Goal: Task Accomplishment & Management: Manage account settings

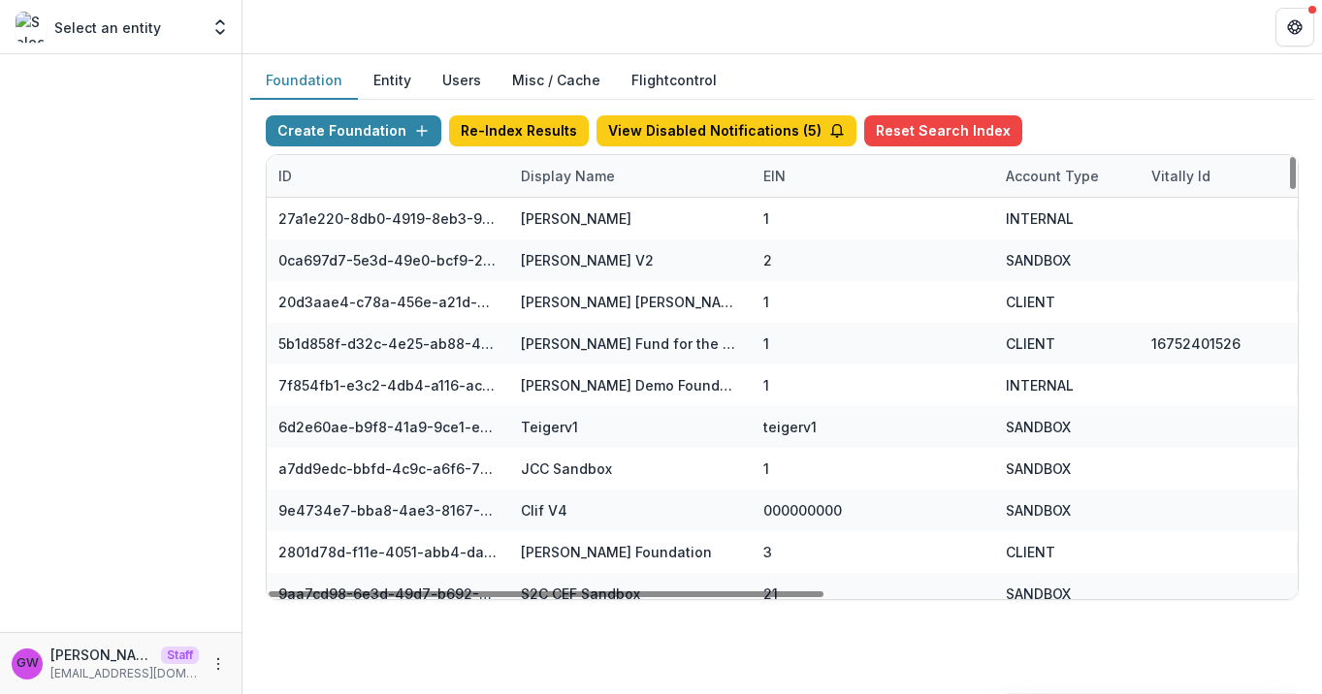
click at [611, 180] on div "Display Name" at bounding box center [567, 176] width 117 height 20
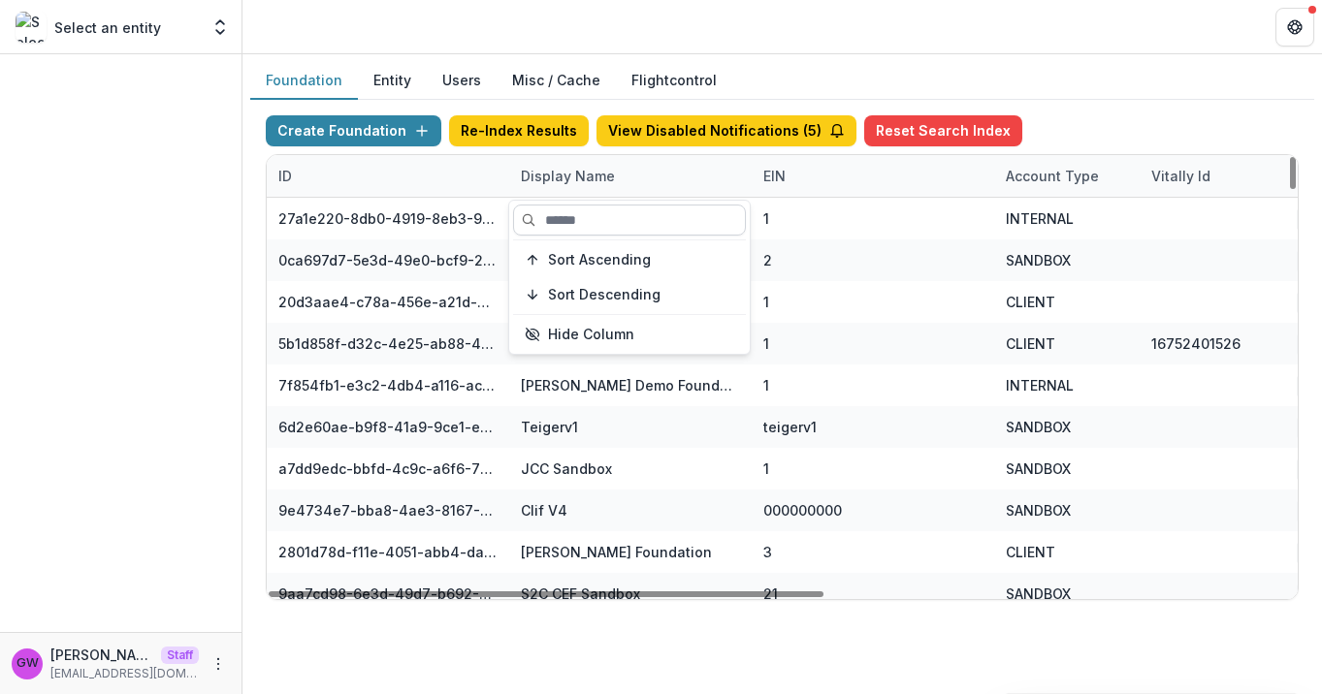
click at [583, 215] on input at bounding box center [629, 220] width 233 height 31
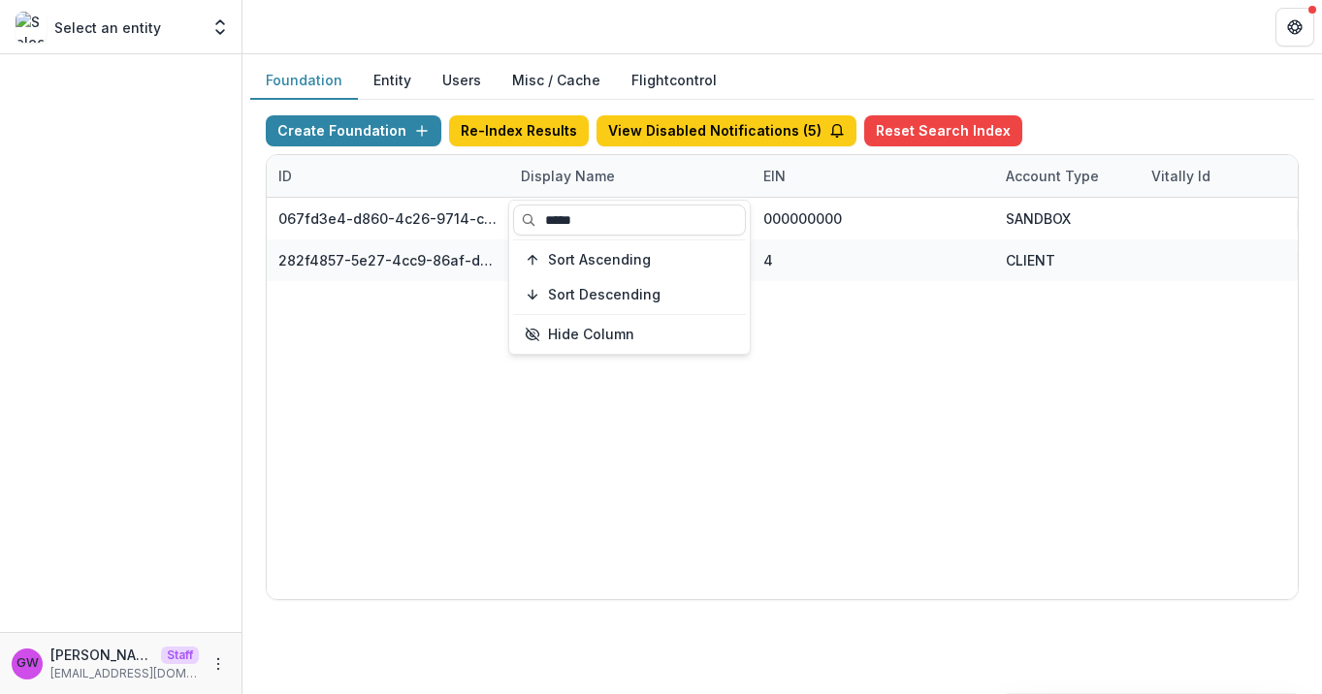
type input "*****"
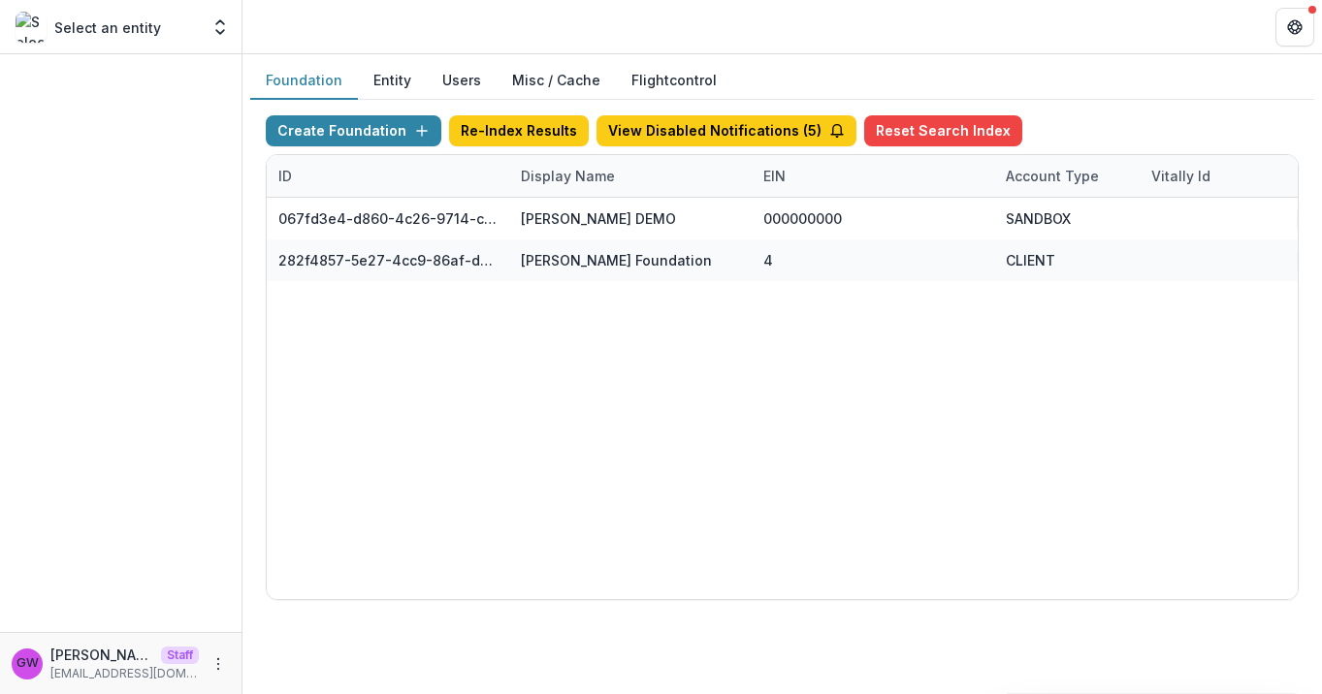
click at [1122, 109] on div "Create Foundation Re-Index Results View Disabled Notifications ( 5 ) Reset Sear…" at bounding box center [782, 358] width 1064 height 516
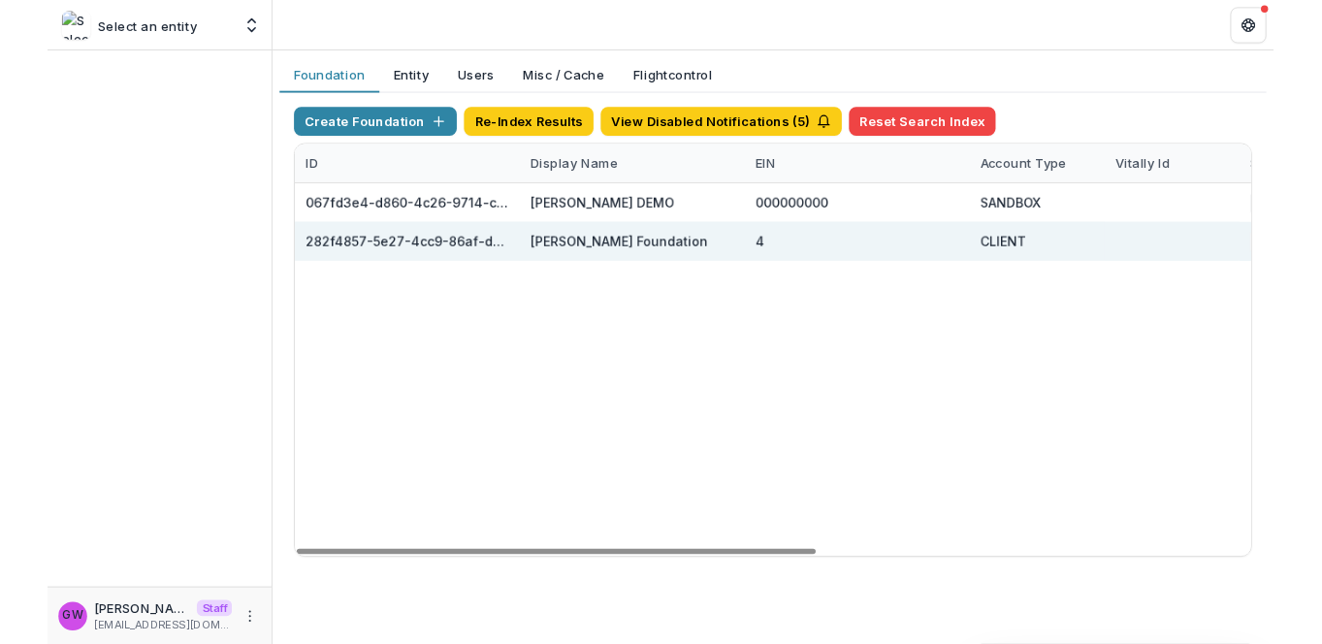
scroll to position [0, 860]
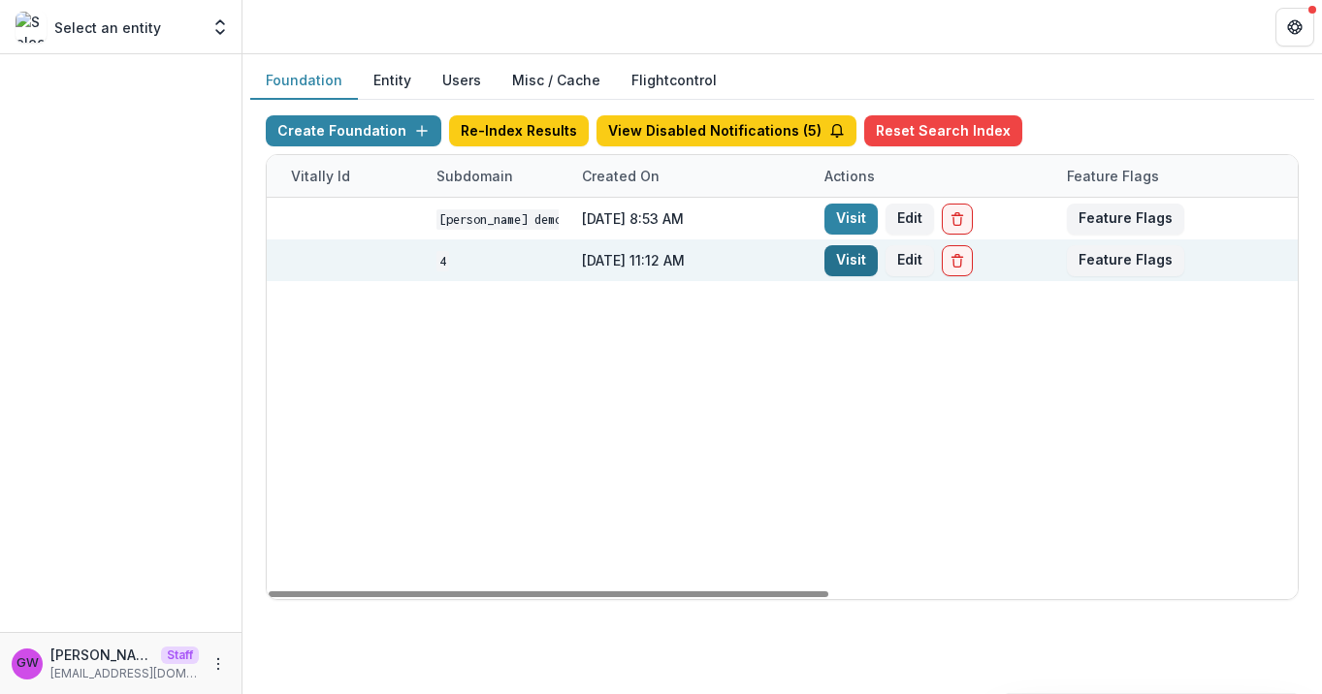
click at [865, 264] on link "Visit" at bounding box center [850, 260] width 53 height 31
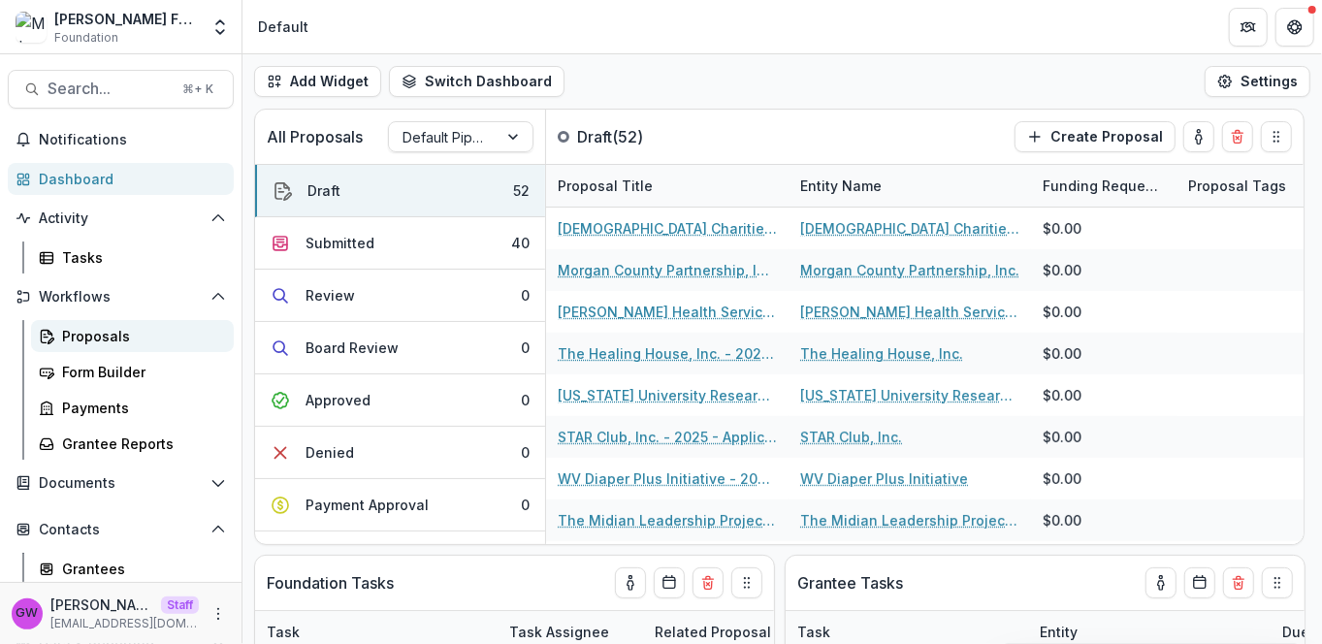
click at [105, 335] on div "Proposals" at bounding box center [140, 336] width 156 height 20
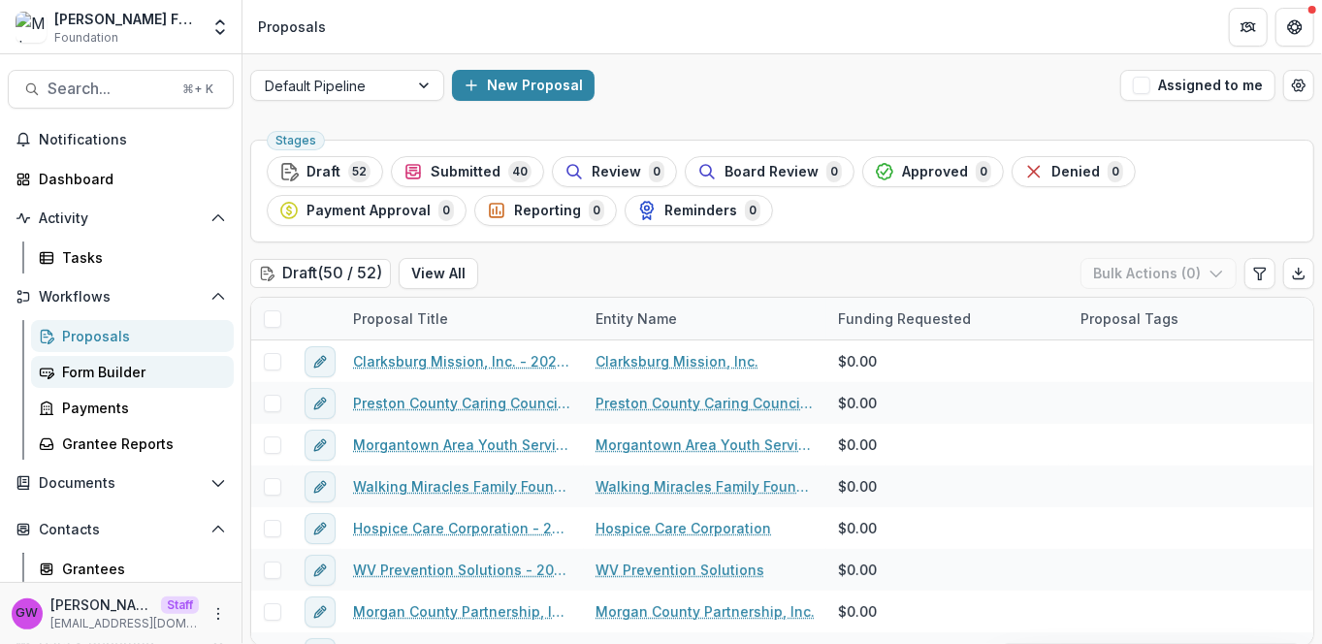
click at [92, 370] on div "Form Builder" at bounding box center [140, 372] width 156 height 20
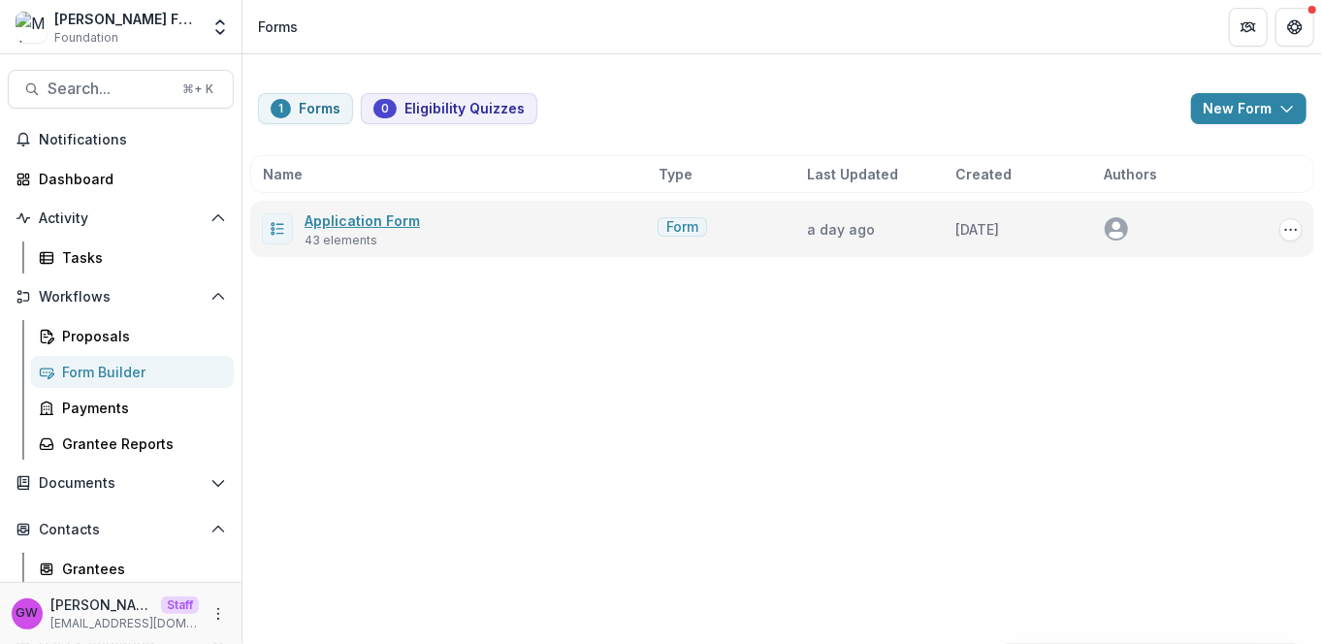
click at [361, 214] on link "Application Form" at bounding box center [361, 220] width 115 height 16
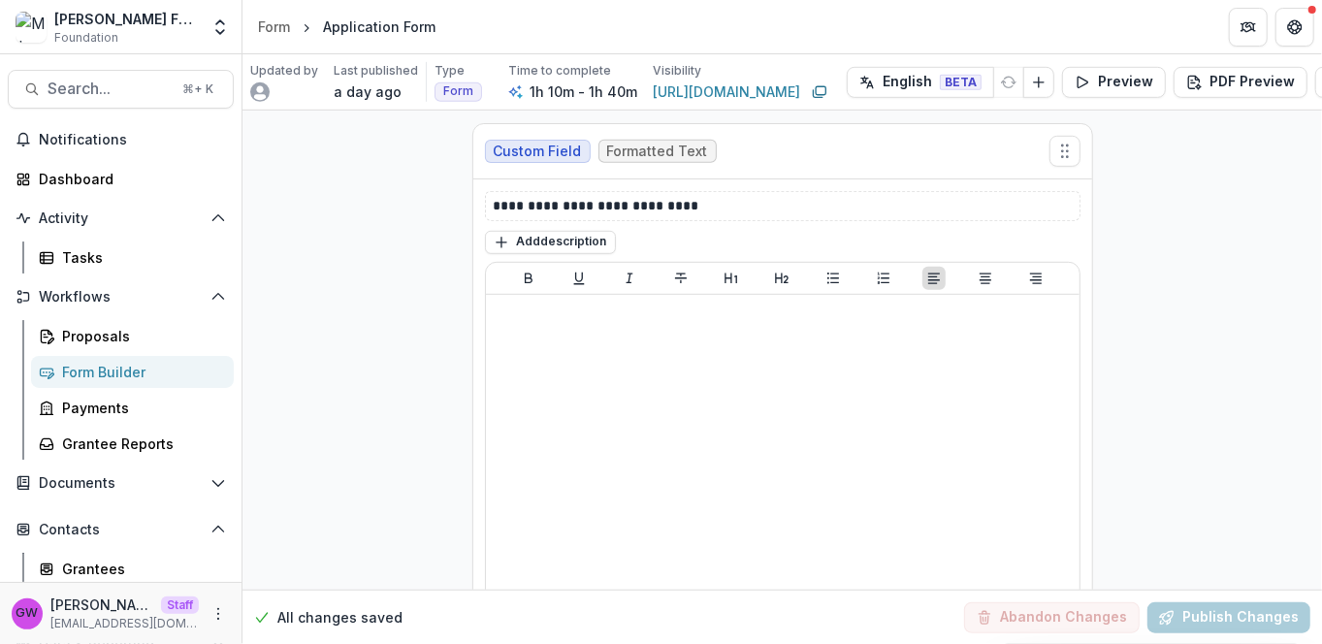
scroll to position [12503, 0]
click at [564, 625] on button "Field Settings" at bounding box center [577, 640] width 31 height 31
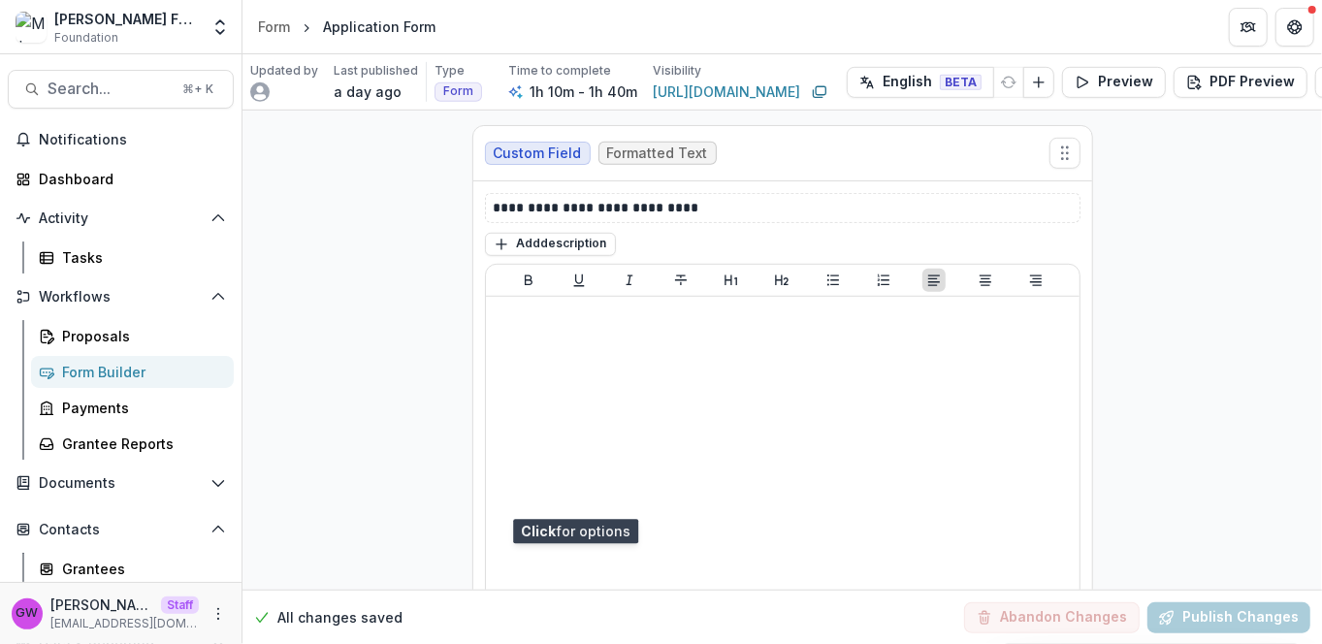
scroll to position [12552, 0]
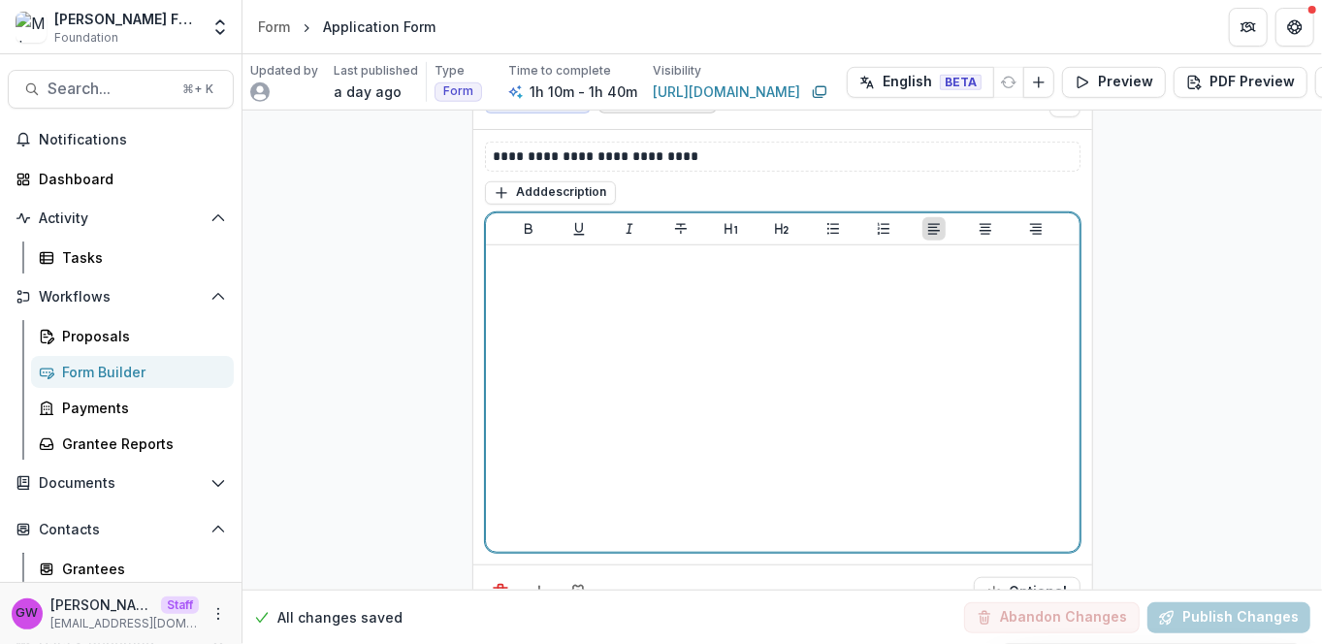
click at [556, 276] on div at bounding box center [783, 398] width 578 height 291
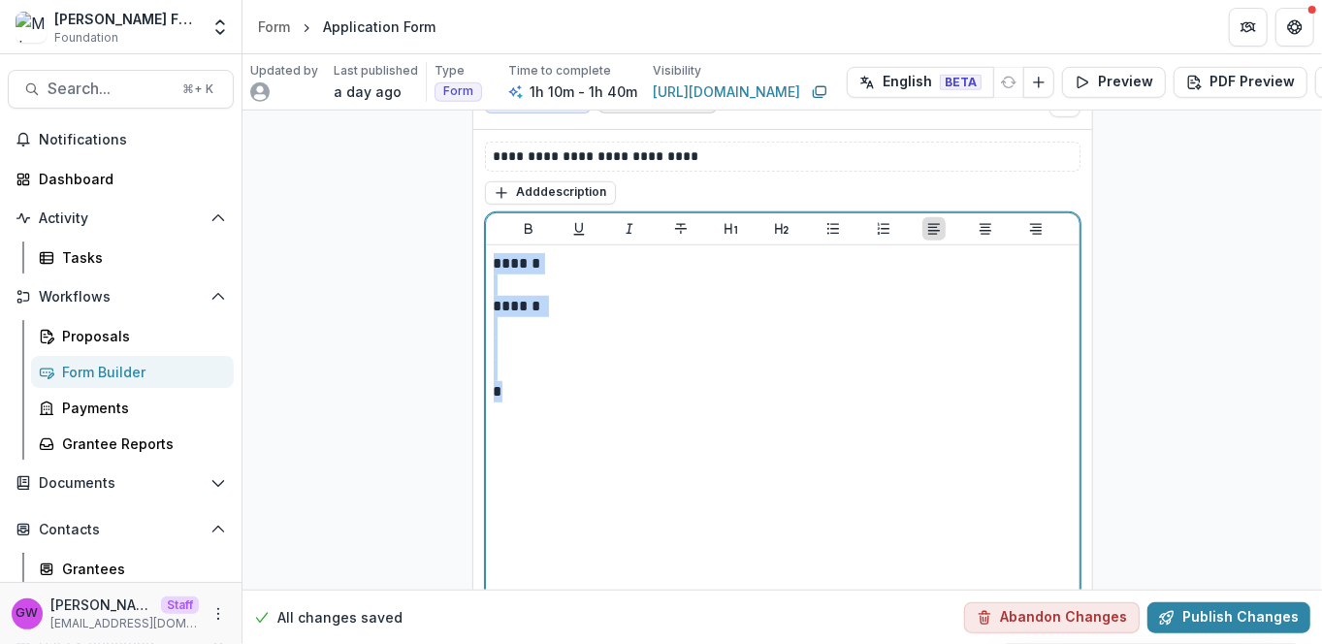
drag, startPoint x: 485, startPoint y: 272, endPoint x: 473, endPoint y: 163, distance: 110.2
click at [473, 163] on div "**********" at bounding box center [782, 404] width 619 height 549
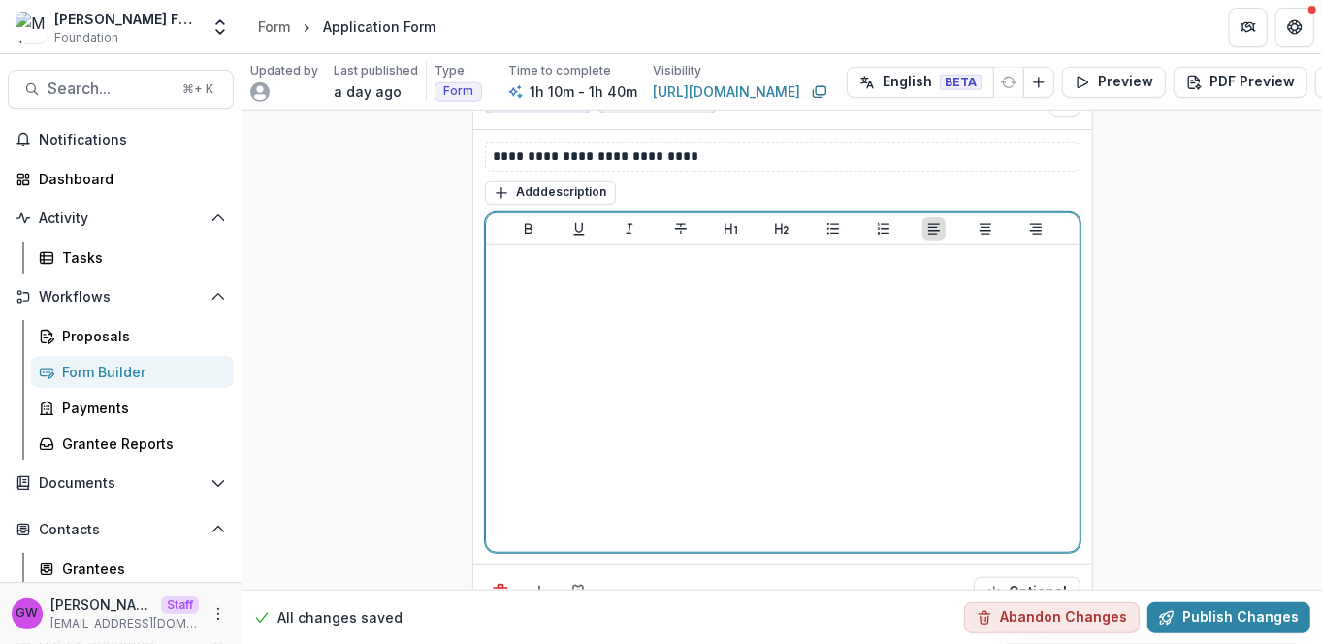
click at [510, 466] on p at bounding box center [783, 476] width 578 height 21
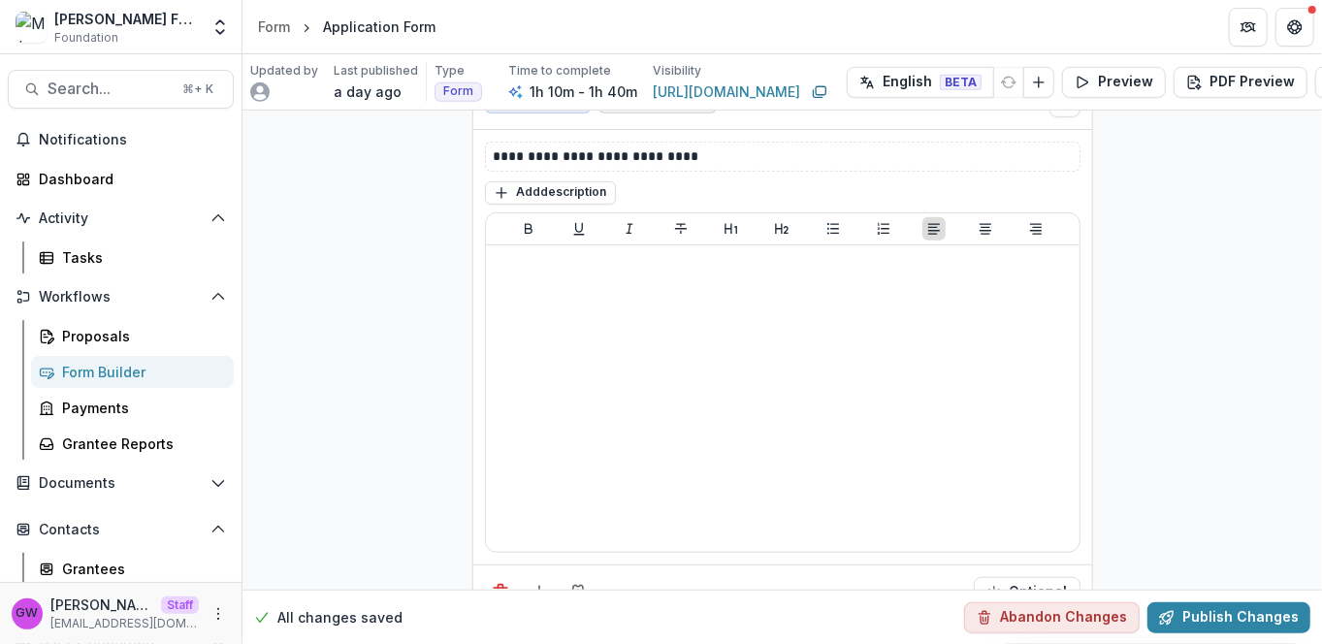
click at [95, 365] on div "Form Builder" at bounding box center [140, 372] width 156 height 20
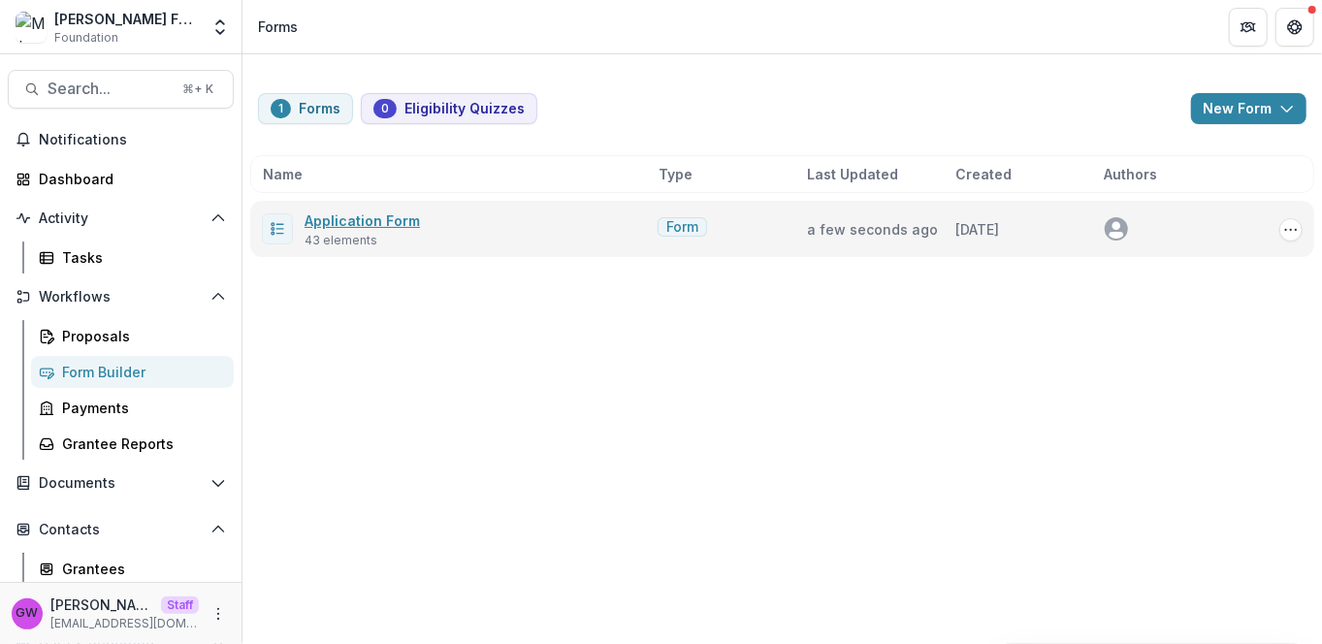
click at [384, 222] on link "Application Form" at bounding box center [361, 220] width 115 height 16
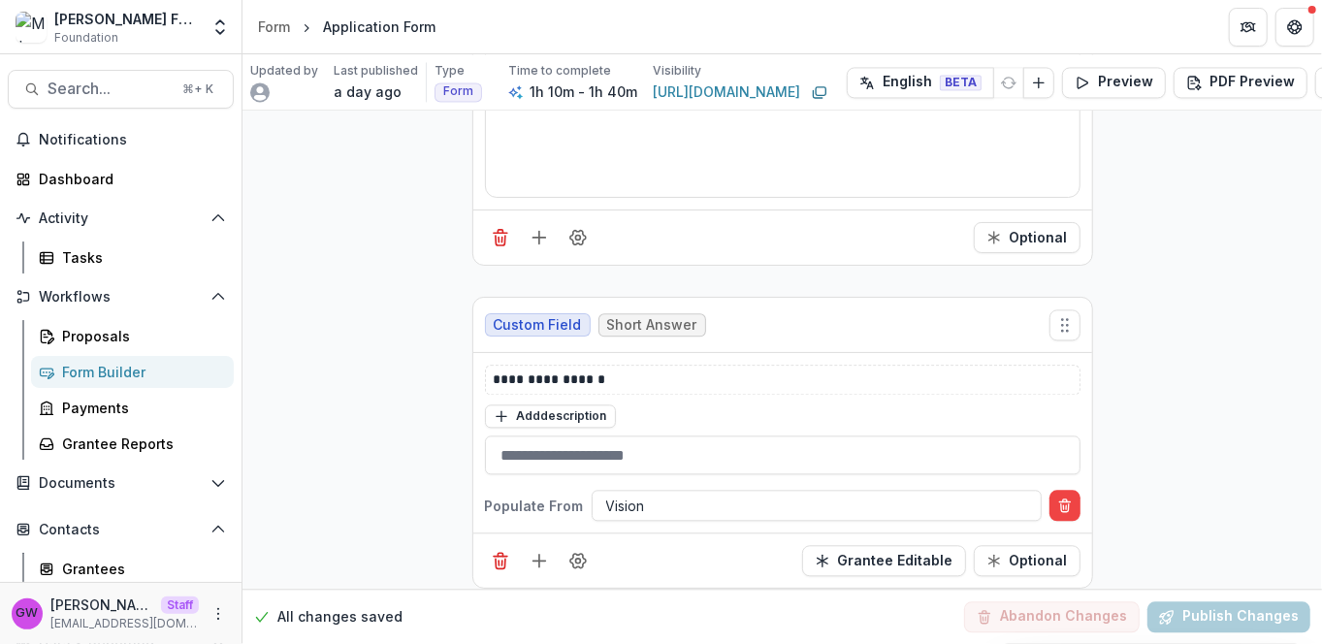
scroll to position [6246, 0]
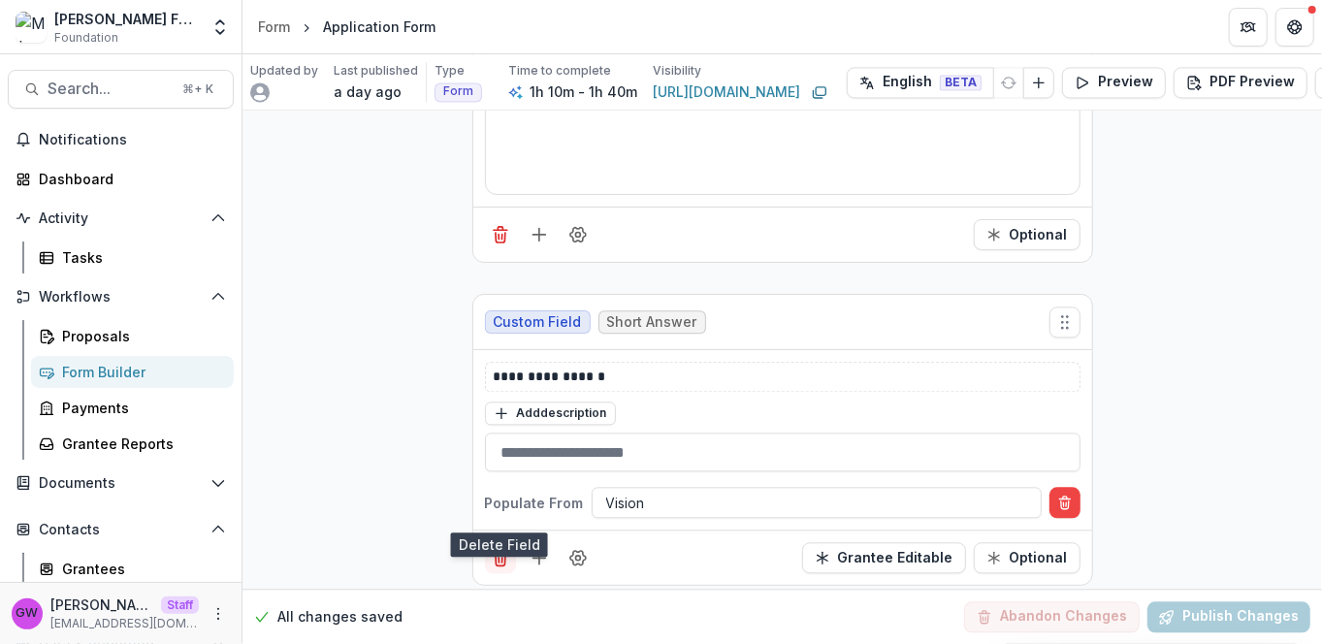
click at [493, 548] on icon "Delete field" at bounding box center [500, 557] width 19 height 19
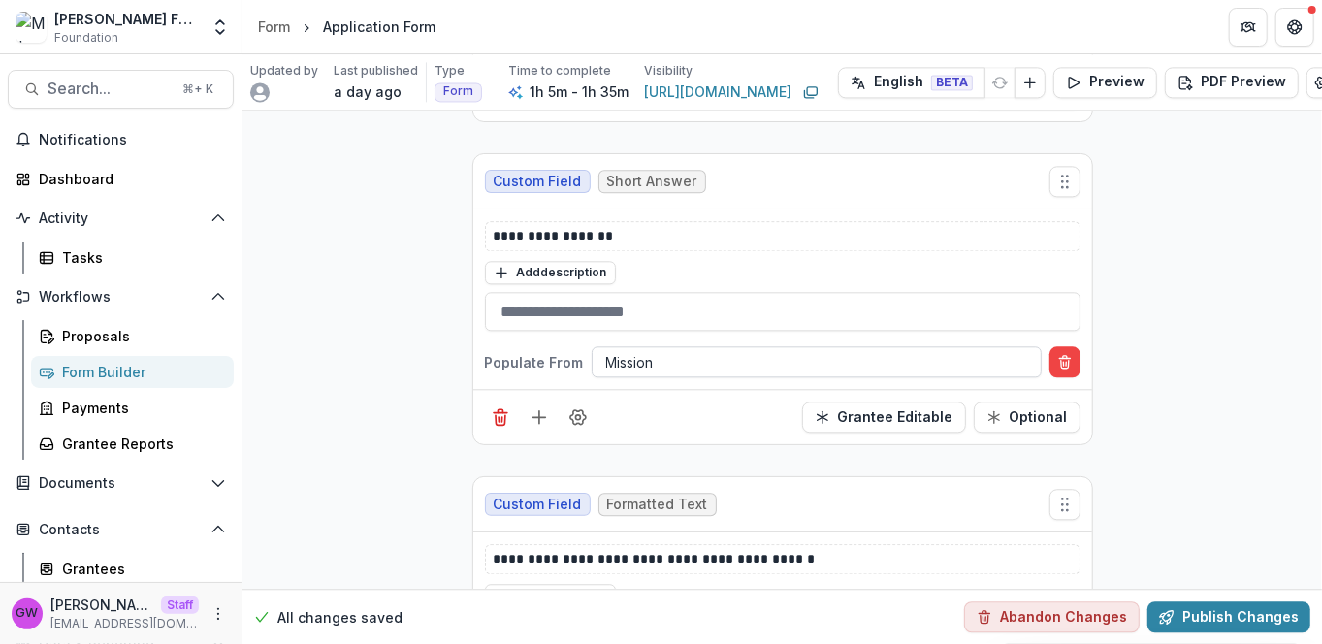
scroll to position [6387, 0]
click at [140, 384] on link "Form Builder" at bounding box center [132, 372] width 203 height 32
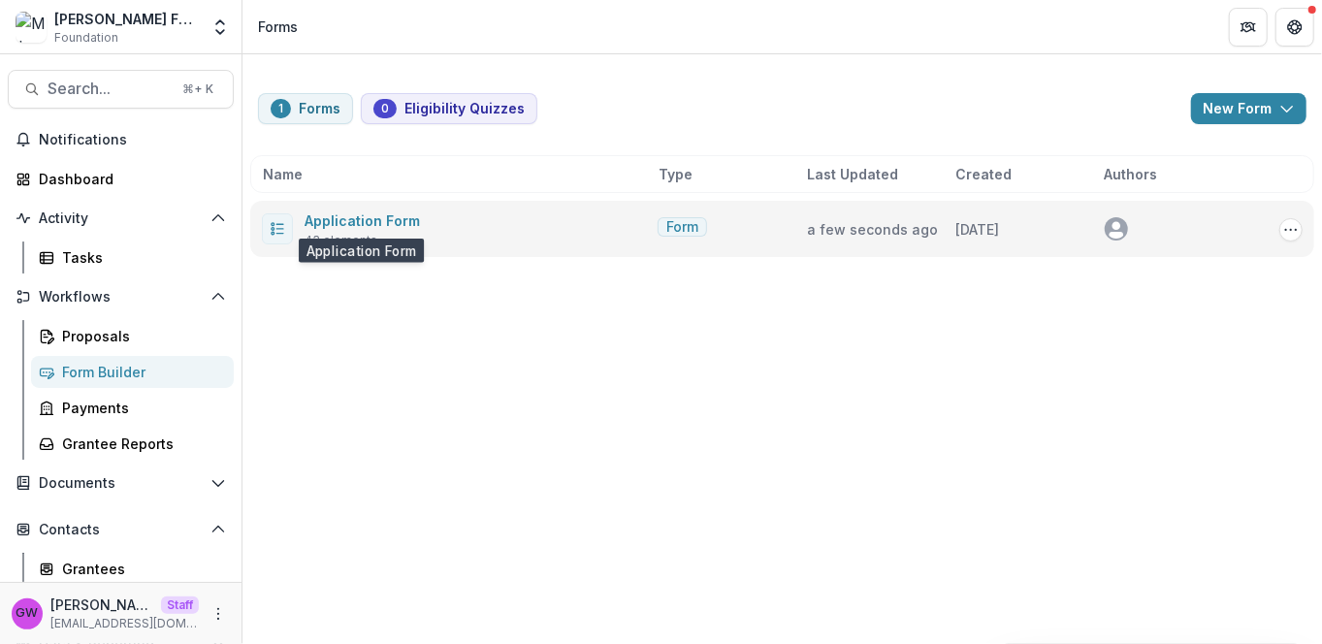
click at [355, 228] on span "Application Form" at bounding box center [361, 219] width 115 height 23
click at [384, 218] on link "Application Form" at bounding box center [361, 220] width 115 height 16
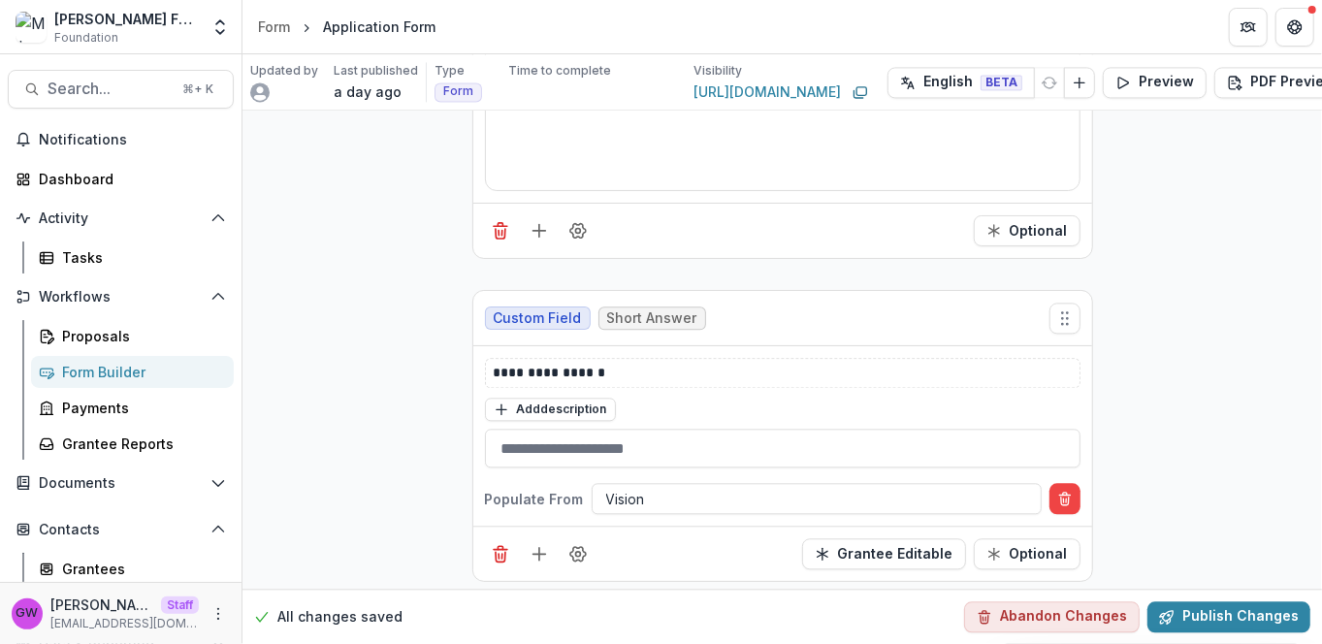
scroll to position [6270, 0]
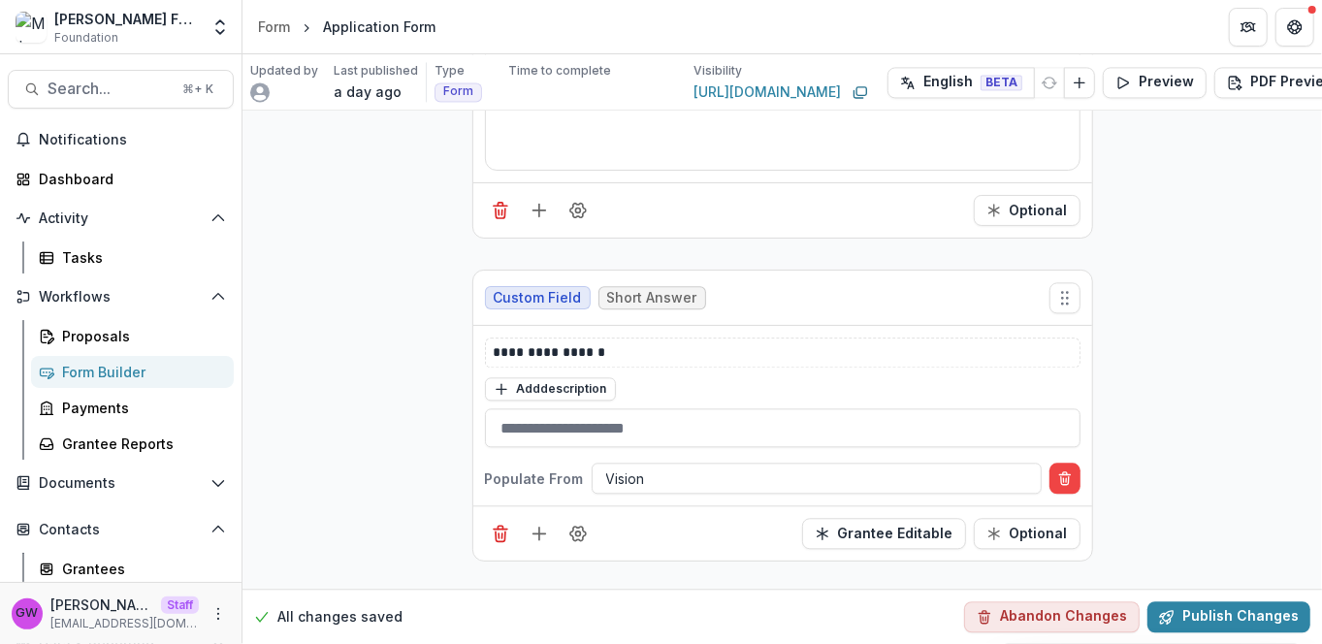
click at [500, 531] on icon "Delete field" at bounding box center [501, 536] width 10 height 10
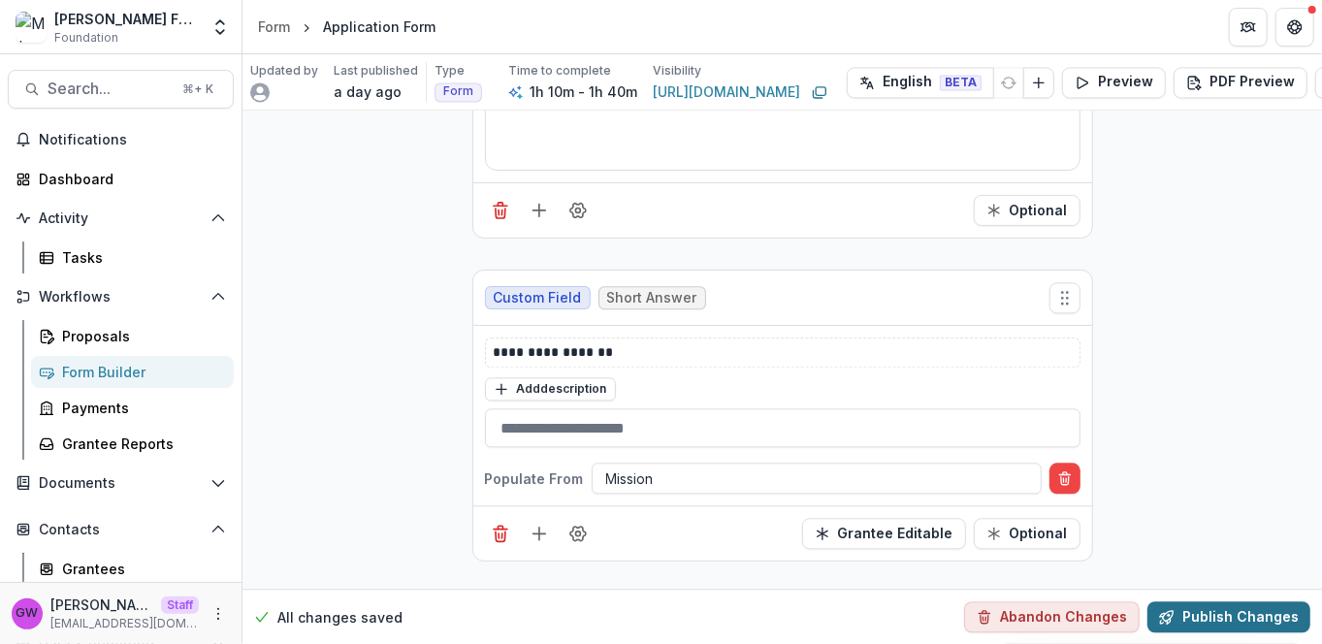
click at [1217, 601] on button "Publish Changes" at bounding box center [1228, 616] width 163 height 31
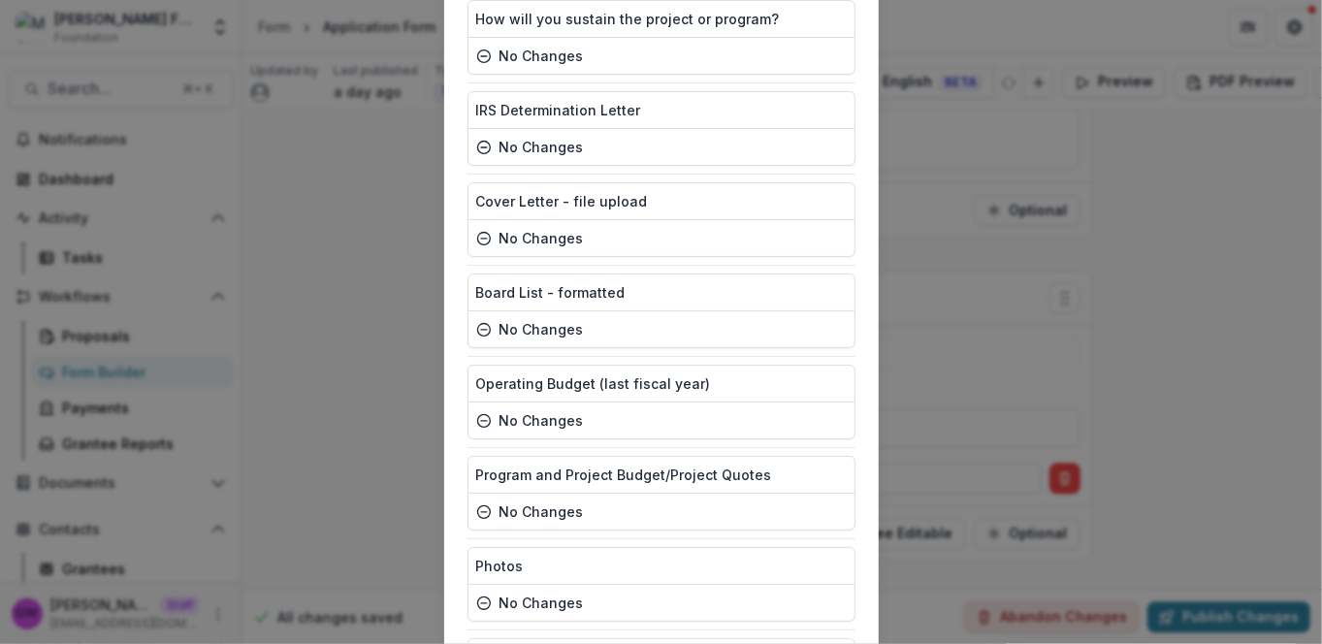
scroll to position [3536, 0]
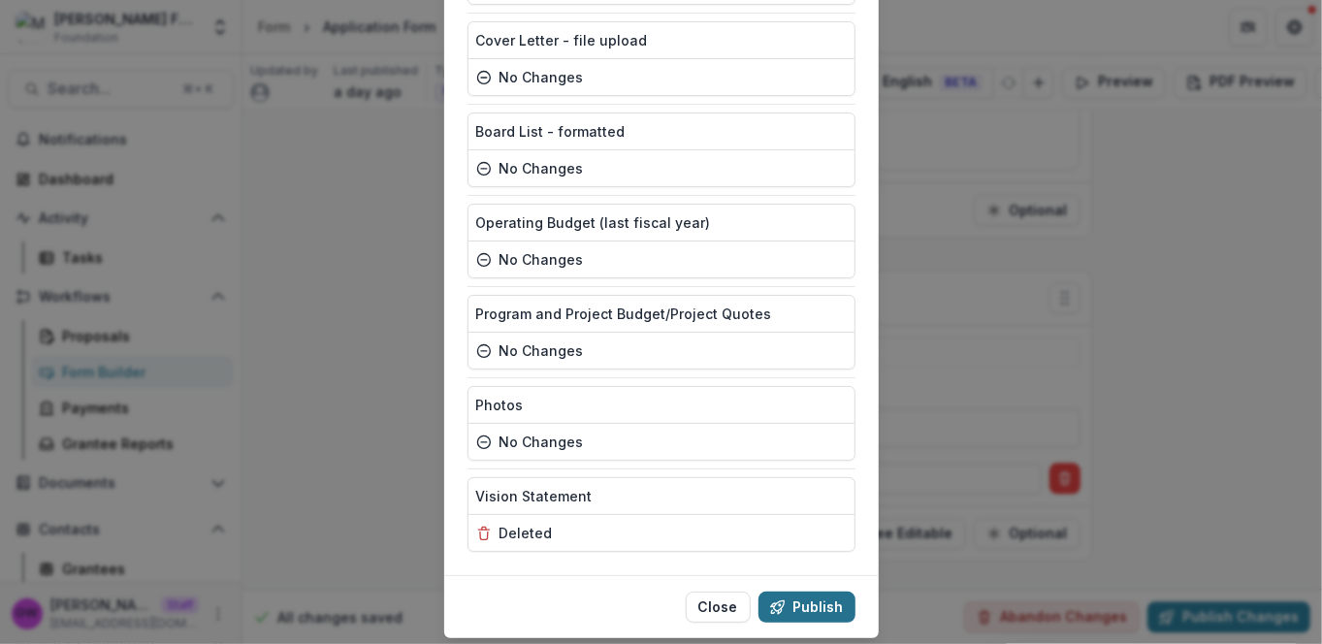
click at [802, 592] on button "Publish" at bounding box center [806, 607] width 97 height 31
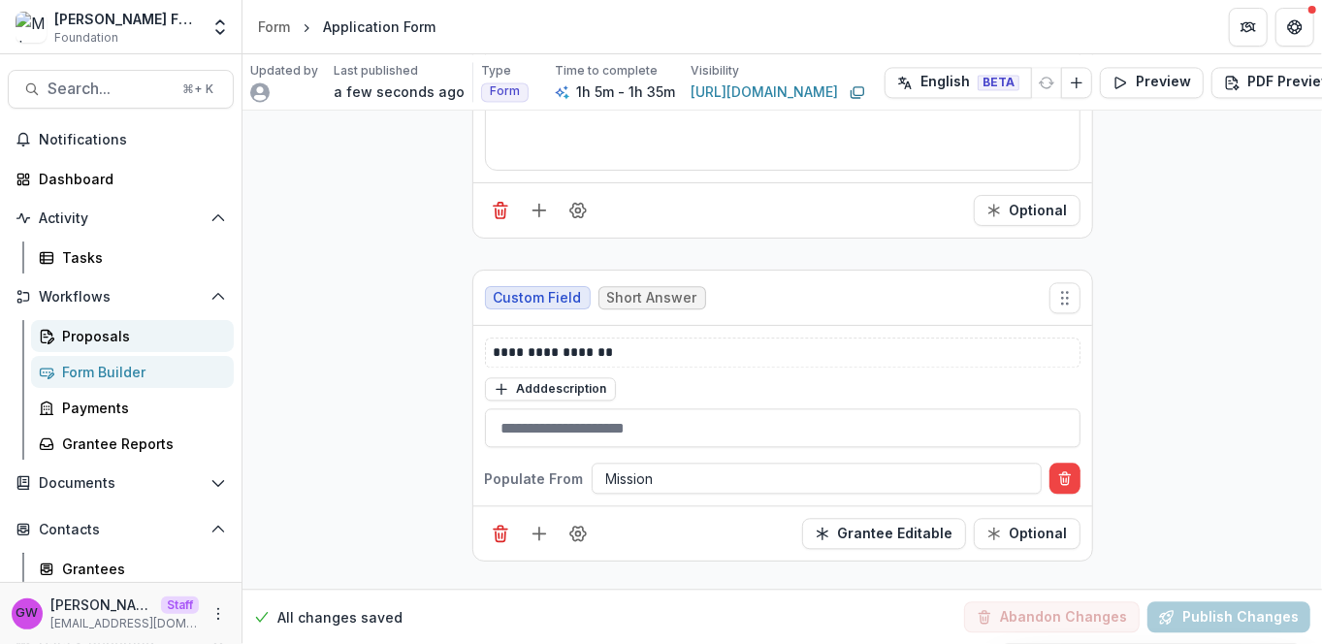
click at [101, 334] on div "Proposals" at bounding box center [140, 336] width 156 height 20
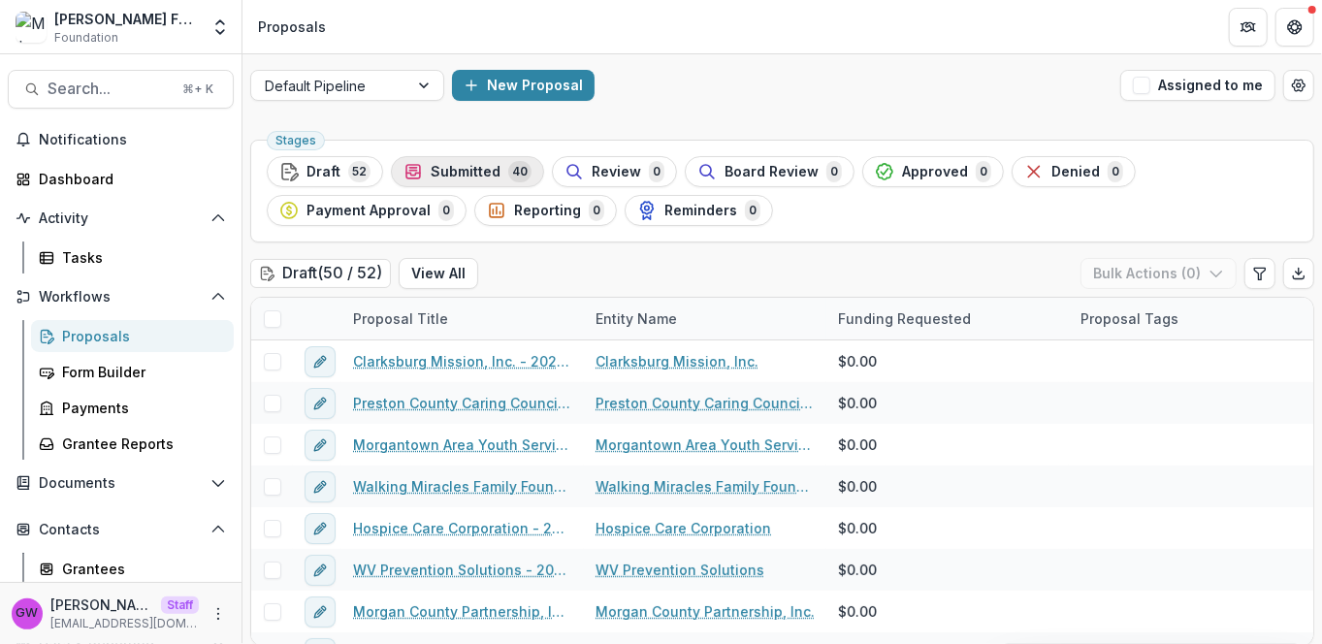
click at [488, 170] on span "Submitted" at bounding box center [466, 172] width 70 height 16
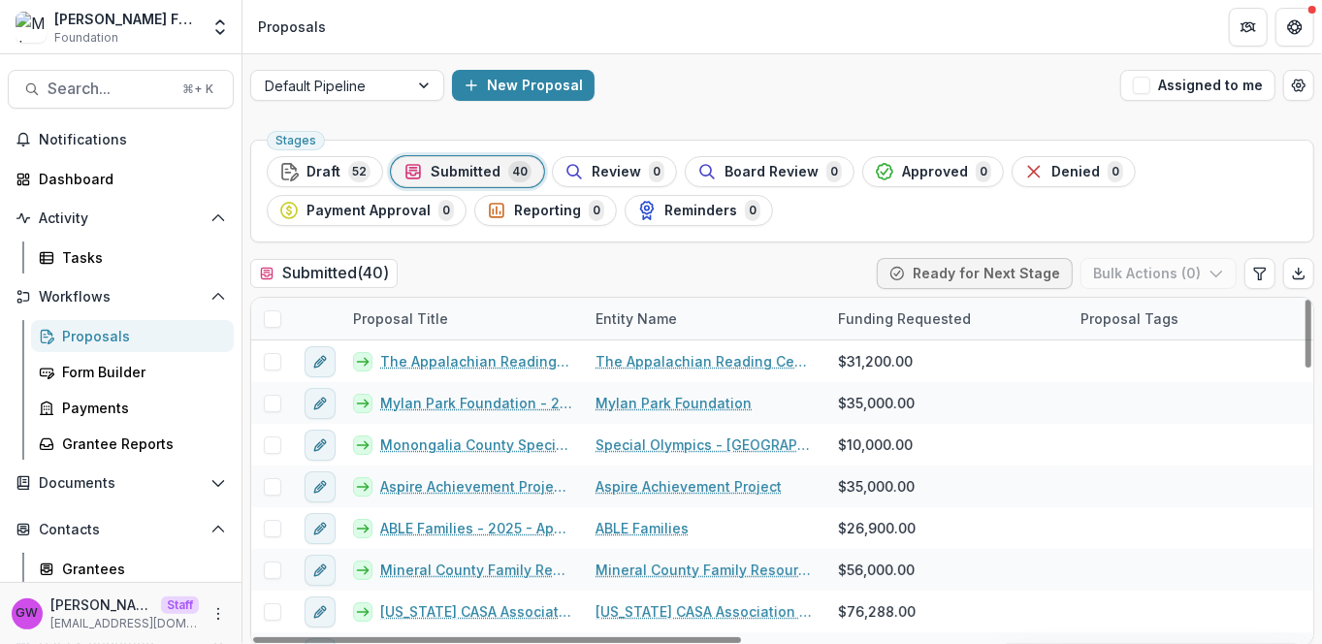
drag, startPoint x: 431, startPoint y: 325, endPoint x: 432, endPoint y: 337, distance: 12.6
click at [431, 324] on div "Proposal Title" at bounding box center [400, 318] width 118 height 20
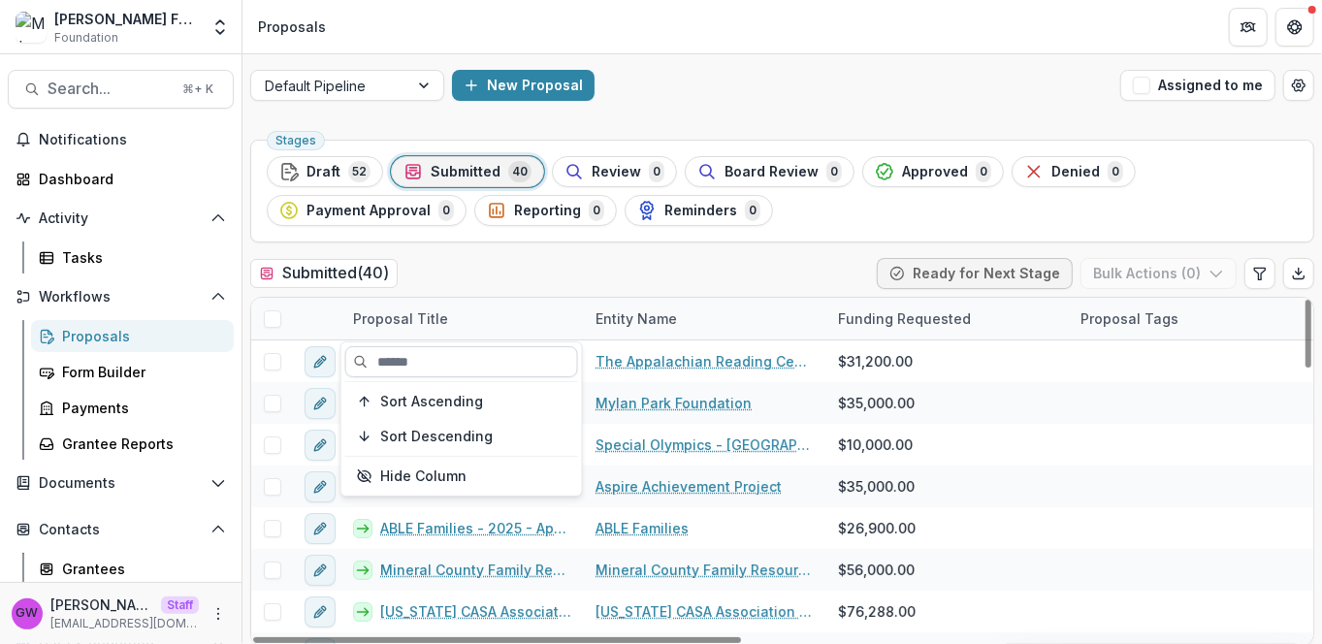
click at [432, 367] on input at bounding box center [461, 361] width 233 height 31
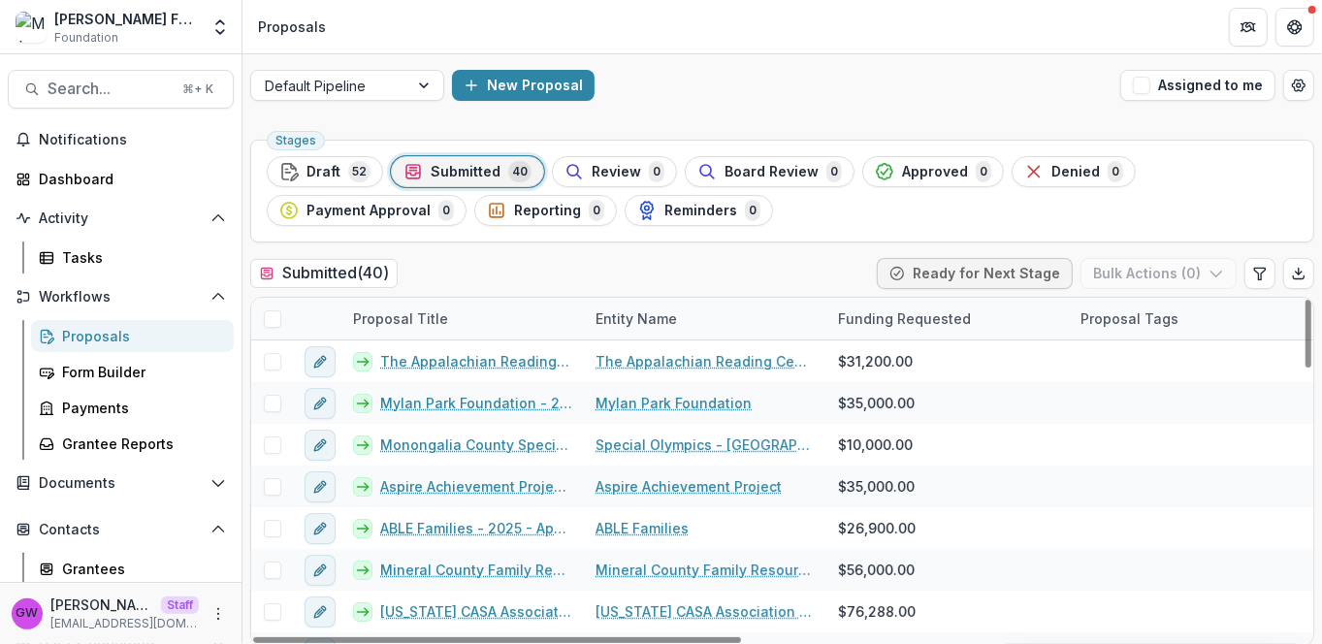
click at [577, 236] on div "Stages Draft 52 Submitted 40 Review 0 Board Review 0 Approved 0 Denied 0 Paymen…" at bounding box center [782, 191] width 1064 height 103
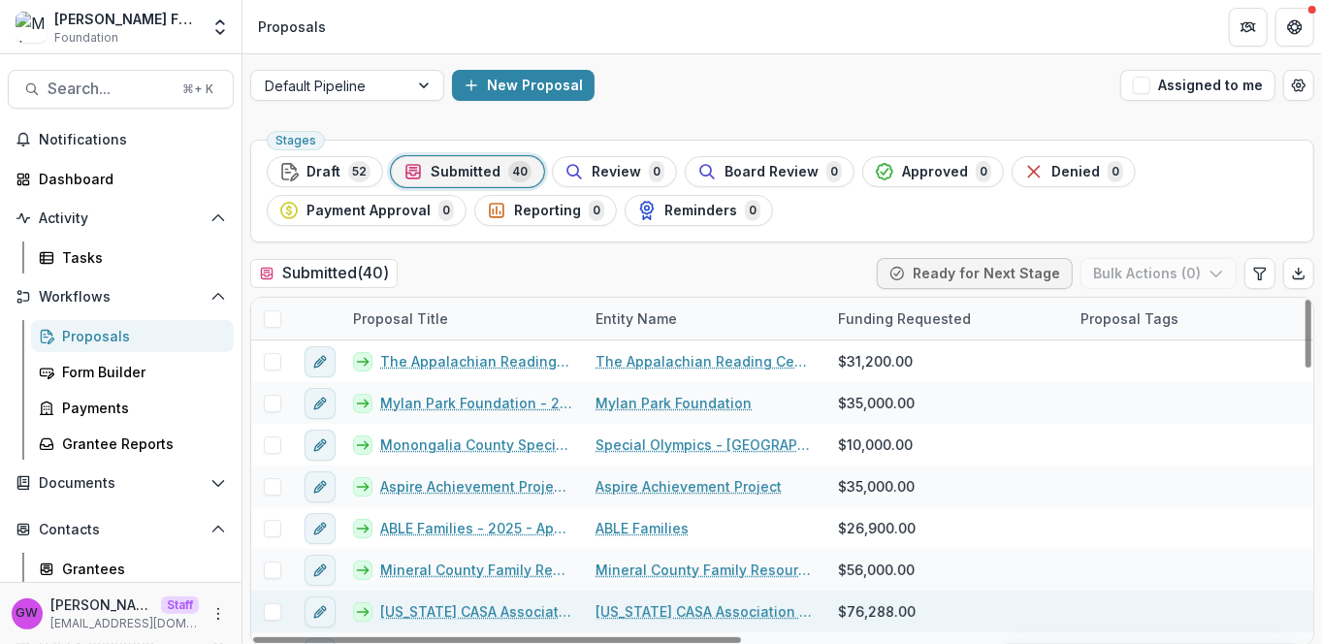
click at [486, 606] on link "West Virginia CASA Association Inc. - 2025 - Application Form" at bounding box center [476, 611] width 192 height 20
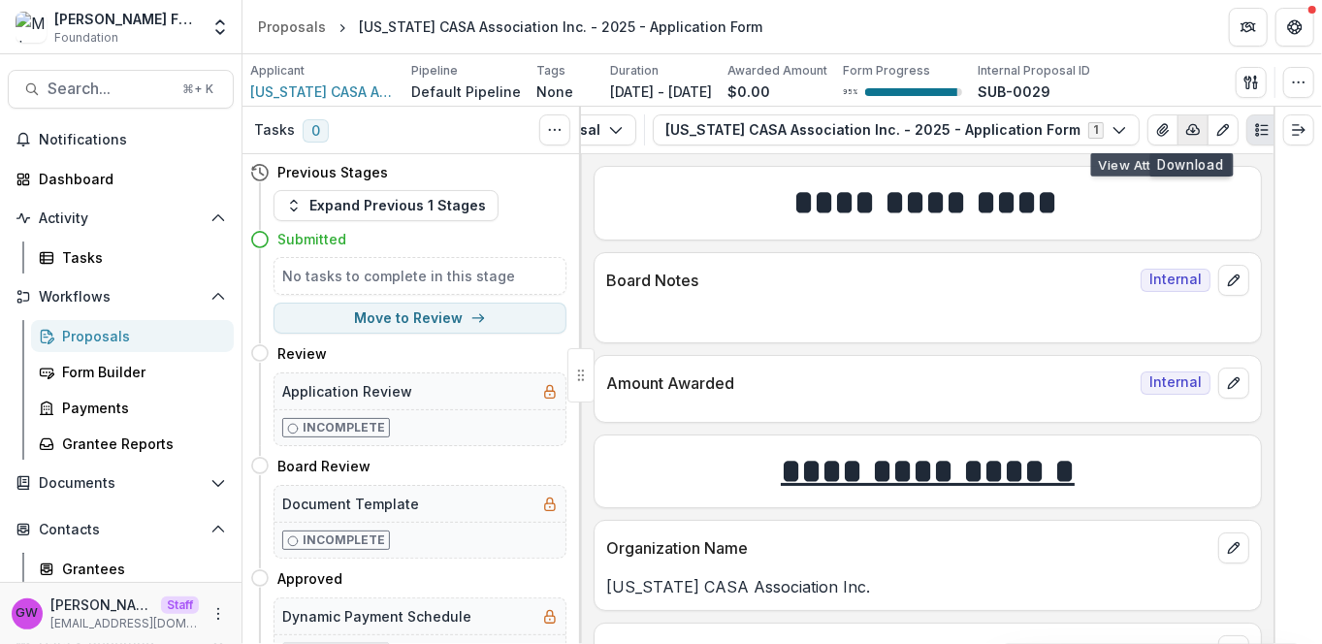
scroll to position [0, 96]
click at [1175, 132] on icon "button" at bounding box center [1183, 130] width 16 height 16
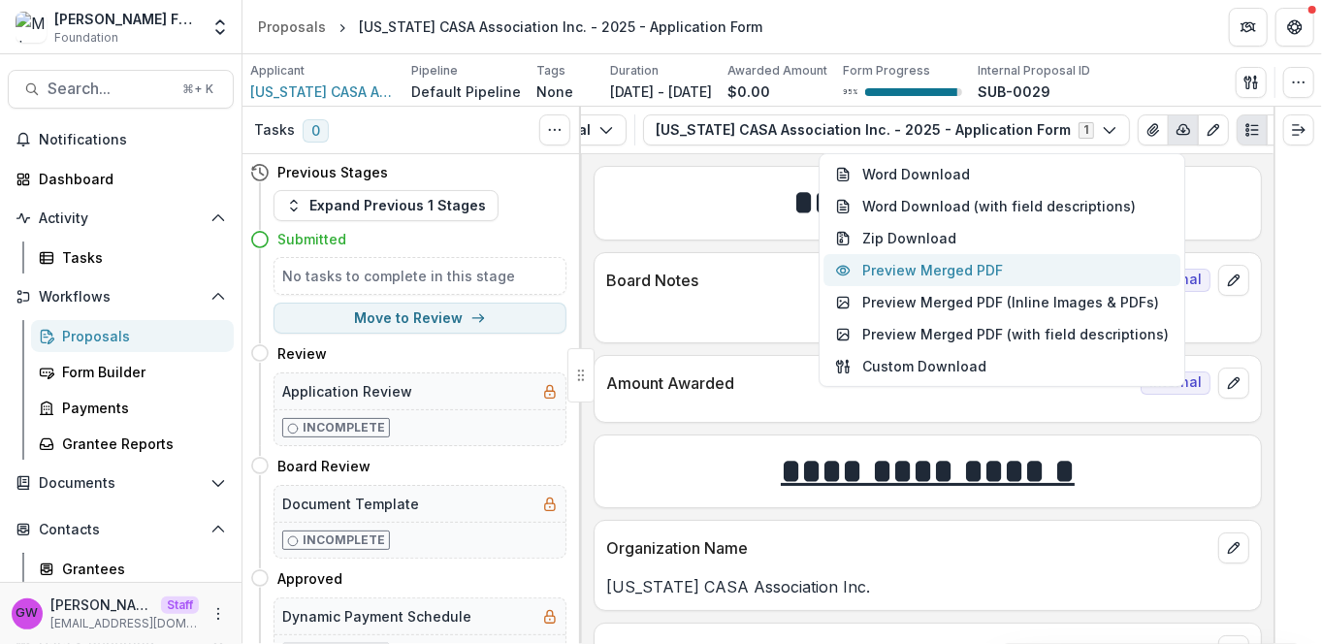
click at [977, 268] on button "Preview Merged PDF" at bounding box center [1001, 270] width 357 height 32
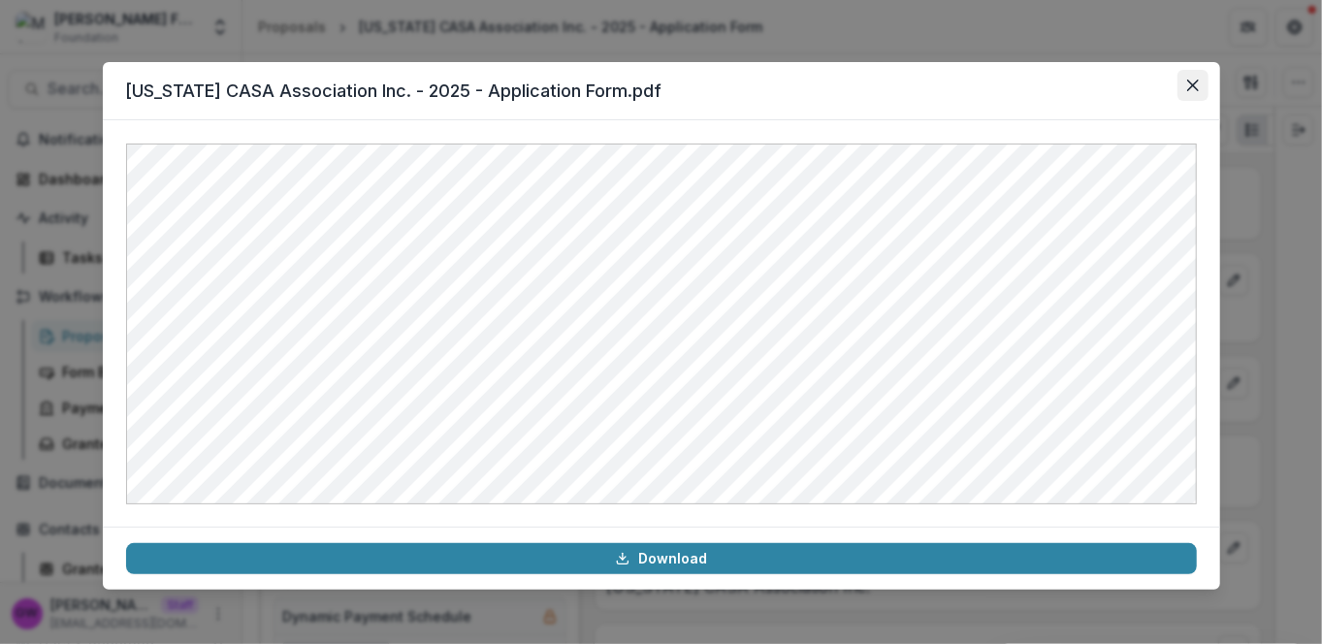
click at [1189, 89] on icon "Close" at bounding box center [1192, 86] width 12 height 12
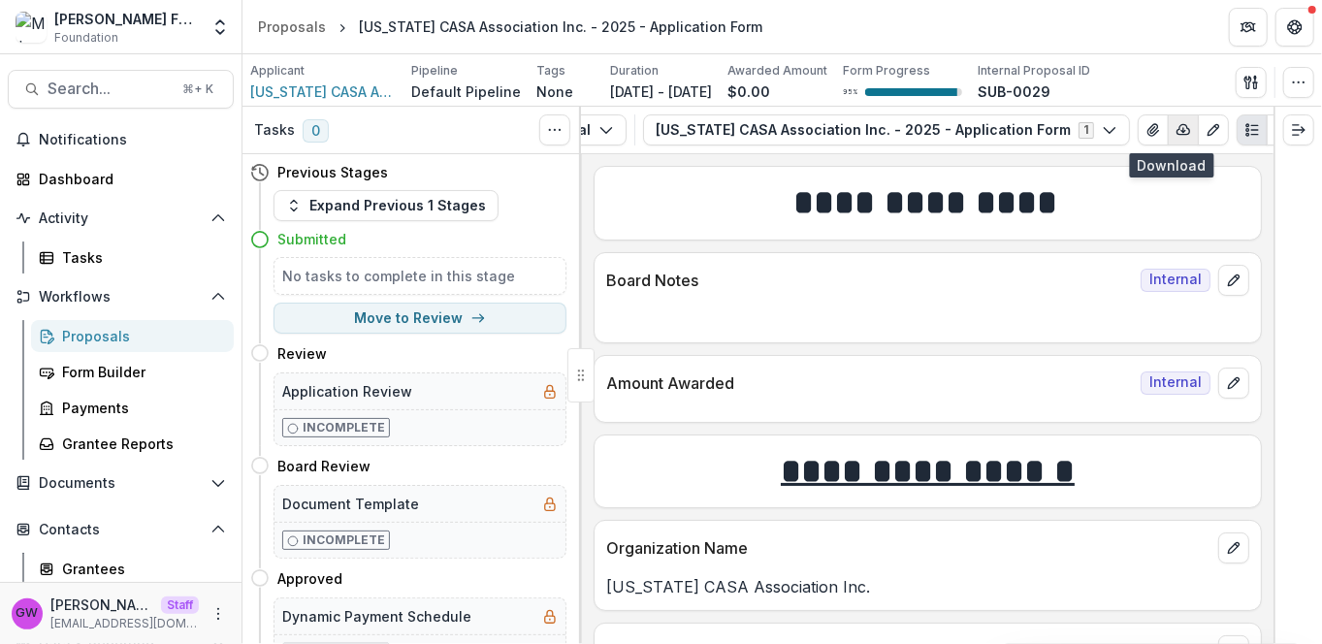
click at [1177, 134] on icon "button" at bounding box center [1183, 130] width 13 height 10
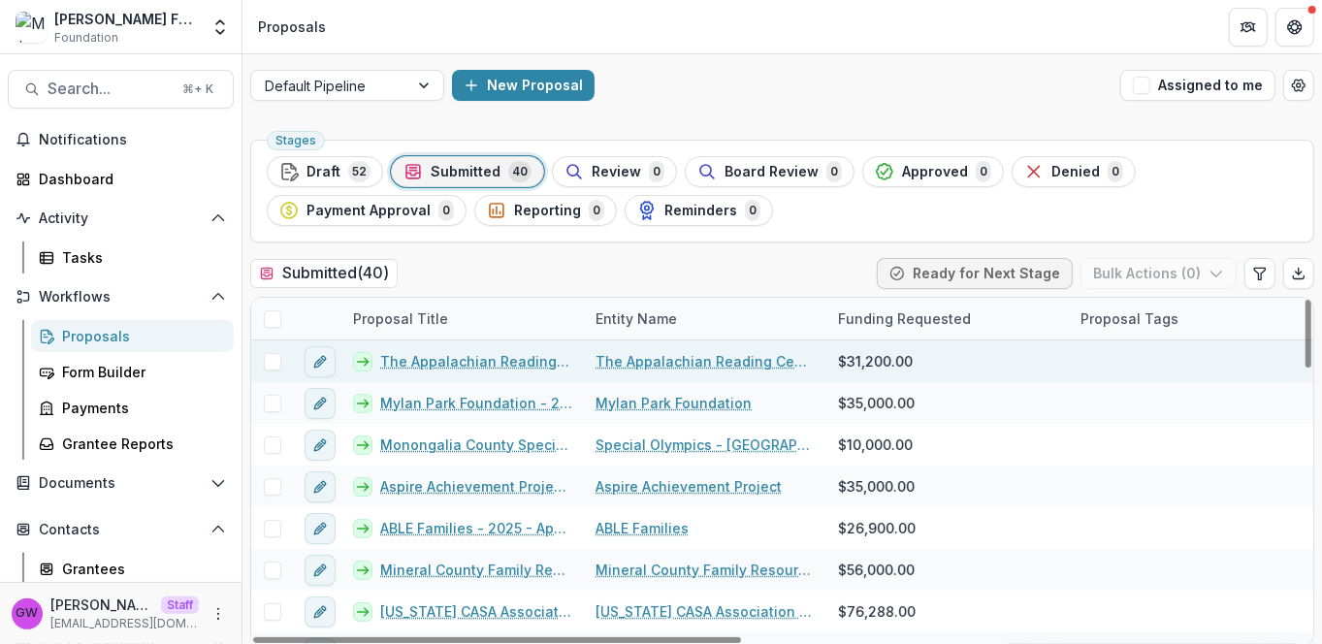
click at [270, 362] on span at bounding box center [272, 361] width 17 height 17
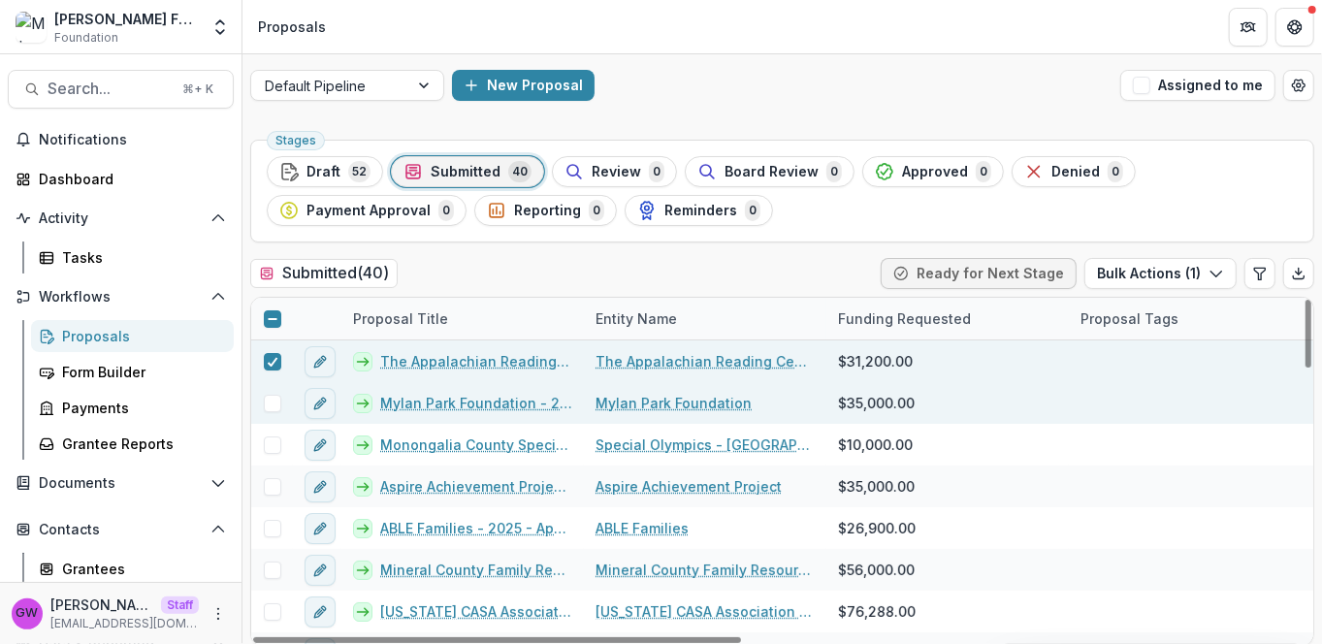
click at [267, 406] on span at bounding box center [272, 403] width 17 height 17
click at [1154, 273] on button "Bulk Actions ( 2 )" at bounding box center [1158, 273] width 155 height 31
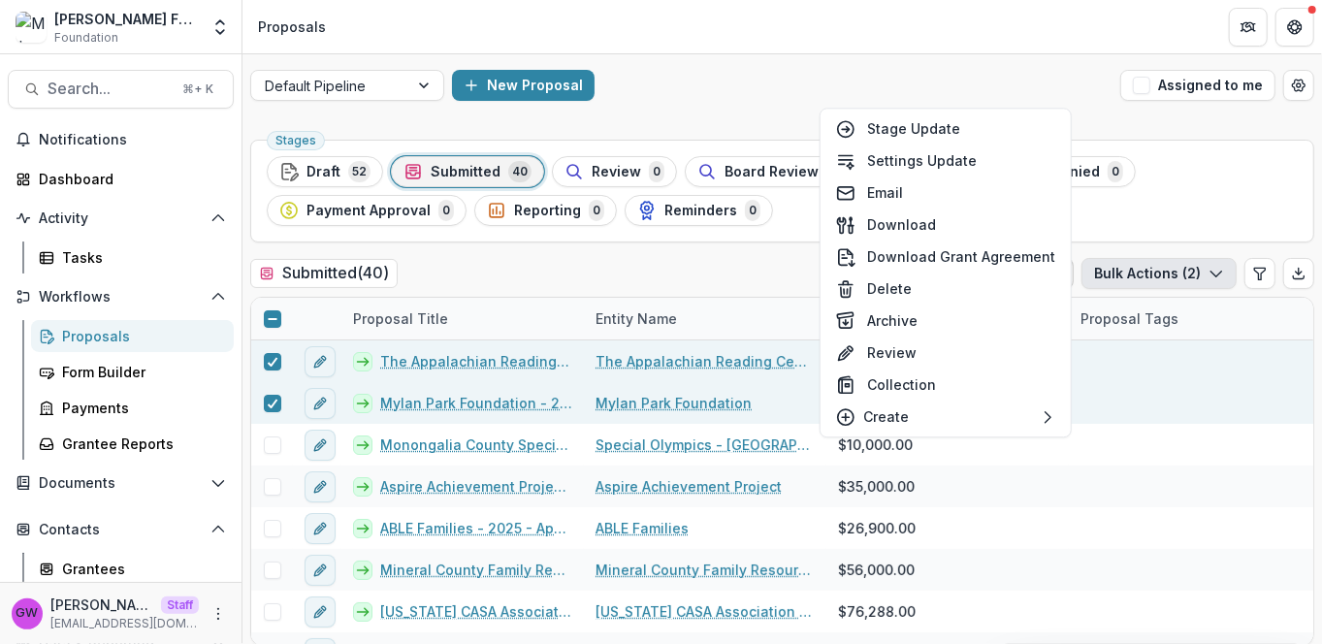
click at [736, 265] on div "Submitted ( 40 ) Ready for Next Stage Bulk Actions ( 2 )" at bounding box center [782, 277] width 1064 height 39
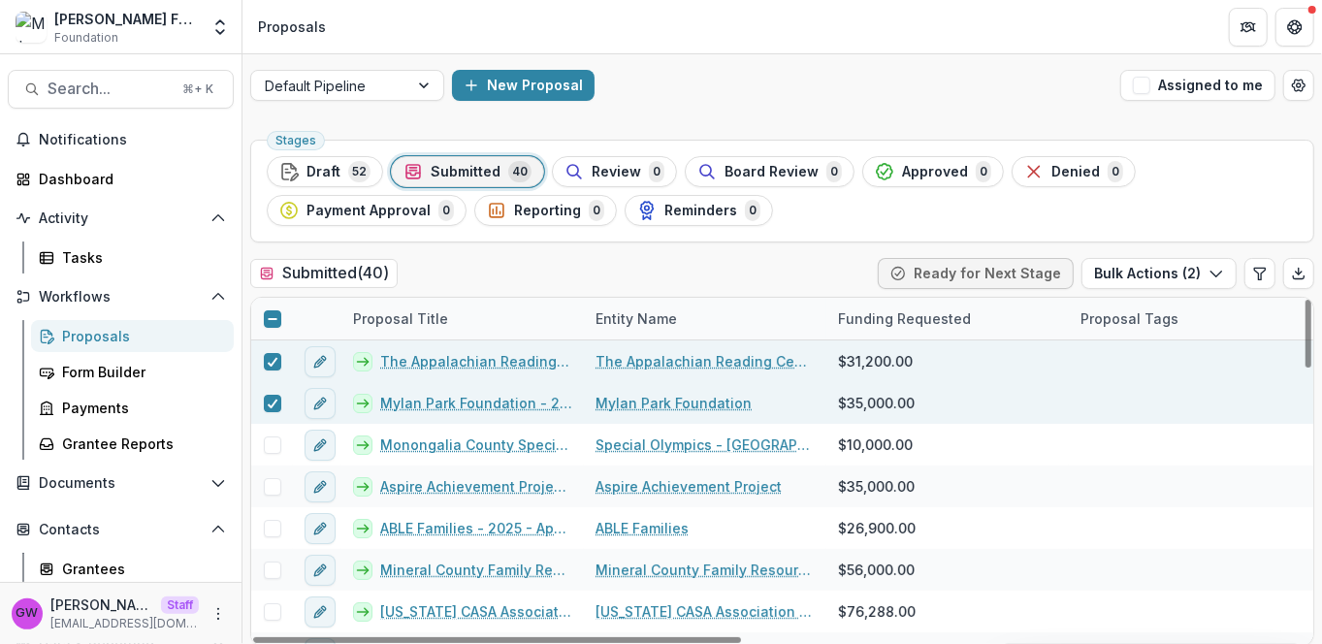
click at [269, 318] on icon at bounding box center [273, 319] width 12 height 12
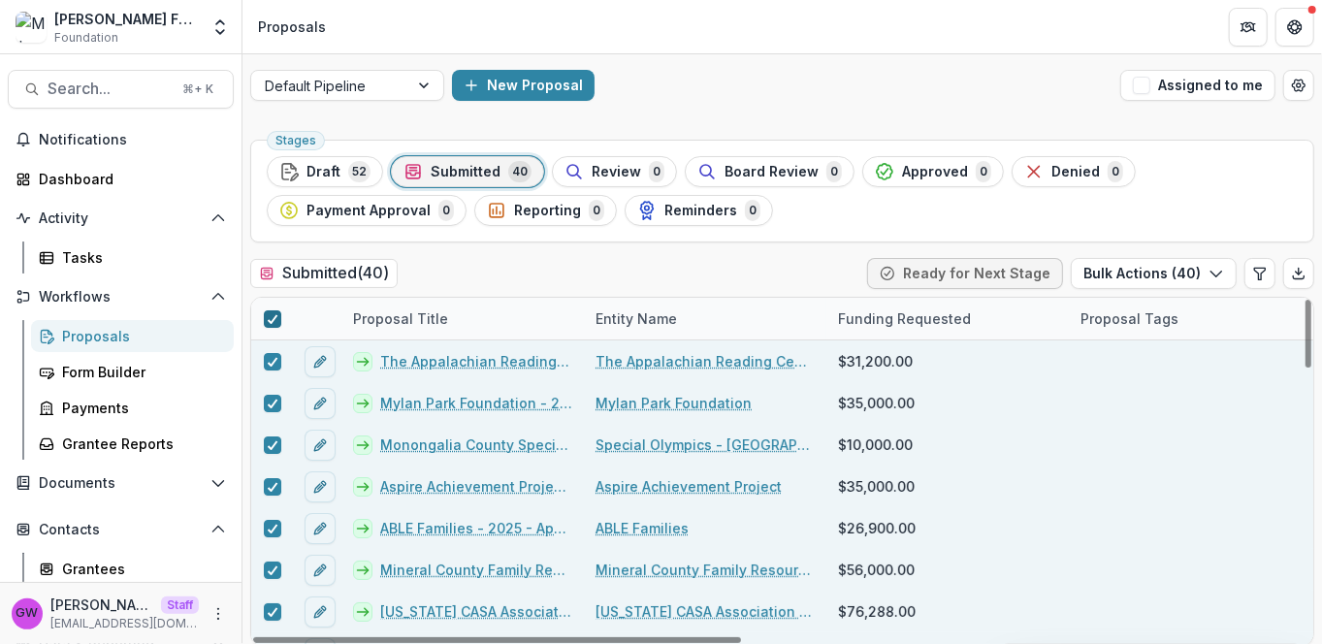
click at [270, 318] on icon at bounding box center [273, 319] width 12 height 10
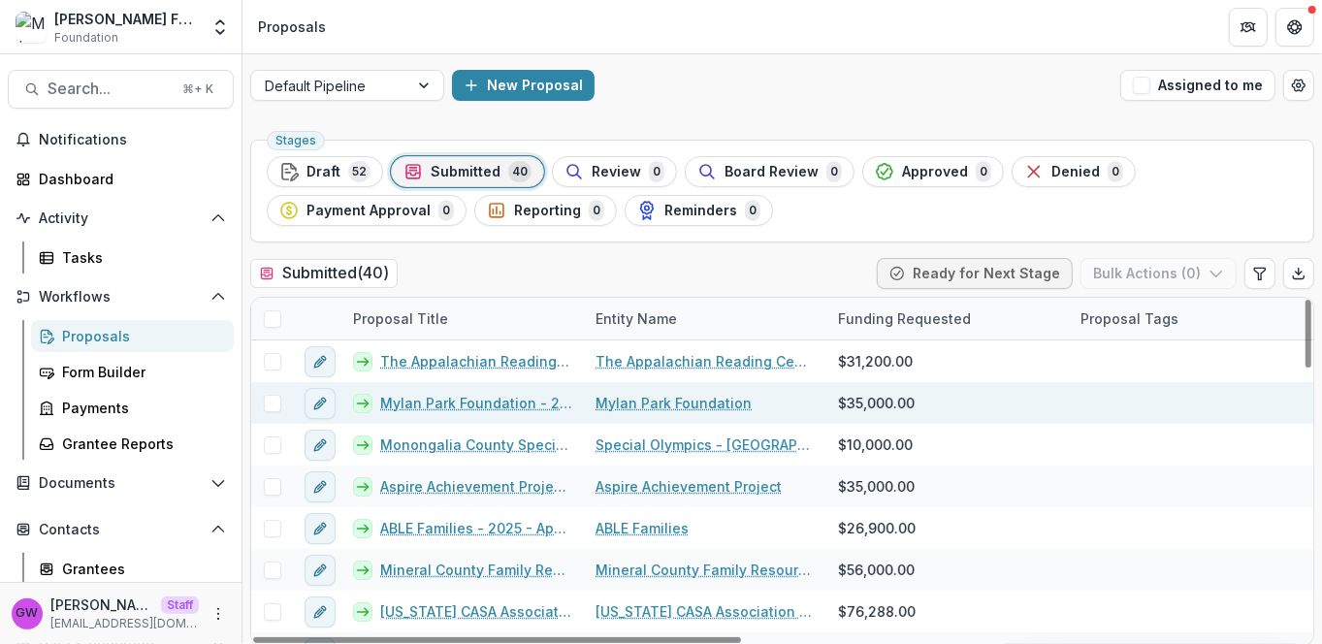
drag, startPoint x: 272, startPoint y: 359, endPoint x: 273, endPoint y: 394, distance: 35.0
click at [272, 359] on span at bounding box center [272, 361] width 17 height 17
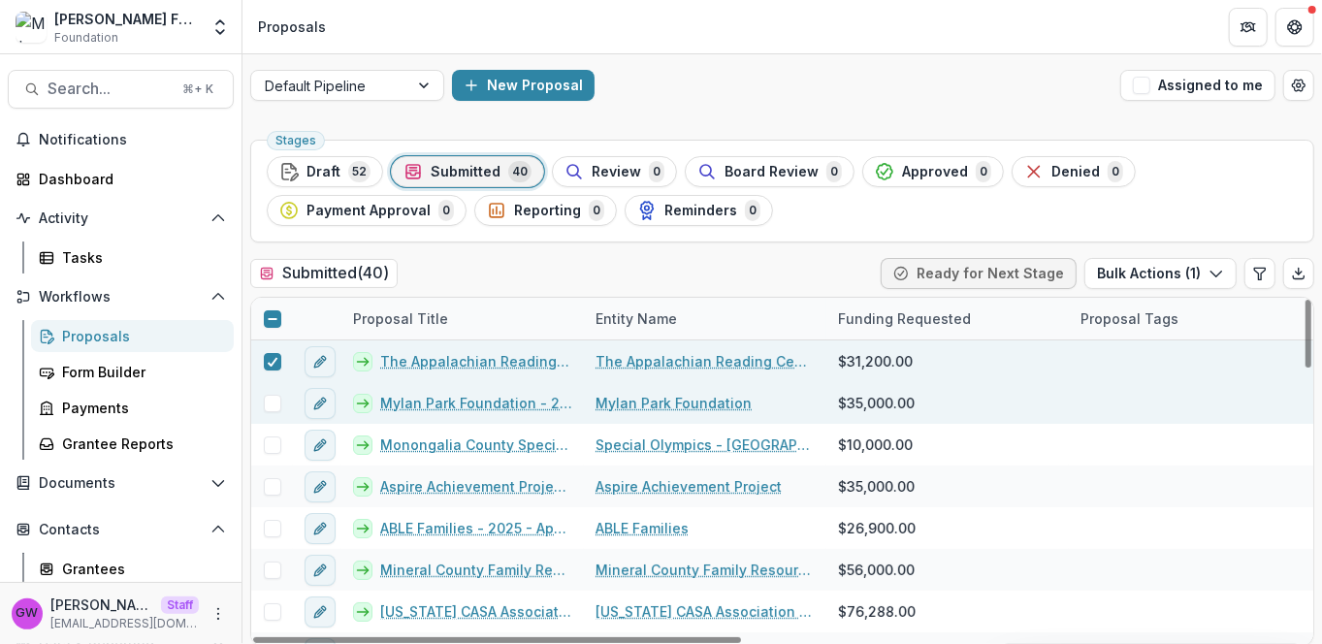
click at [273, 406] on span at bounding box center [272, 403] width 17 height 17
click at [1140, 270] on button "Bulk Actions ( 2 )" at bounding box center [1158, 273] width 155 height 31
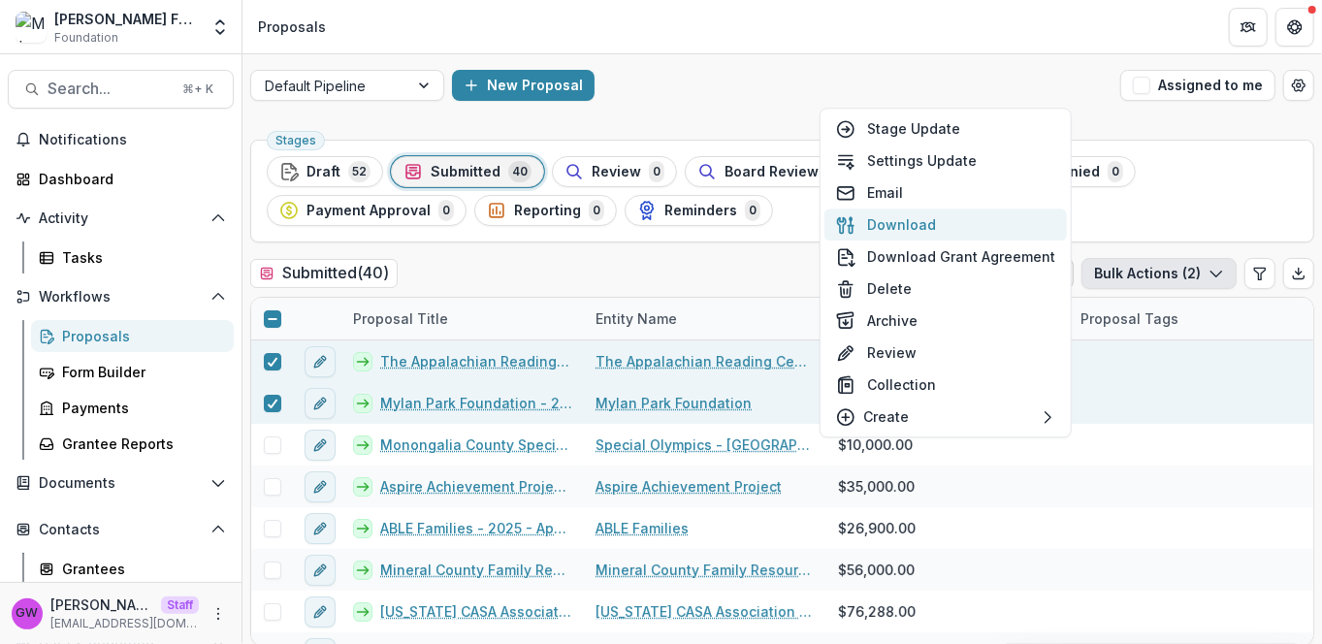
click at [934, 226] on button "Download" at bounding box center [945, 224] width 242 height 32
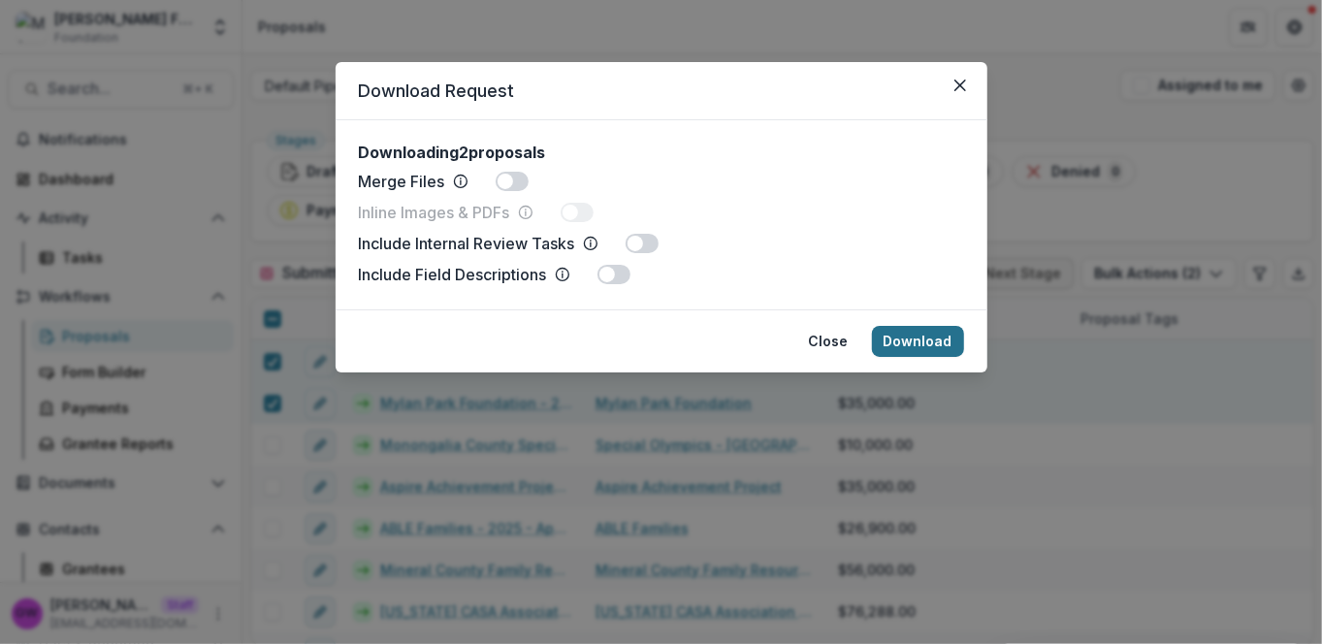
click at [925, 342] on button "Download" at bounding box center [918, 341] width 92 height 31
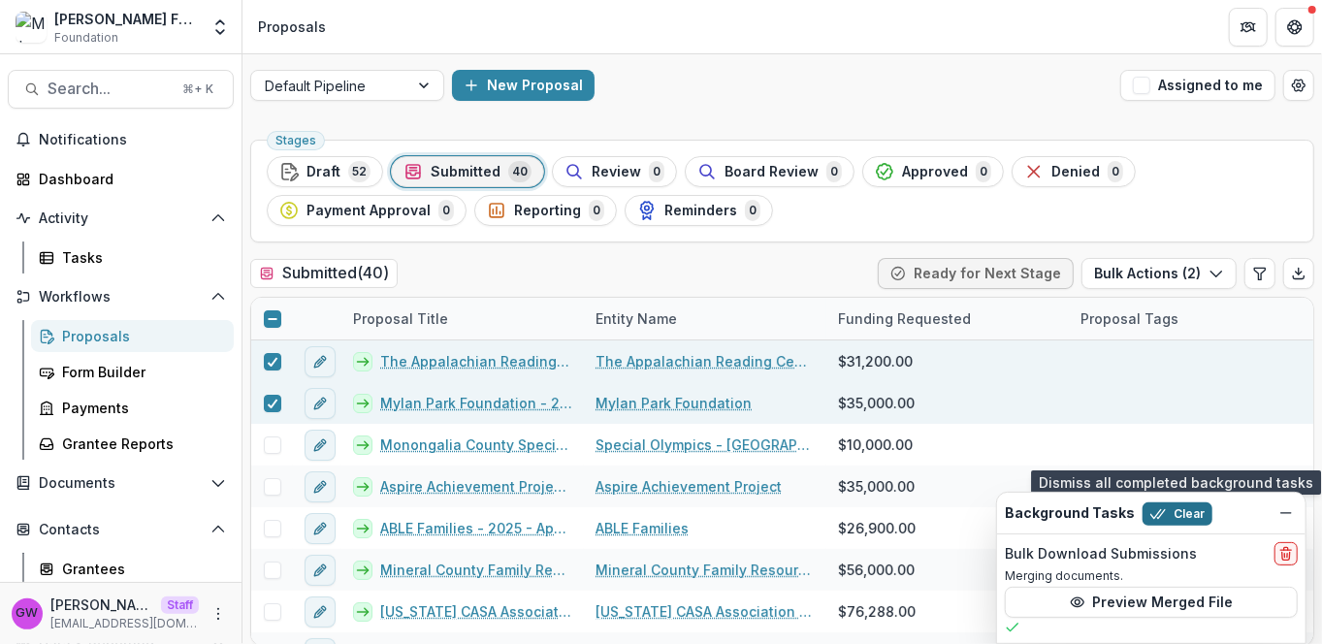
click at [1156, 516] on icon "button" at bounding box center [1158, 514] width 16 height 16
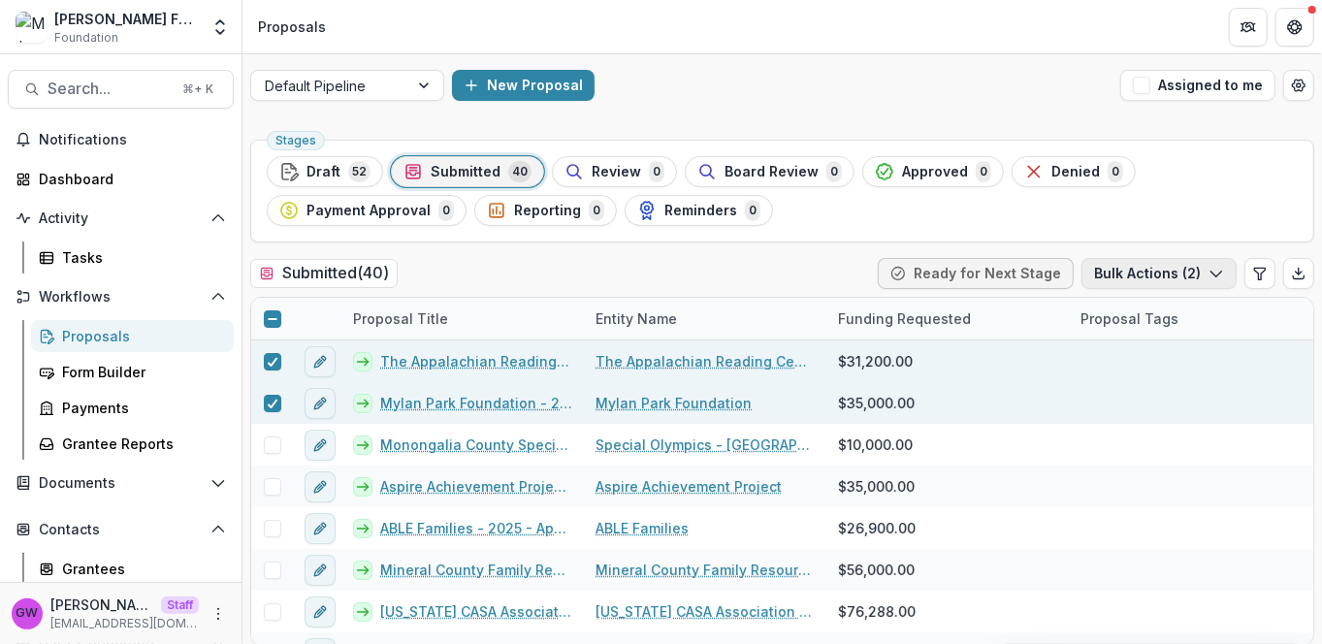
click at [1159, 269] on button "Bulk Actions ( 2 )" at bounding box center [1158, 273] width 155 height 31
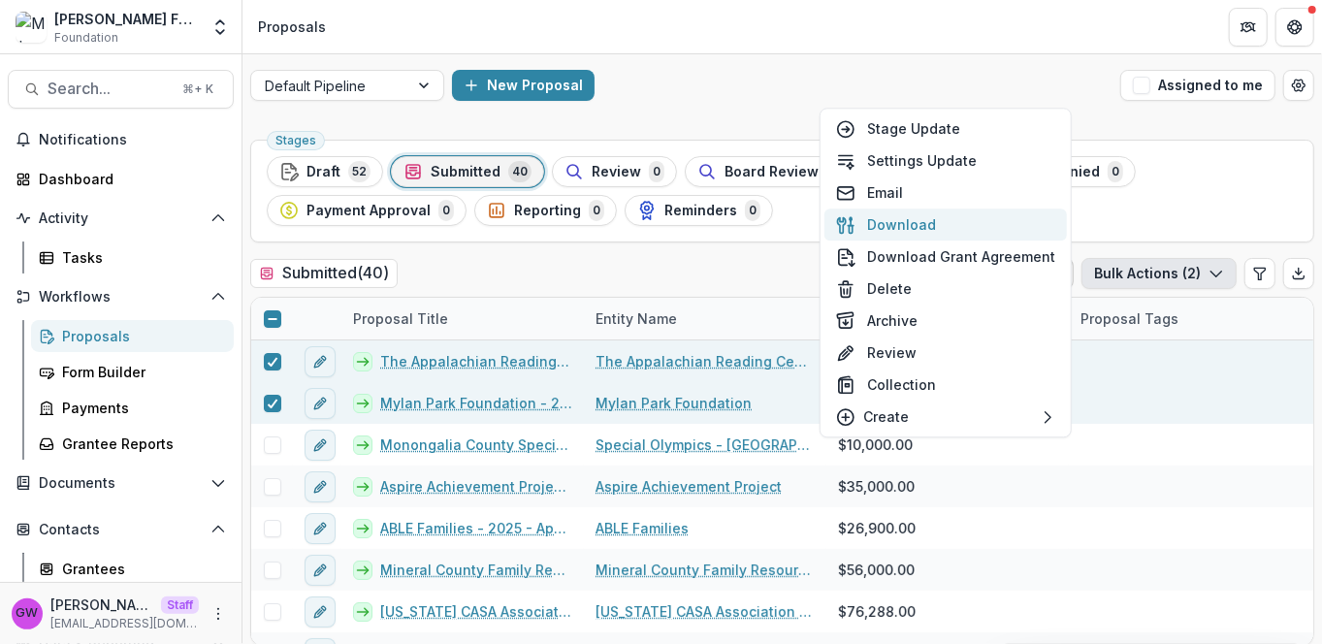
click at [931, 222] on button "Download" at bounding box center [945, 224] width 242 height 32
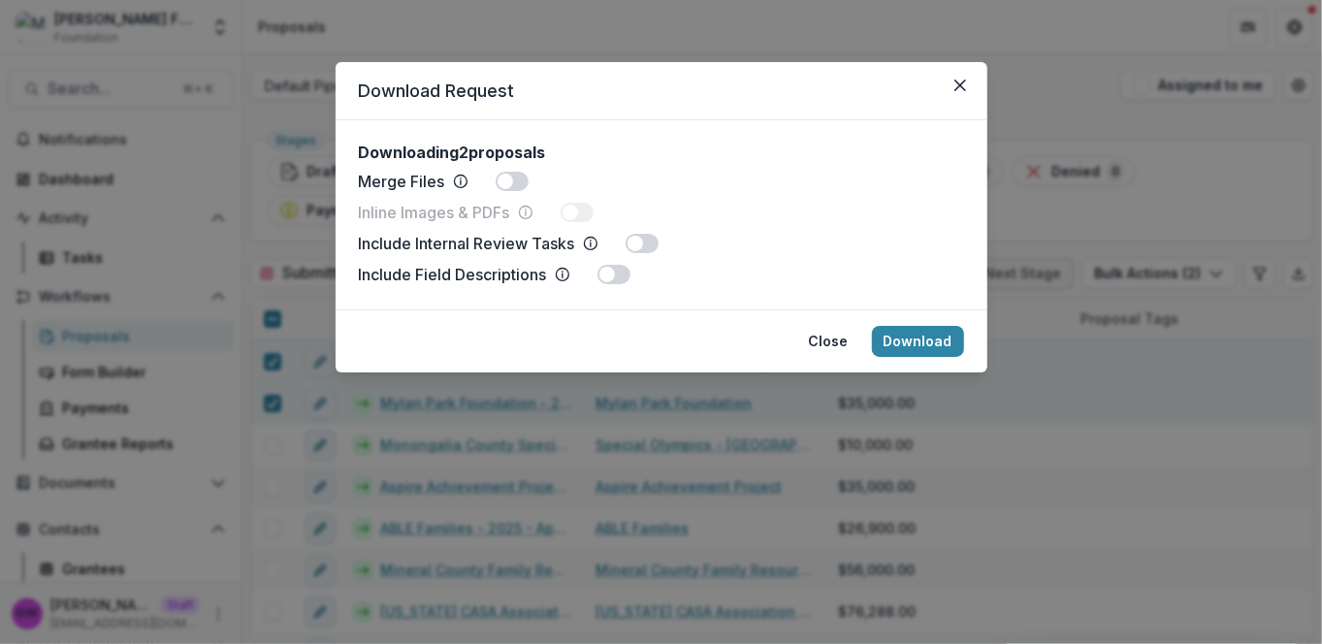
click at [921, 335] on button "Download" at bounding box center [918, 341] width 92 height 31
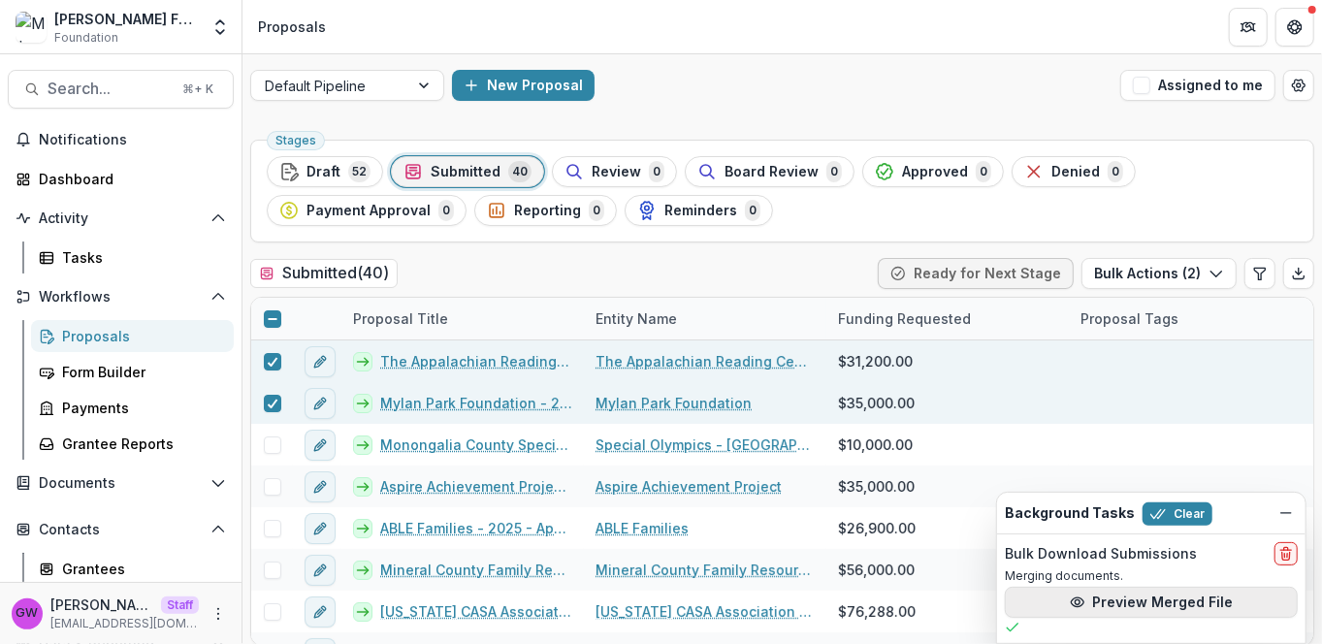
click at [1108, 605] on button "Preview Merged File" at bounding box center [1151, 602] width 293 height 31
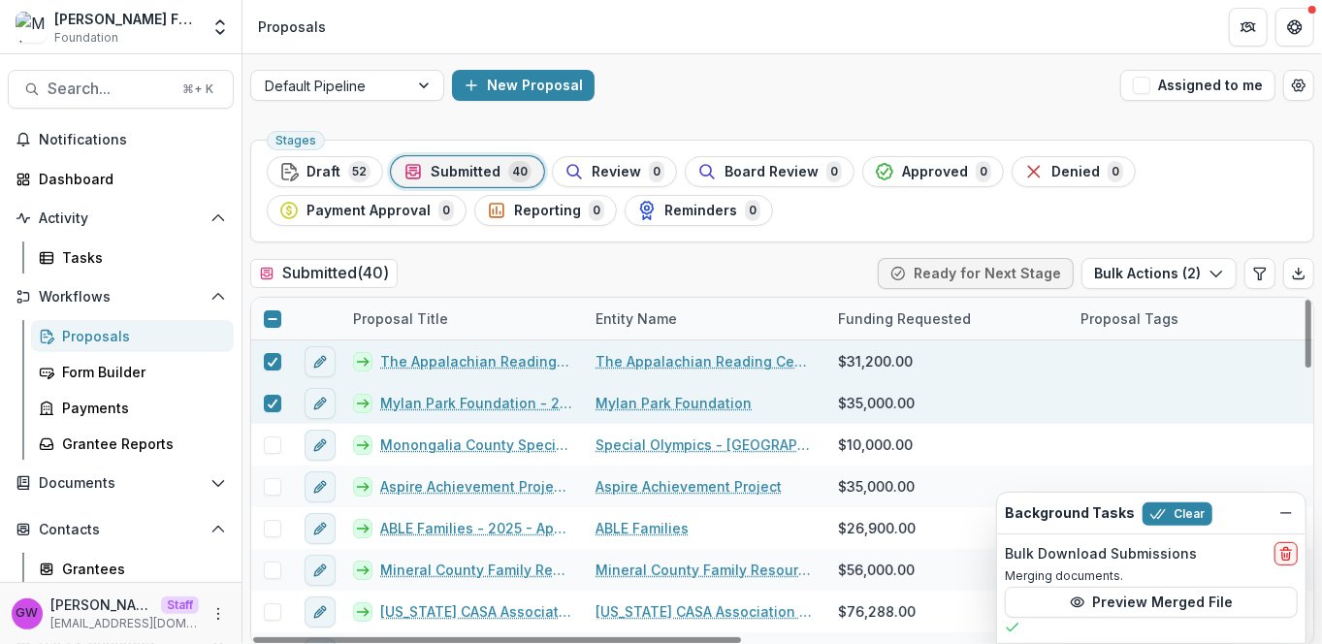
click at [464, 362] on link "The Appalachian Reading Center, Inc. - 2025 - Application Form" at bounding box center [476, 361] width 192 height 20
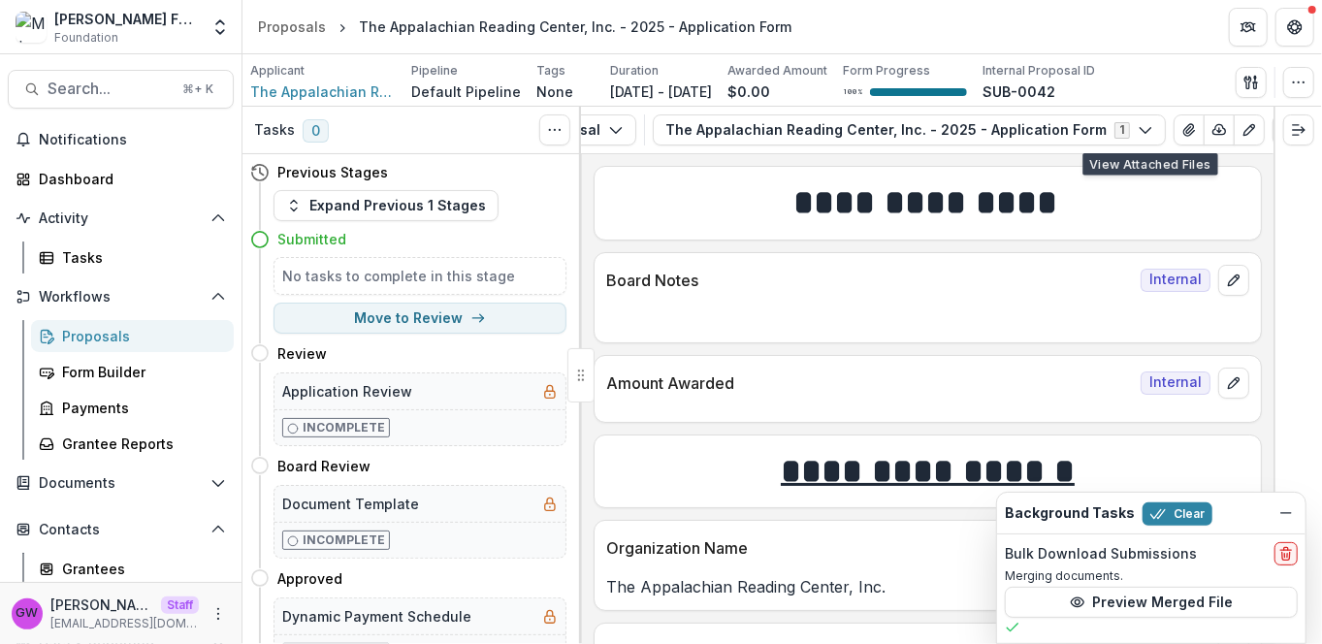
scroll to position [0, 122]
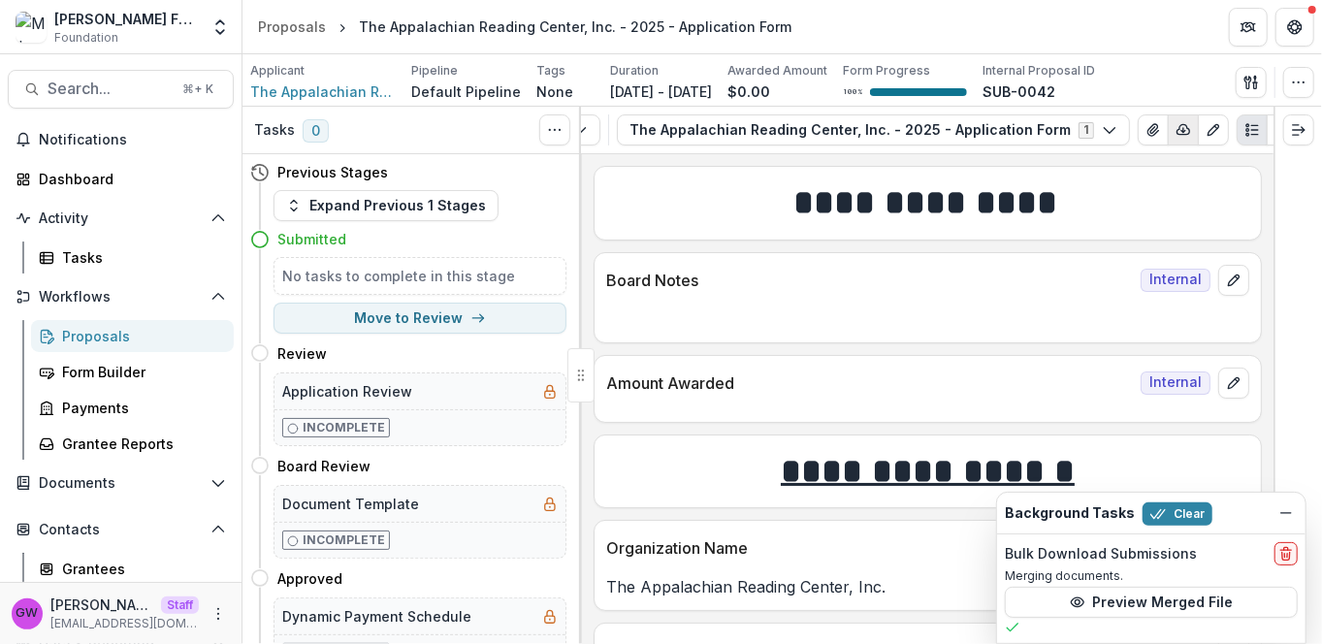
click at [1175, 131] on icon "button" at bounding box center [1183, 130] width 16 height 16
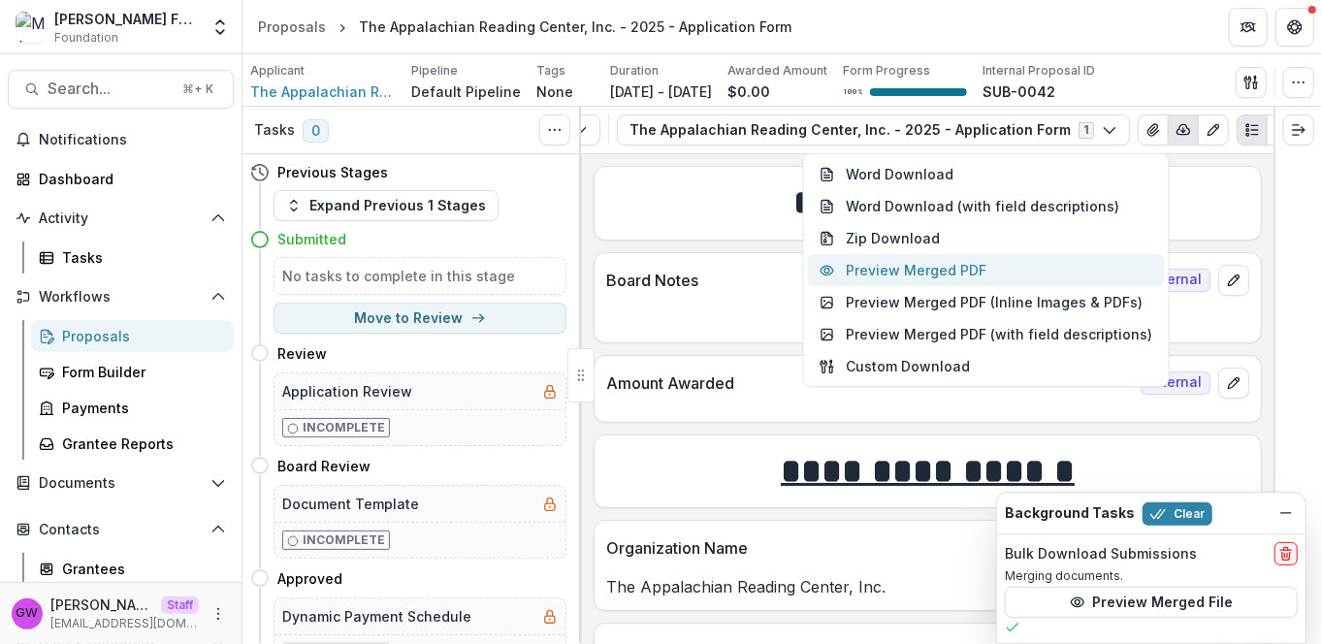
click at [964, 270] on button "Preview Merged PDF" at bounding box center [986, 270] width 357 height 32
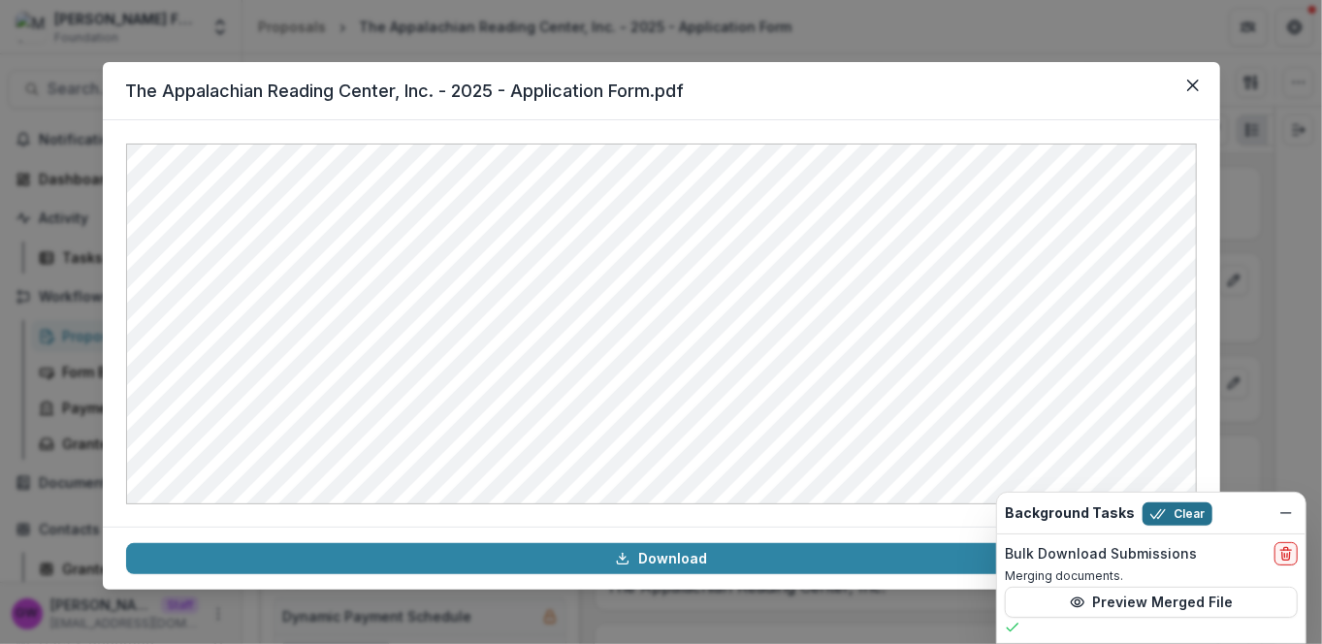
click at [1175, 511] on button "Clear" at bounding box center [1177, 513] width 70 height 23
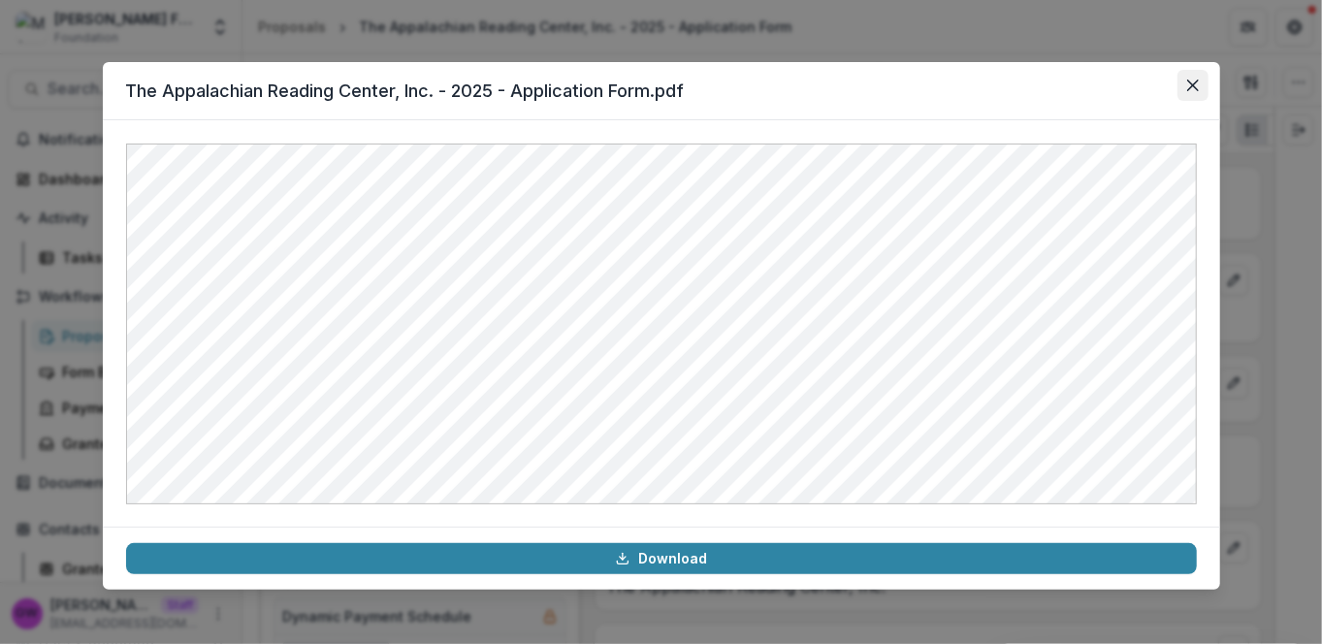
click at [1198, 80] on icon "Close" at bounding box center [1192, 86] width 12 height 12
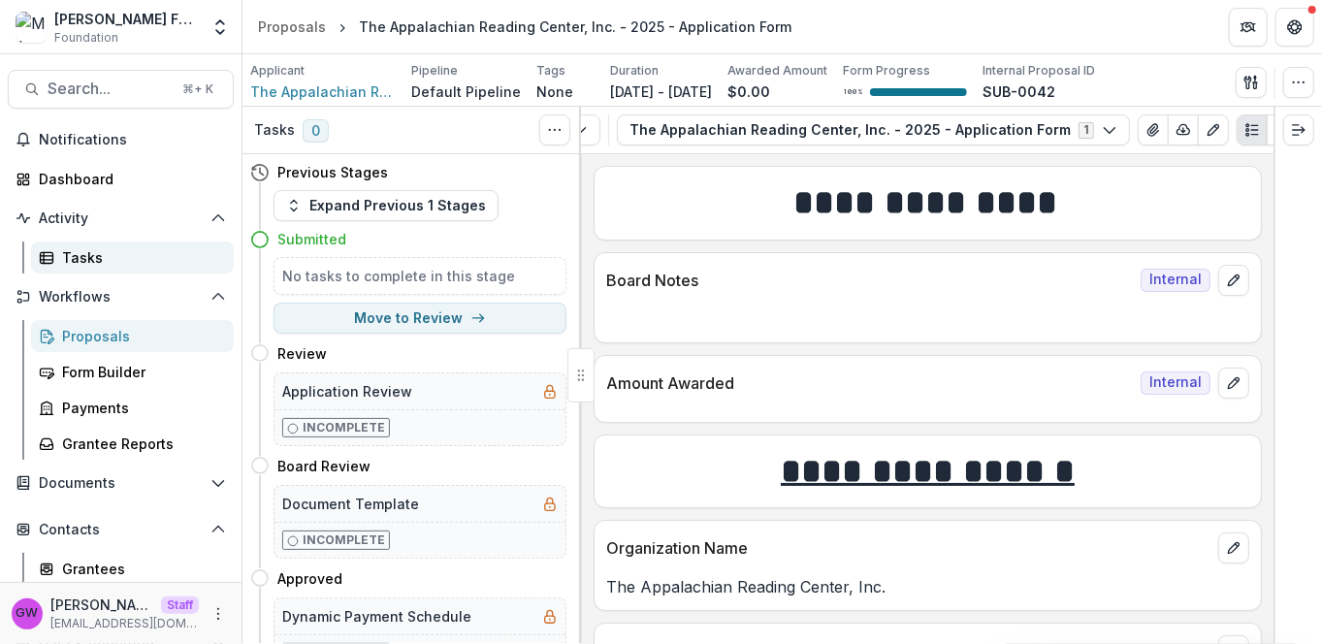
click at [92, 260] on div "Tasks" at bounding box center [140, 257] width 156 height 20
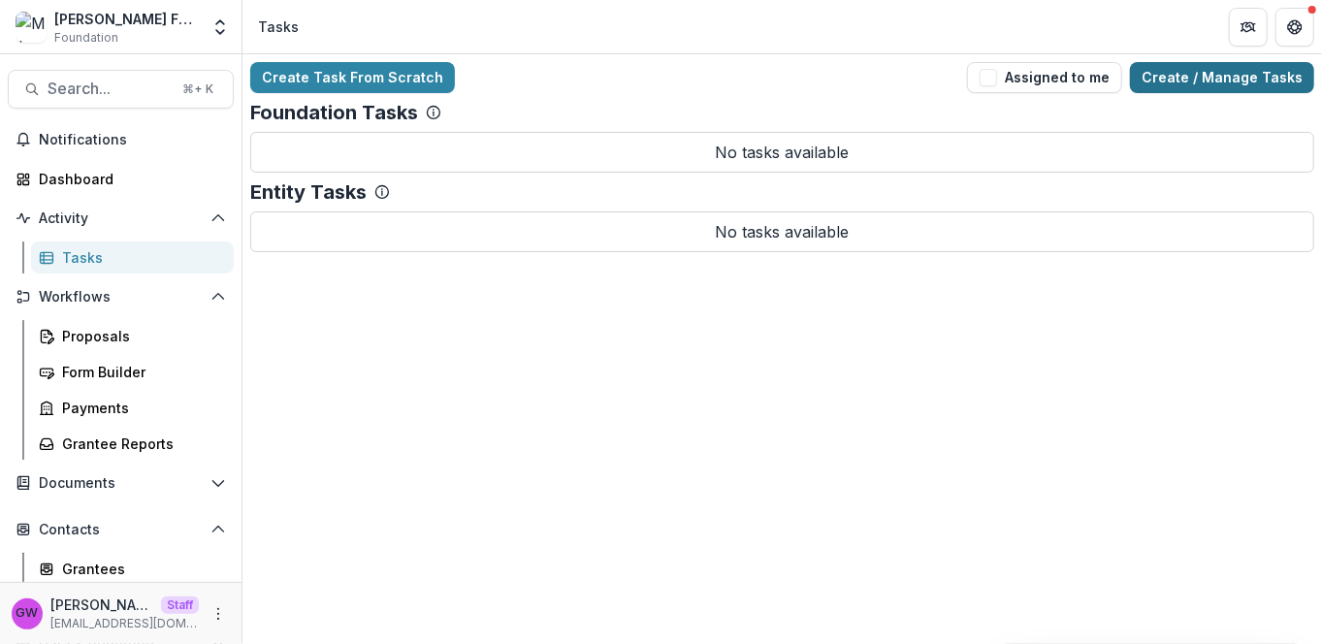
click at [1204, 85] on link "Create / Manage Tasks" at bounding box center [1222, 77] width 184 height 31
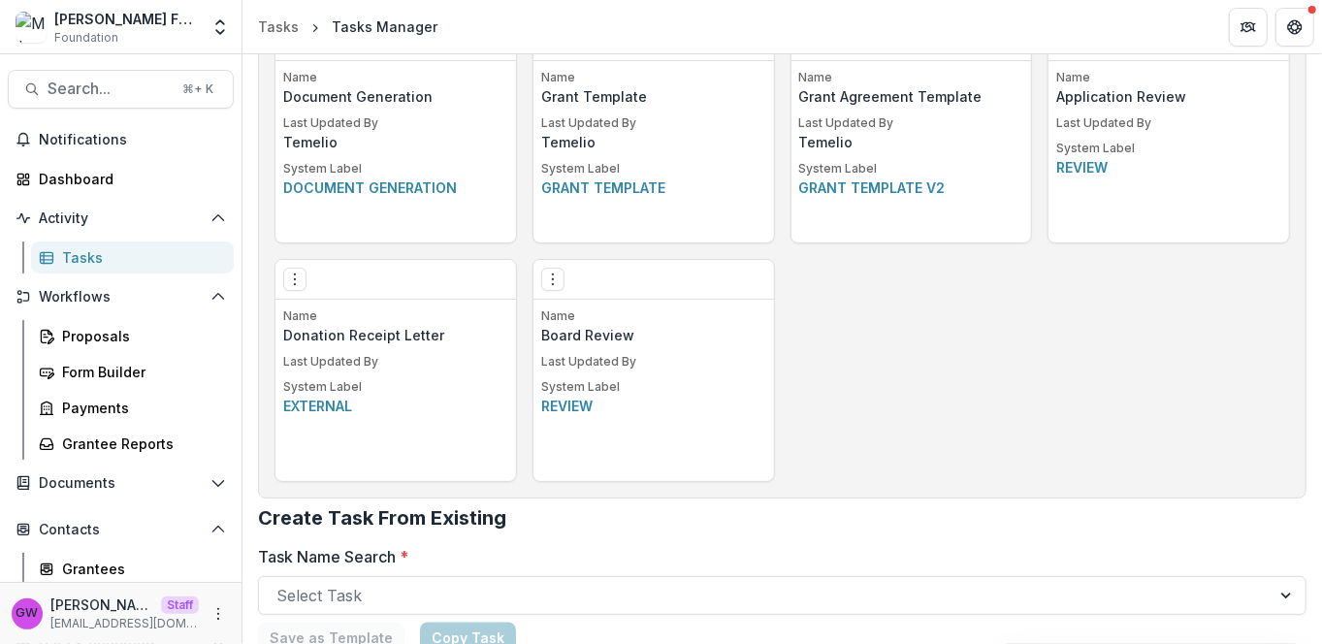
scroll to position [1317, 0]
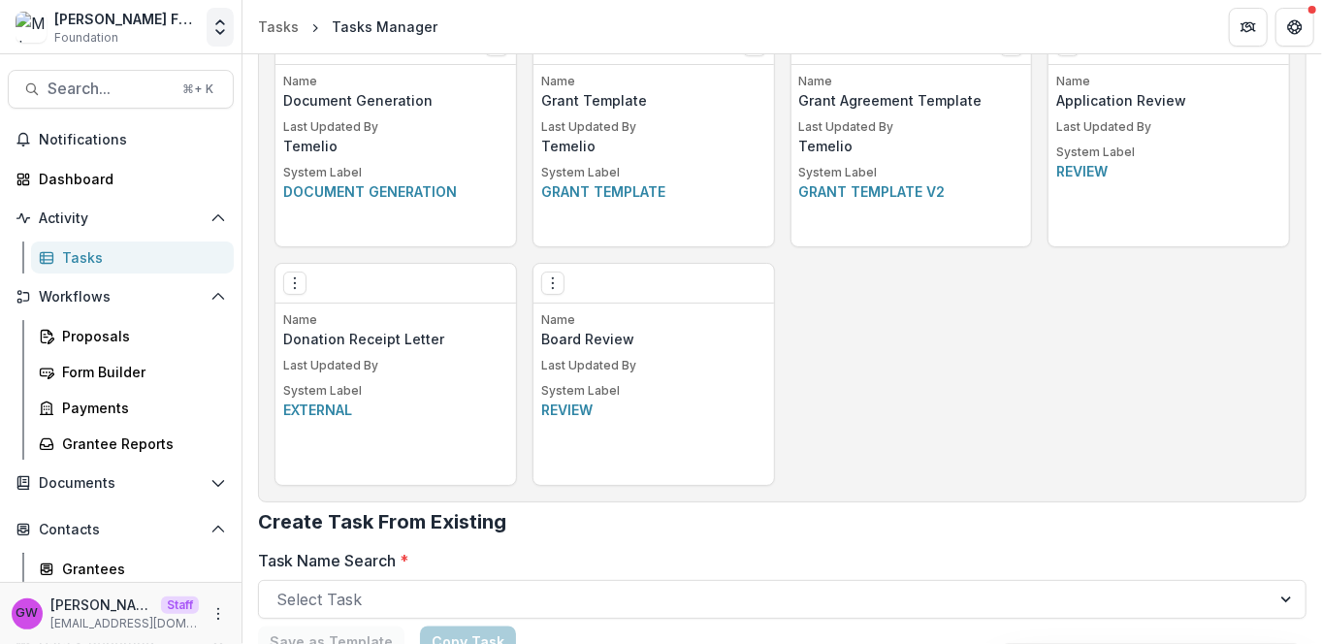
click at [224, 20] on icon "Open entity switcher" at bounding box center [219, 26] width 19 height 19
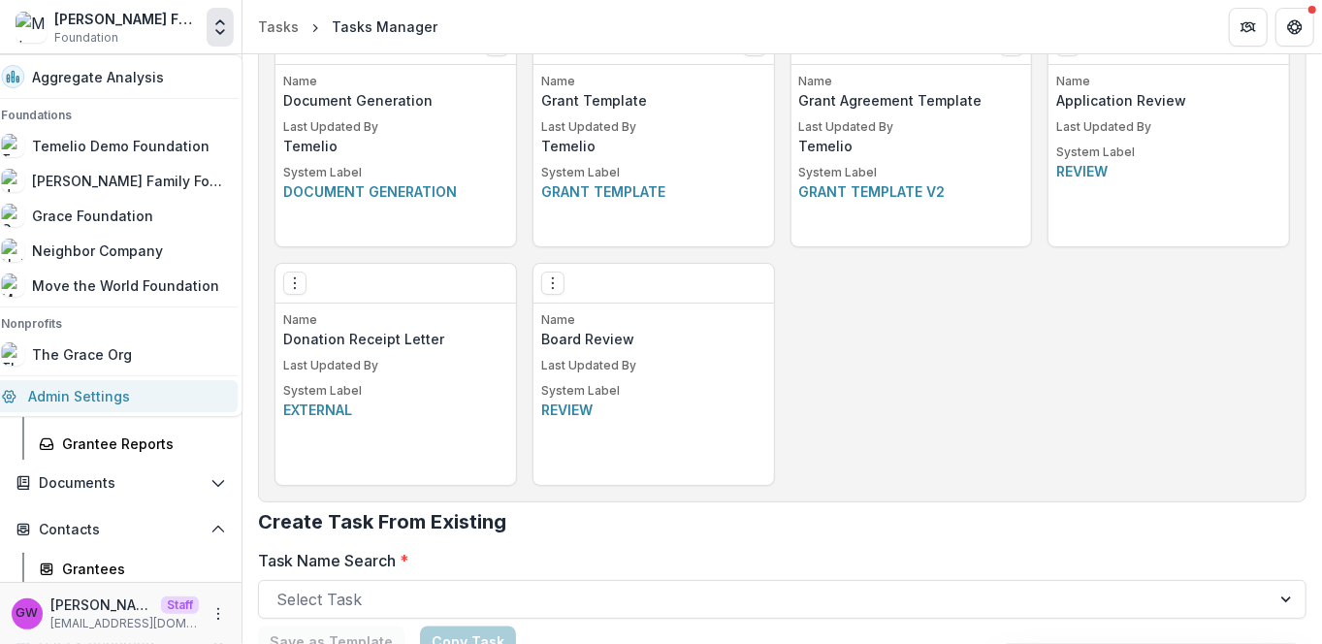
click at [68, 399] on link "Admin Settings" at bounding box center [113, 396] width 248 height 32
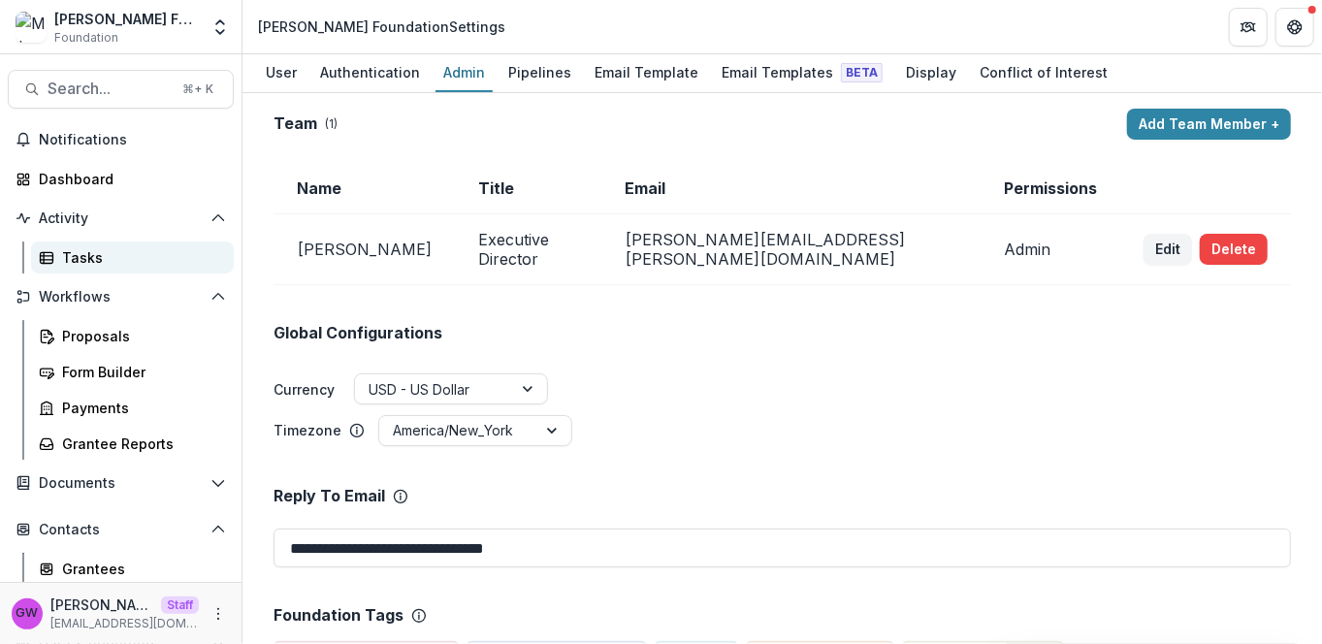
click at [87, 261] on div "Tasks" at bounding box center [140, 257] width 156 height 20
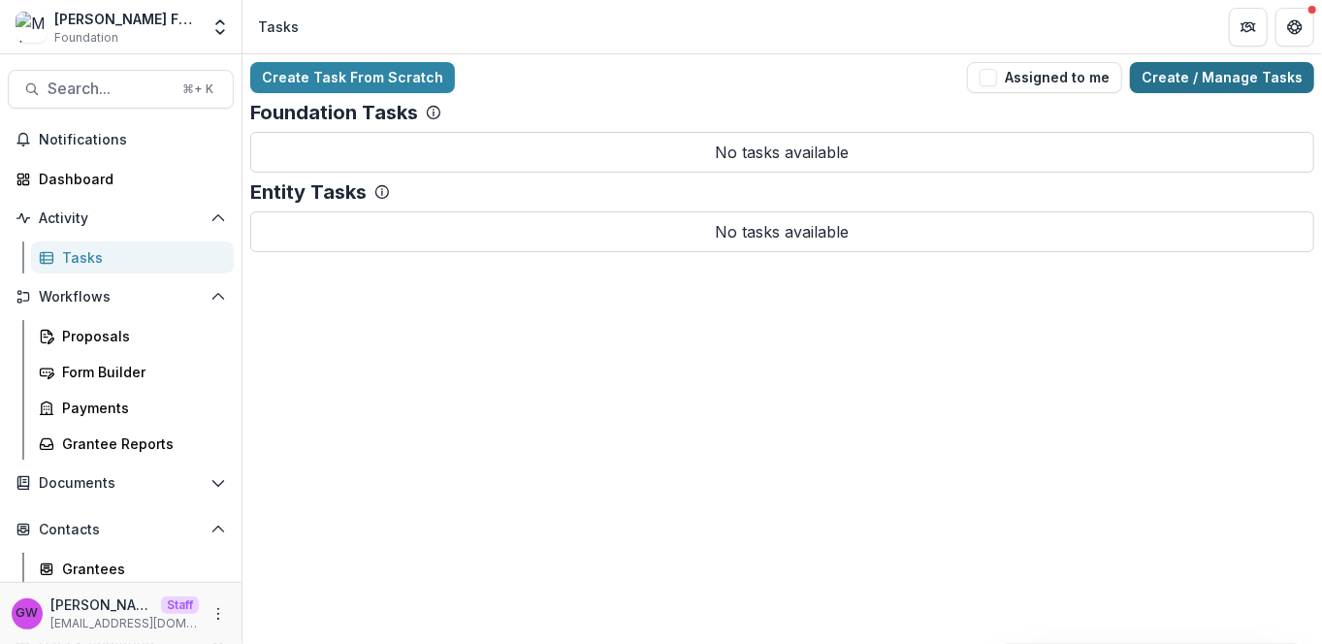
click at [1196, 86] on link "Create / Manage Tasks" at bounding box center [1222, 77] width 184 height 31
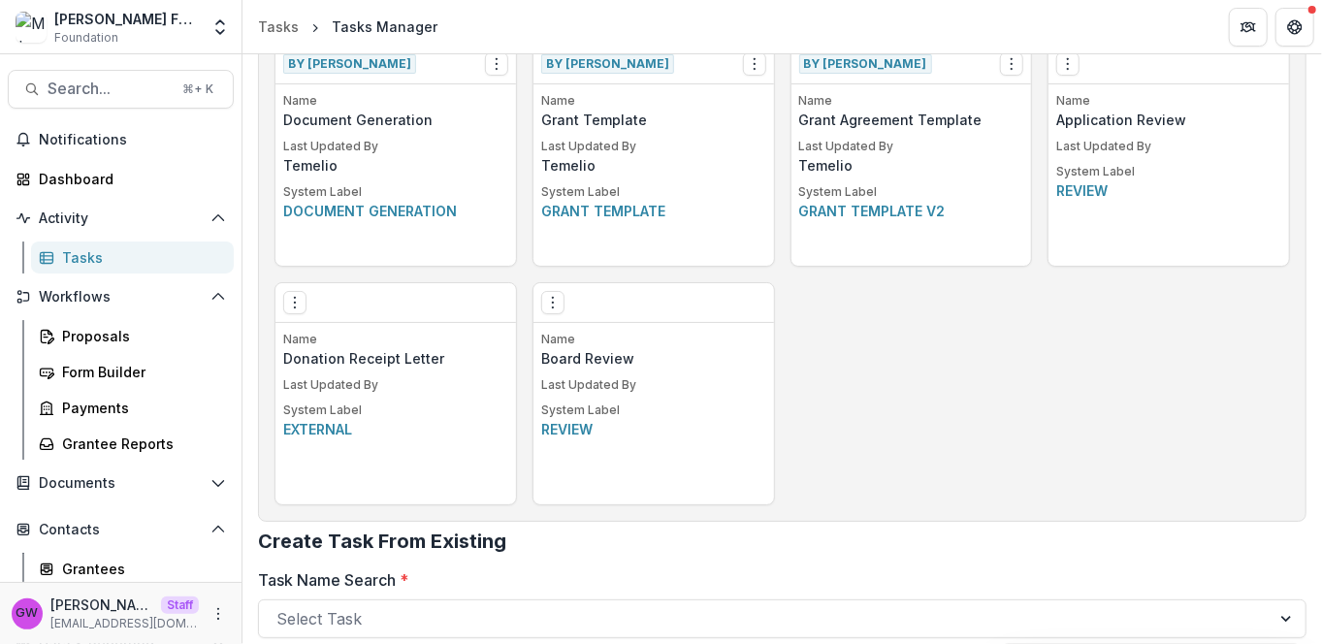
scroll to position [1460, 0]
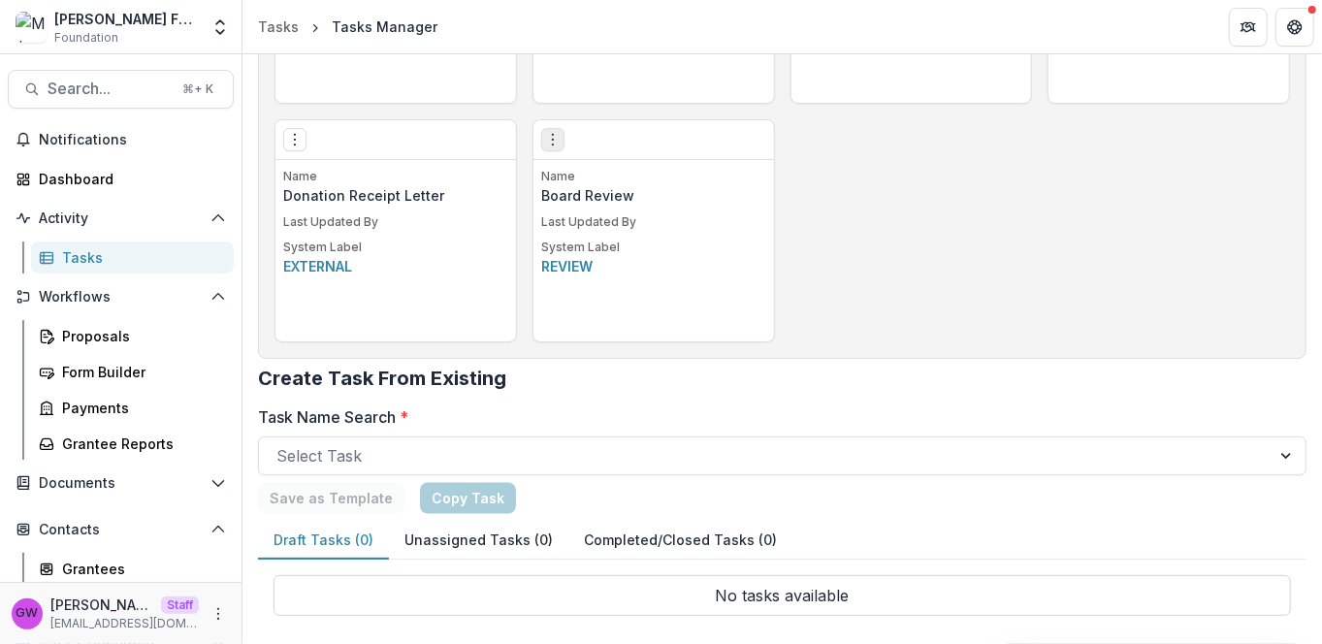
click at [552, 141] on icon "Options" at bounding box center [553, 140] width 16 height 16
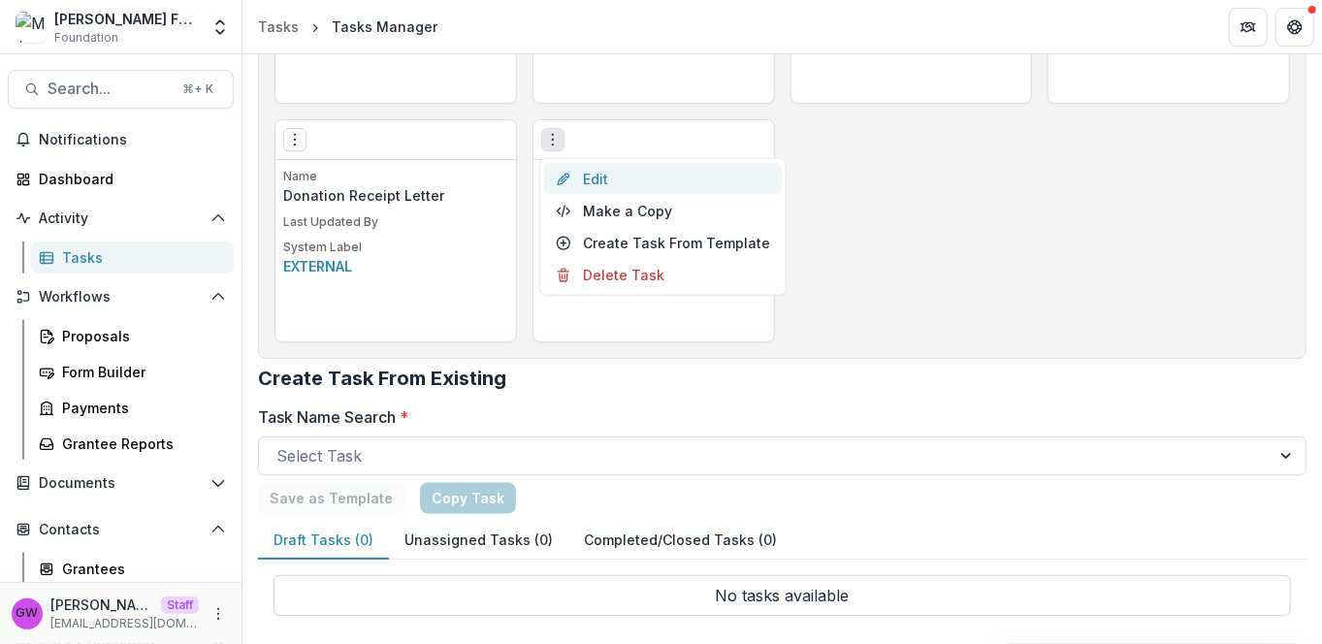
click at [600, 173] on link "Edit" at bounding box center [663, 179] width 238 height 32
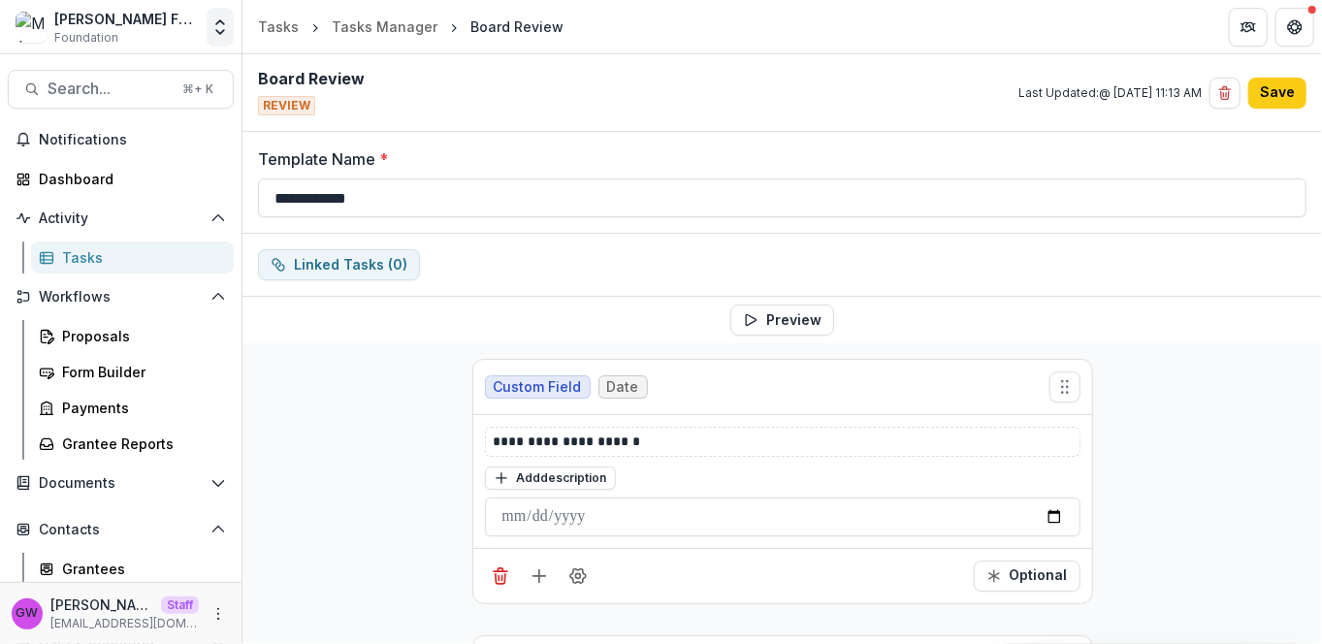
click at [220, 28] on icon "Open entity switcher" at bounding box center [219, 26] width 19 height 19
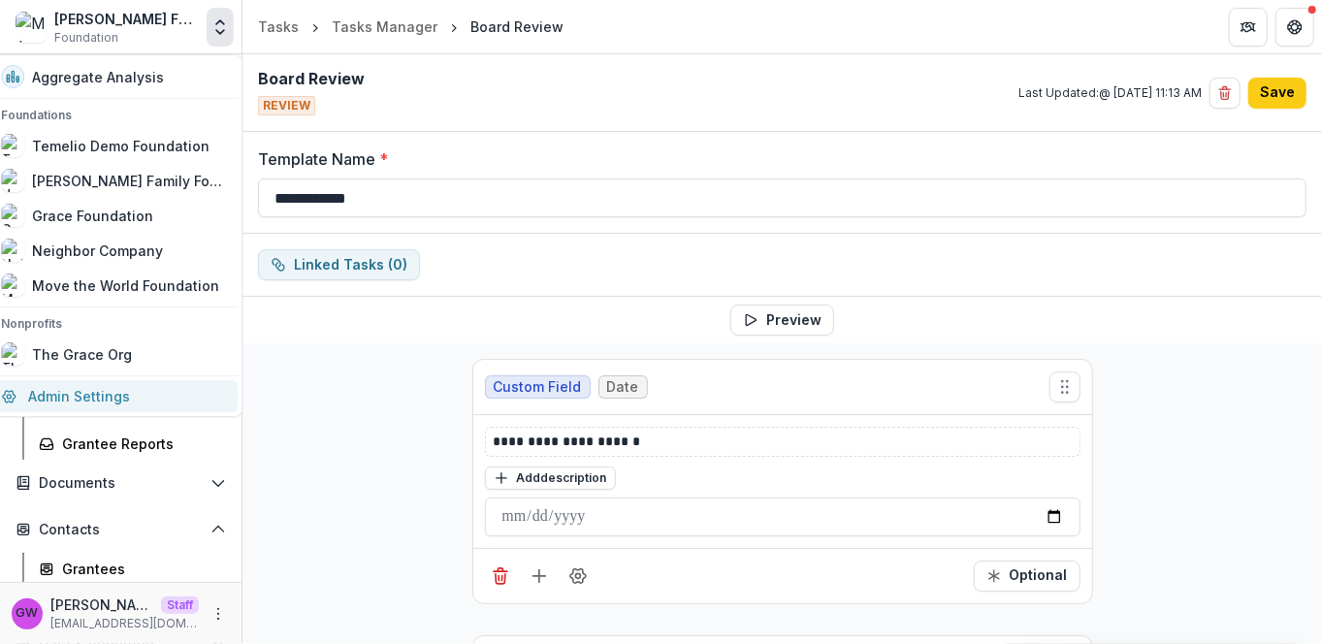
click at [78, 399] on link "Admin Settings" at bounding box center [113, 396] width 248 height 32
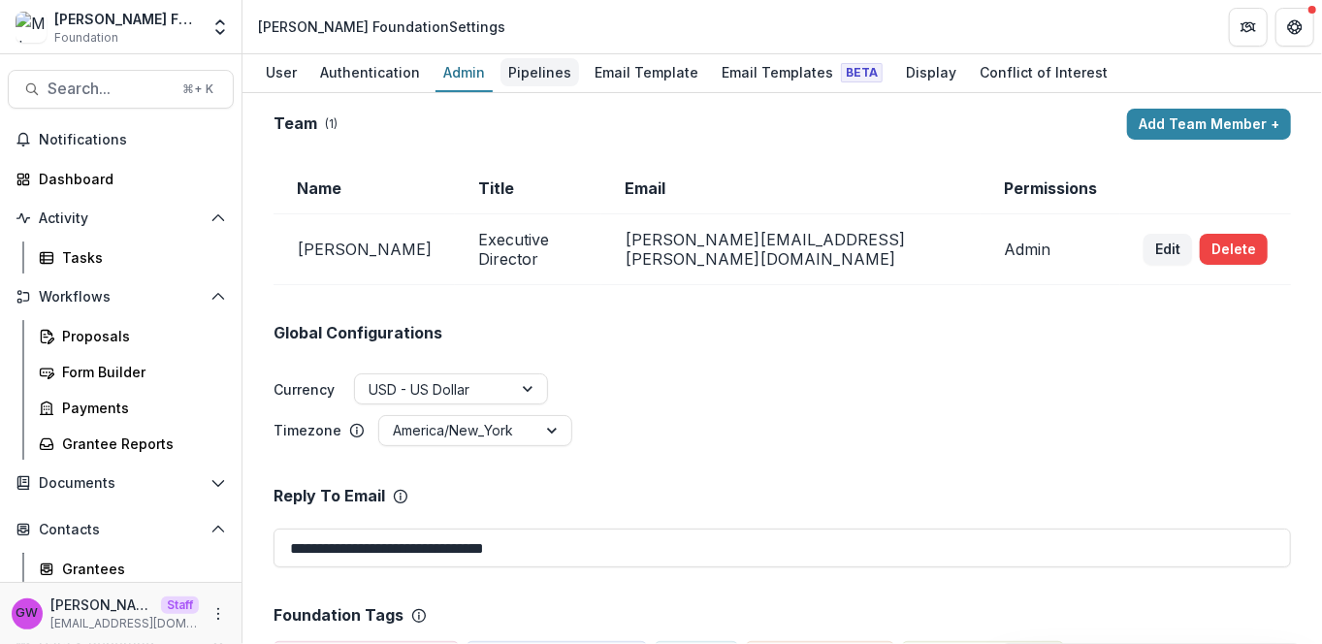
click at [526, 85] on div "Pipelines" at bounding box center [539, 72] width 79 height 28
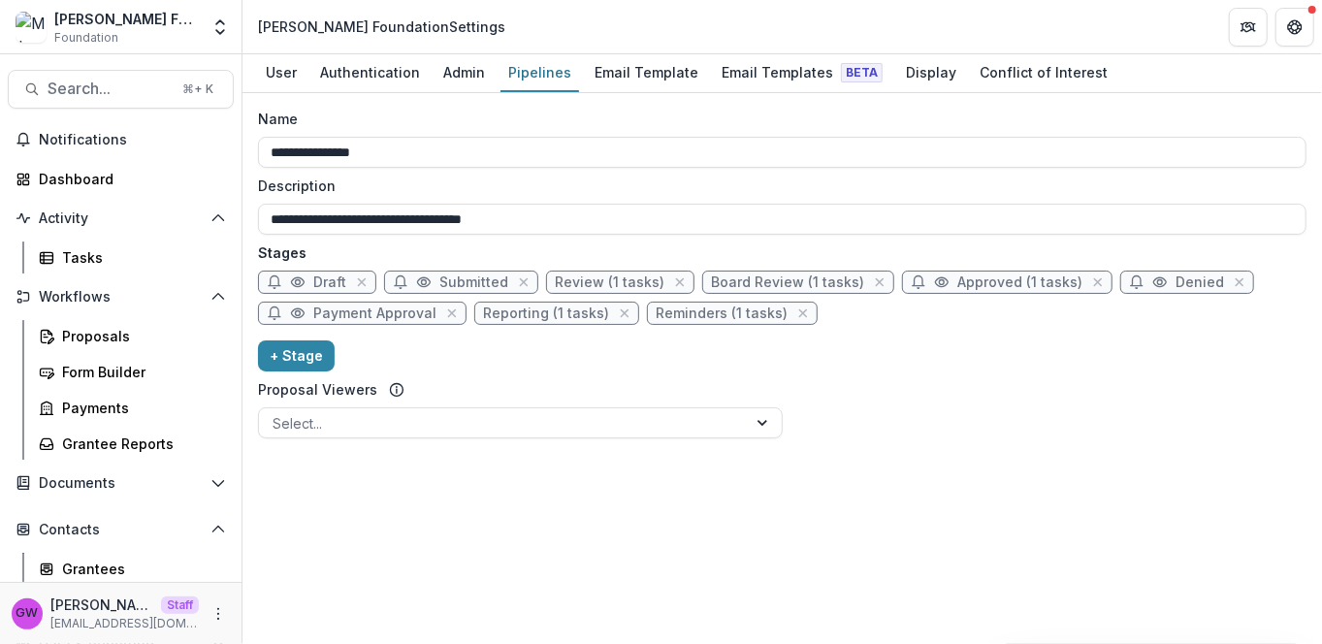
click at [623, 290] on span "Review (1 tasks)" at bounding box center [620, 282] width 148 height 23
click at [627, 280] on span "Review (1 tasks)" at bounding box center [610, 282] width 110 height 16
select select "******"
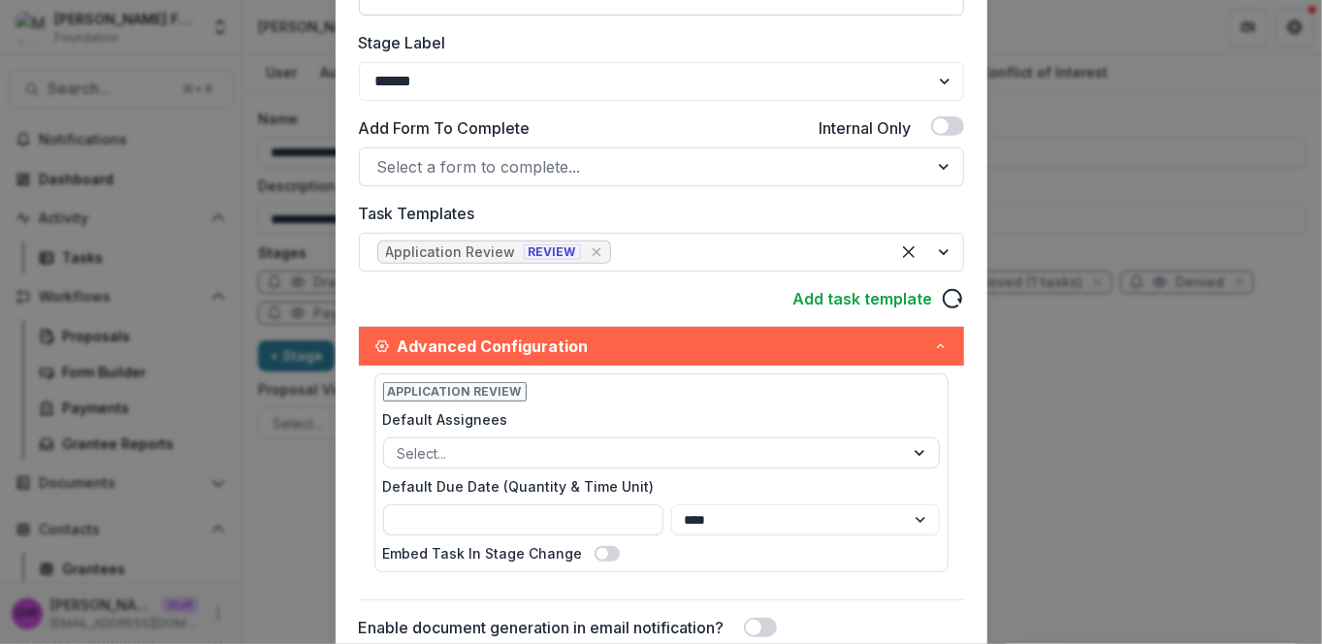
scroll to position [368, 0]
click at [1102, 336] on div "Edit Stage Stage Name Rename ****** Display Name Description Stage Label ******…" at bounding box center [661, 322] width 1322 height 644
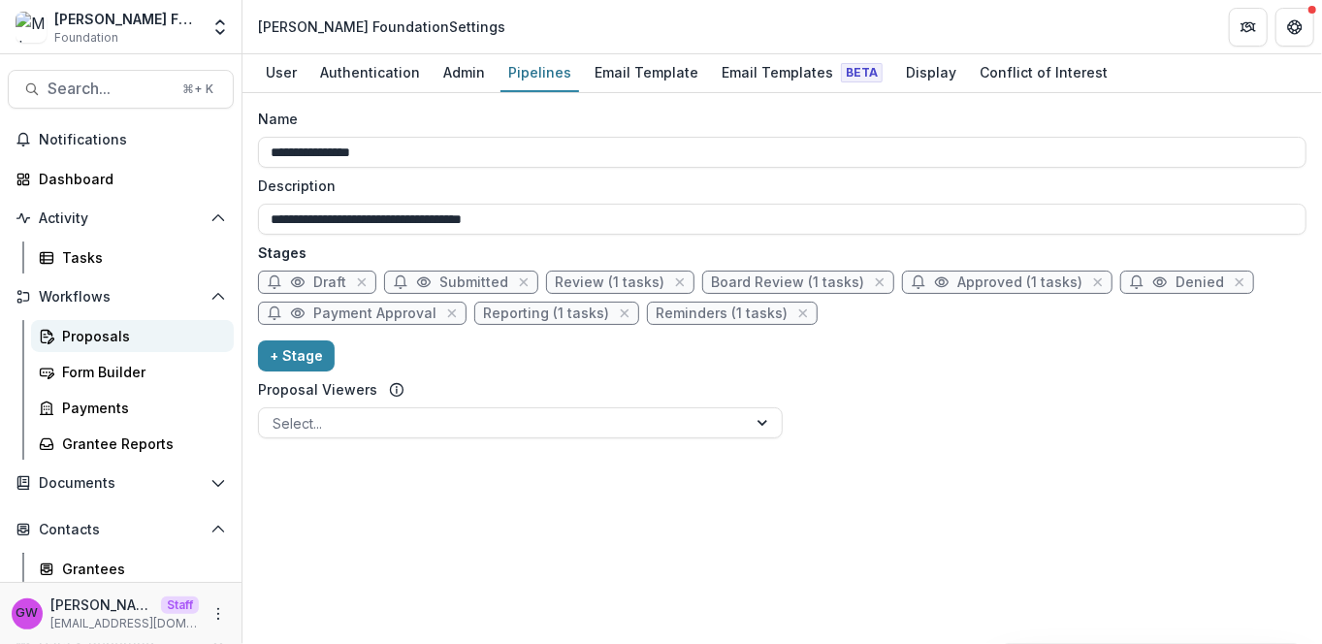
click at [143, 346] on link "Proposals" at bounding box center [132, 336] width 203 height 32
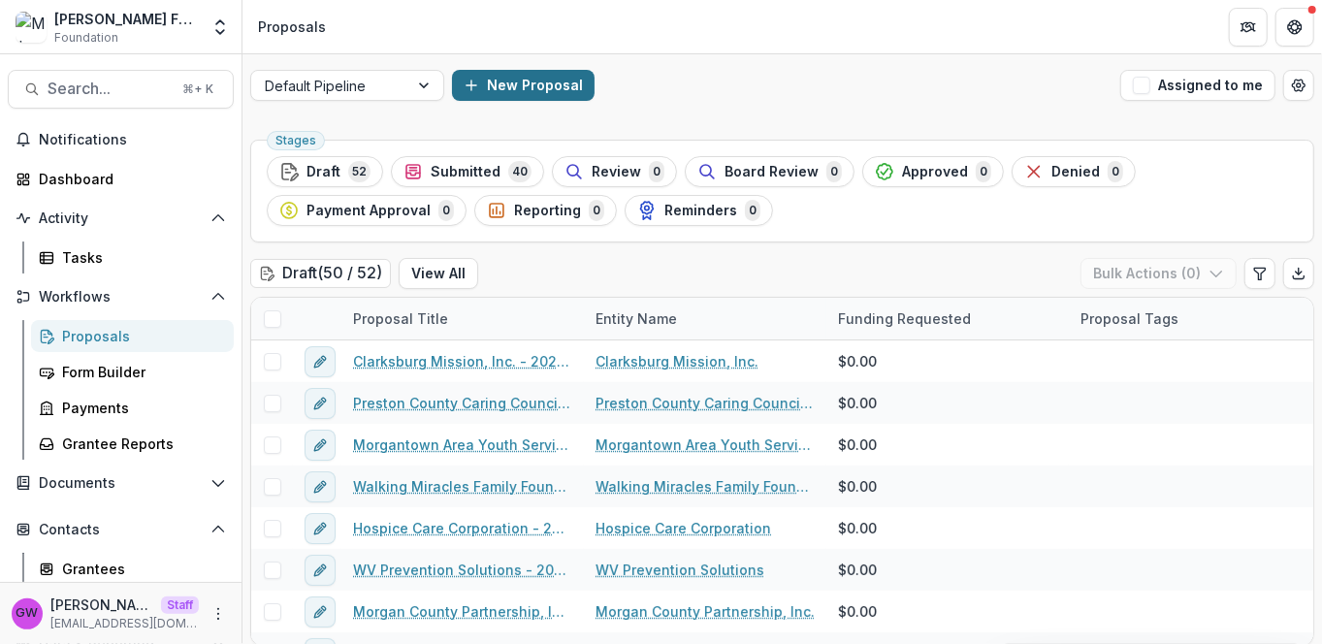
click at [518, 80] on button "New Proposal" at bounding box center [523, 85] width 143 height 31
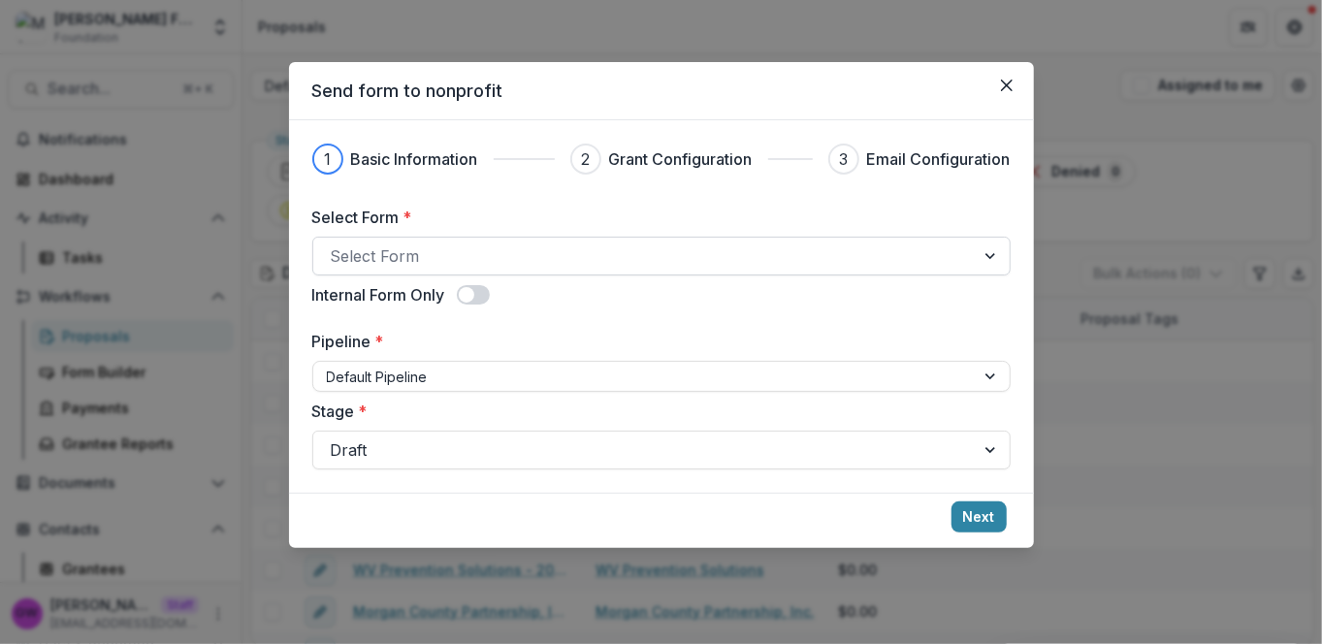
click at [394, 251] on div at bounding box center [644, 255] width 626 height 27
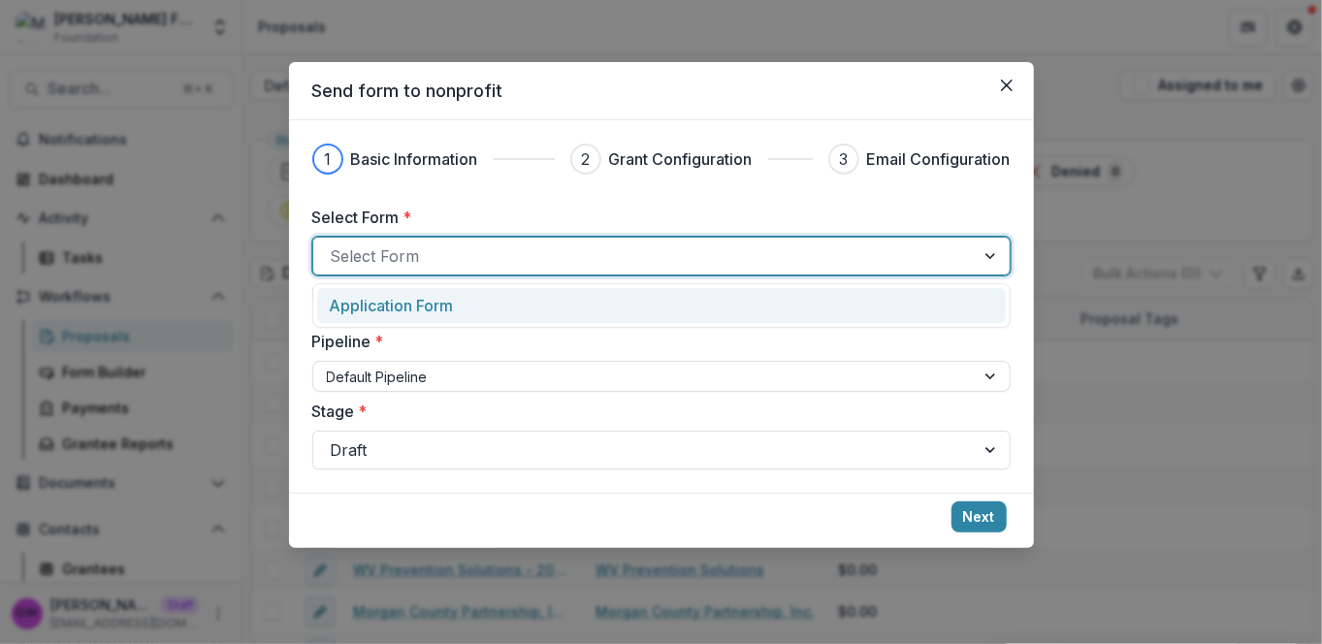
click at [406, 309] on p "Application Form" at bounding box center [391, 305] width 124 height 23
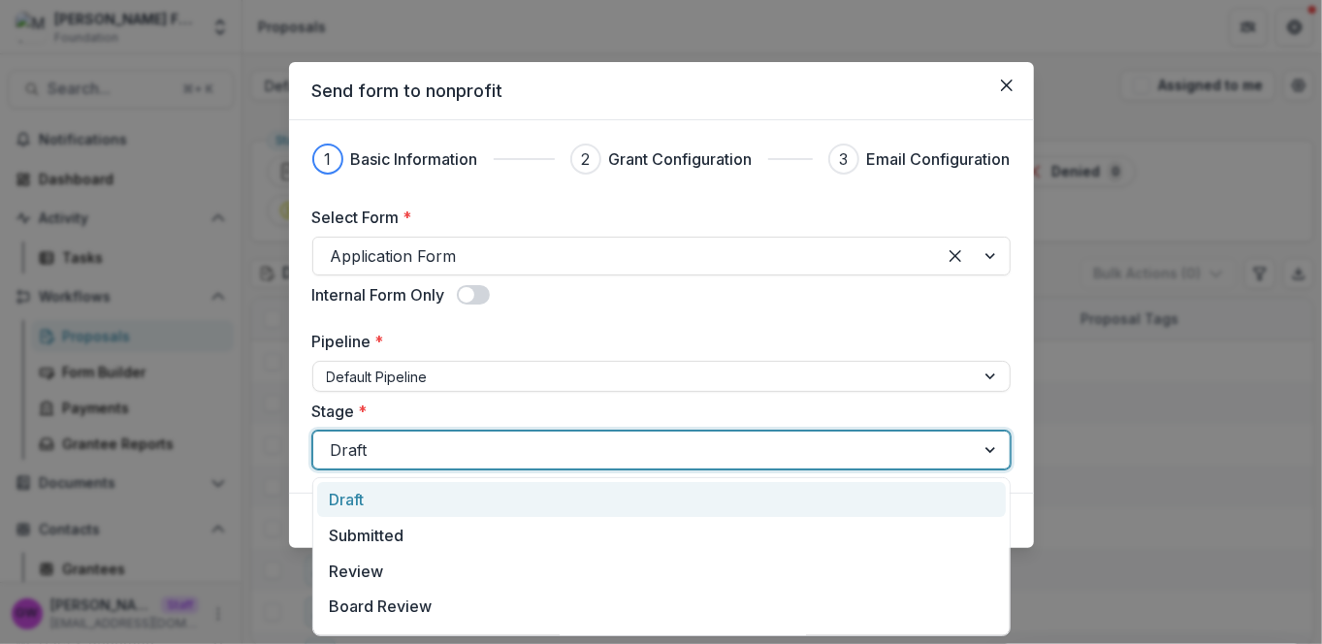
click at [500, 450] on div at bounding box center [644, 449] width 626 height 27
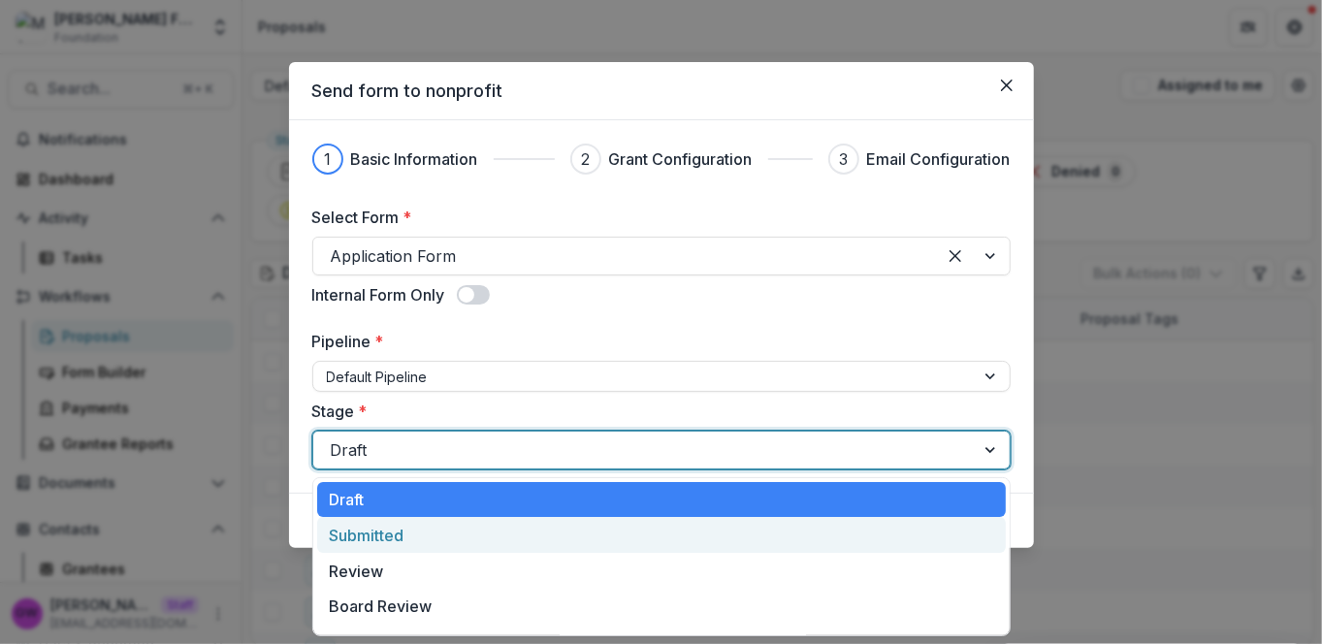
click at [373, 528] on div "Submitted" at bounding box center [661, 535] width 688 height 36
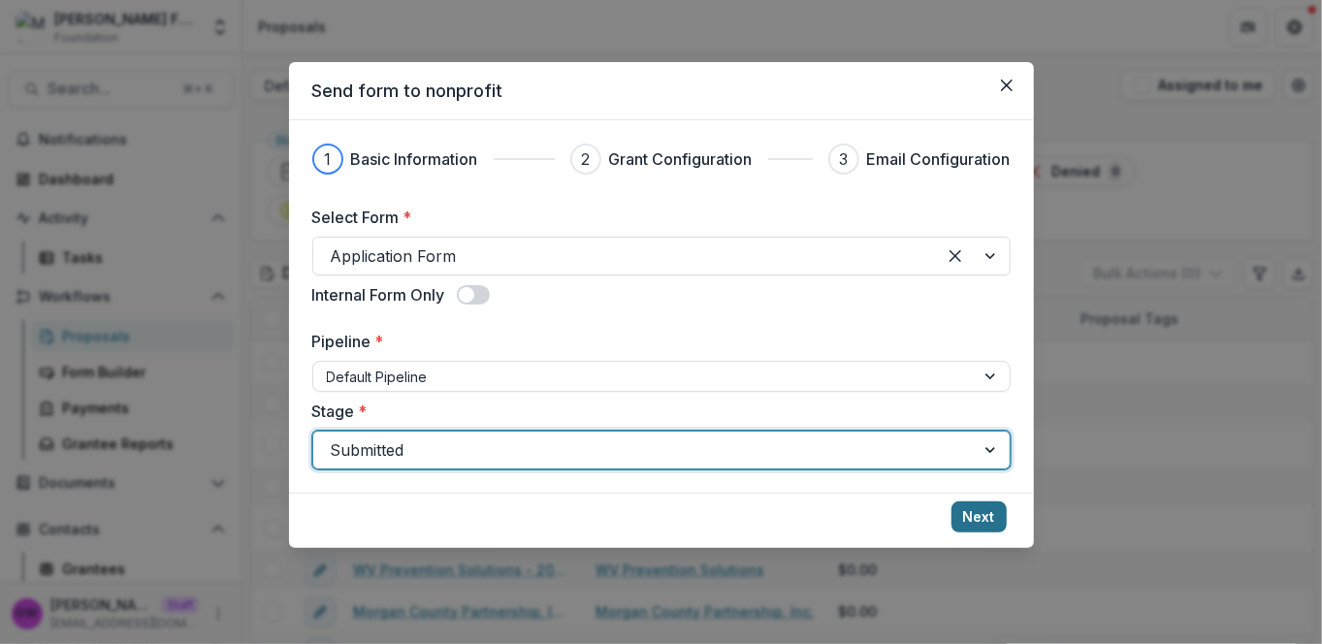
click at [975, 515] on button "Next" at bounding box center [978, 516] width 55 height 31
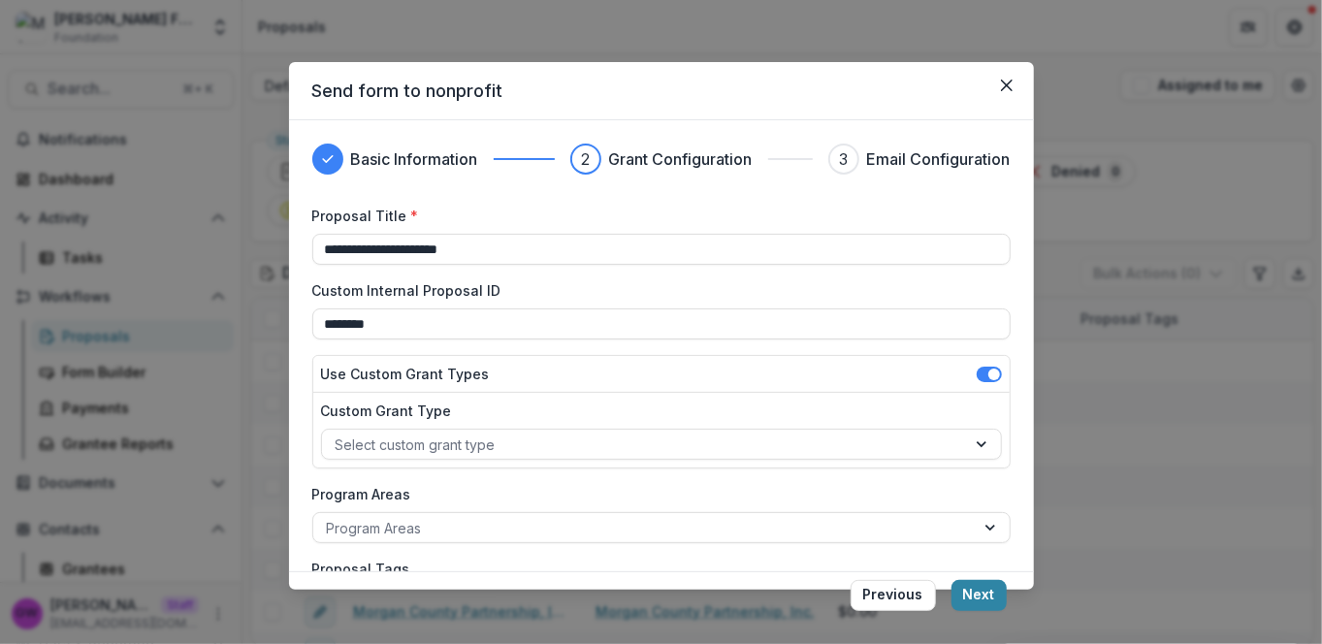
click at [972, 588] on button "Next" at bounding box center [978, 595] width 55 height 31
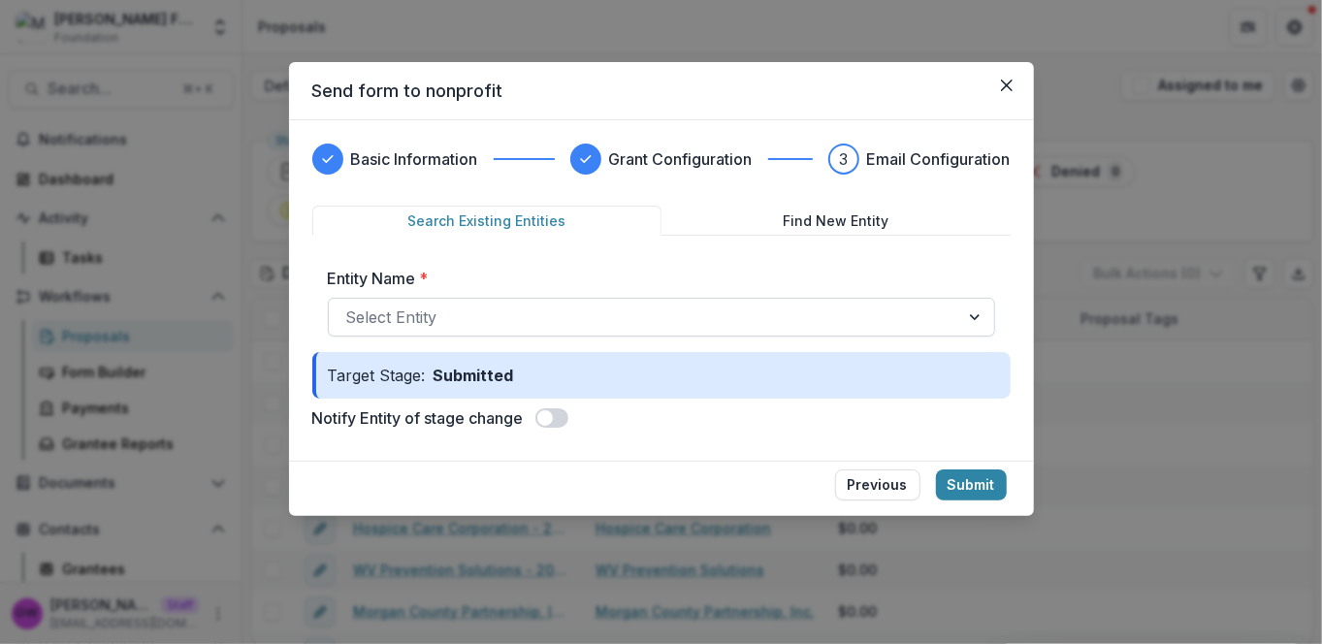
click at [403, 317] on div at bounding box center [643, 317] width 595 height 27
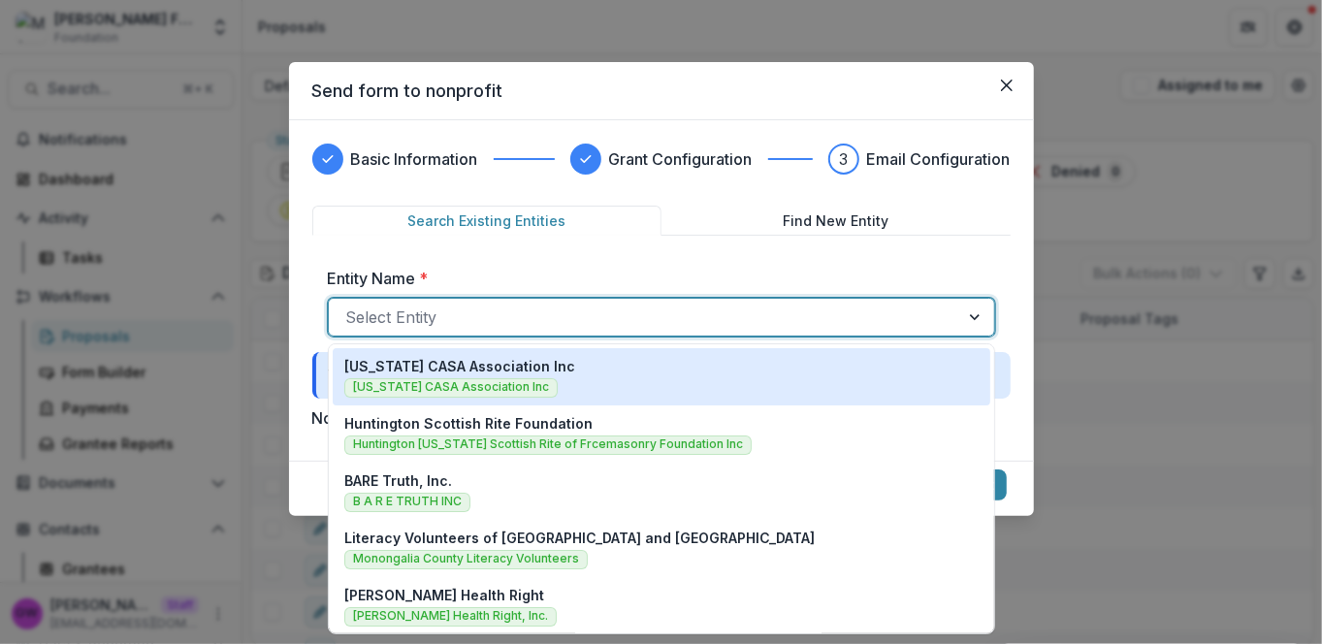
click at [642, 385] on div "West Virginia CASA Association Inc West Virginia CASA Association Inc" at bounding box center [661, 377] width 634 height 42
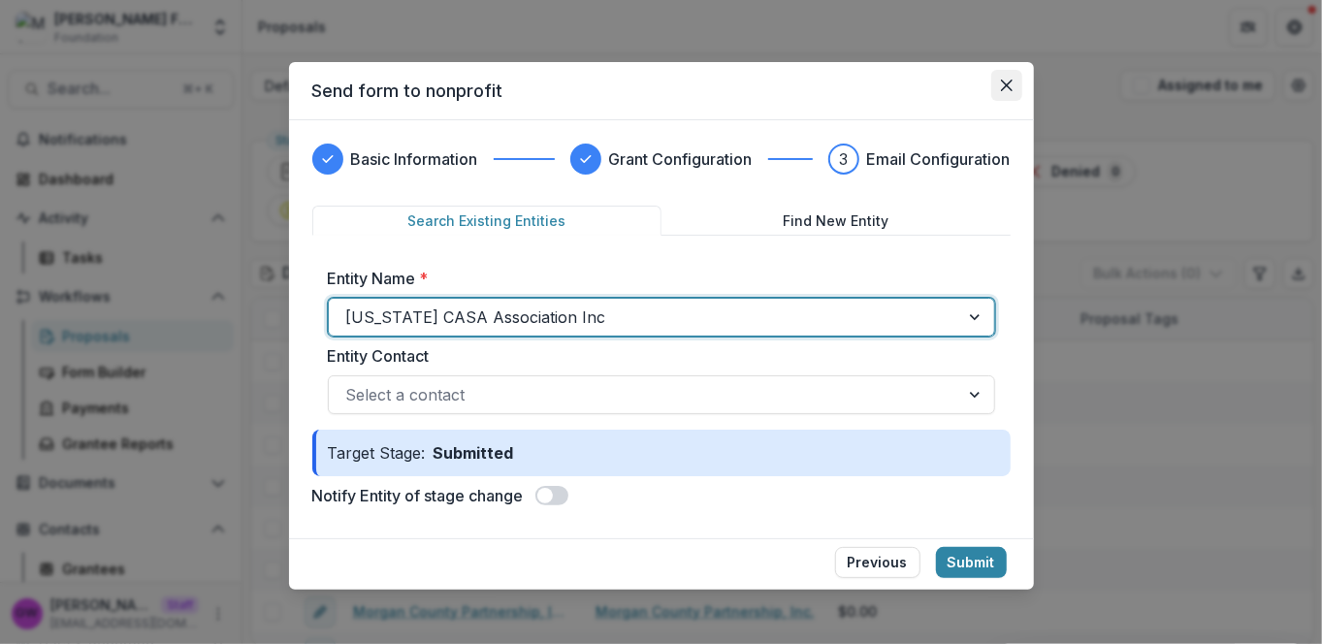
click at [1004, 83] on icon "Close" at bounding box center [1006, 86] width 12 height 12
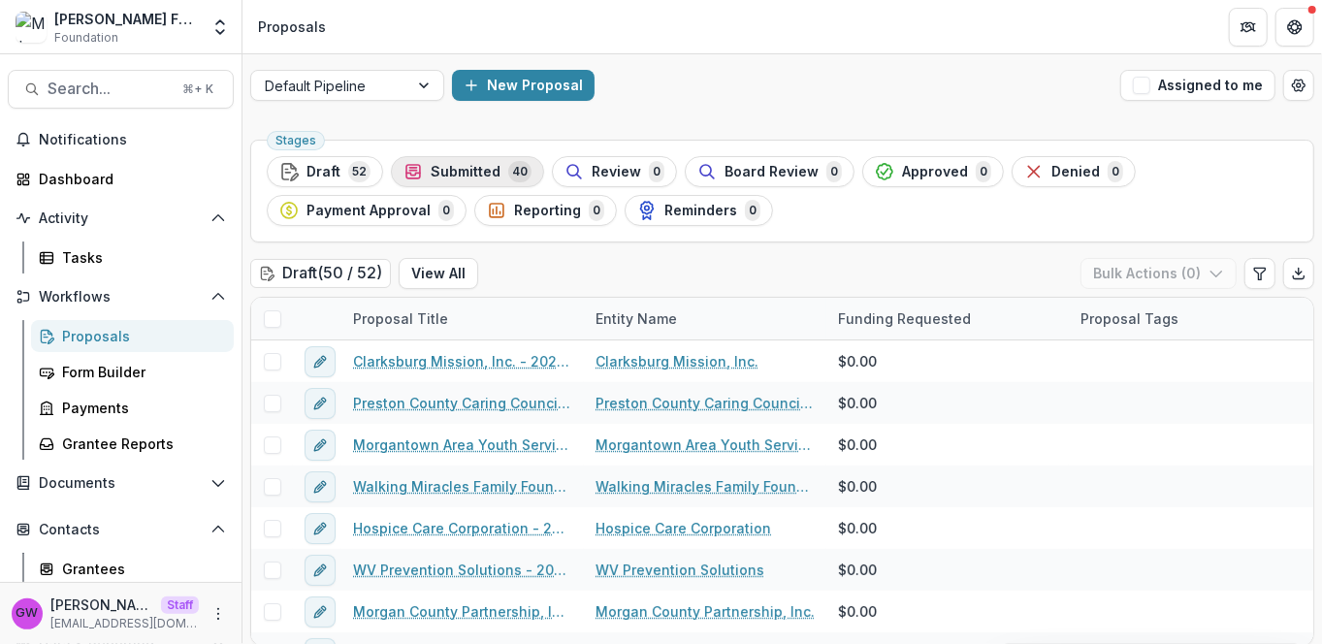
click at [444, 174] on span "Submitted" at bounding box center [466, 172] width 70 height 16
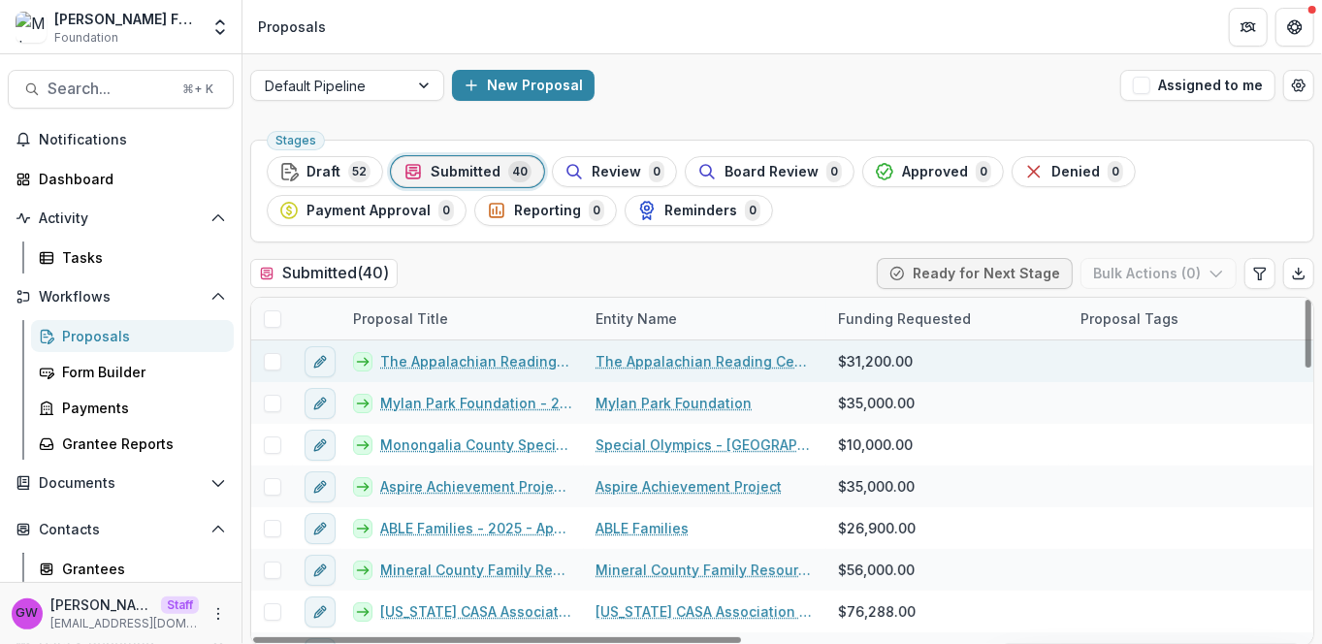
click at [423, 360] on link "The Appalachian Reading Center, Inc. - 2025 - Application Form" at bounding box center [476, 361] width 192 height 20
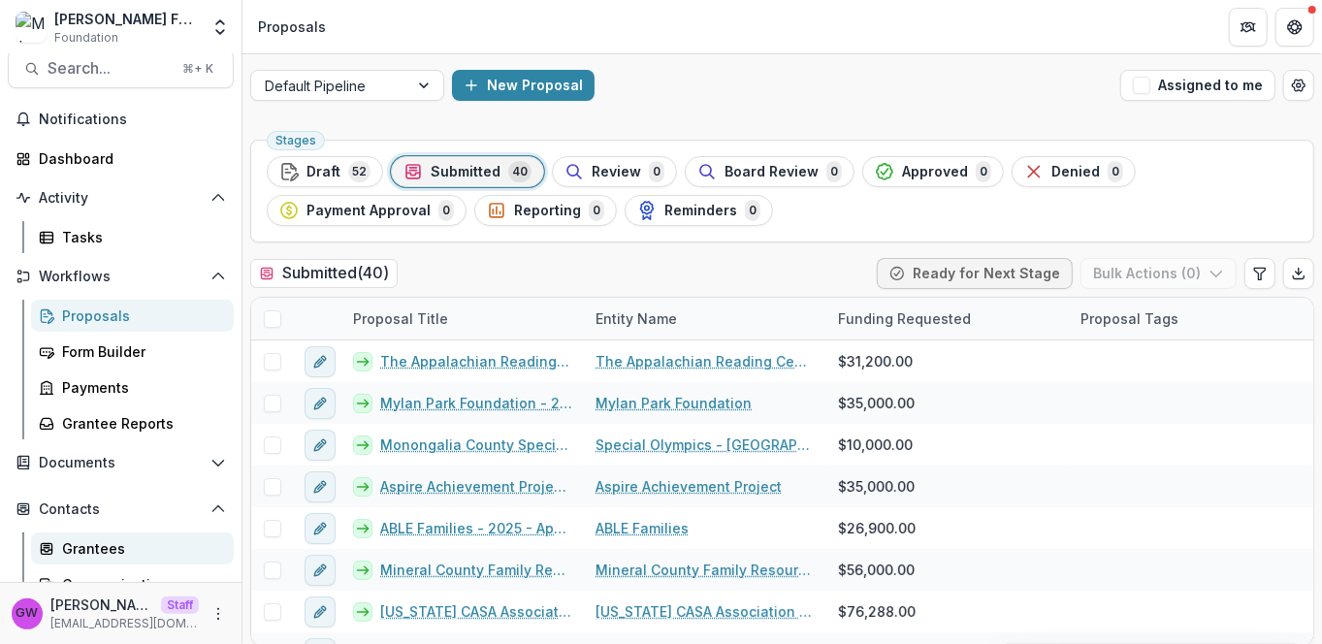
scroll to position [43, 0]
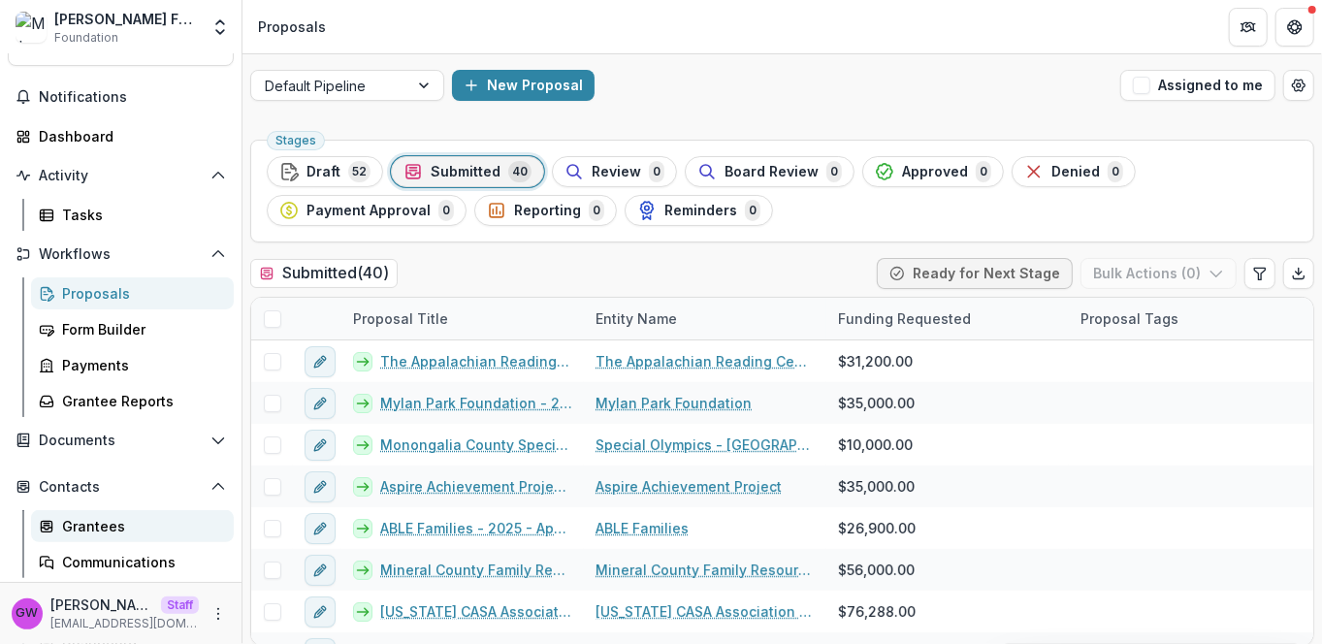
click at [108, 525] on div "Grantees" at bounding box center [140, 526] width 156 height 20
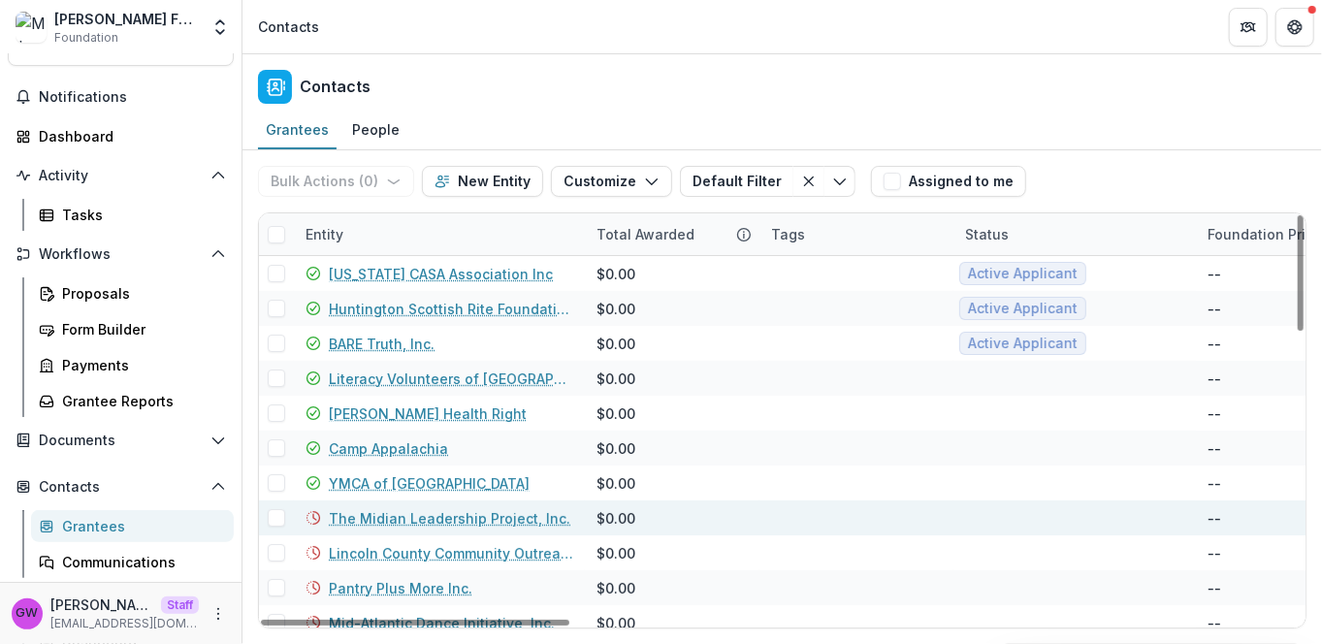
click at [376, 517] on link "The Midian Leadership Project, Inc." at bounding box center [449, 518] width 241 height 20
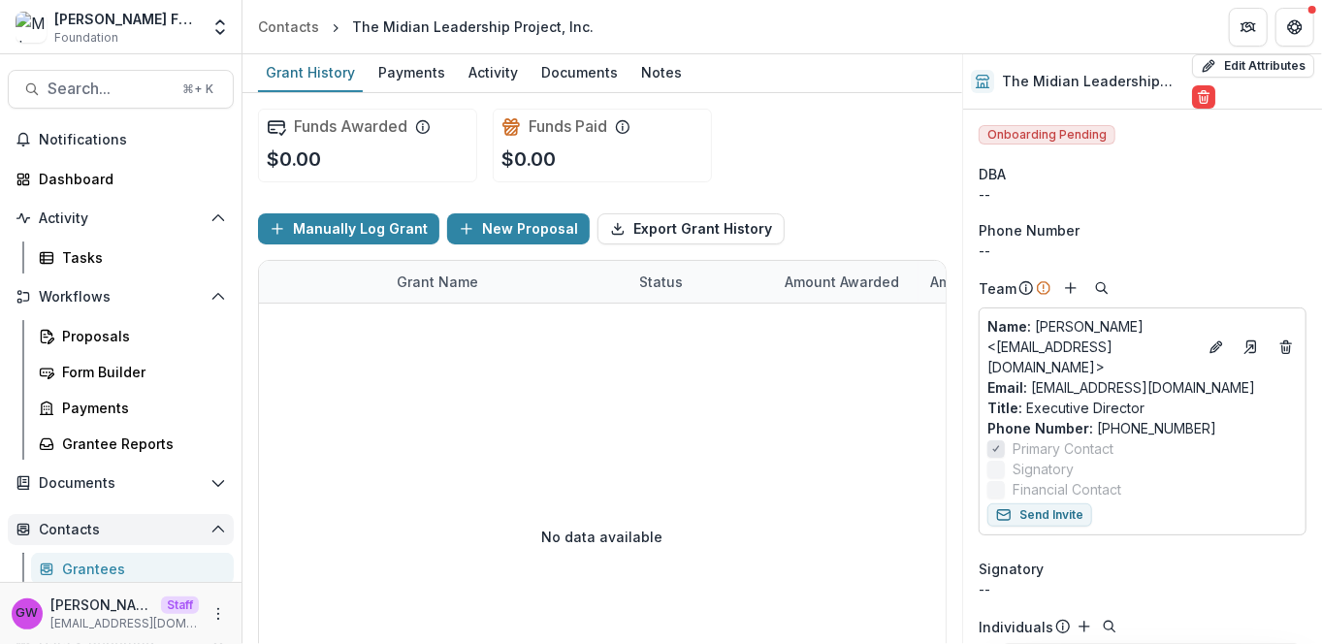
scroll to position [35, 0]
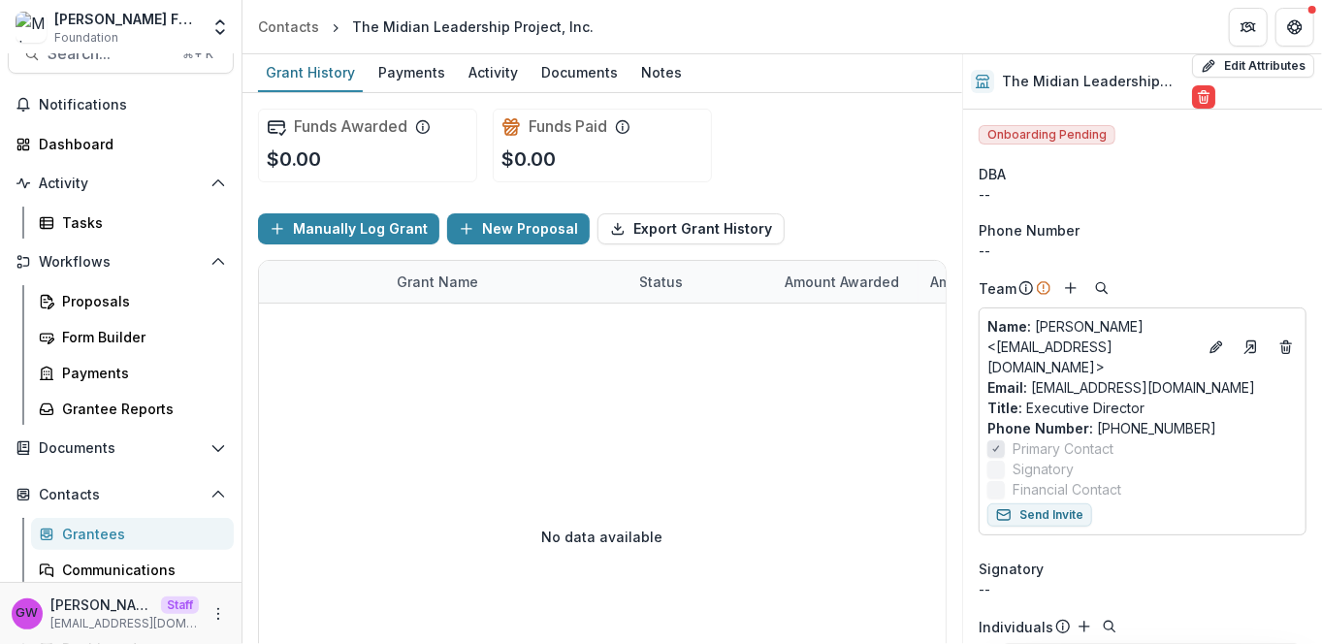
click at [107, 533] on div "Grantees" at bounding box center [140, 534] width 156 height 20
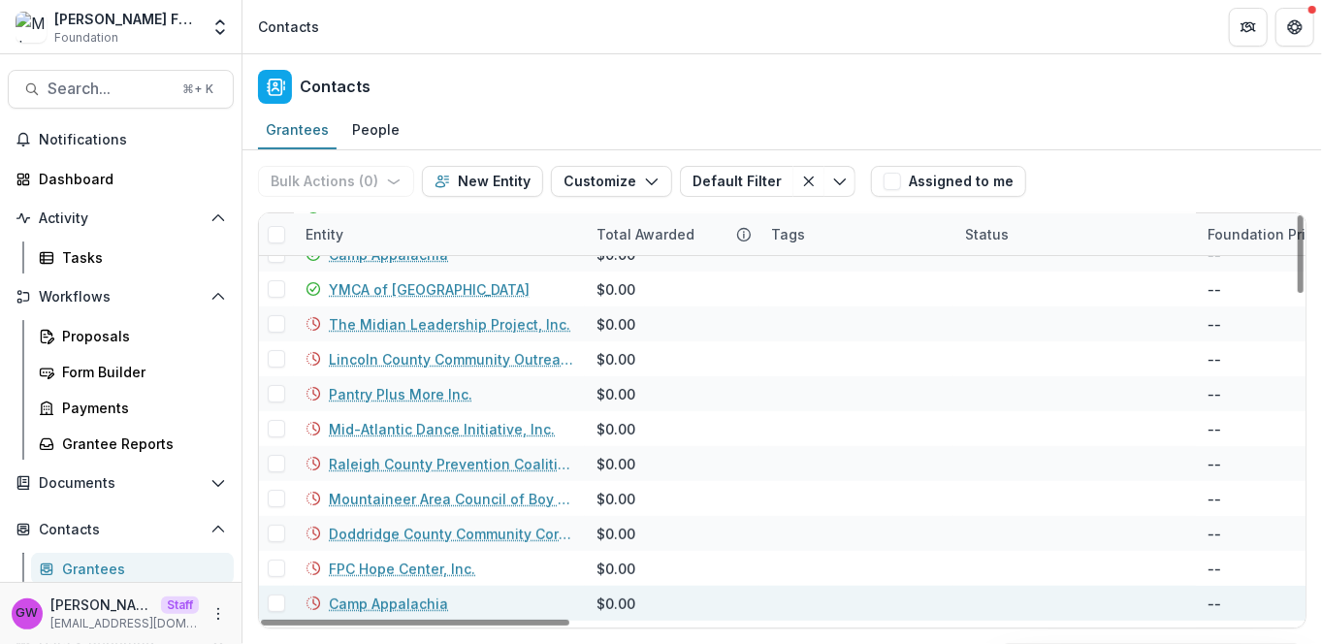
scroll to position [397, 0]
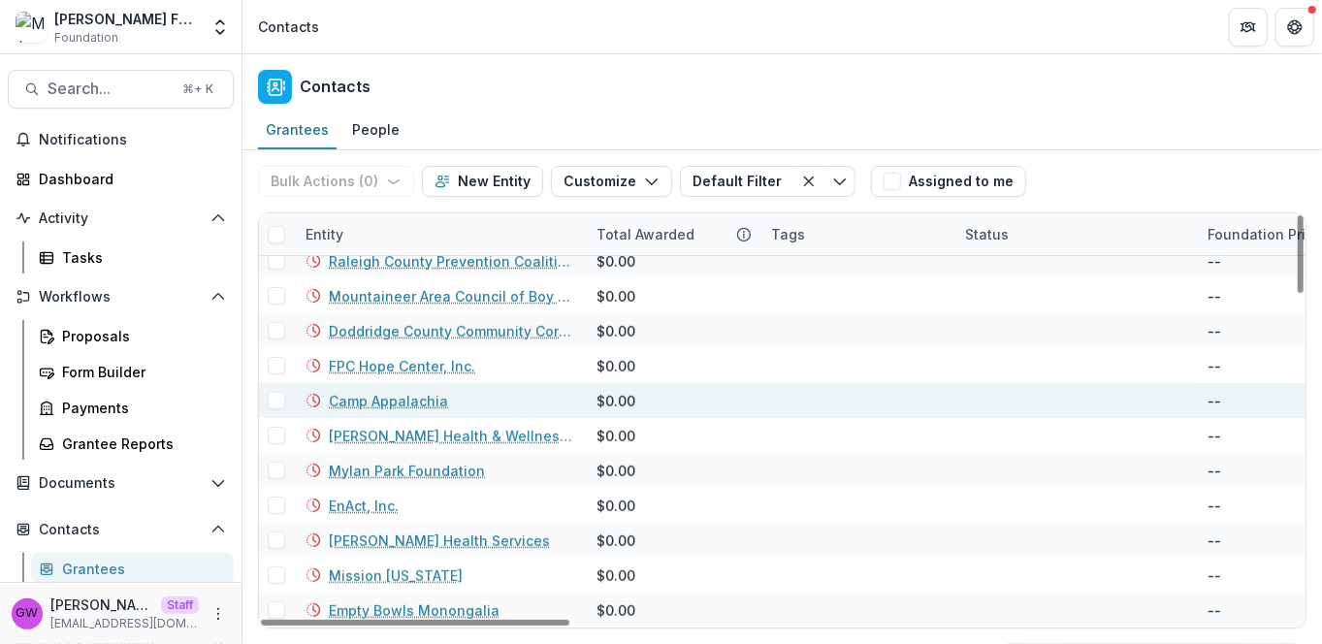
click at [376, 395] on link "Camp Appalachia" at bounding box center [388, 401] width 119 height 20
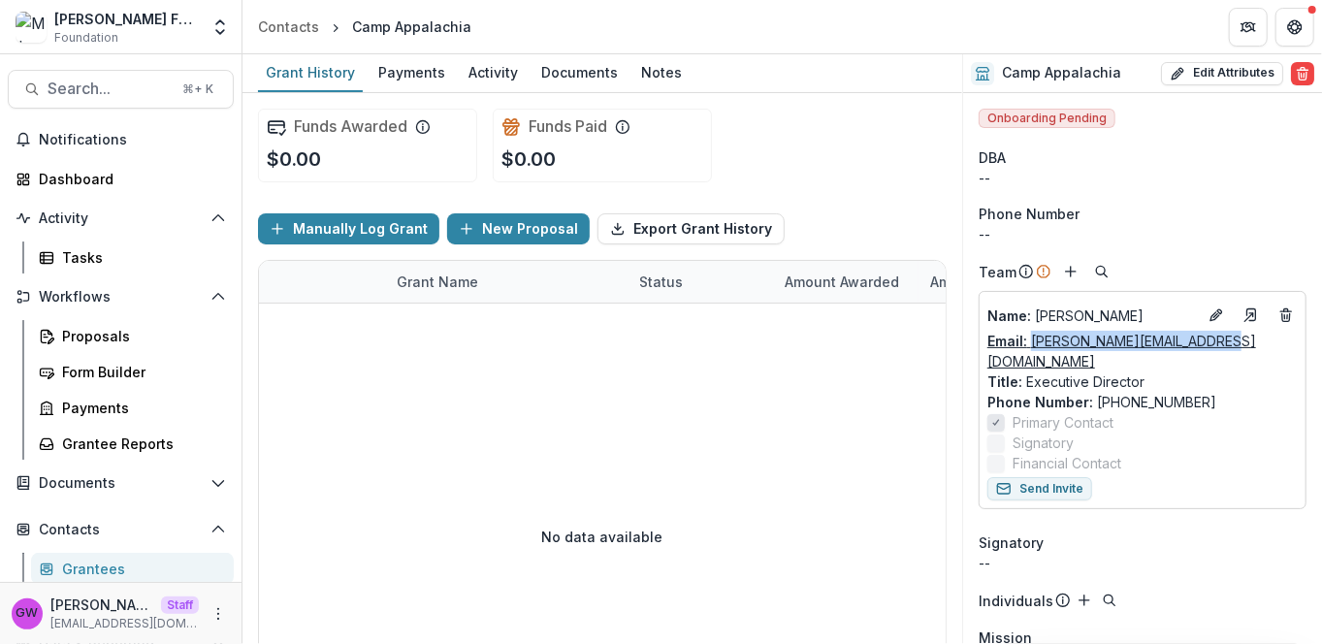
drag, startPoint x: 1222, startPoint y: 338, endPoint x: 1031, endPoint y: 347, distance: 191.2
click at [1031, 347] on div "Email: j.davis@campappalachia.org" at bounding box center [1142, 351] width 310 height 41
click at [1267, 262] on div "Team" at bounding box center [1142, 271] width 328 height 23
click at [221, 27] on icon "Open entity switcher" at bounding box center [219, 26] width 19 height 19
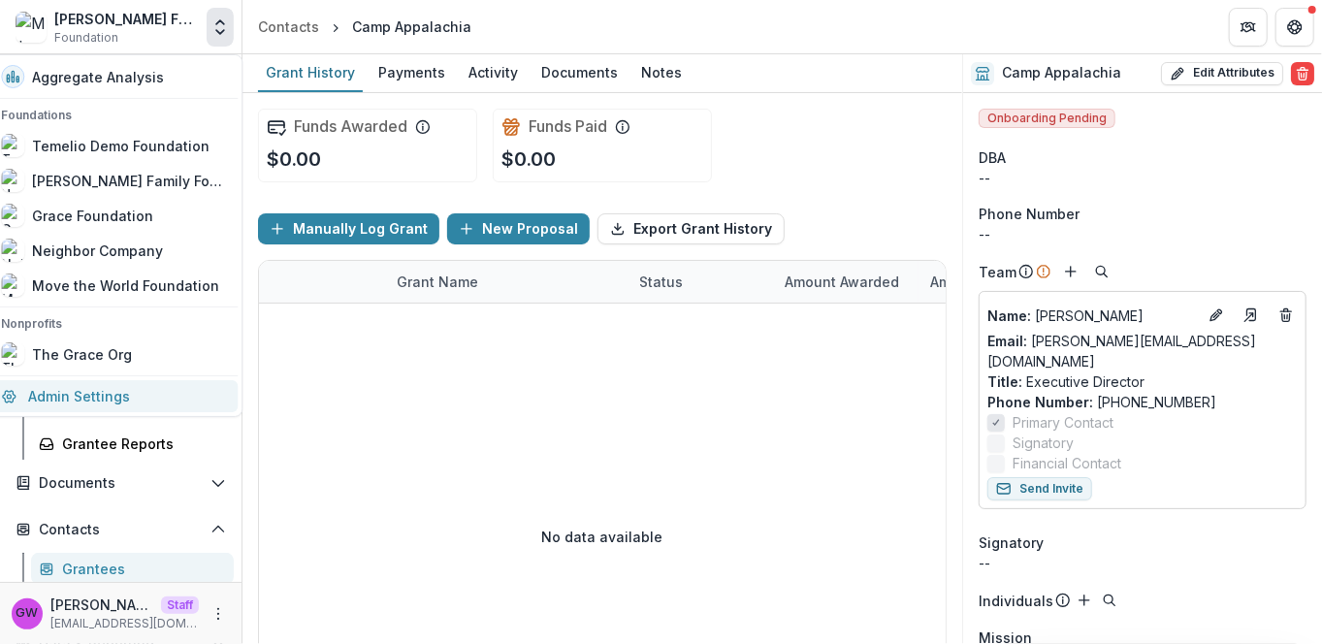
click at [109, 392] on link "Admin Settings" at bounding box center [113, 396] width 248 height 32
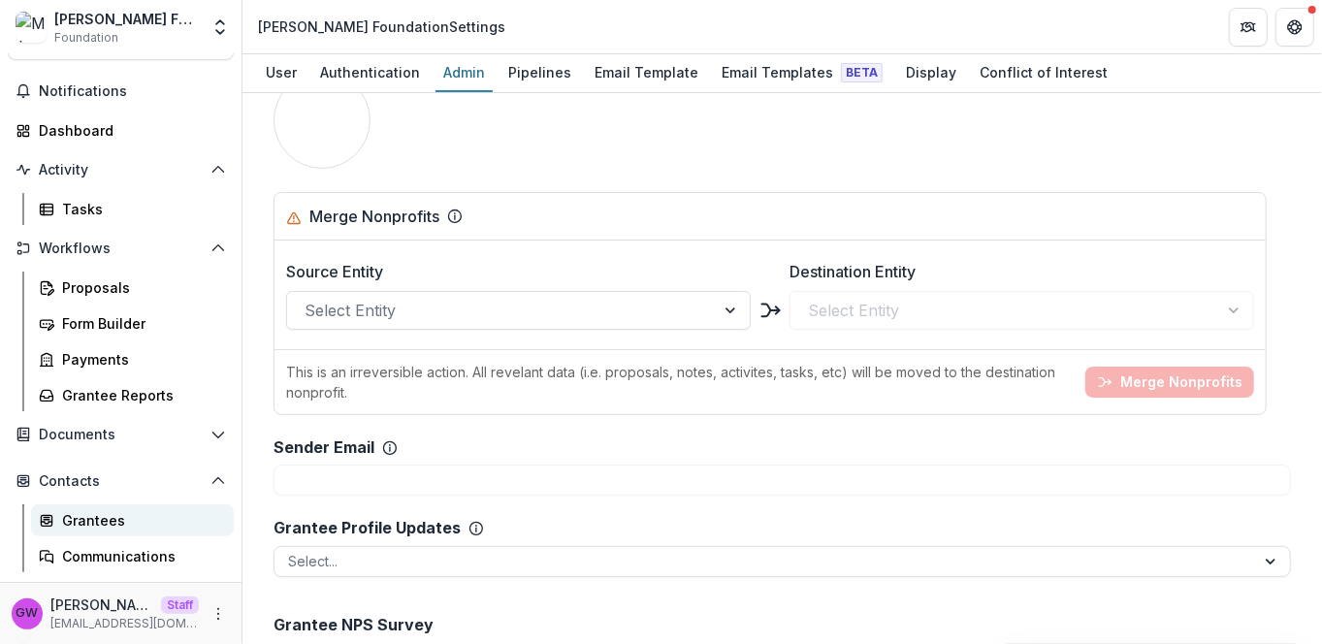
scroll to position [79, 0]
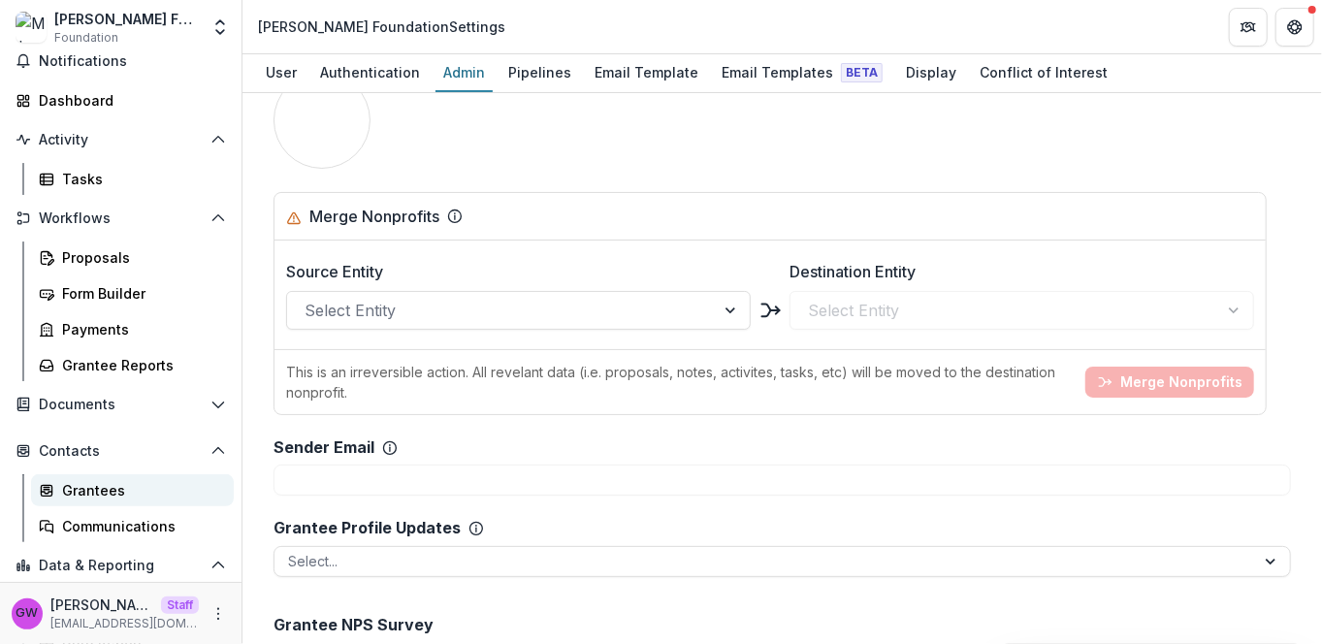
click at [99, 494] on div "Grantees" at bounding box center [140, 490] width 156 height 20
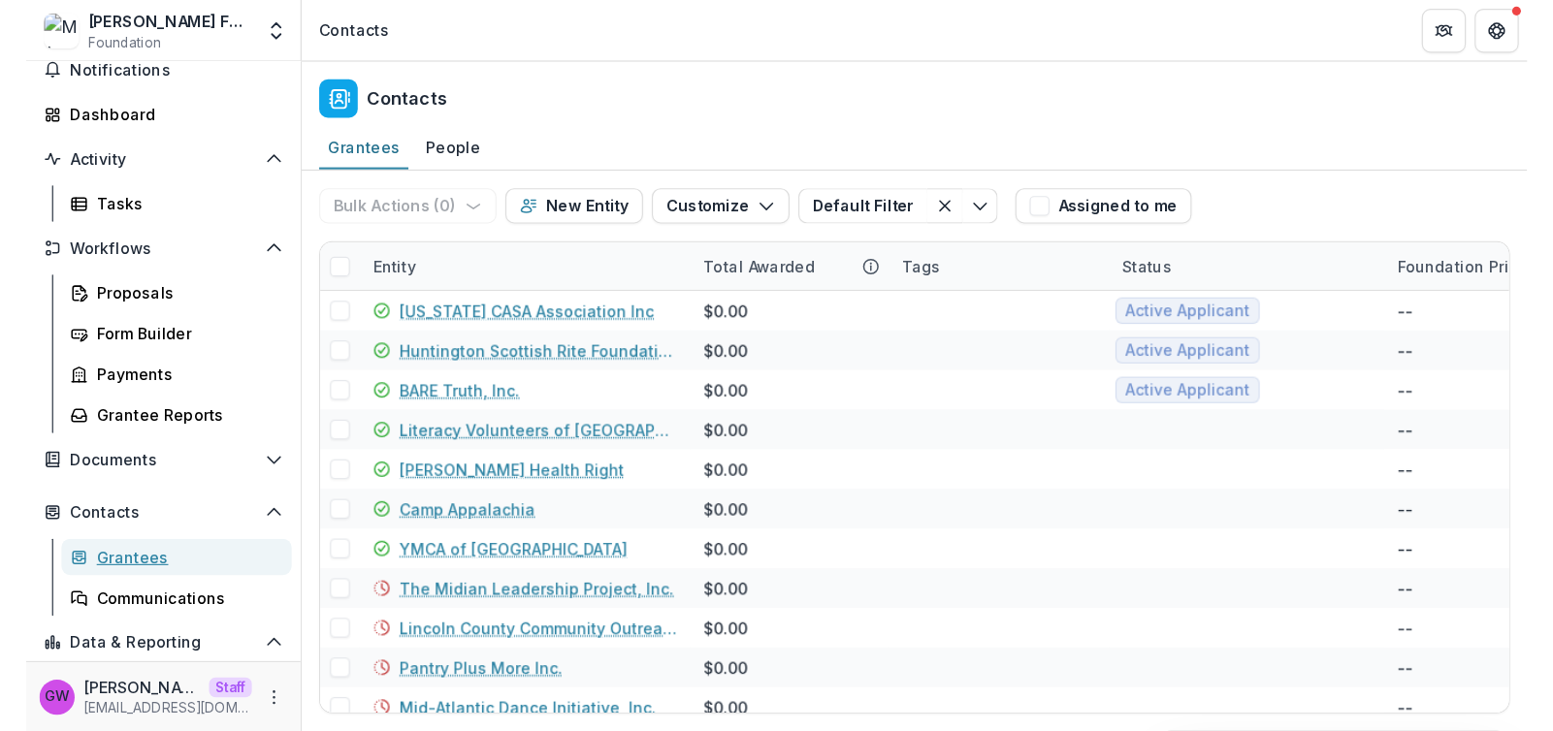
scroll to position [79, 0]
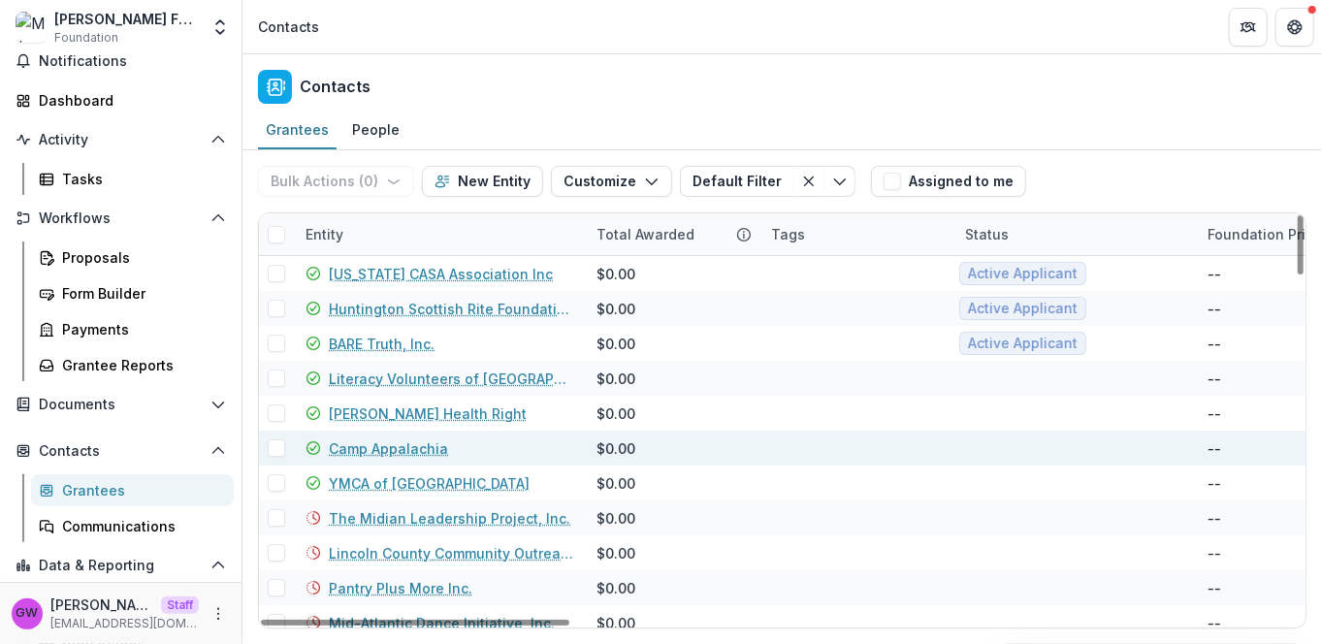
click at [377, 450] on link "Camp Appalachia" at bounding box center [388, 448] width 119 height 20
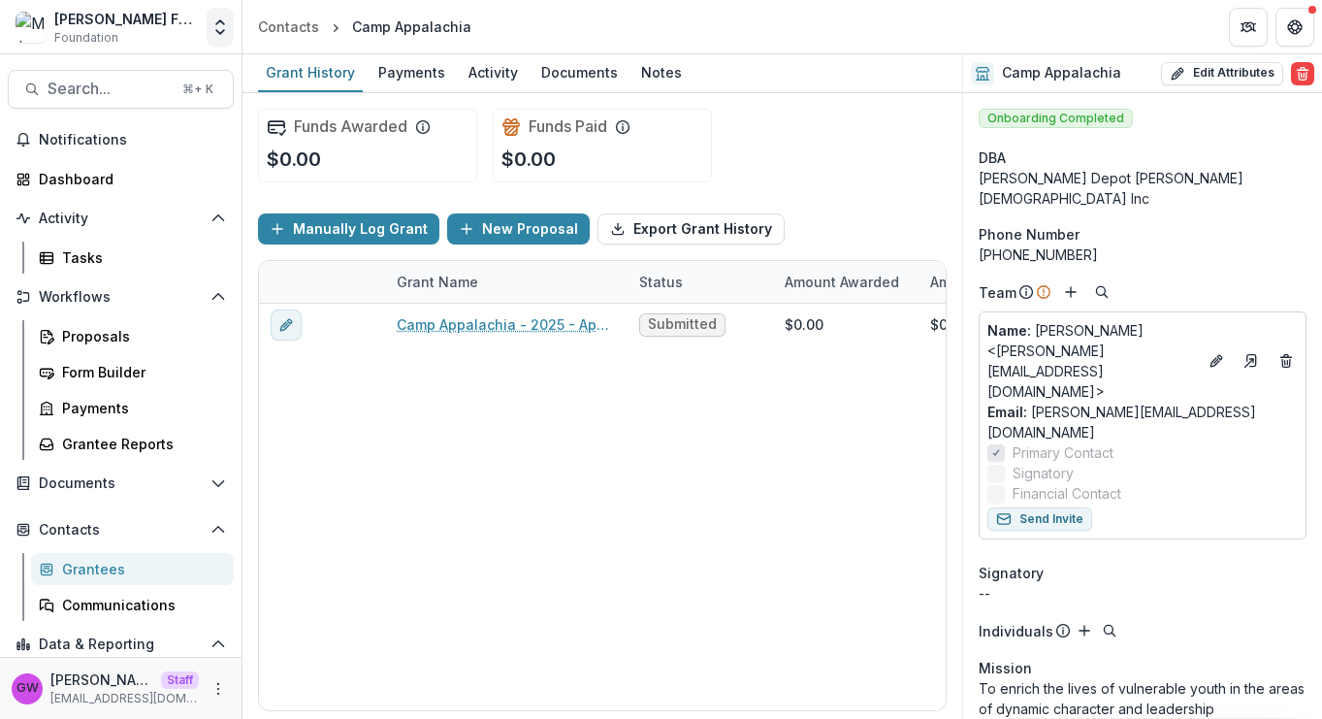
click at [229, 26] on icon "Open entity switcher" at bounding box center [219, 26] width 19 height 19
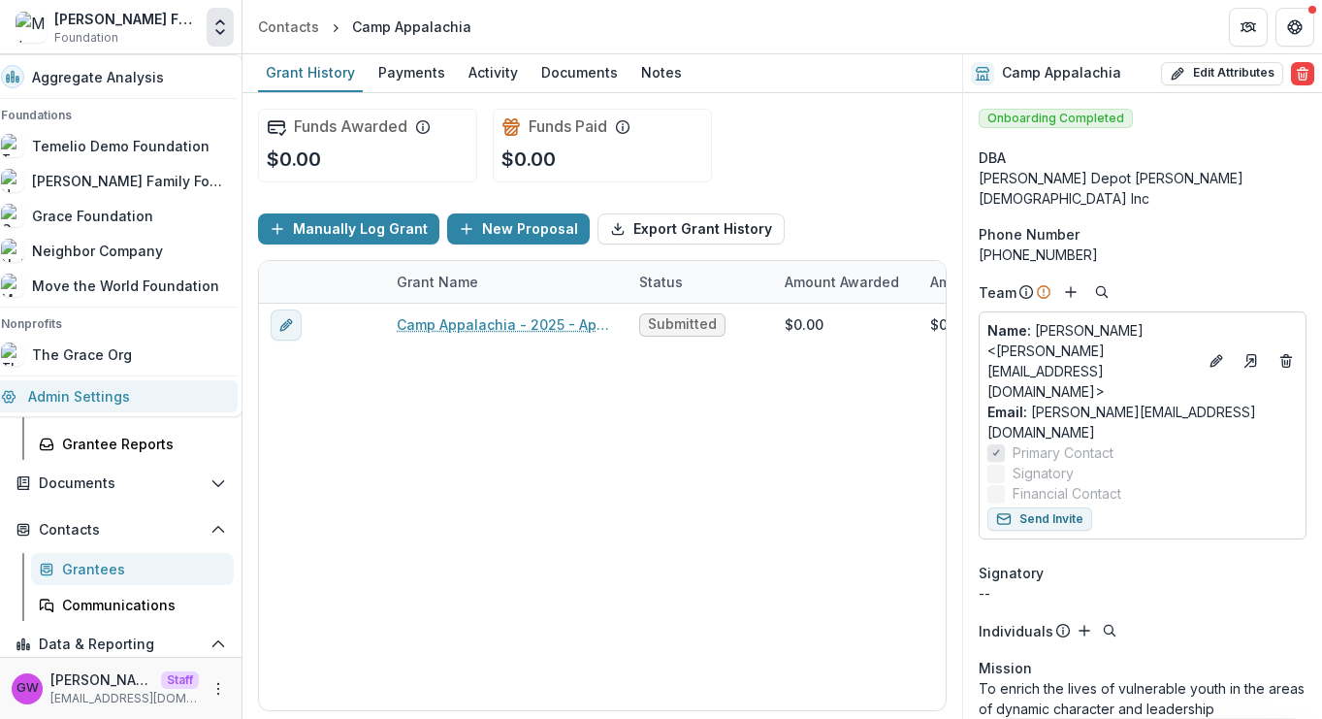
click at [111, 385] on link "Admin Settings" at bounding box center [113, 396] width 248 height 32
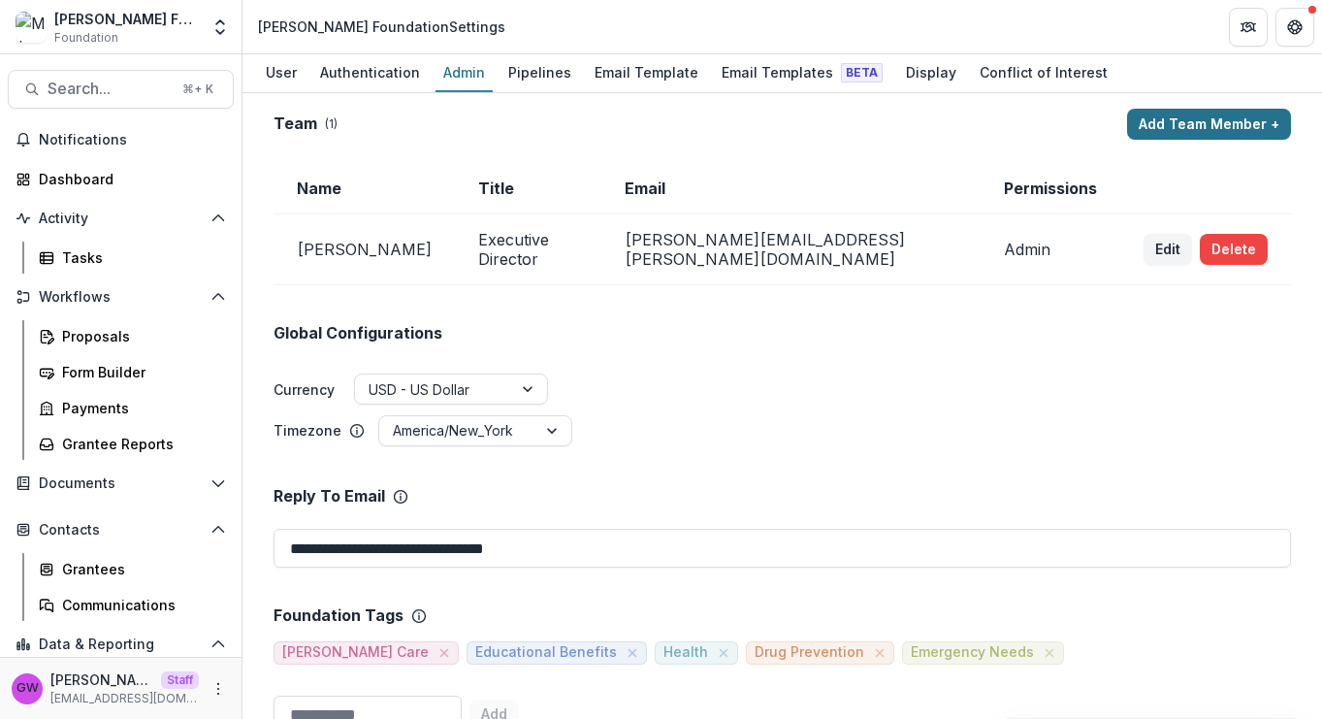
click at [1233, 129] on button "Add Team Member +" at bounding box center [1209, 124] width 164 height 31
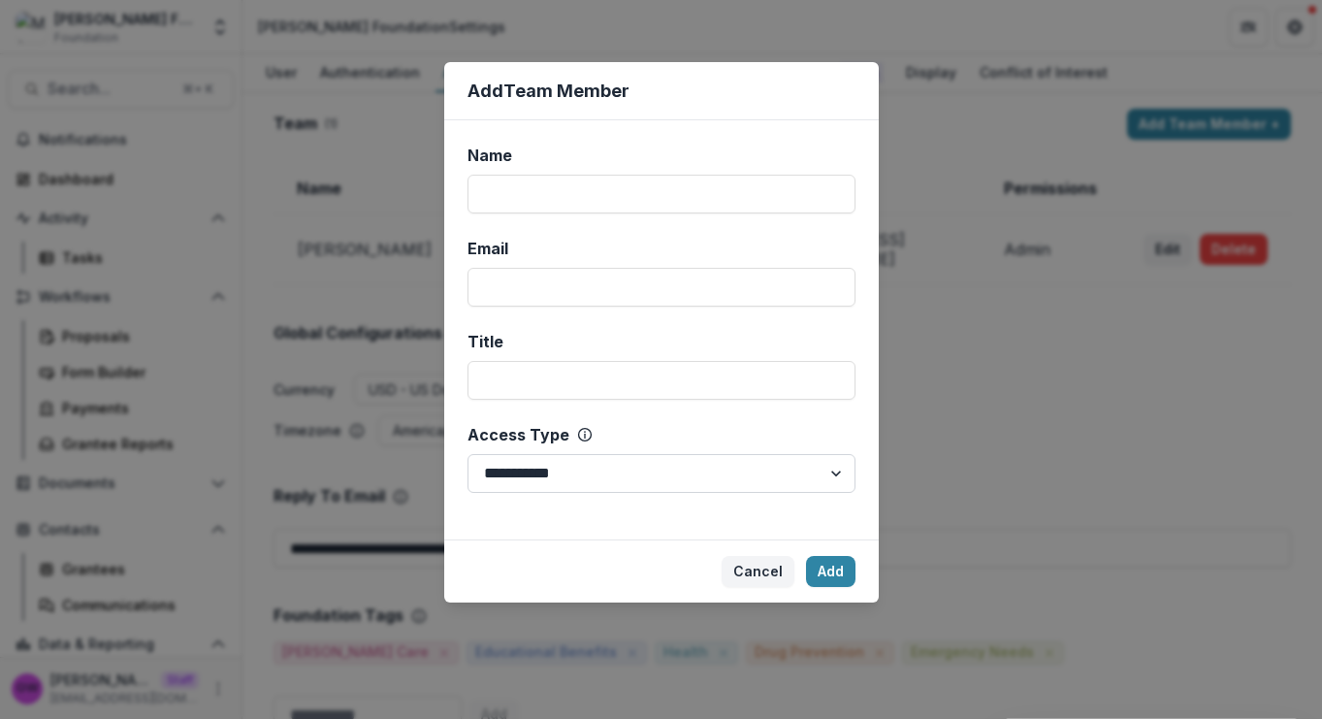
click at [702, 486] on select "**********" at bounding box center [661, 473] width 388 height 39
click at [994, 374] on div "**********" at bounding box center [661, 359] width 1322 height 719
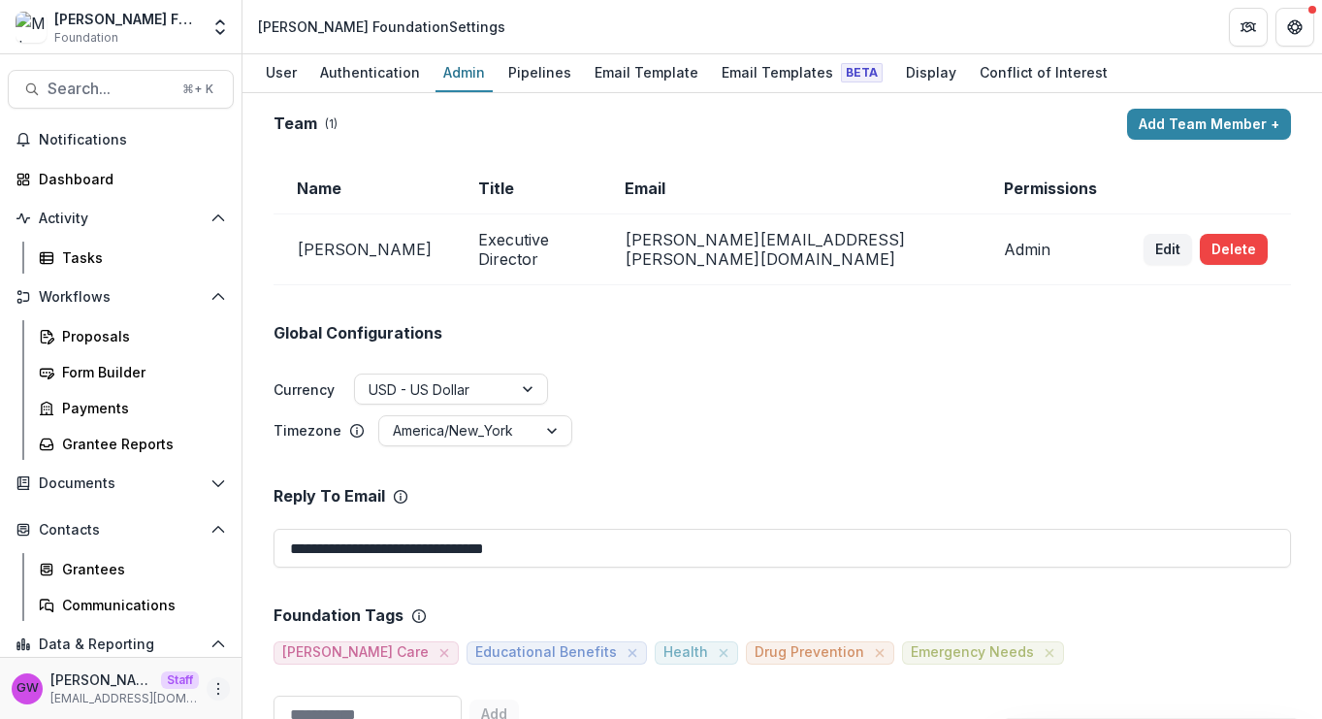
click at [217, 691] on icon "More" at bounding box center [218, 689] width 16 height 16
click at [344, 640] on link "User Settings" at bounding box center [341, 647] width 208 height 32
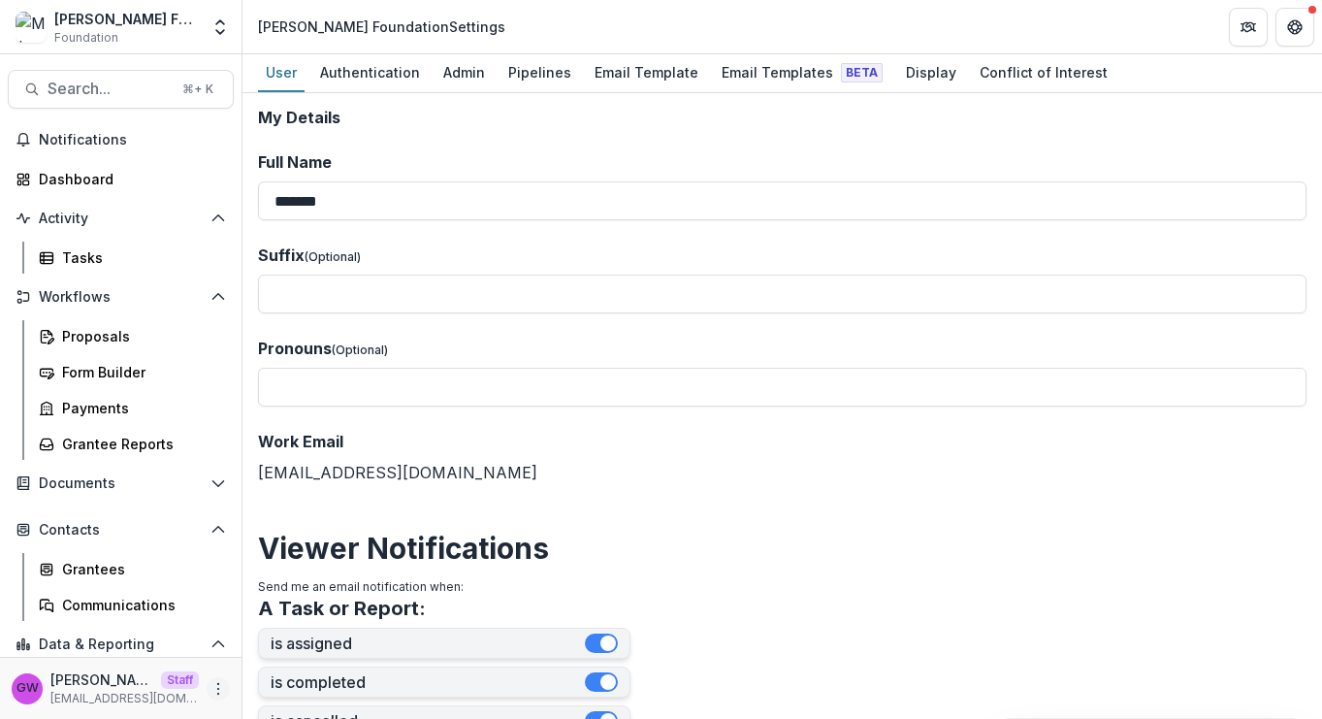
click at [214, 690] on icon "More" at bounding box center [218, 689] width 16 height 16
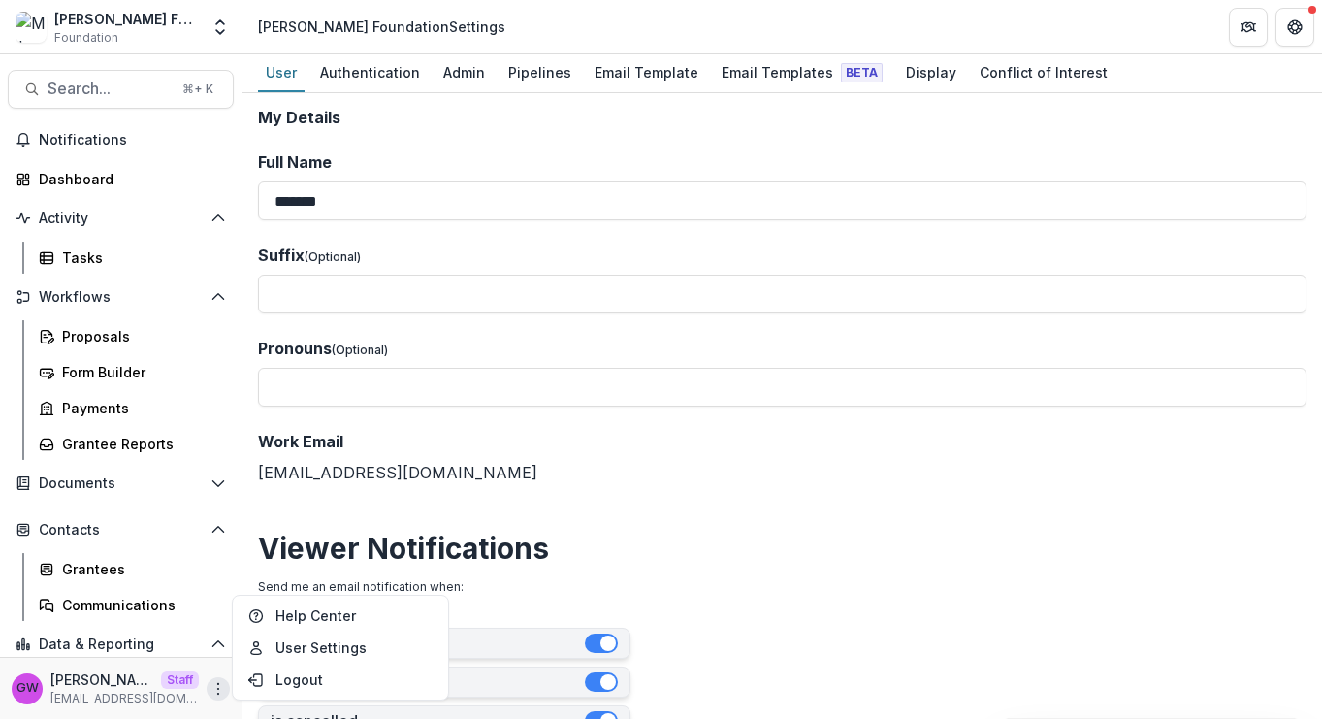
click at [330, 597] on div "Help Center User Settings Logout" at bounding box center [340, 647] width 217 height 106
click at [329, 609] on link "Help Center" at bounding box center [341, 615] width 208 height 32
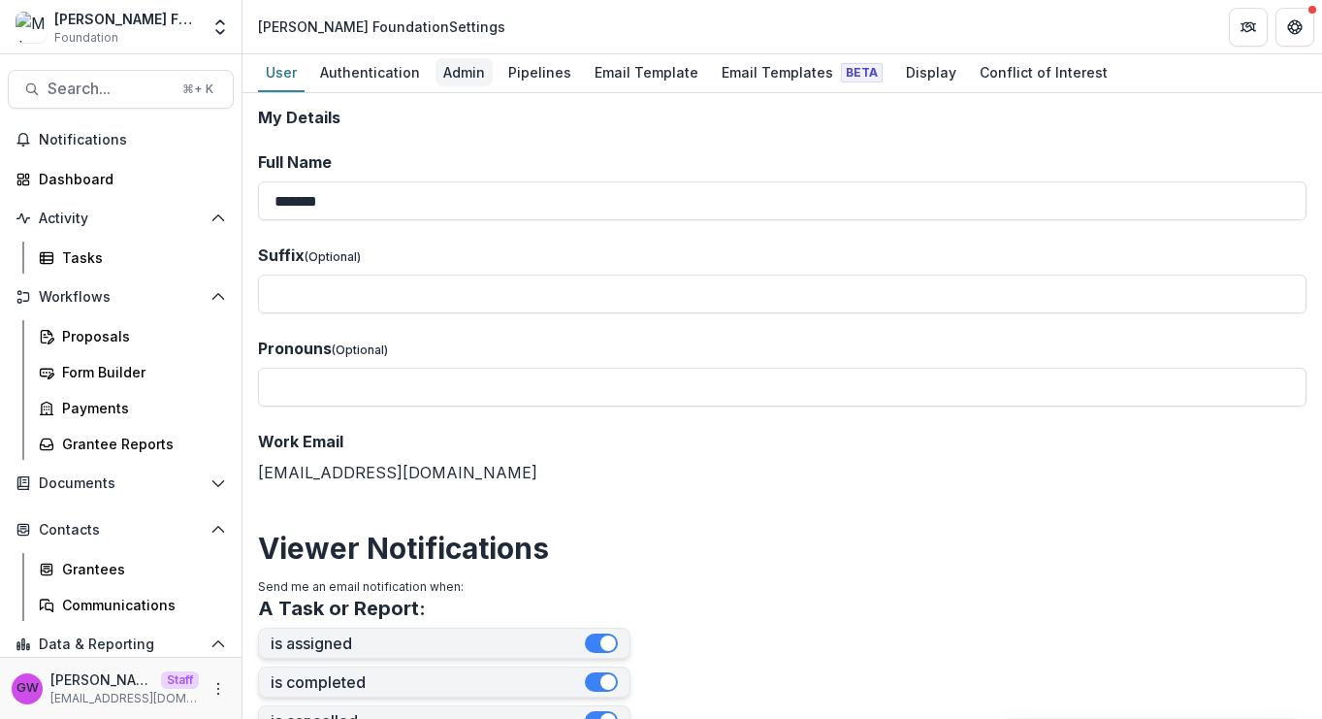
click at [454, 70] on div "Admin" at bounding box center [463, 72] width 57 height 28
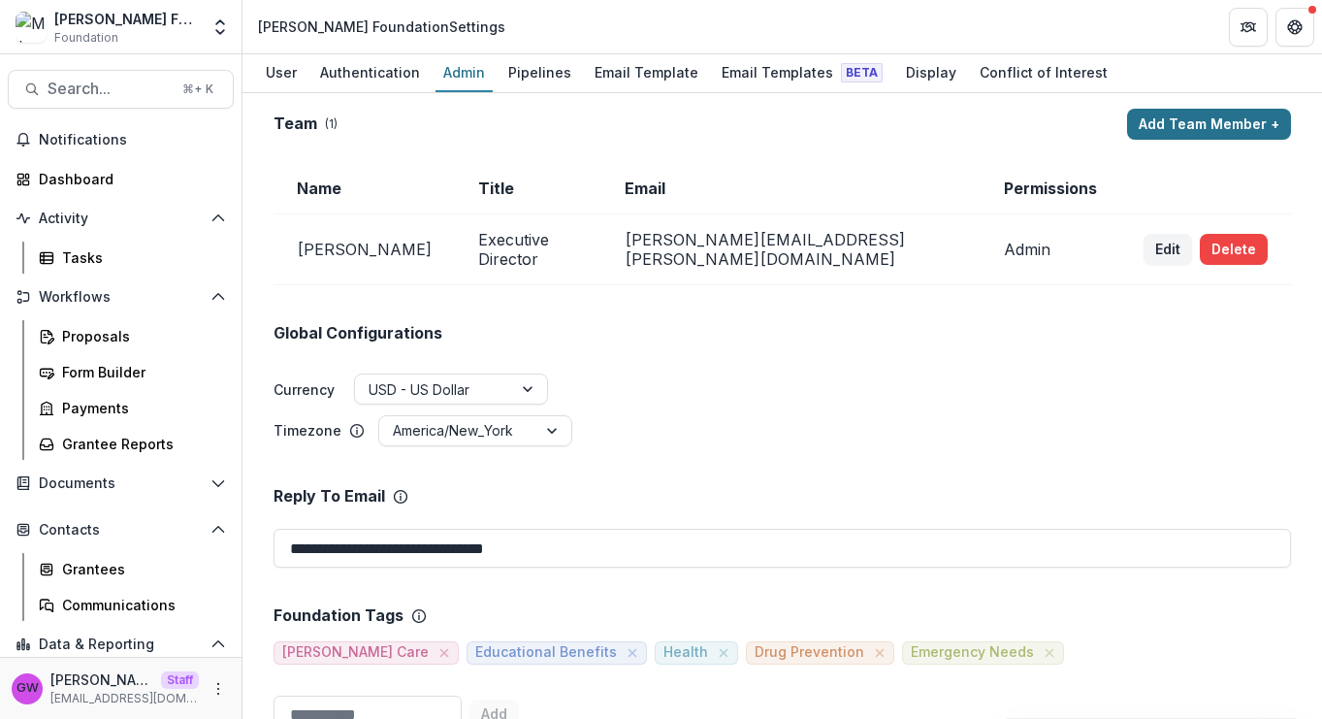
click at [1178, 112] on button "Add Team Member +" at bounding box center [1209, 124] width 164 height 31
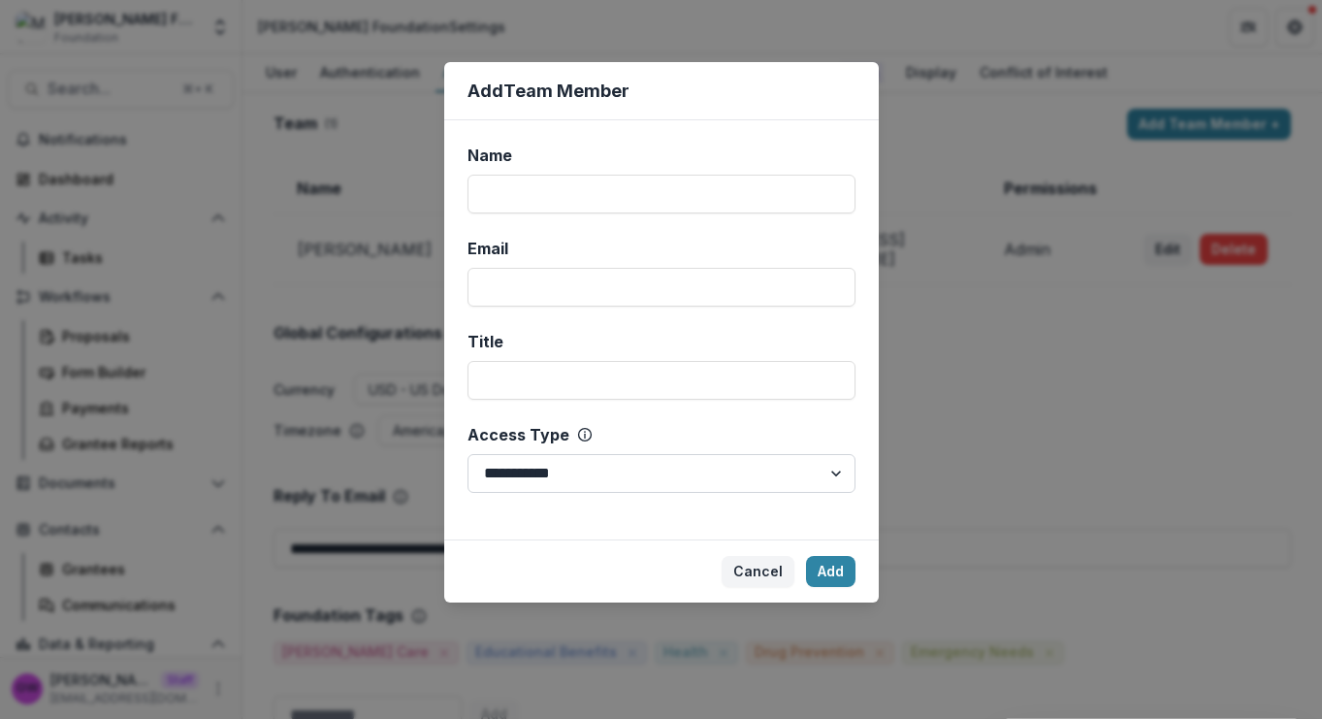
click at [729, 482] on select "**********" at bounding box center [661, 473] width 388 height 39
click at [325, 140] on div "**********" at bounding box center [661, 359] width 1322 height 719
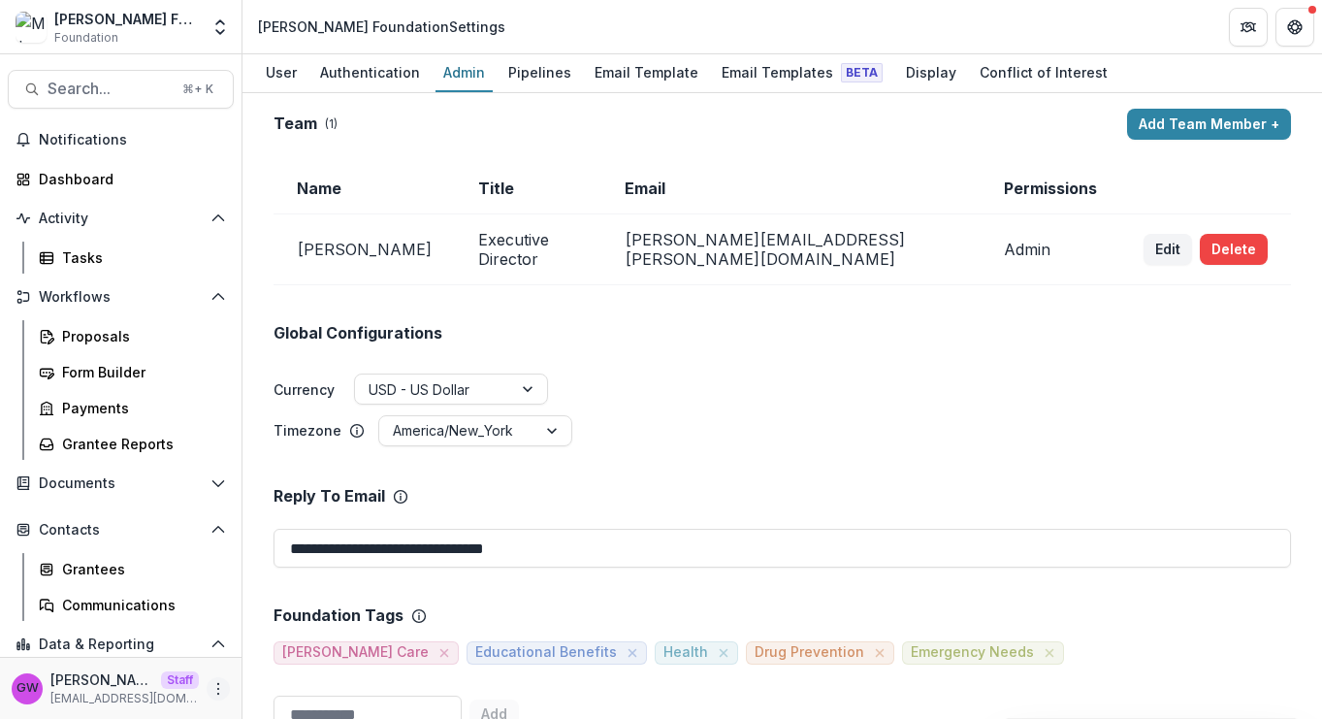
click at [218, 692] on circle "More" at bounding box center [218, 692] width 1 height 1
click at [332, 616] on link "Help Center" at bounding box center [341, 615] width 208 height 32
click at [129, 342] on div "Proposals" at bounding box center [140, 336] width 156 height 20
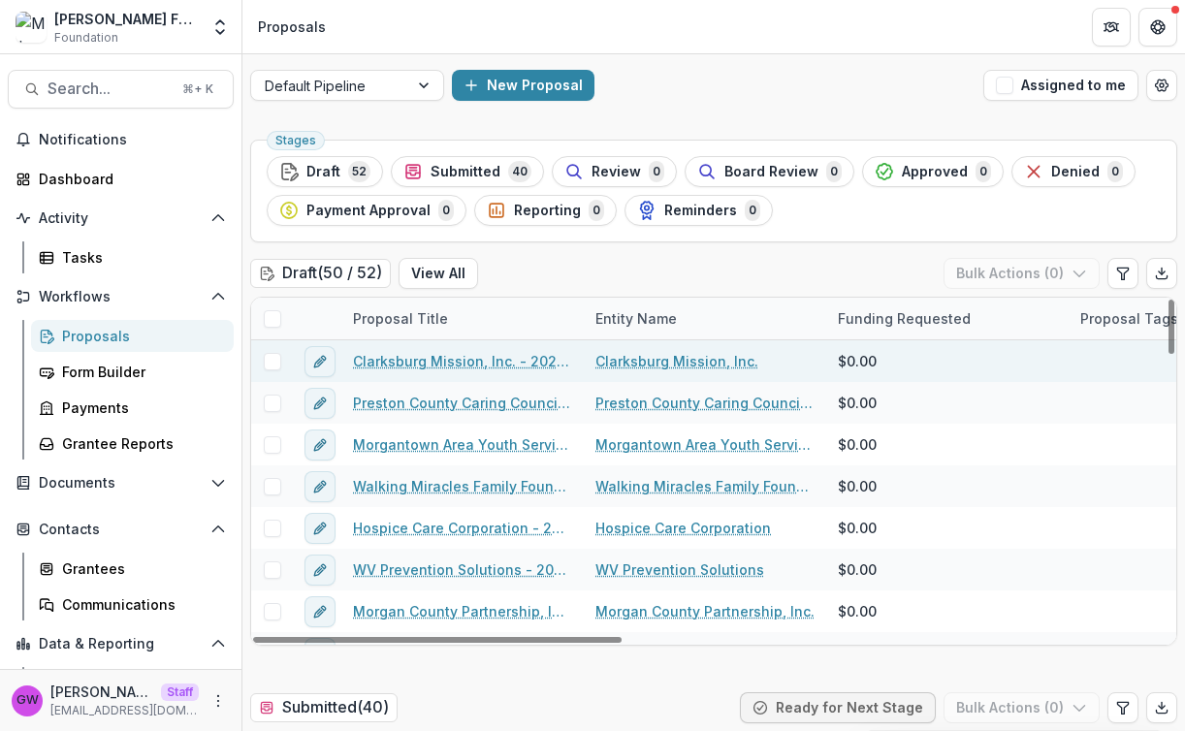
click at [271, 364] on span at bounding box center [272, 361] width 17 height 17
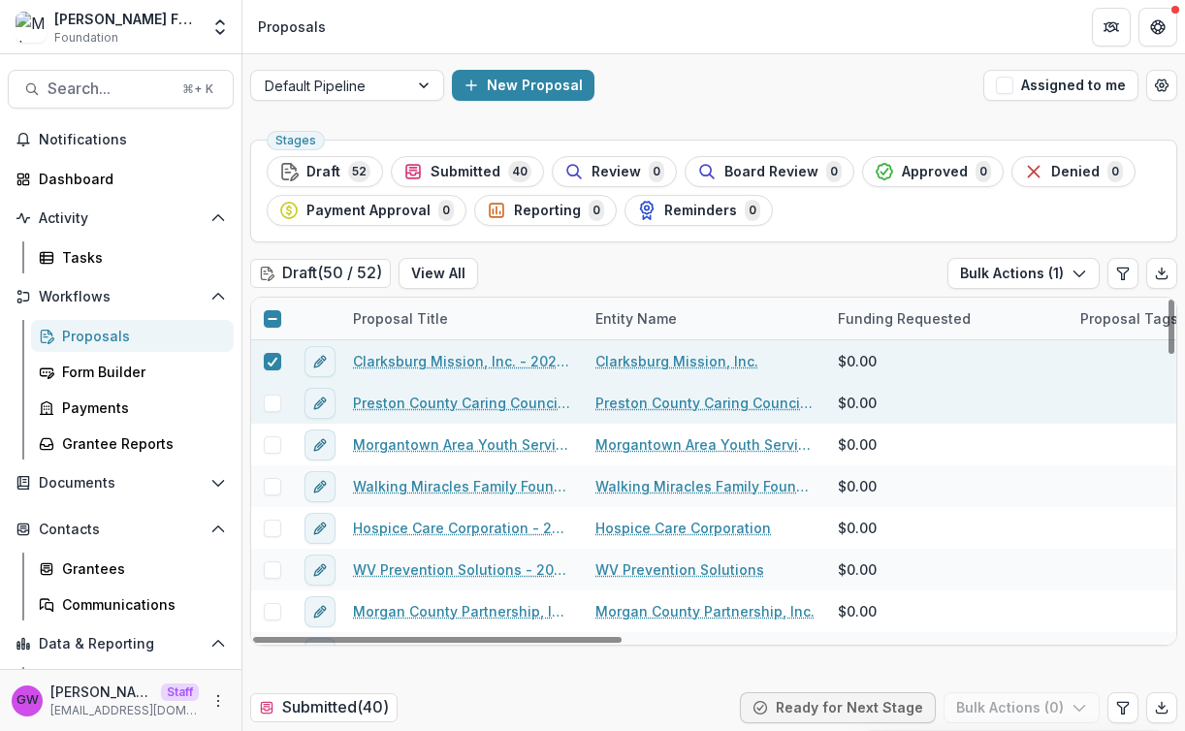
click at [272, 399] on span at bounding box center [272, 403] width 17 height 17
click at [86, 185] on div "Dashboard" at bounding box center [128, 179] width 179 height 20
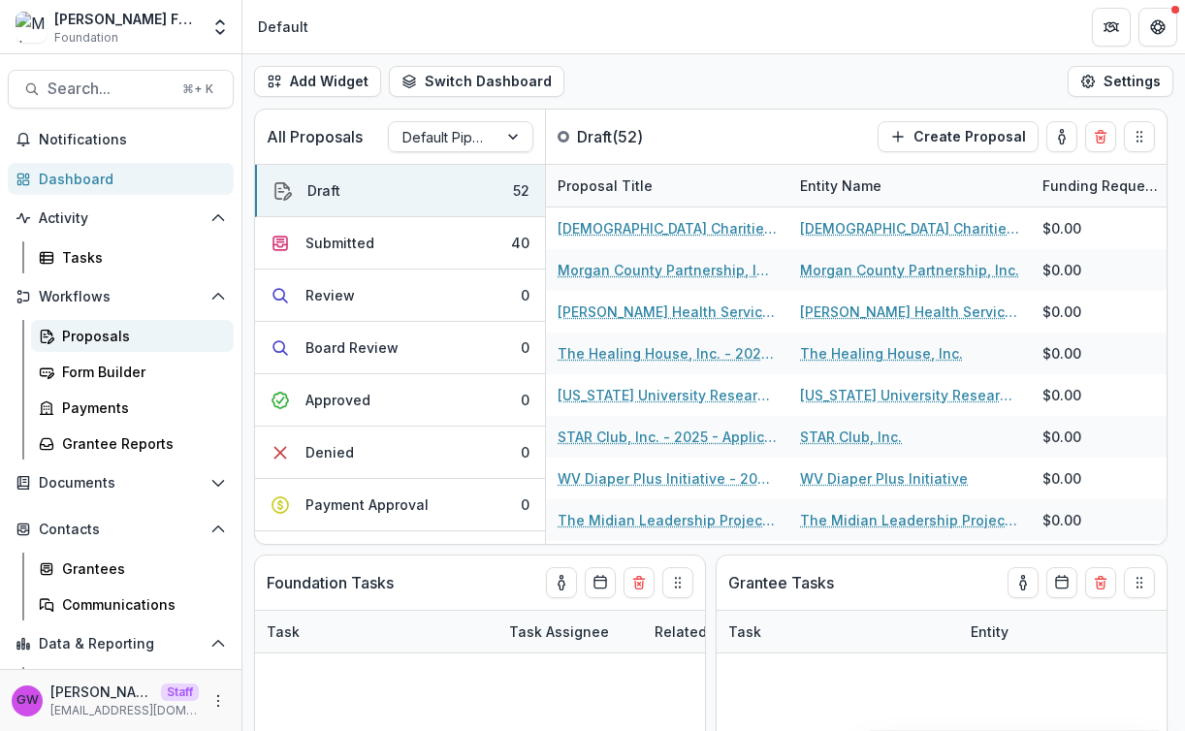
click at [99, 336] on div "Proposals" at bounding box center [140, 336] width 156 height 20
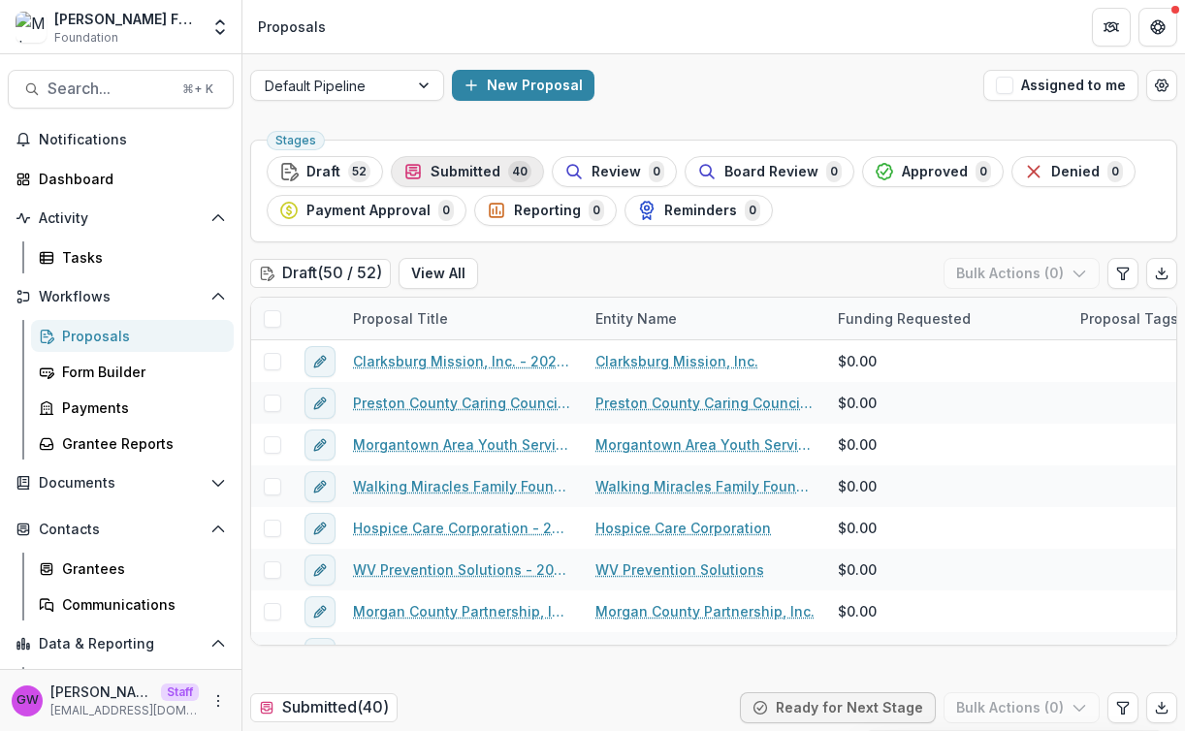
click at [468, 170] on span "Submitted" at bounding box center [466, 172] width 70 height 16
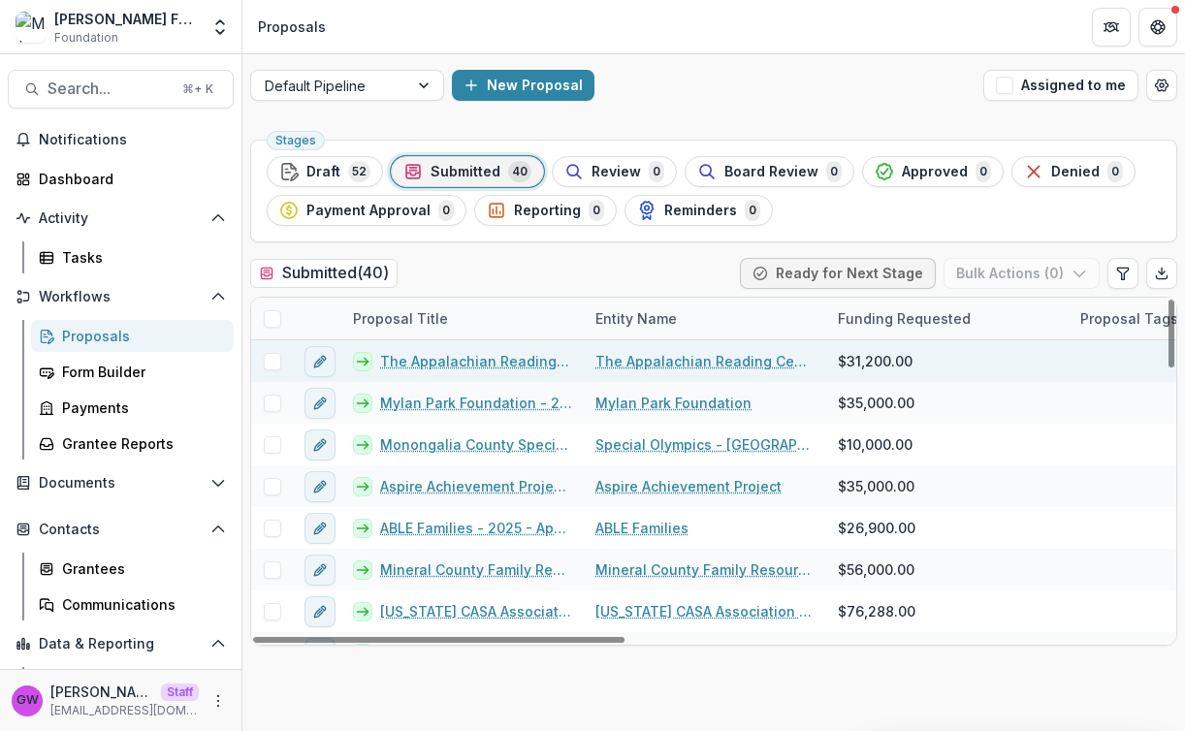
click at [276, 366] on span at bounding box center [272, 361] width 17 height 17
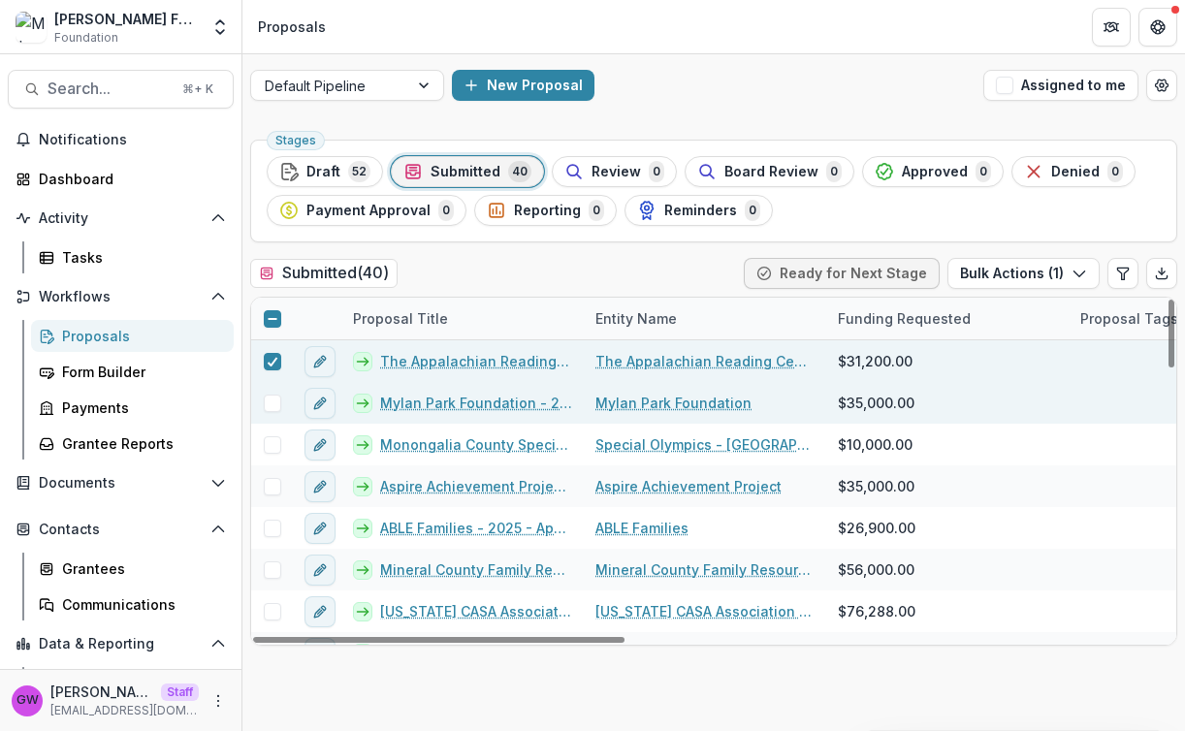
click at [274, 407] on span at bounding box center [272, 403] width 17 height 17
click at [1041, 264] on button "Bulk Actions ( 2 )" at bounding box center [1022, 273] width 155 height 31
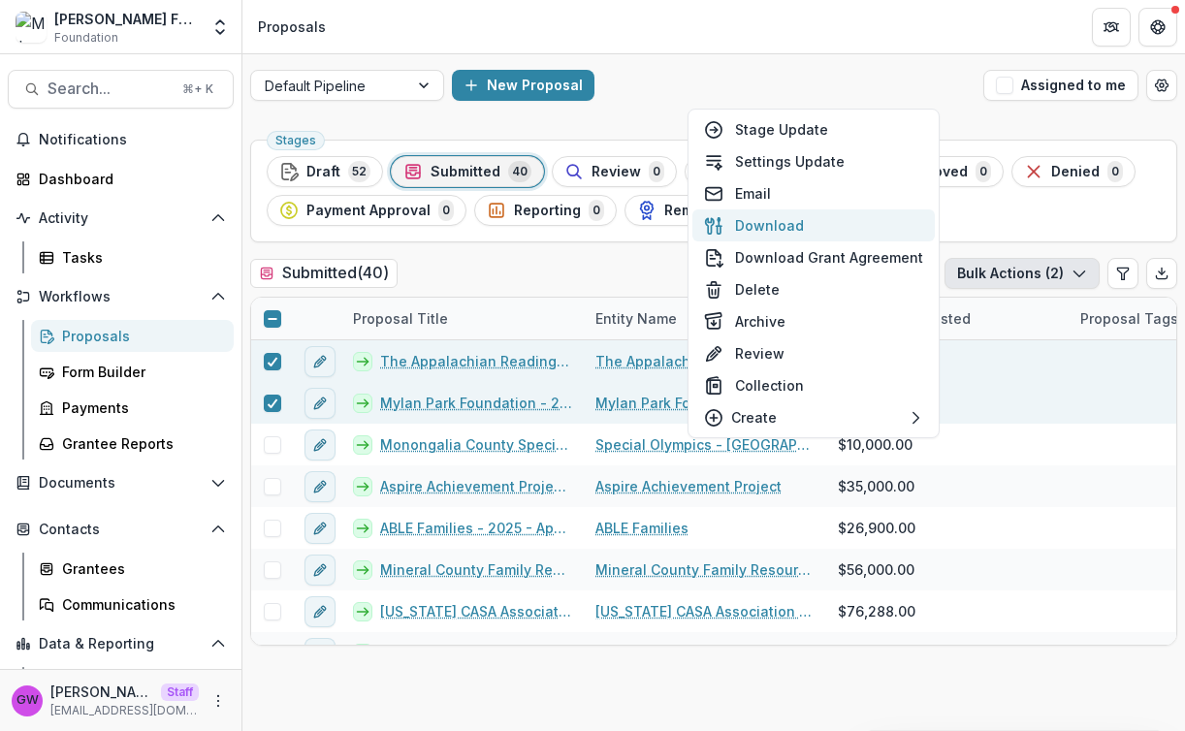
click at [858, 233] on button "Download" at bounding box center [813, 225] width 242 height 32
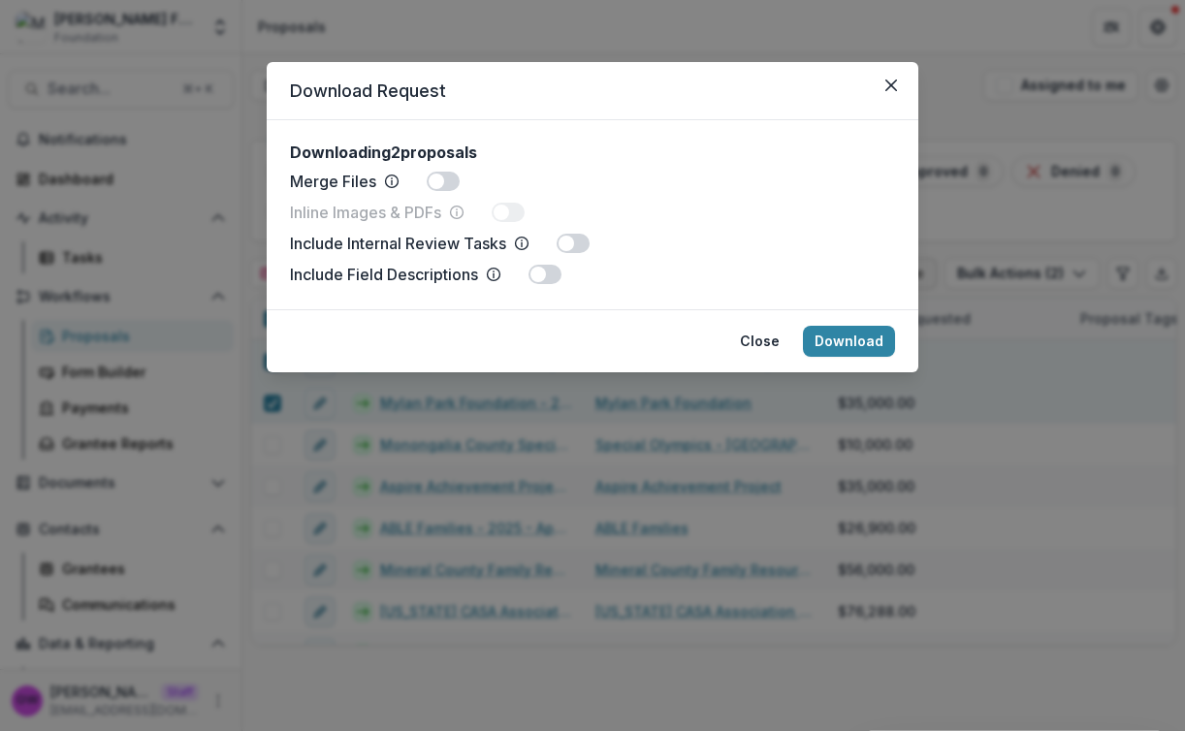
click at [432, 185] on span at bounding box center [437, 182] width 16 height 16
click at [844, 348] on button "Download" at bounding box center [849, 341] width 92 height 31
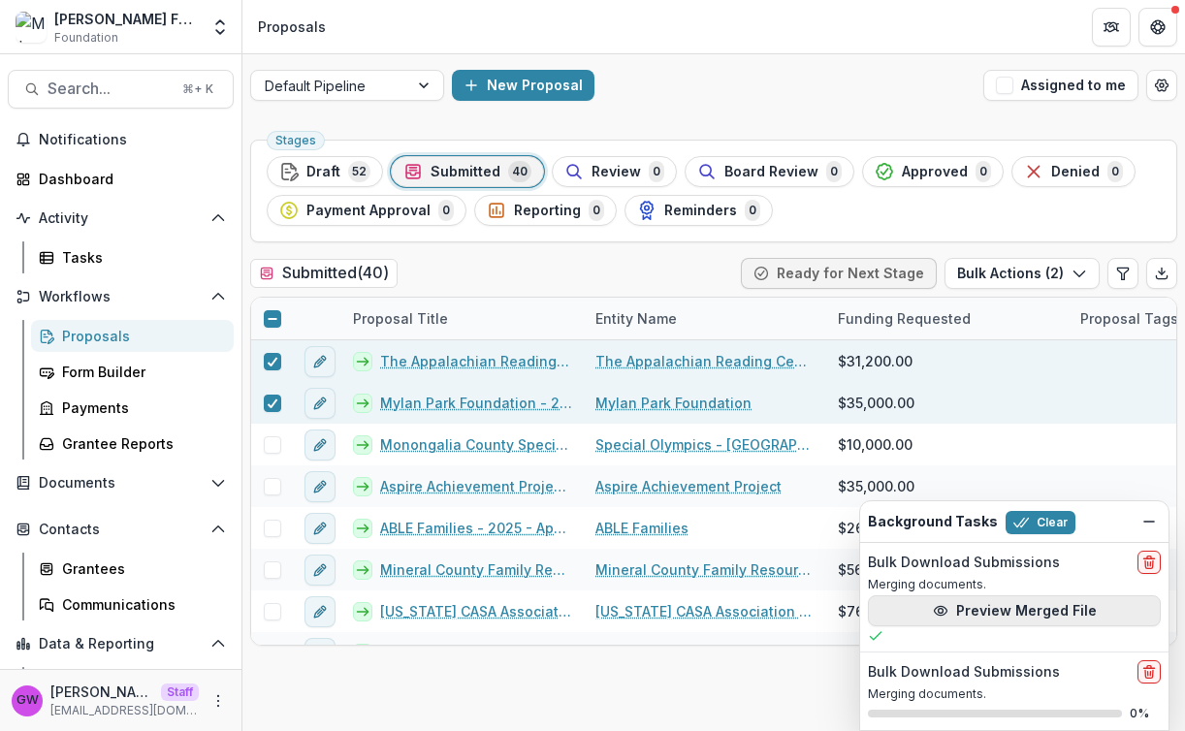
click at [993, 611] on button "Preview Merged File" at bounding box center [1014, 610] width 293 height 31
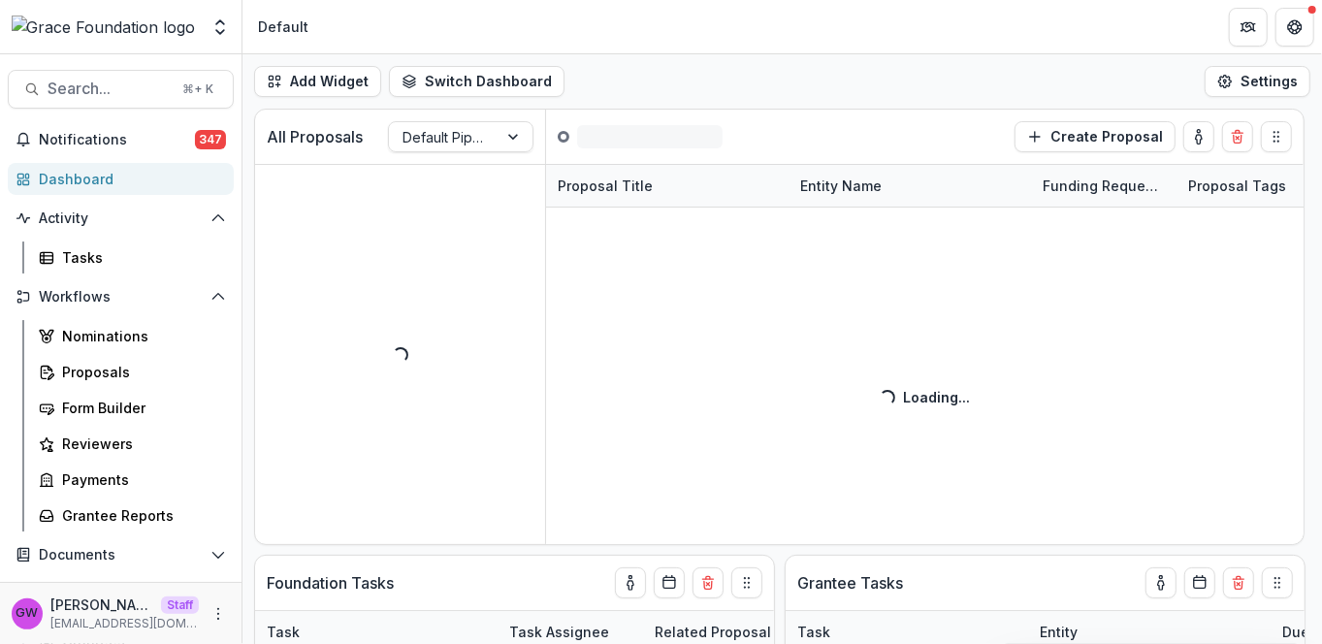
select select "******"
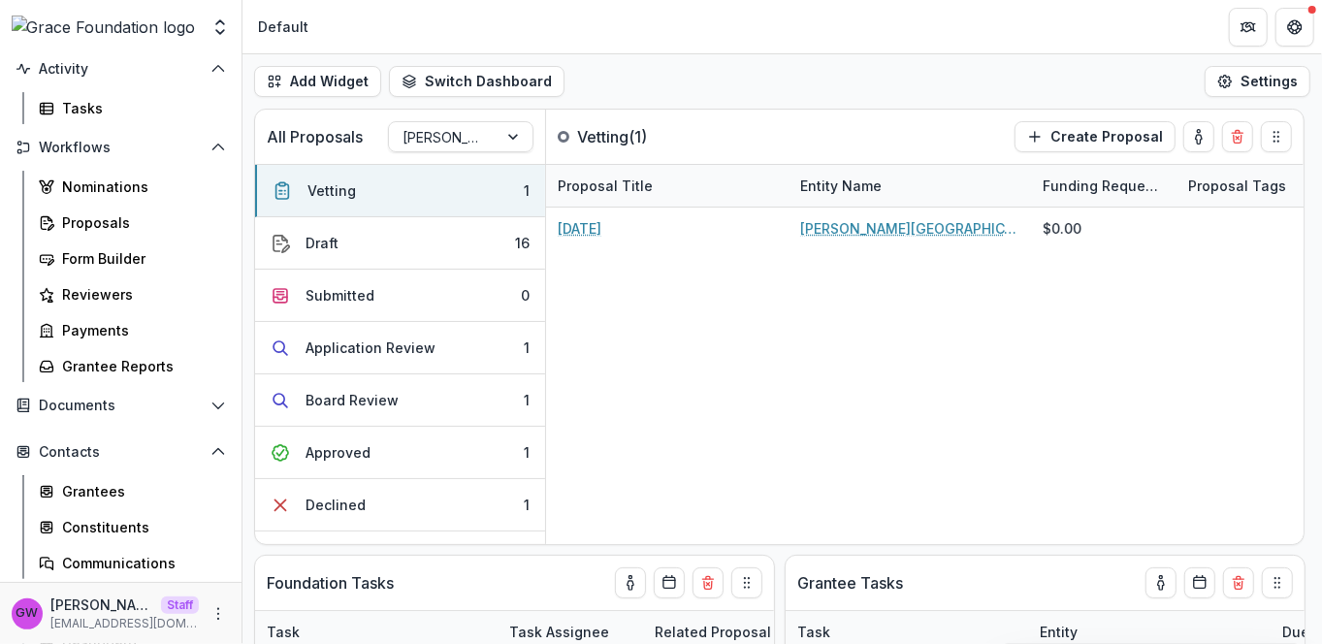
scroll to position [149, 0]
click at [90, 497] on div "Grantees" at bounding box center [140, 491] width 156 height 20
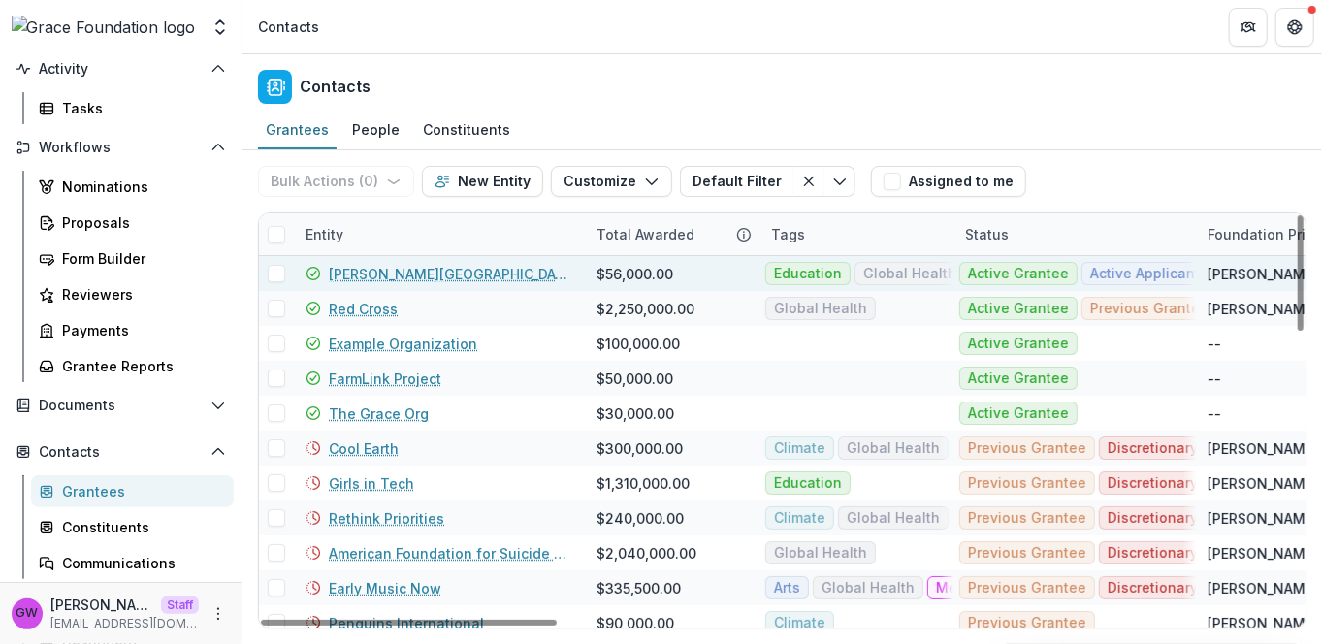
click at [388, 273] on link "Hackley Library" at bounding box center [451, 274] width 244 height 20
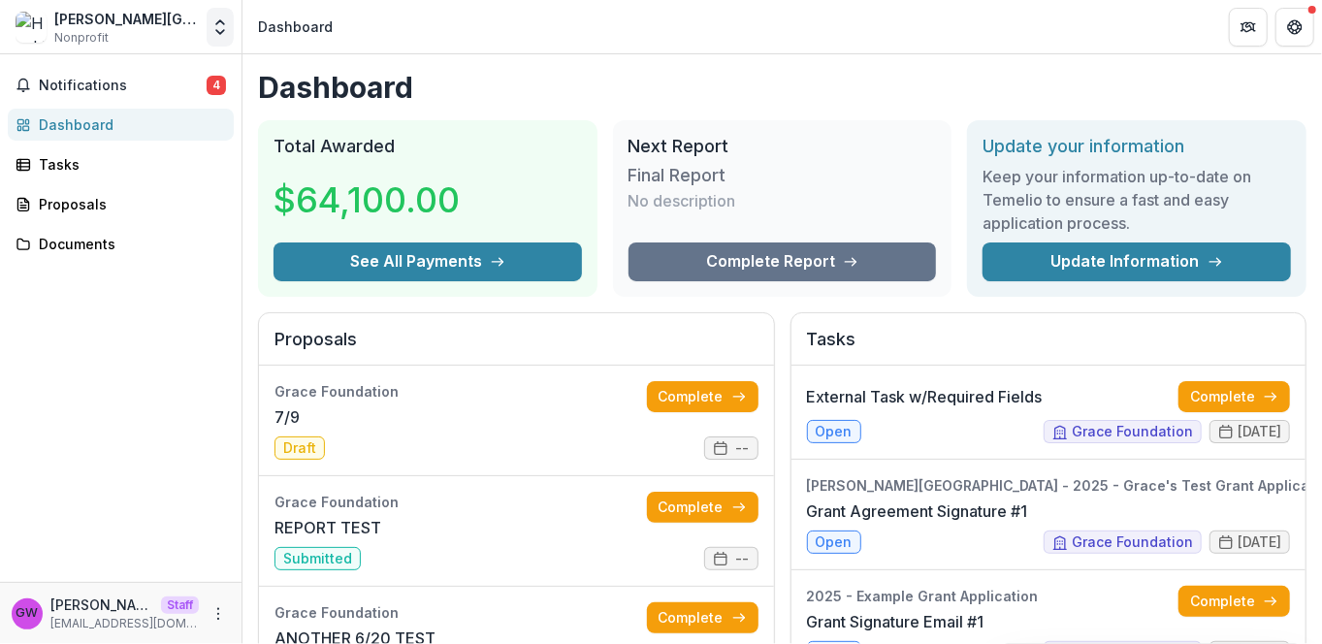
click at [219, 29] on icon "Open entity switcher" at bounding box center [219, 26] width 19 height 19
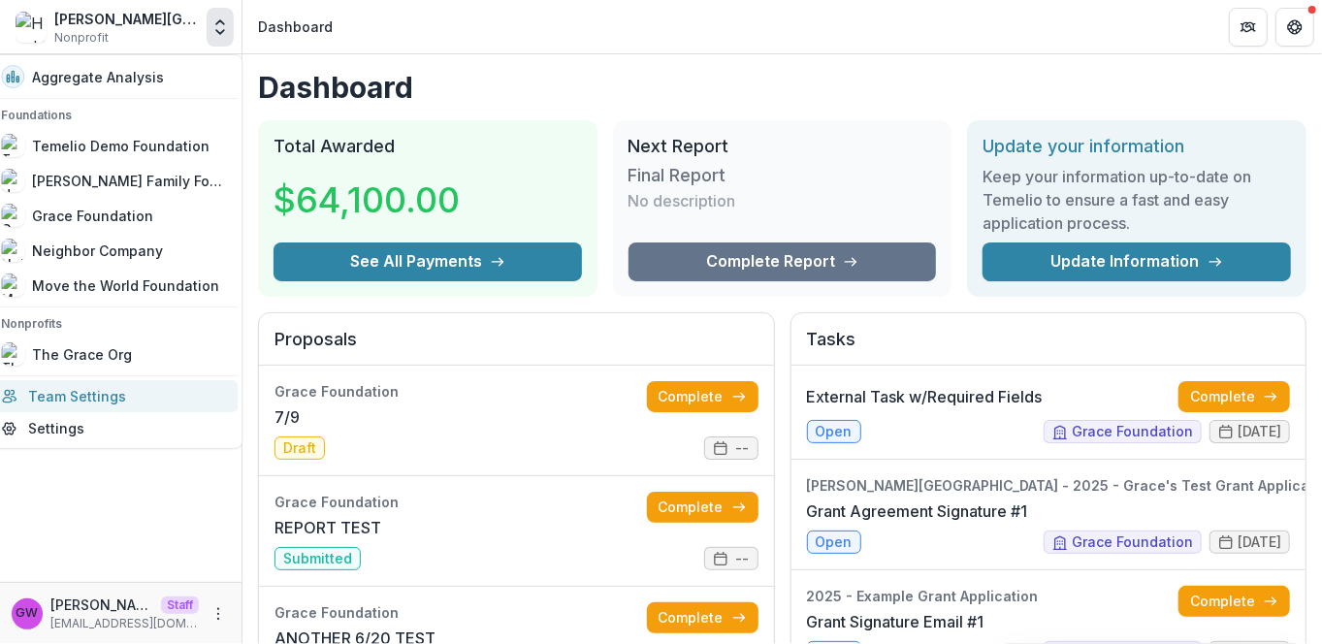
click at [97, 404] on link "Team Settings" at bounding box center [113, 396] width 248 height 32
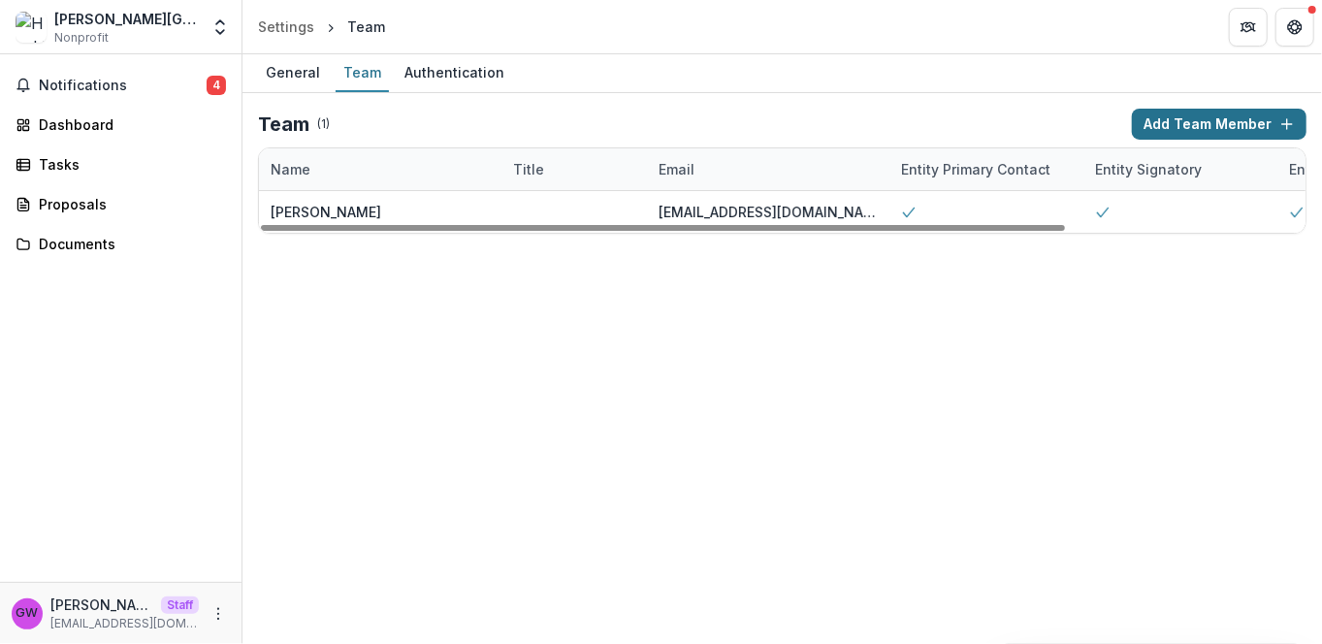
click at [1186, 124] on button "Add Team Member" at bounding box center [1219, 124] width 175 height 31
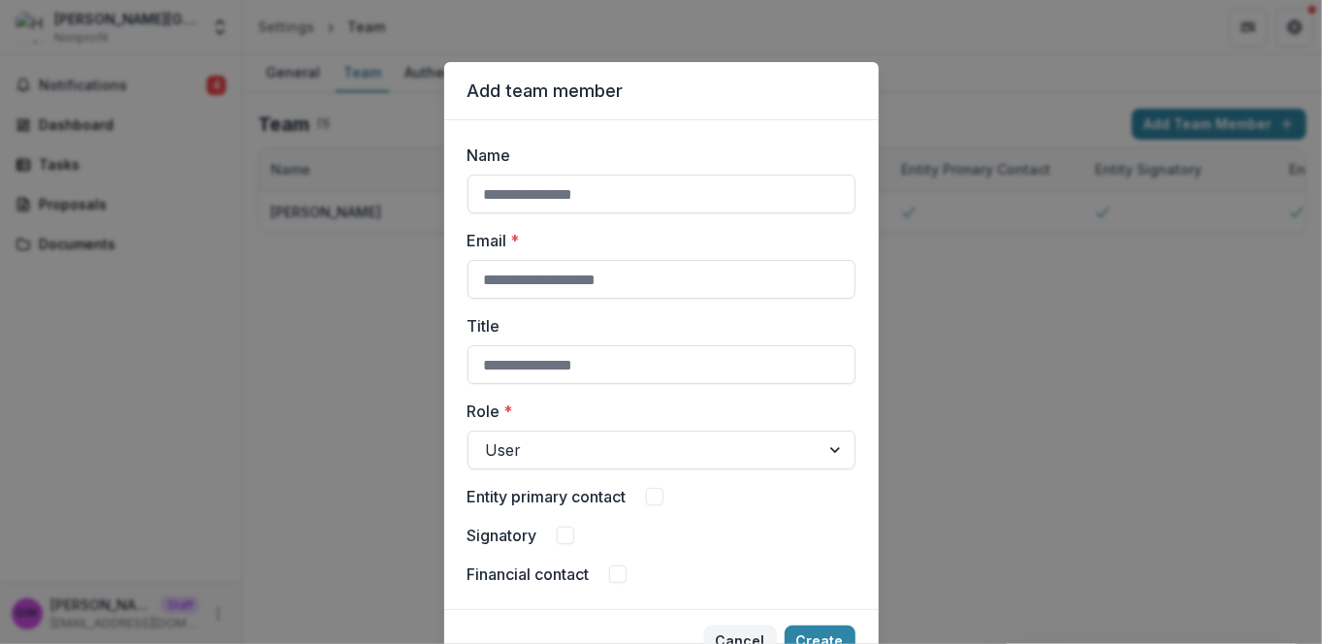
click at [882, 89] on div "Add team member Name Email * Title Role * User Entity primary contact Signatory…" at bounding box center [661, 322] width 1322 height 644
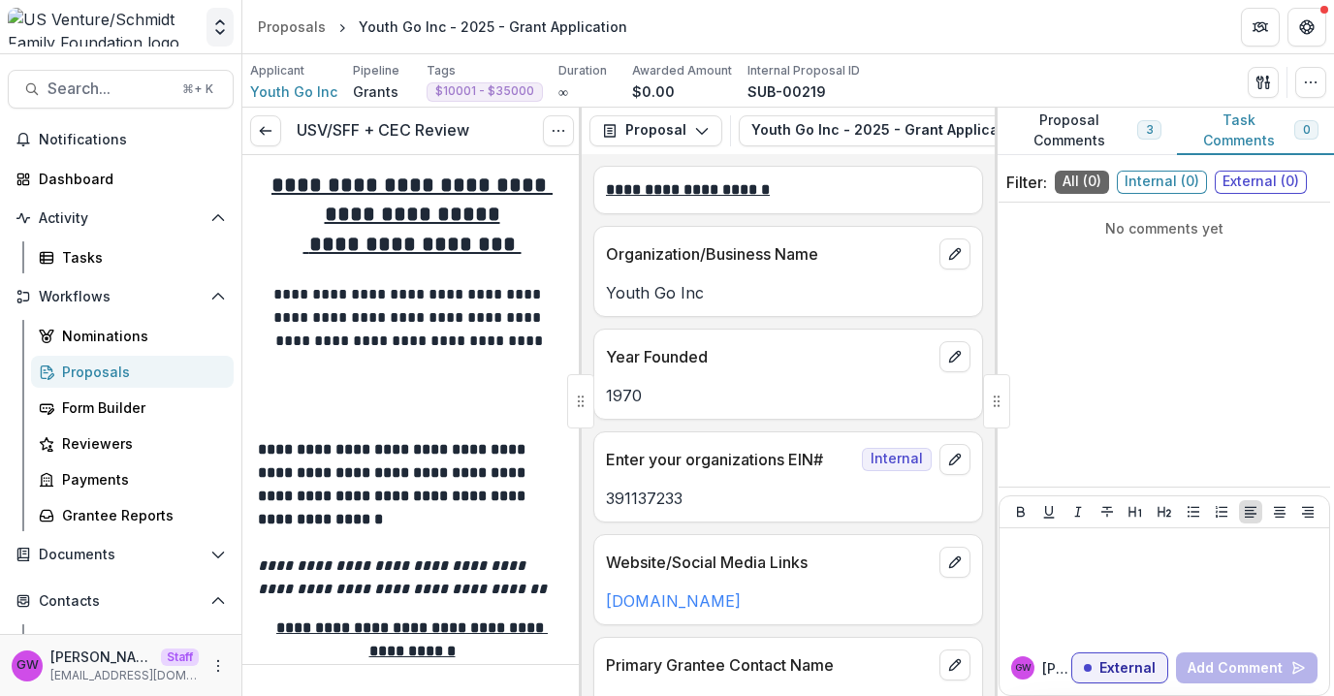
click at [221, 27] on icon "Open entity switcher" at bounding box center [219, 26] width 19 height 19
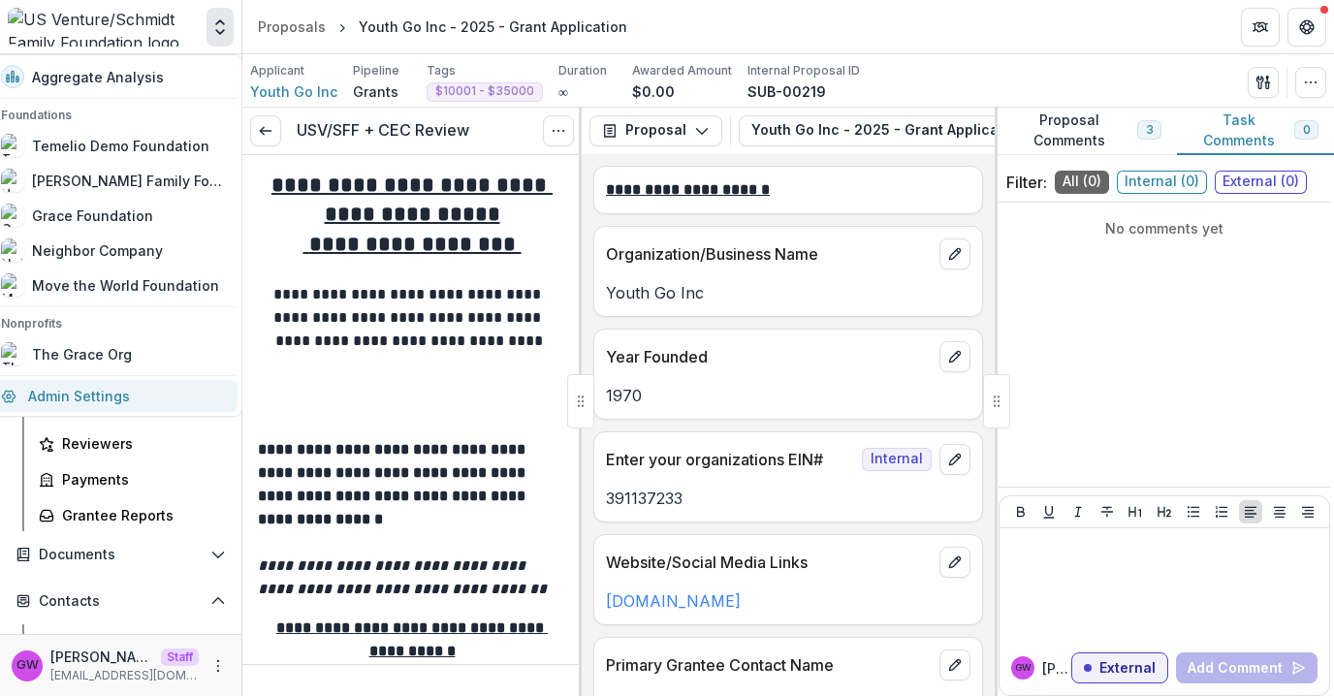
click at [117, 389] on link "Admin Settings" at bounding box center [113, 396] width 248 height 32
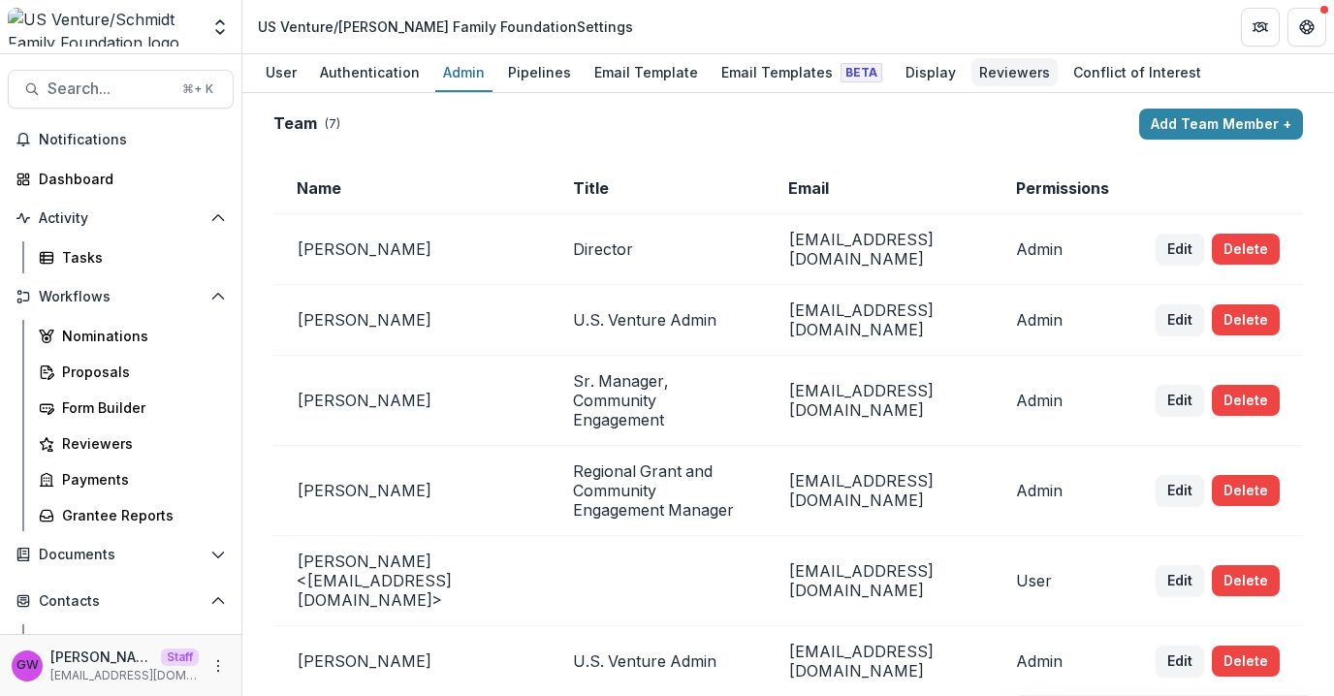
click at [987, 69] on div "Reviewers" at bounding box center [1015, 72] width 86 height 28
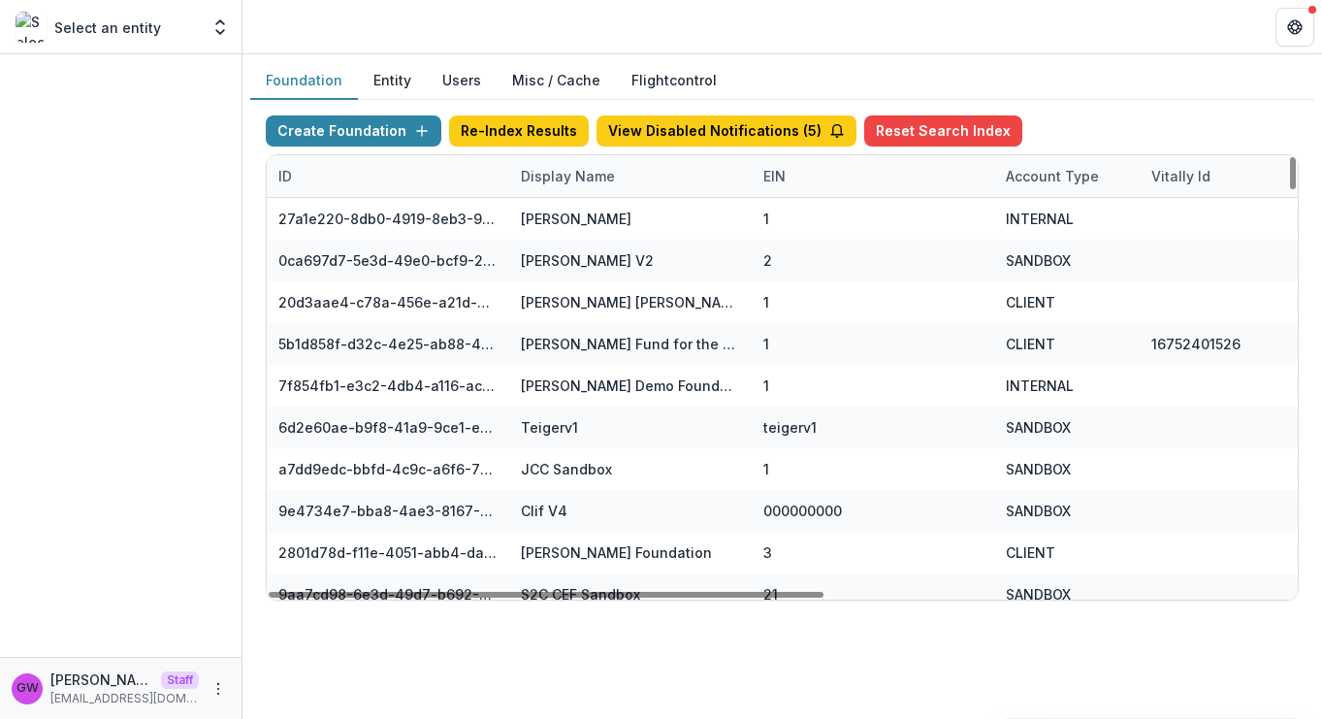
click at [557, 167] on div "Display Name" at bounding box center [567, 176] width 117 height 20
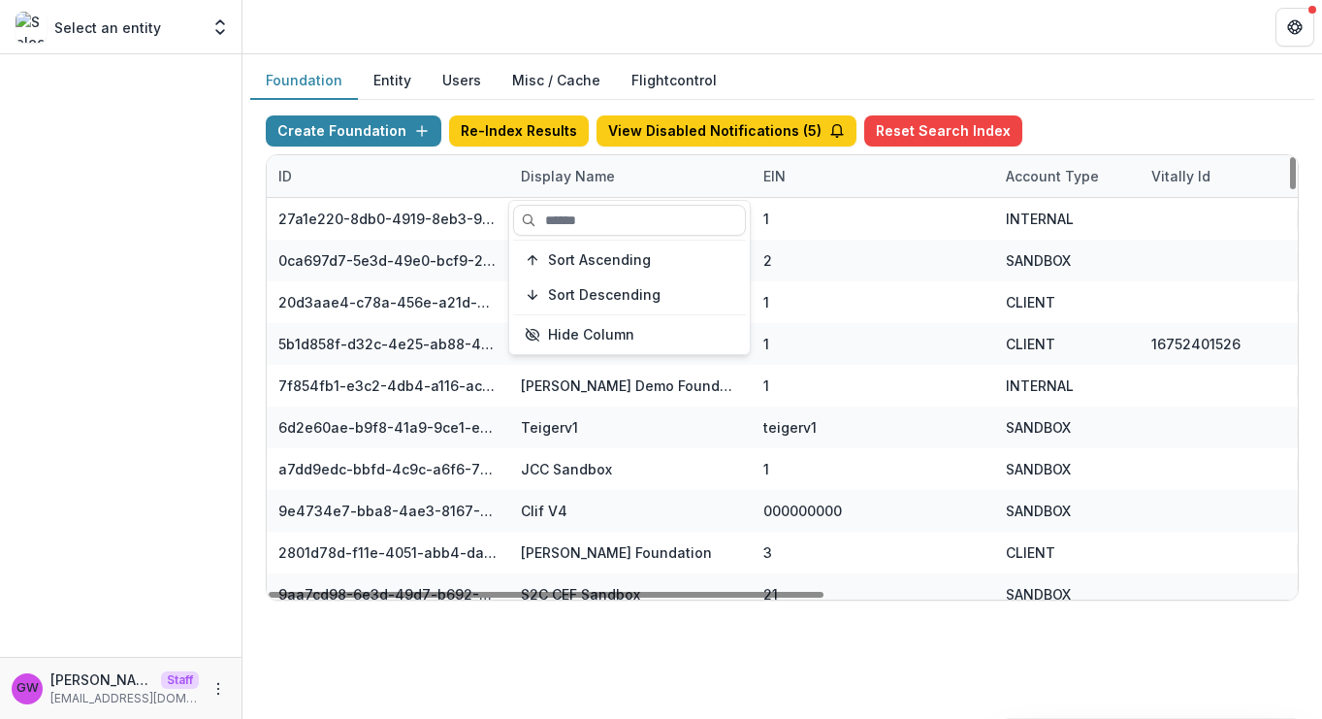
click at [586, 240] on div "Sort Ascending Sort Descending Hide Column" at bounding box center [629, 277] width 240 height 153
click at [593, 224] on input at bounding box center [629, 220] width 233 height 31
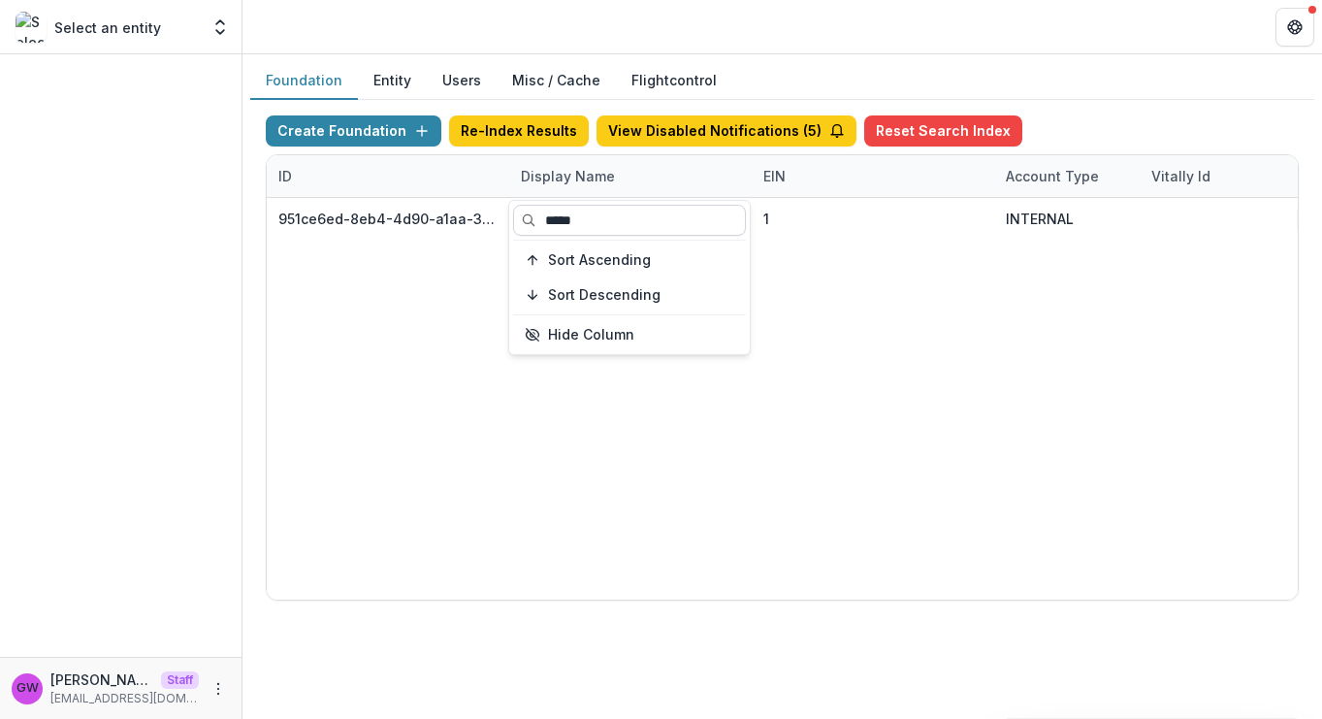
type input "******"
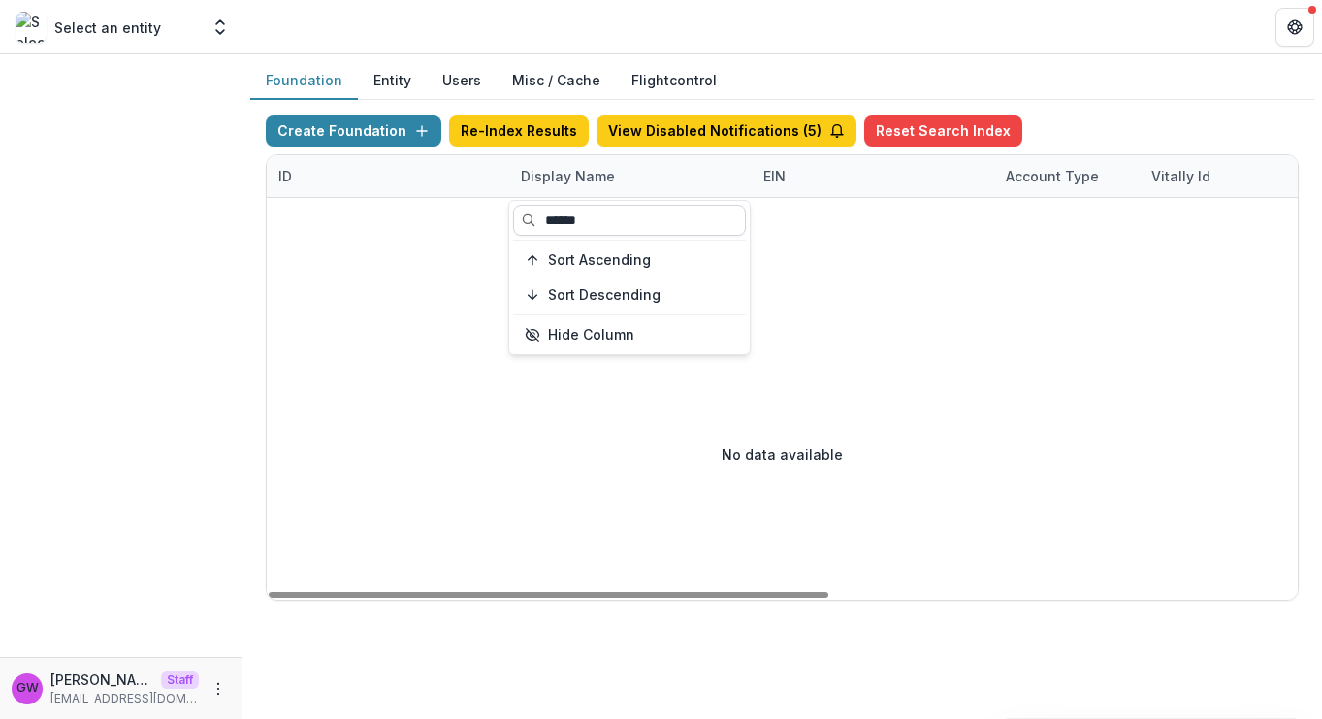
click at [632, 219] on input "******" at bounding box center [629, 220] width 233 height 31
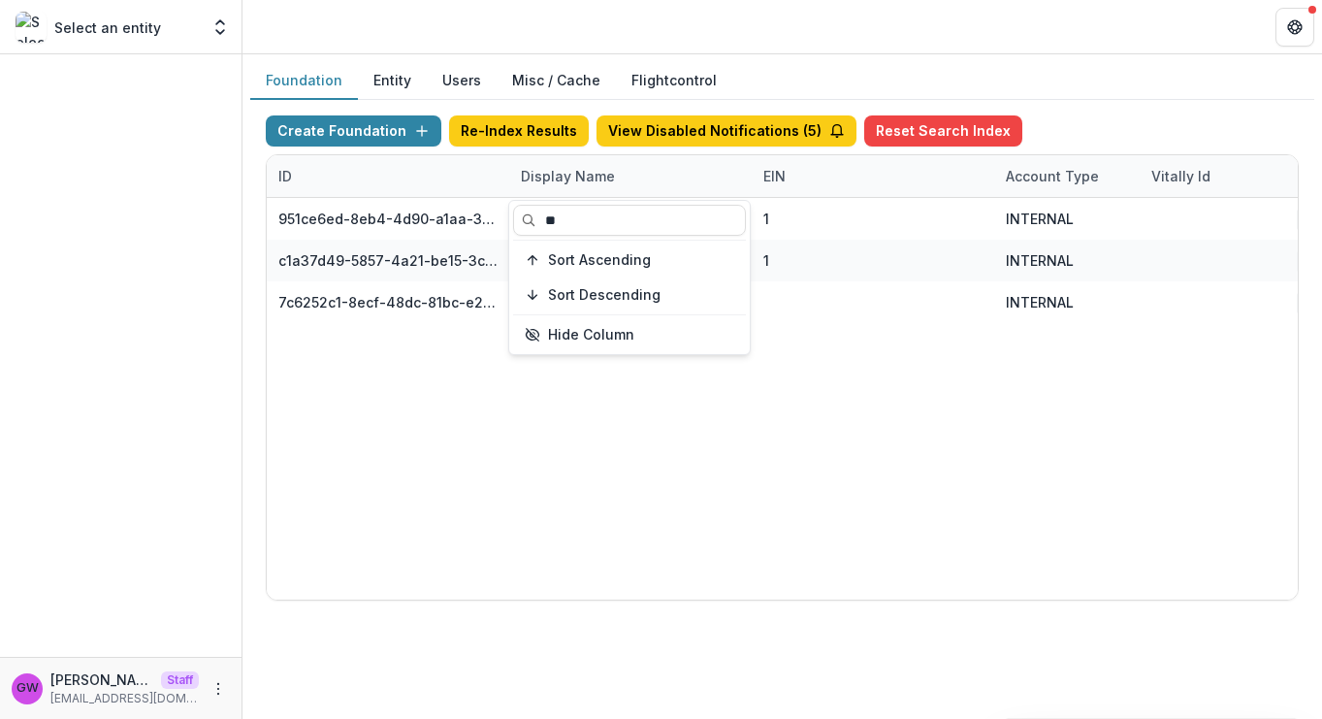
type input "**"
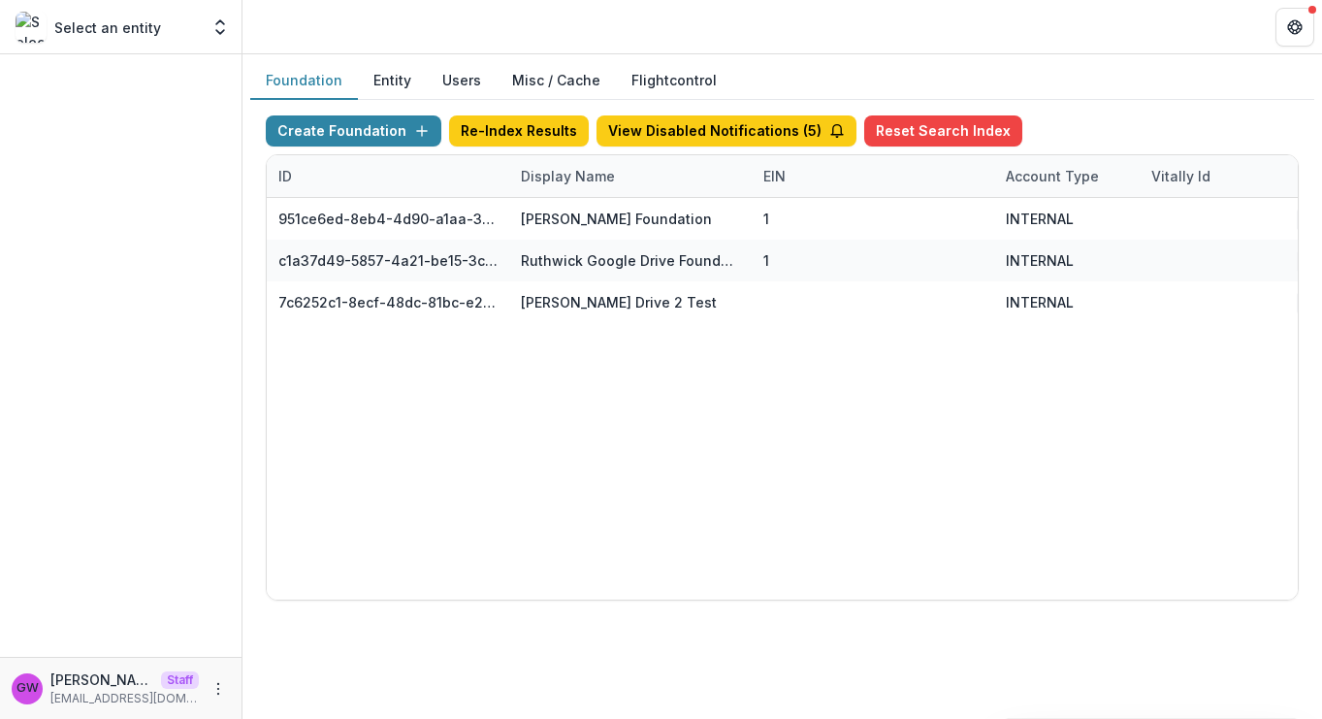
click at [842, 528] on div "951ce6ed-8eb4-4d90-a1aa-35540056605f Andrew Foundation 1 INTERNAL andrewv1 Dec …" at bounding box center [1212, 398] width 1891 height 401
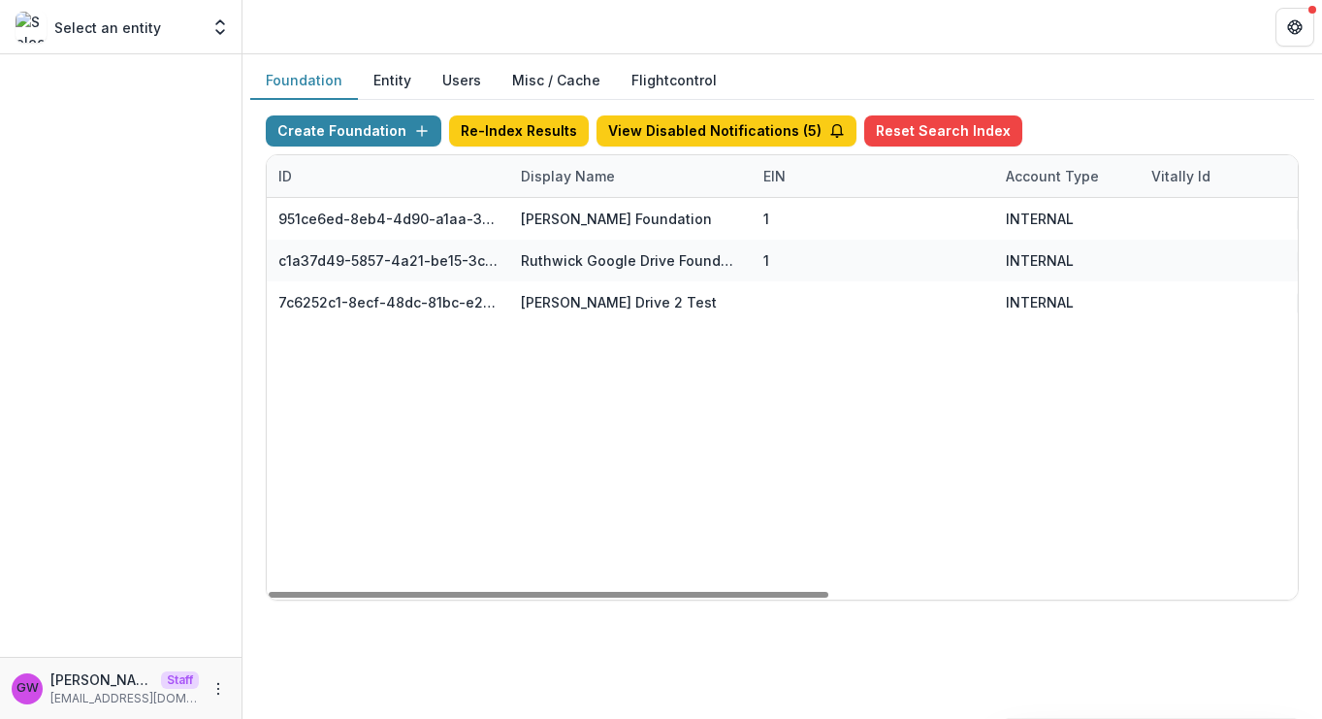
click at [544, 184] on div "Display Name" at bounding box center [567, 176] width 117 height 20
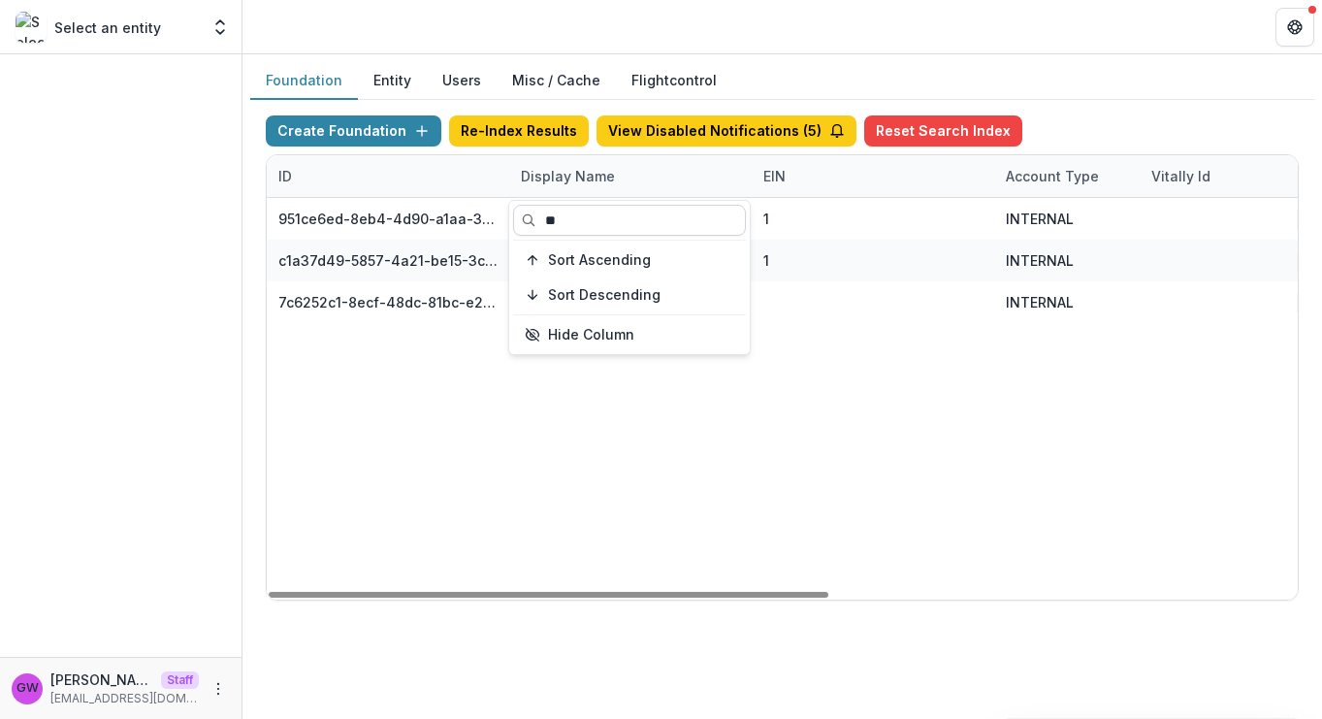
click at [551, 213] on input "**" at bounding box center [629, 220] width 233 height 31
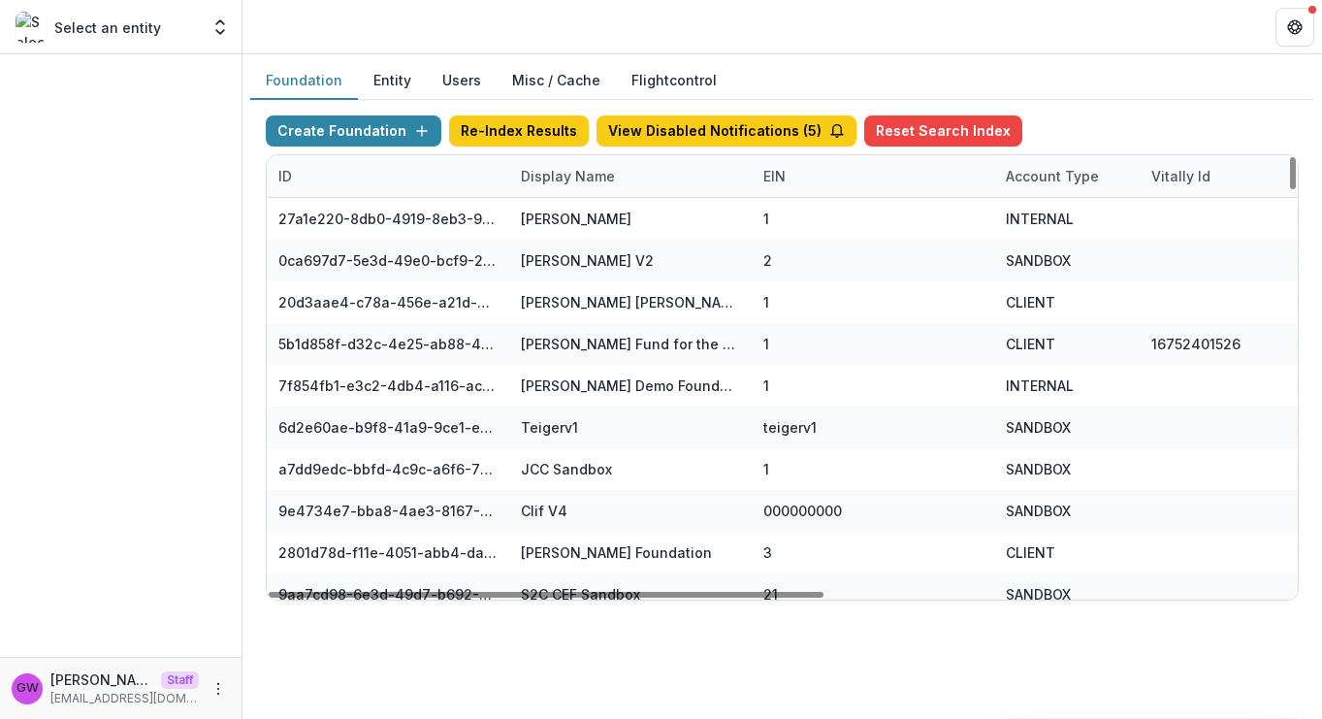
click at [1104, 115] on div "Create Foundation Re-Index Results View Disabled Notifications ( 5 ) Reset Sear…" at bounding box center [782, 134] width 1033 height 39
click at [394, 83] on button "Entity" at bounding box center [392, 81] width 69 height 38
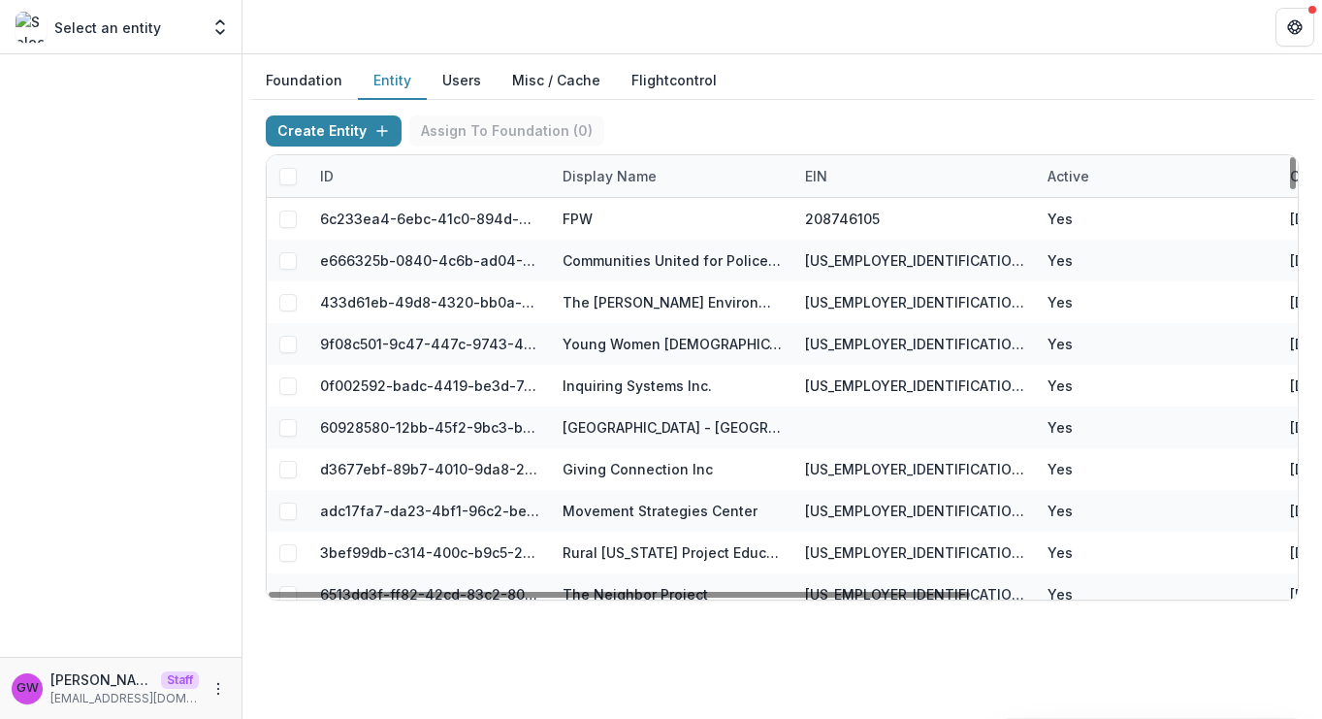
click at [593, 183] on div "Display Name" at bounding box center [609, 176] width 117 height 20
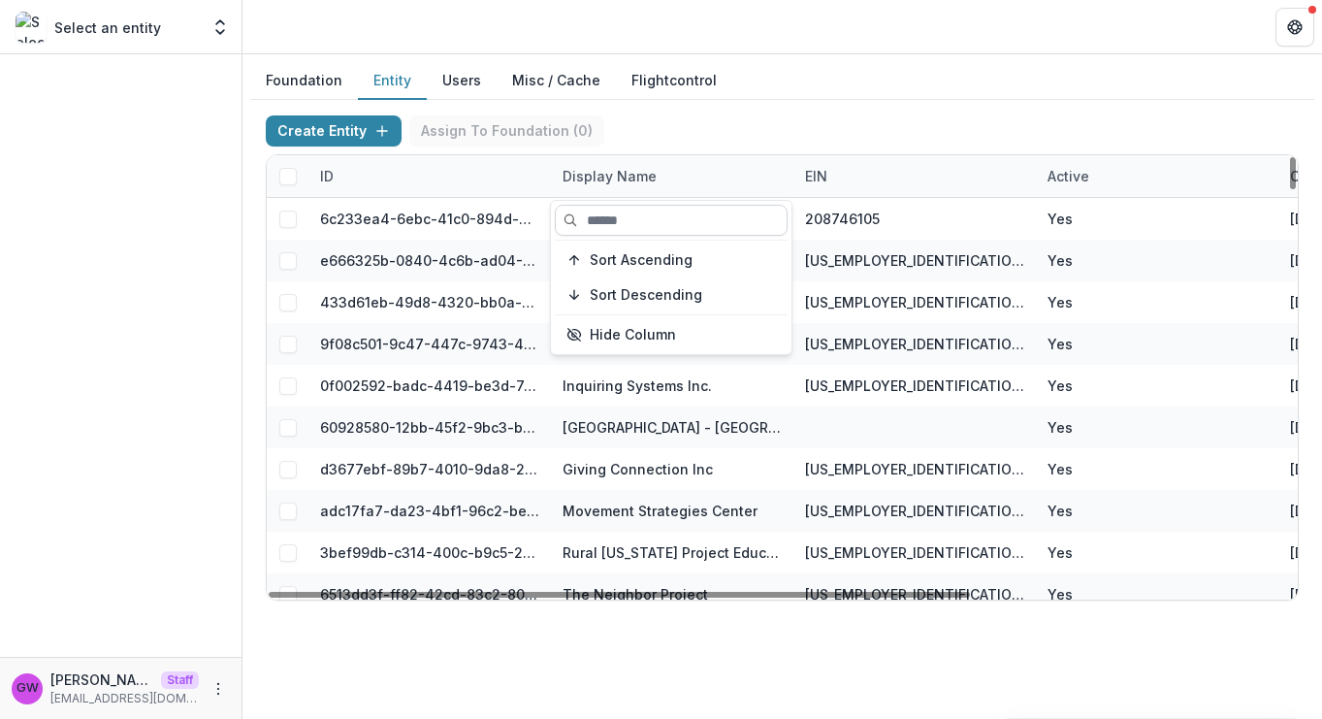
click at [601, 215] on input at bounding box center [671, 220] width 233 height 31
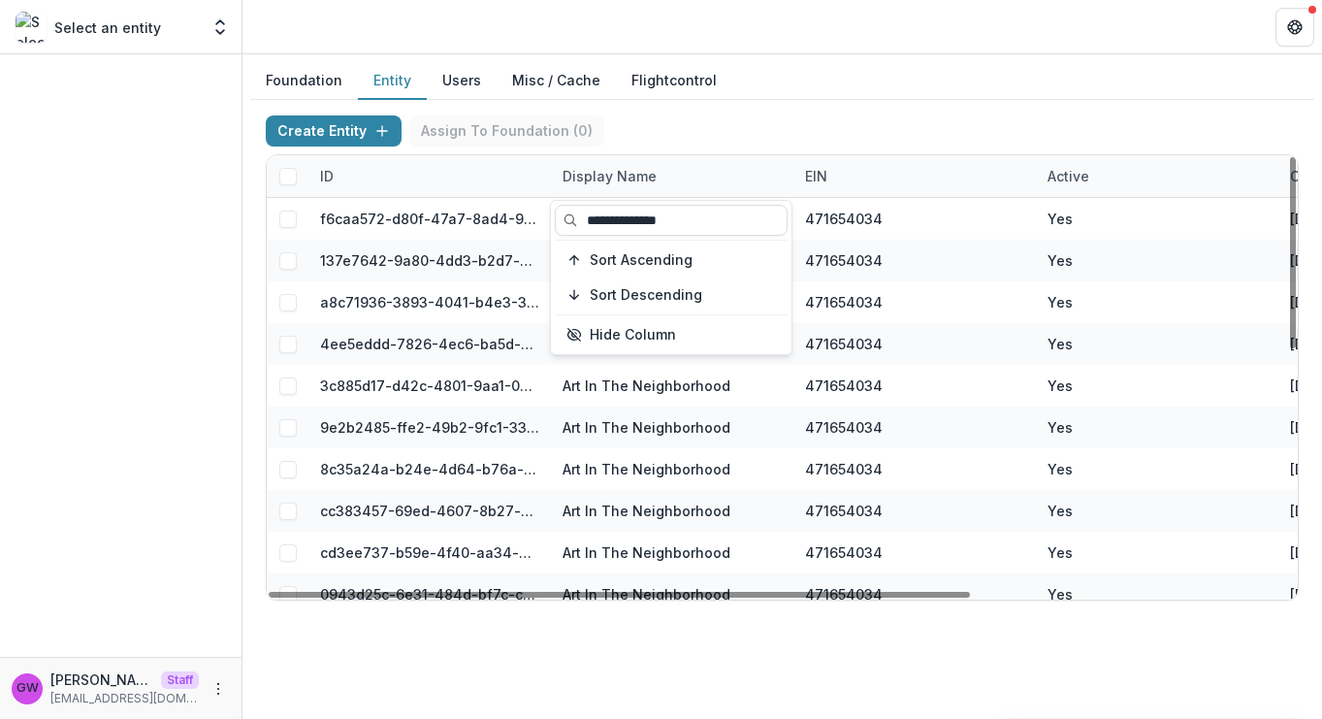
type input "**********"
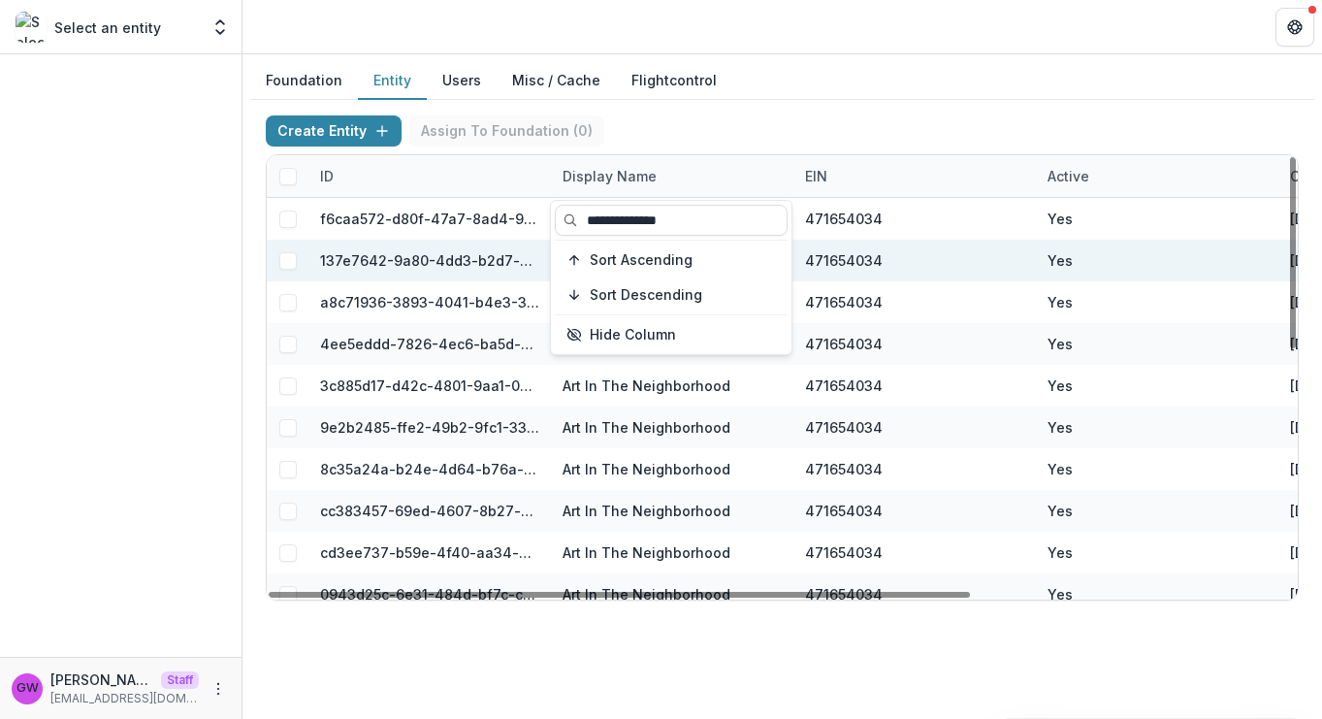
click at [859, 120] on div "Create Entity Assign To Foundation ( 0 )" at bounding box center [782, 134] width 1033 height 39
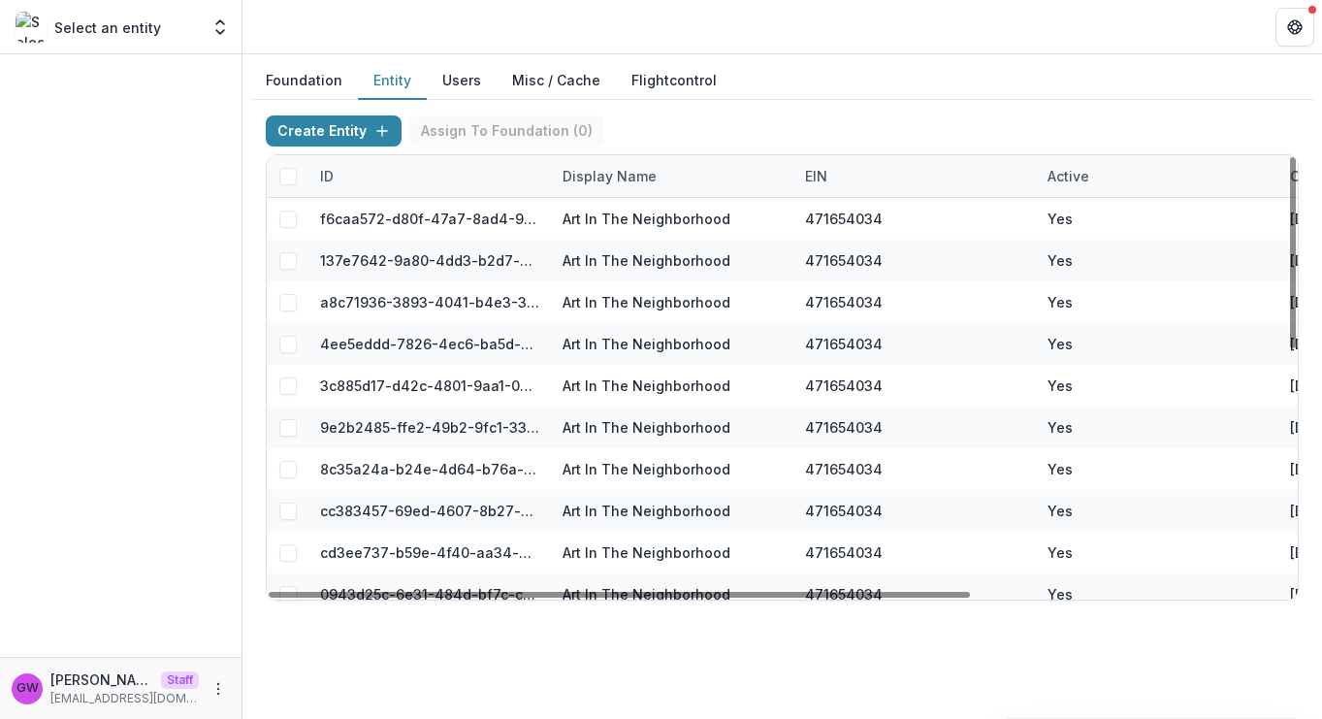
click at [995, 129] on div "Create Entity Assign To Foundation ( 0 )" at bounding box center [782, 134] width 1033 height 39
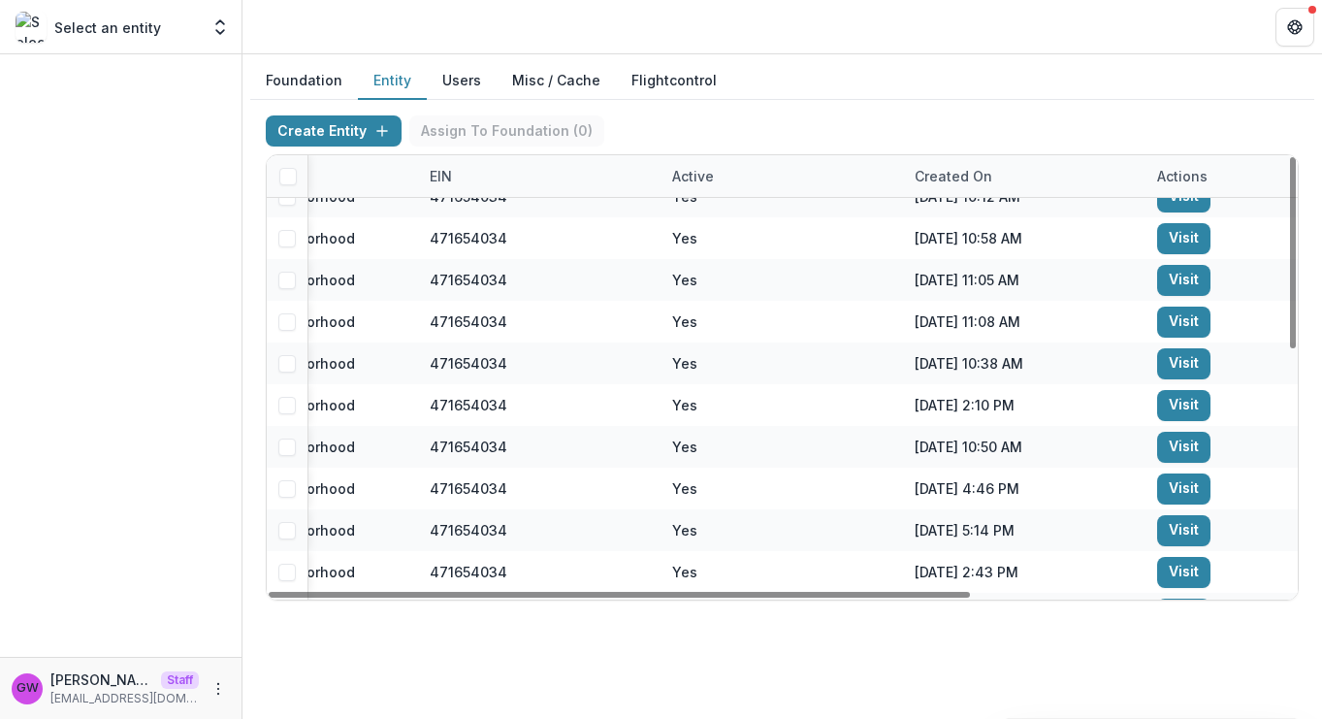
scroll to position [0, 375]
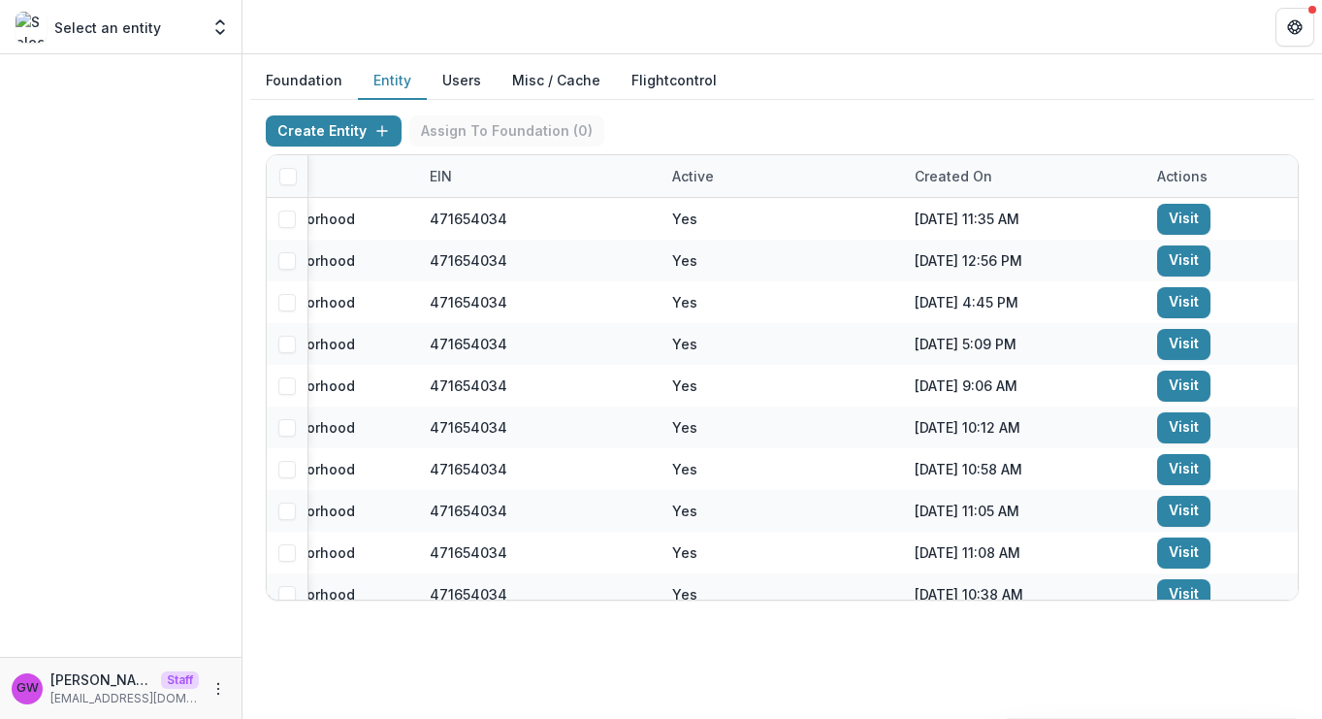
click at [467, 77] on button "Users" at bounding box center [462, 81] width 70 height 38
click at [454, 86] on button "Users" at bounding box center [462, 81] width 70 height 38
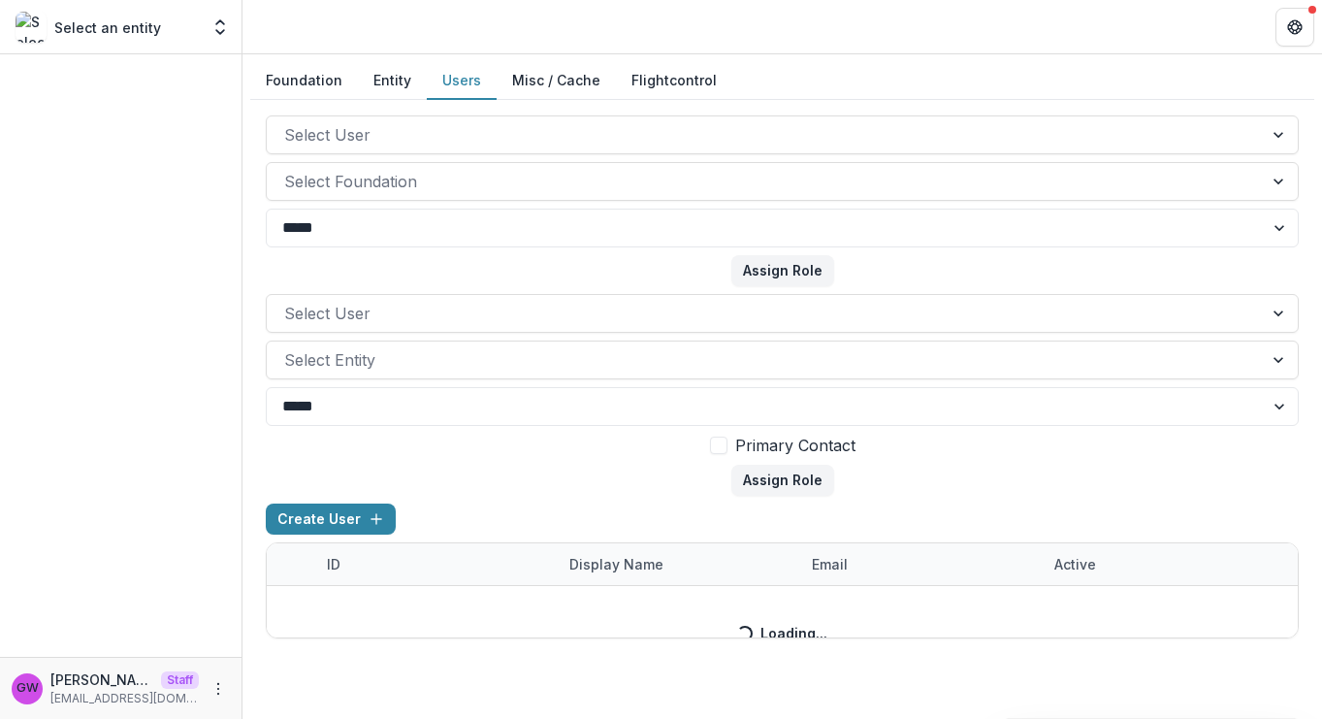
click at [461, 78] on button "Users" at bounding box center [462, 81] width 70 height 38
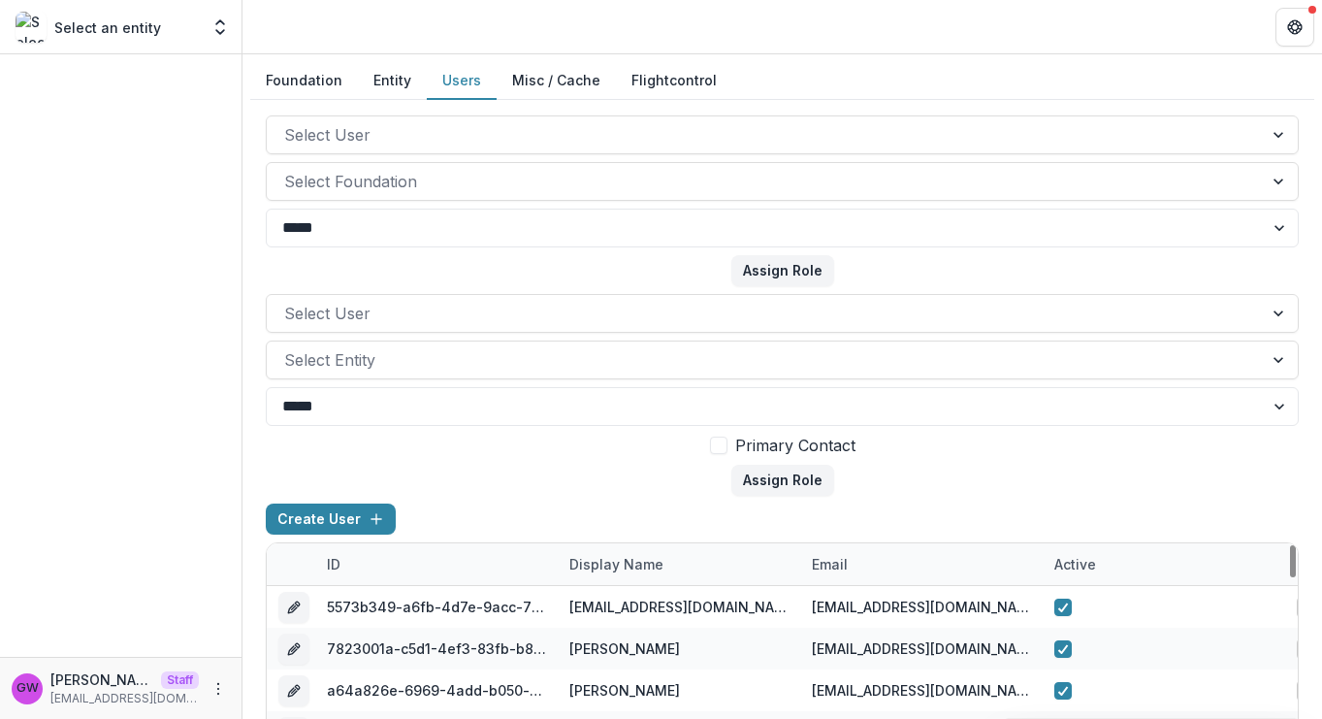
click at [823, 556] on div "email" at bounding box center [829, 564] width 59 height 20
click at [891, 412] on input at bounding box center [920, 405] width 233 height 31
paste input "**********"
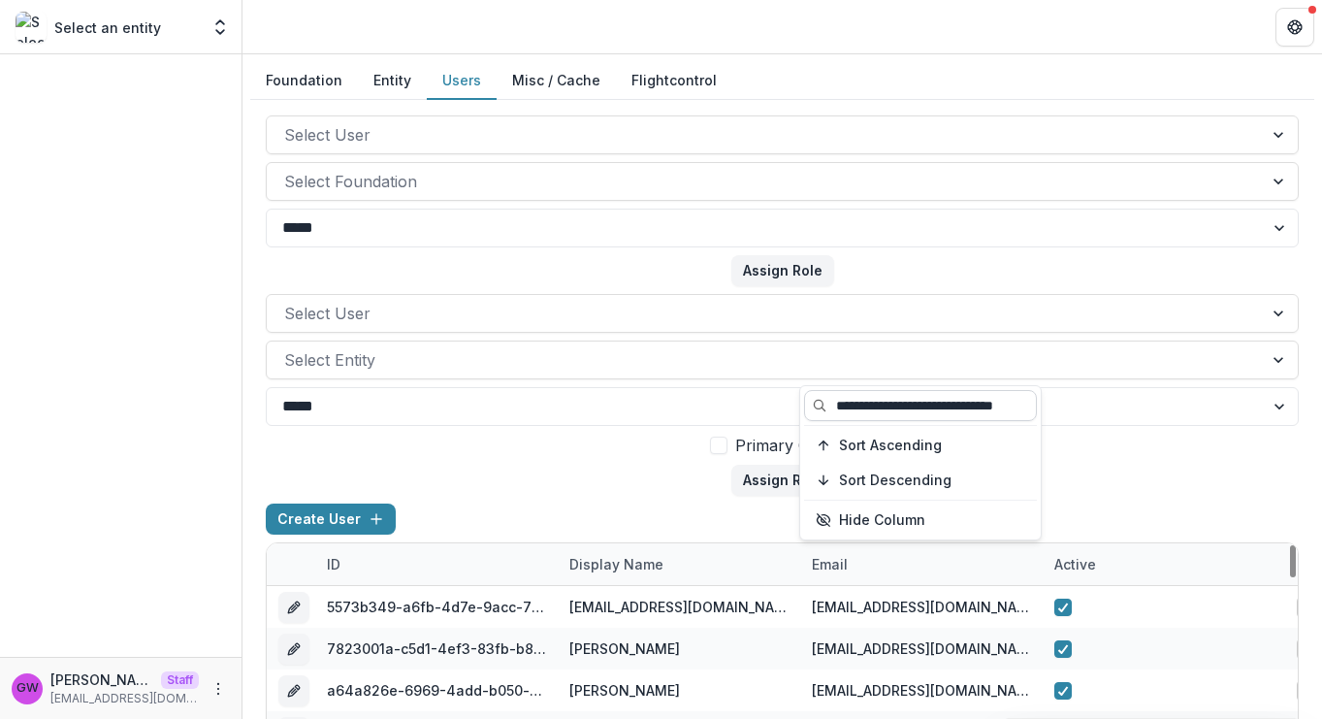
scroll to position [0, 42]
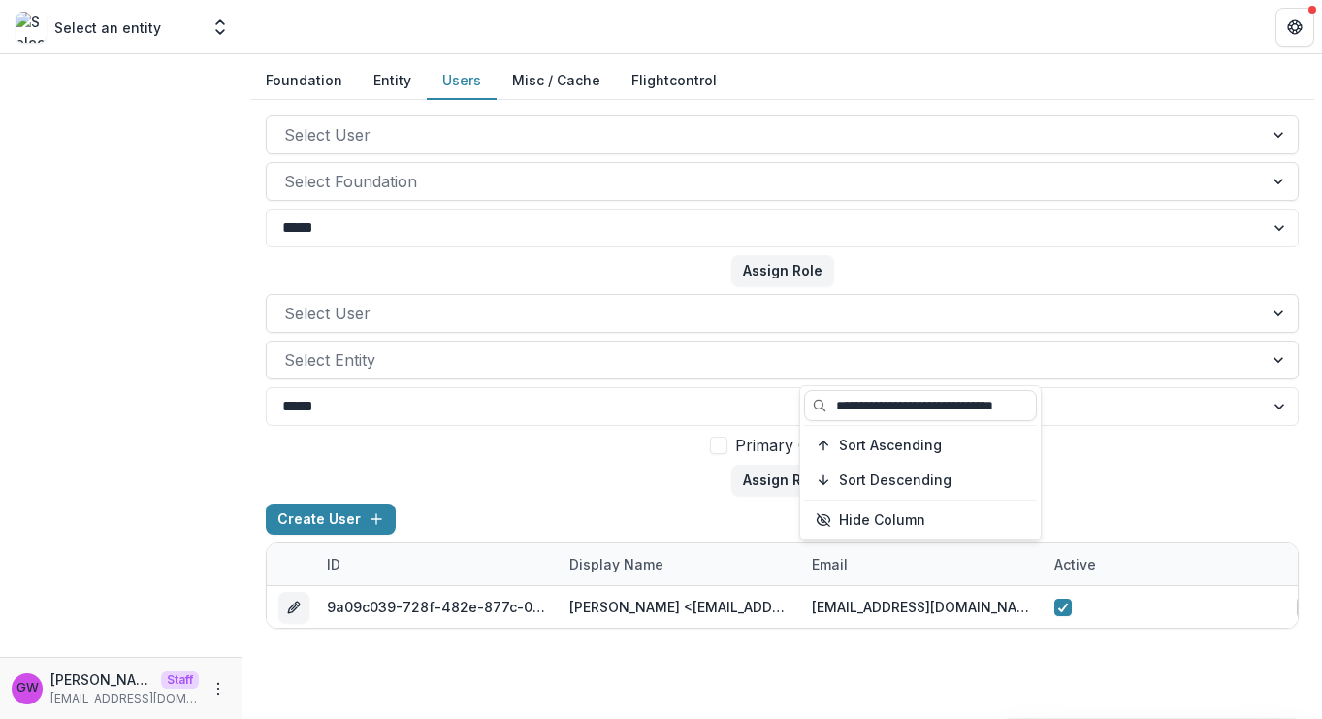
type input "**********"
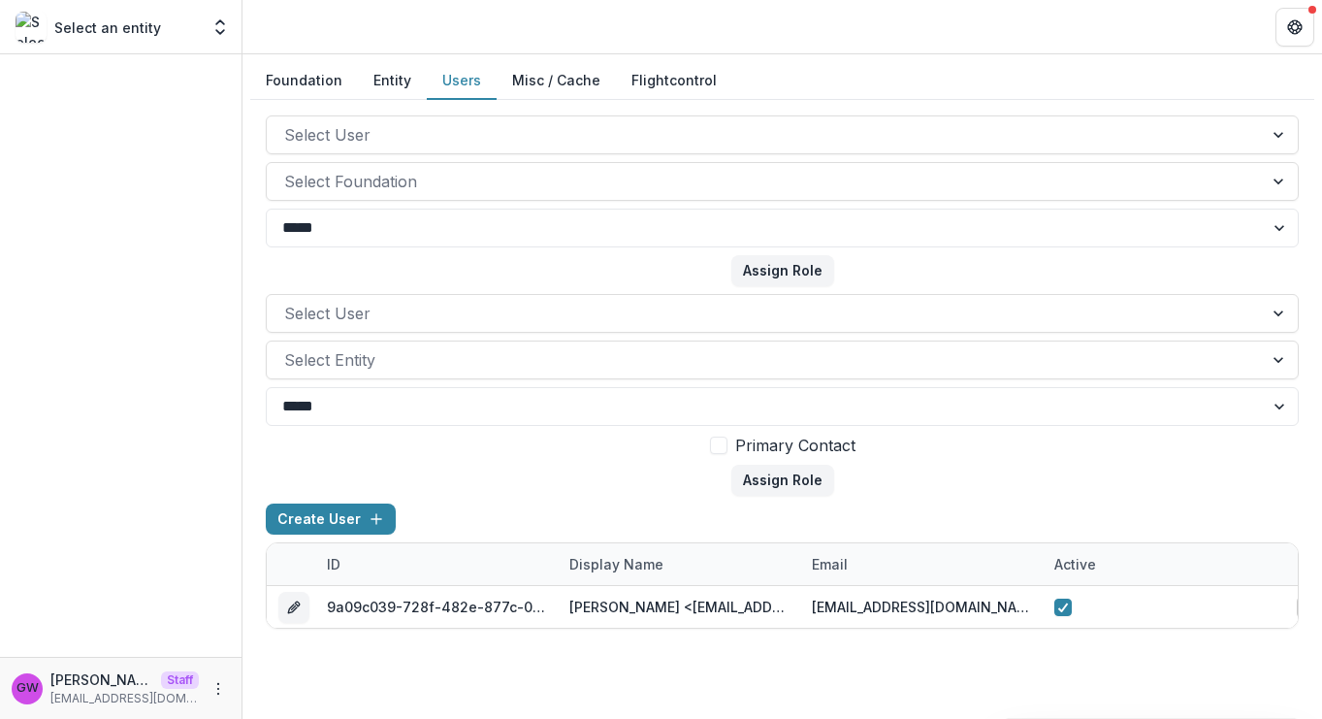
click at [1138, 468] on form "Select User Select Entity ***** **** Primary Contact Assign Role" at bounding box center [782, 395] width 1033 height 202
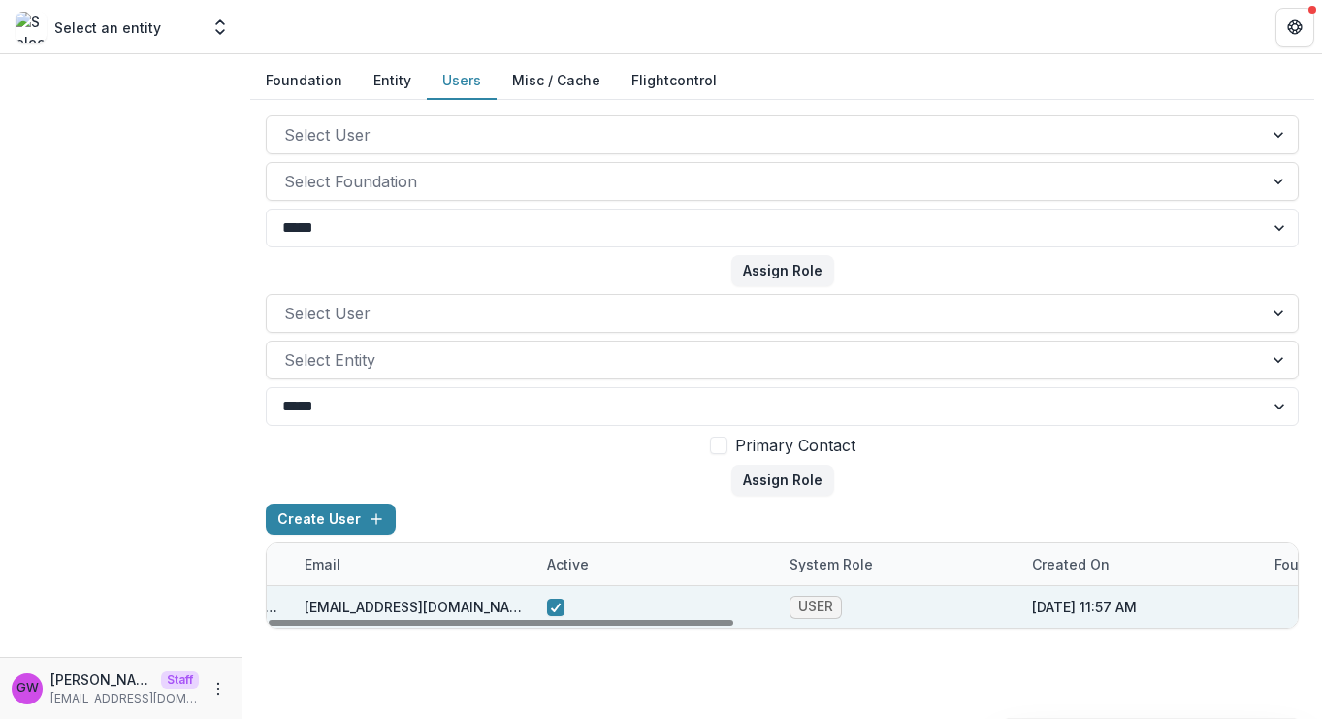
scroll to position [0, 1248]
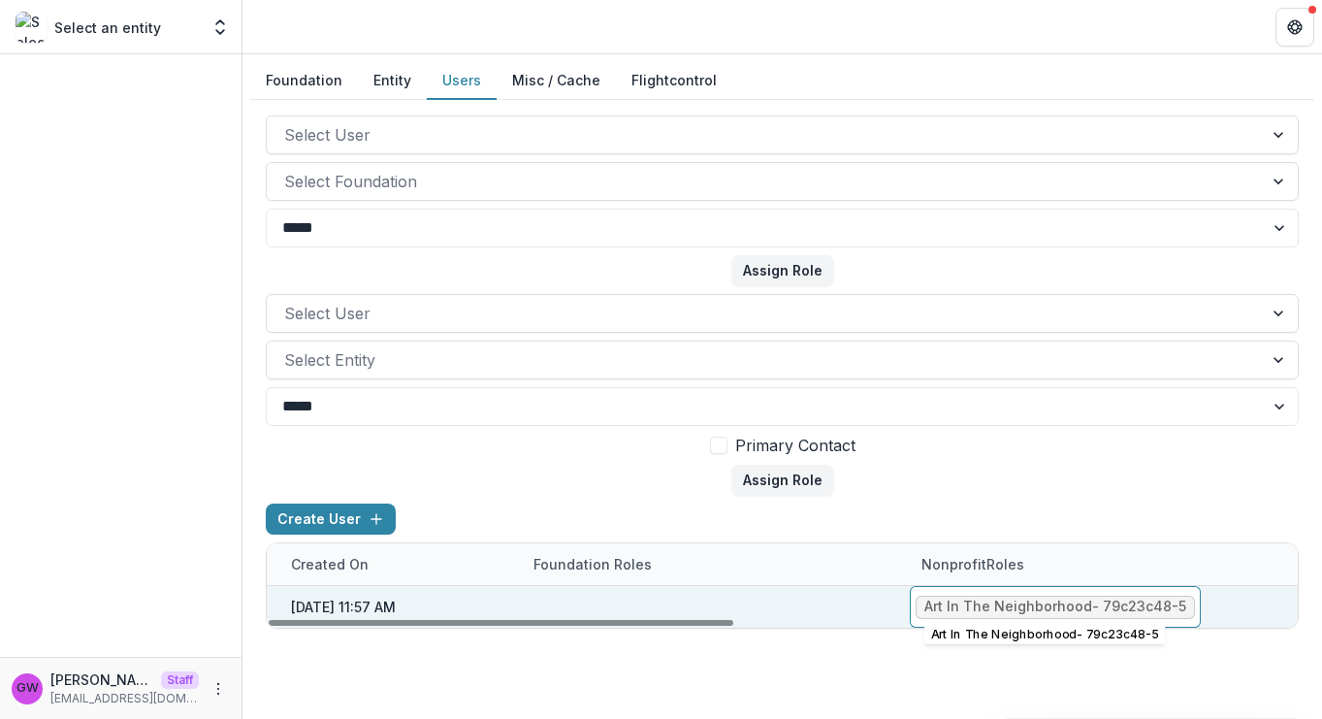
drag, startPoint x: 1178, startPoint y: 605, endPoint x: 1158, endPoint y: 606, distance: 20.4
drag, startPoint x: 1178, startPoint y: 606, endPoint x: 1100, endPoint y: 605, distance: 78.6
click at [1100, 605] on span "Art In The Neighborhood - 79c23c48-5" at bounding box center [1054, 606] width 279 height 23
copy div "79c23c48-5"
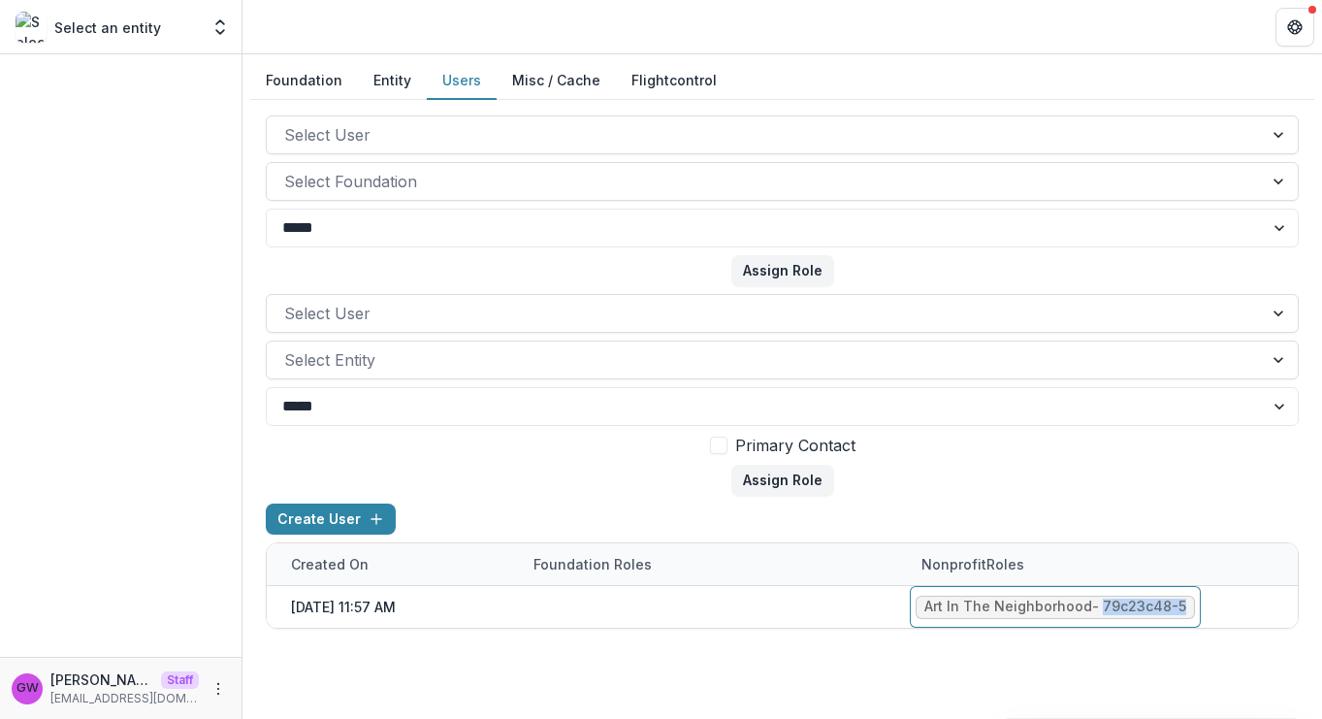
click at [391, 87] on button "Entity" at bounding box center [392, 81] width 69 height 38
click at [396, 77] on button "Entity" at bounding box center [392, 81] width 69 height 38
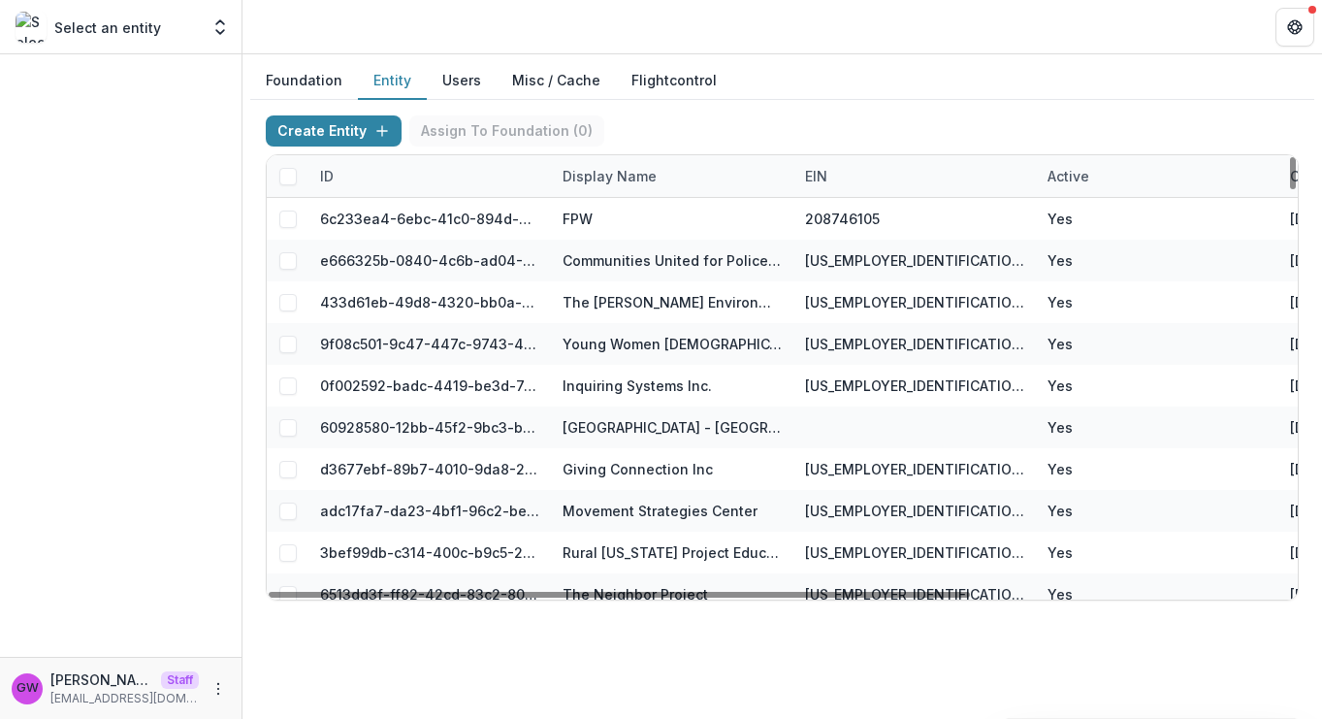
click at [387, 181] on div "ID" at bounding box center [429, 176] width 242 height 42
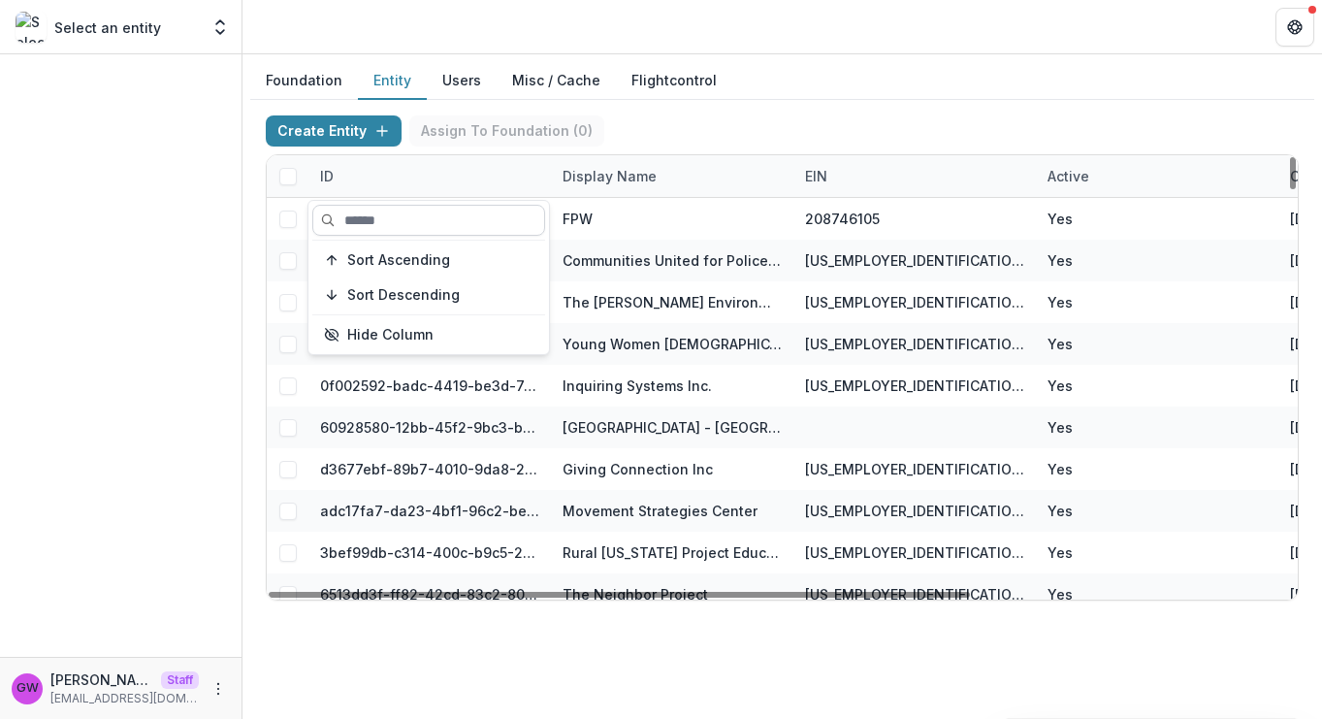
click at [389, 223] on input at bounding box center [428, 220] width 233 height 31
paste input "**********"
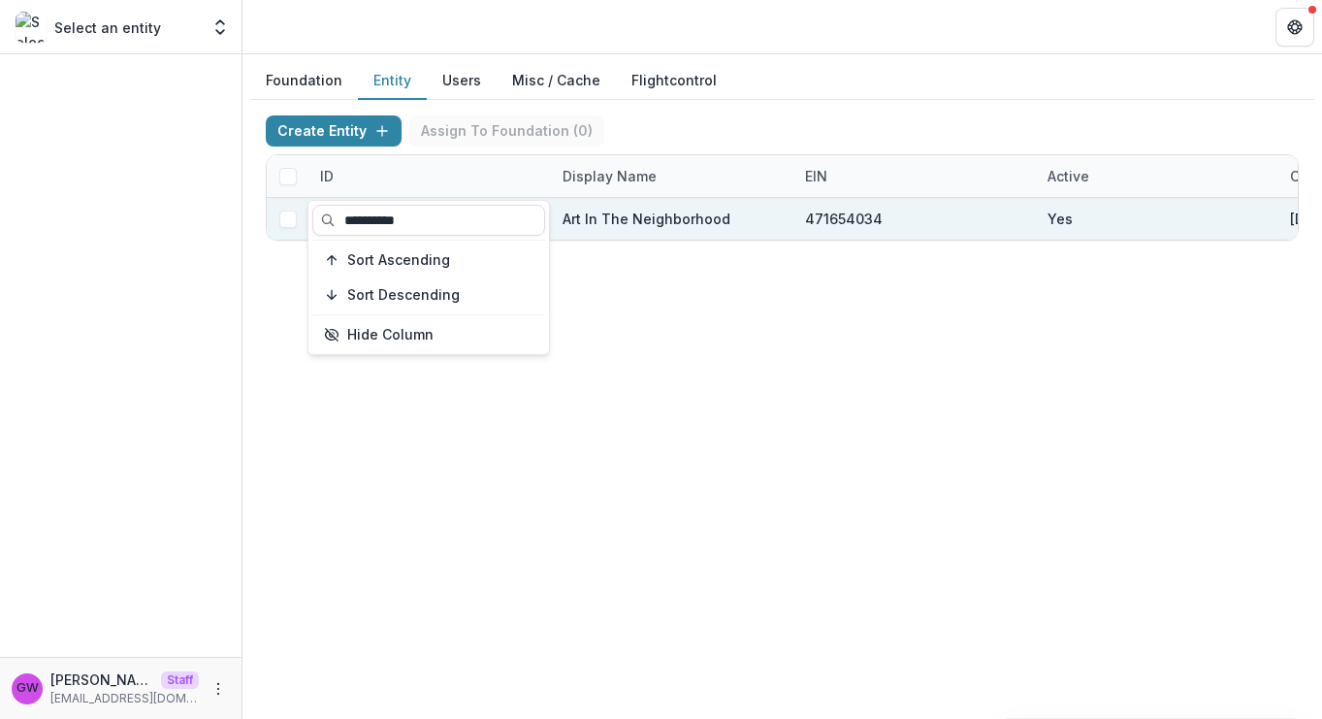
type input "**********"
click at [860, 101] on div "Create Entity Assign To Foundation ( 0 ) ID Display Name EIN Active Created on …" at bounding box center [782, 178] width 1064 height 156
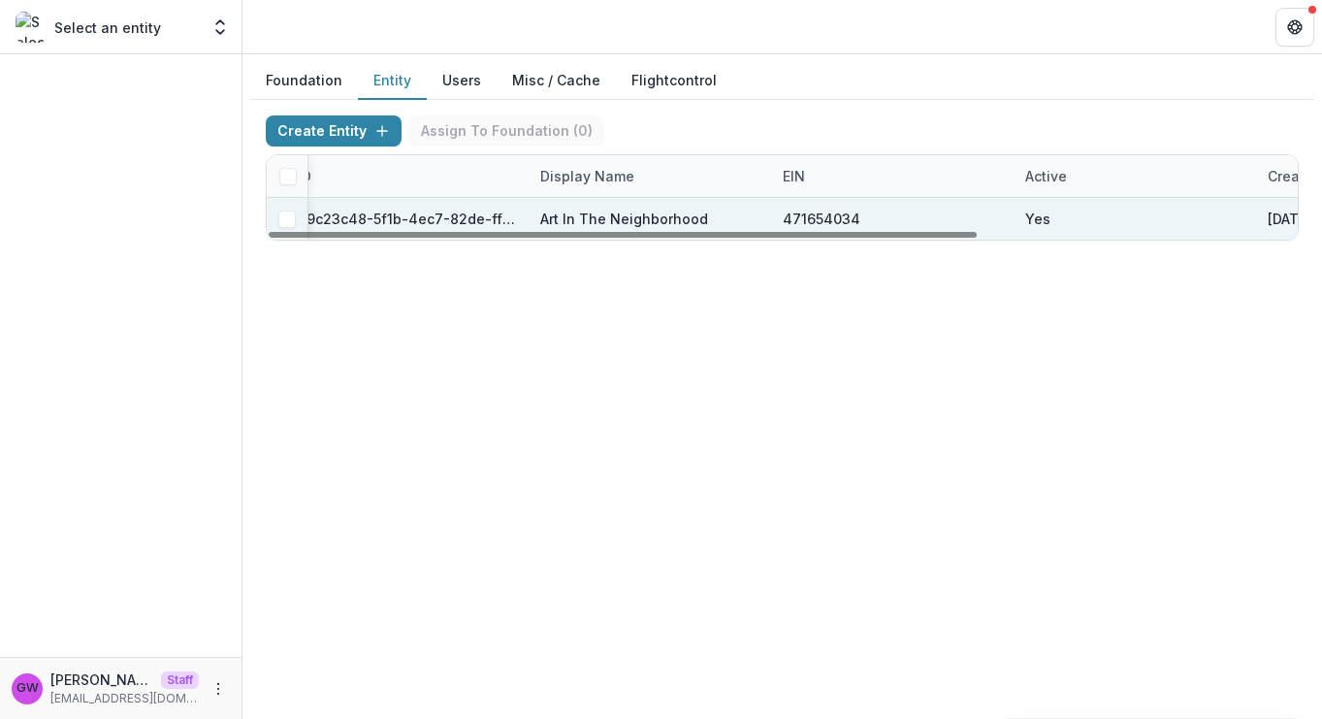
scroll to position [0, 465]
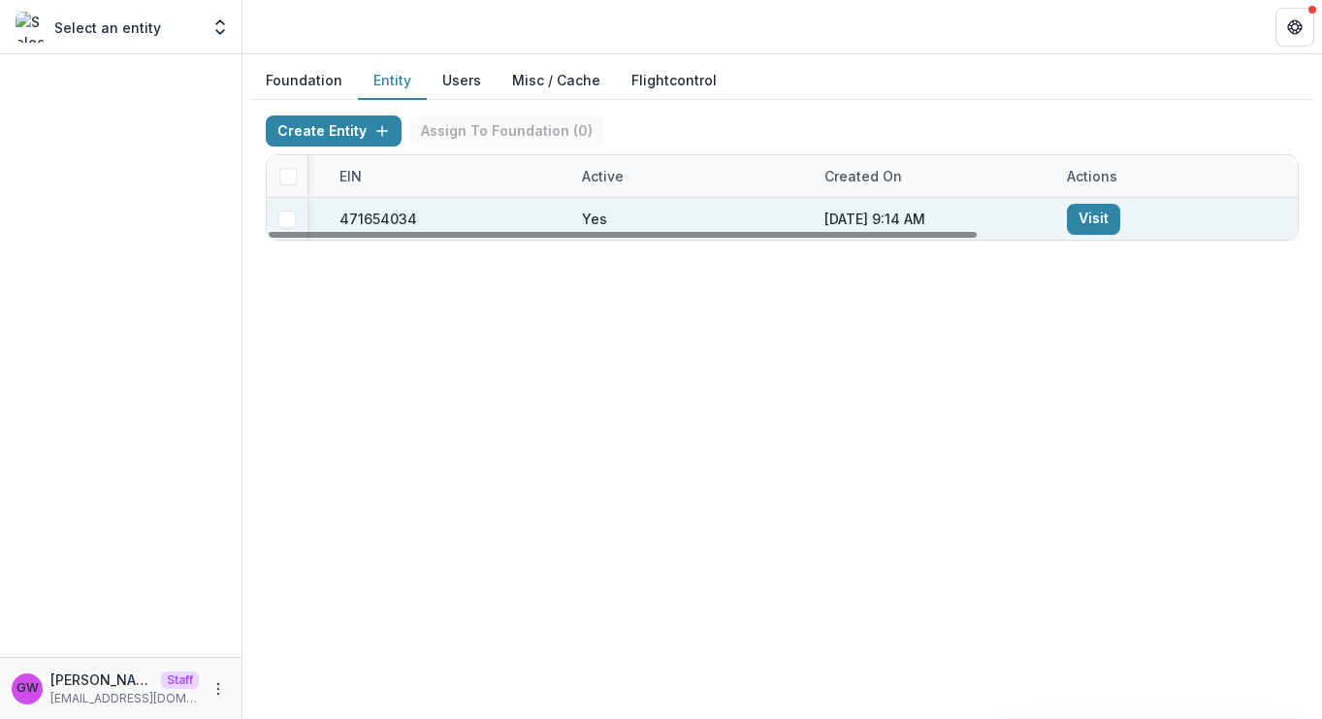
click at [1100, 211] on link "Visit" at bounding box center [1093, 219] width 53 height 31
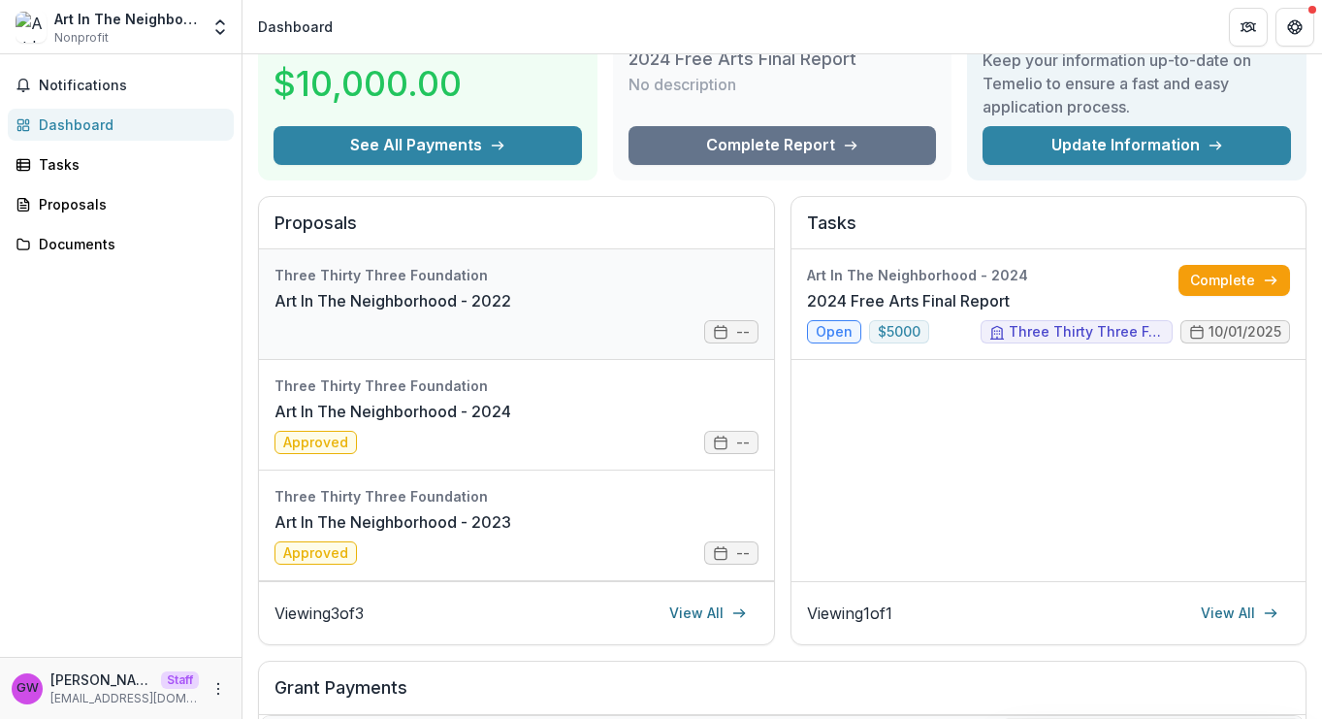
scroll to position [120, 0]
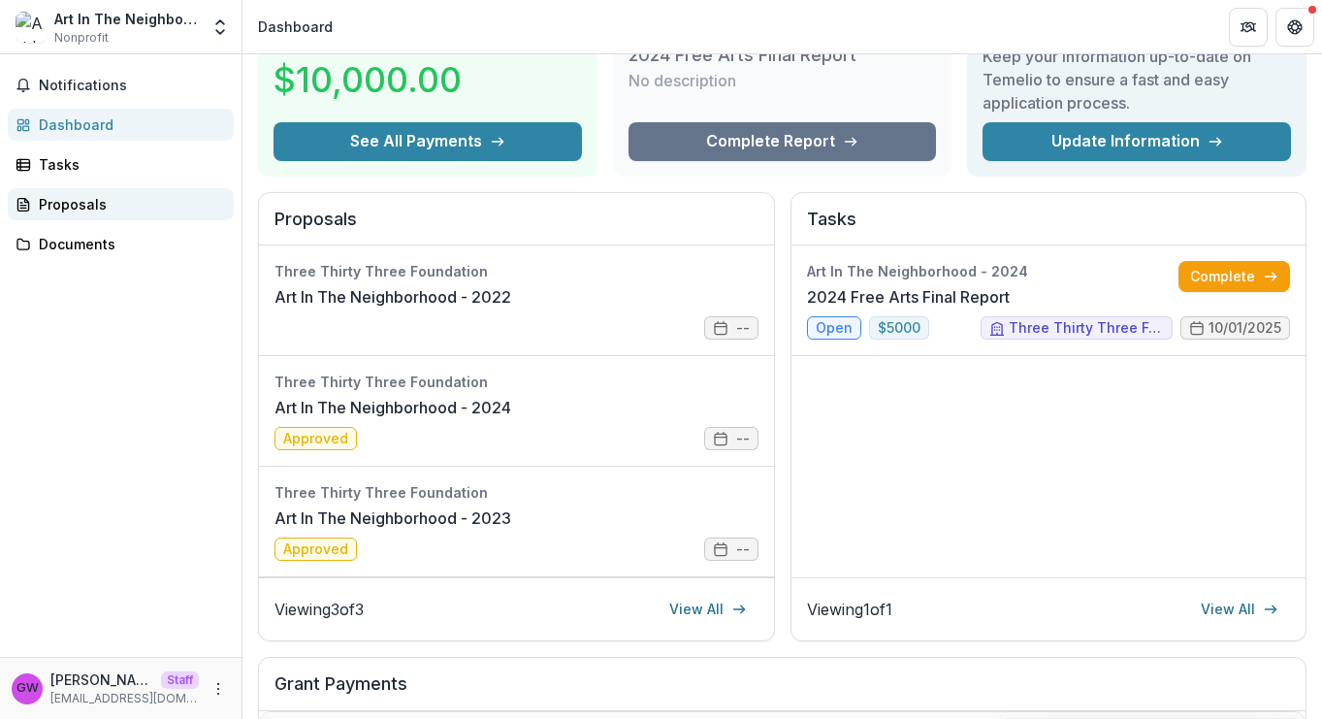
click at [117, 206] on div "Proposals" at bounding box center [128, 204] width 179 height 20
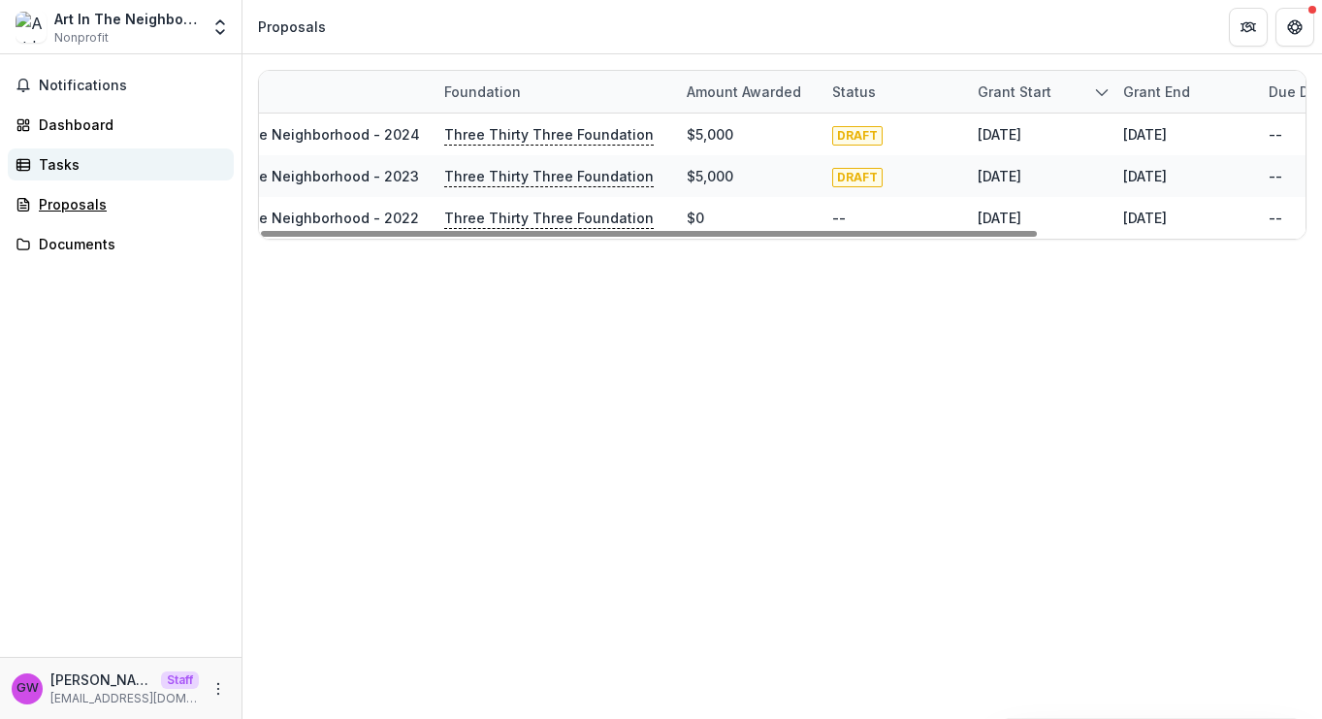
scroll to position [0, 121]
click at [65, 168] on div "Tasks" at bounding box center [128, 164] width 179 height 20
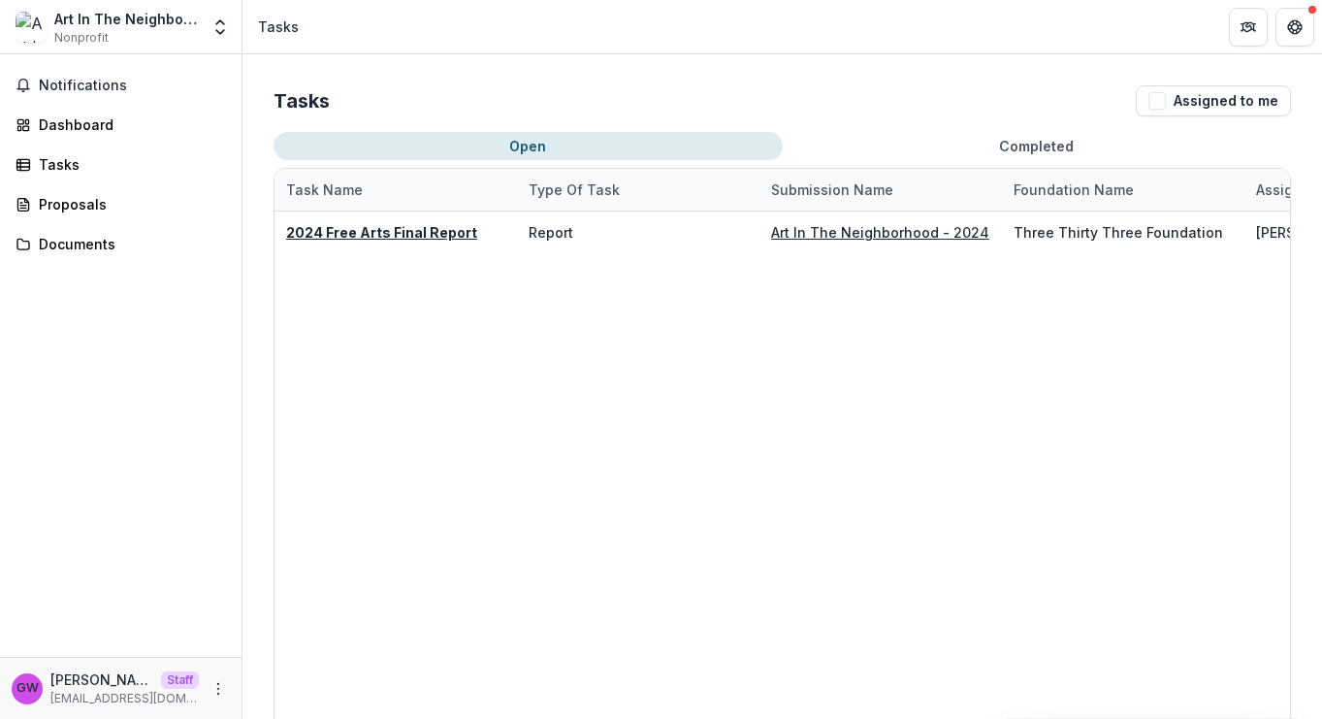
click at [945, 145] on button "Completed" at bounding box center [1037, 146] width 509 height 28
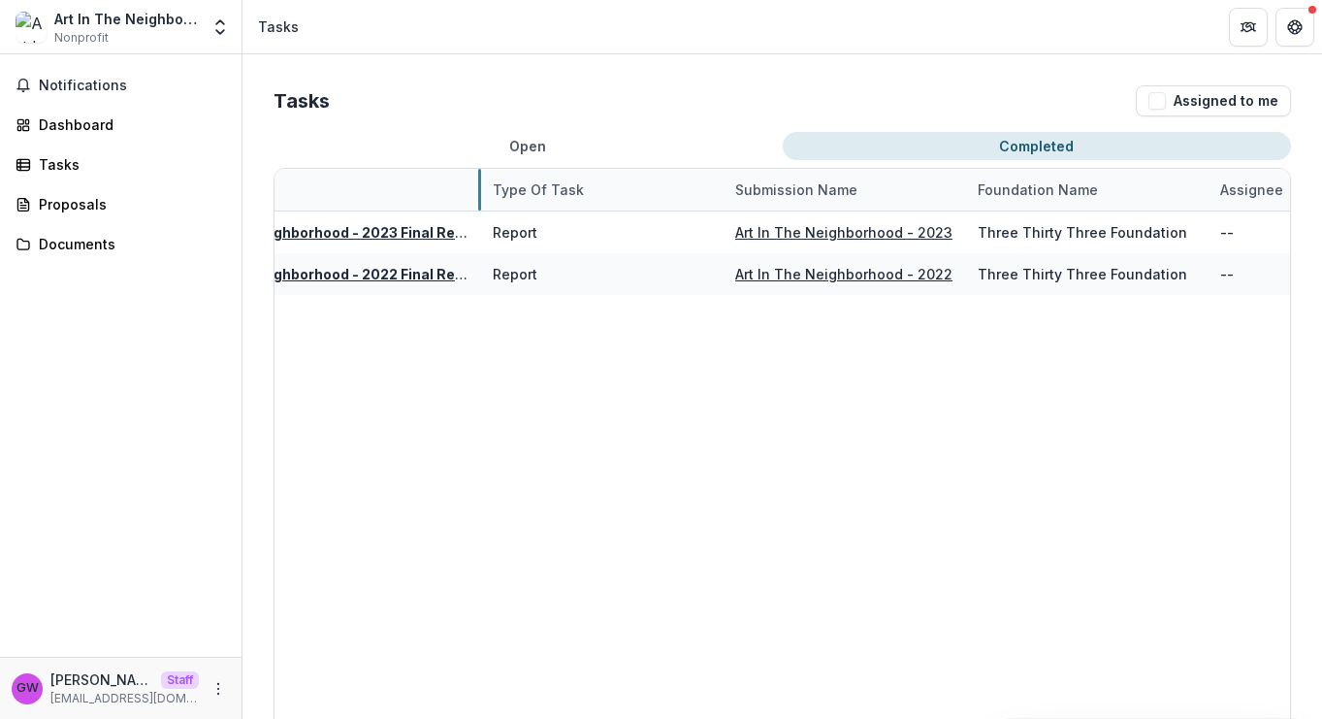
scroll to position [0, 108]
drag, startPoint x: 474, startPoint y: 185, endPoint x: 545, endPoint y: 197, distance: 71.7
click at [542, 144] on button "Open" at bounding box center [527, 146] width 509 height 28
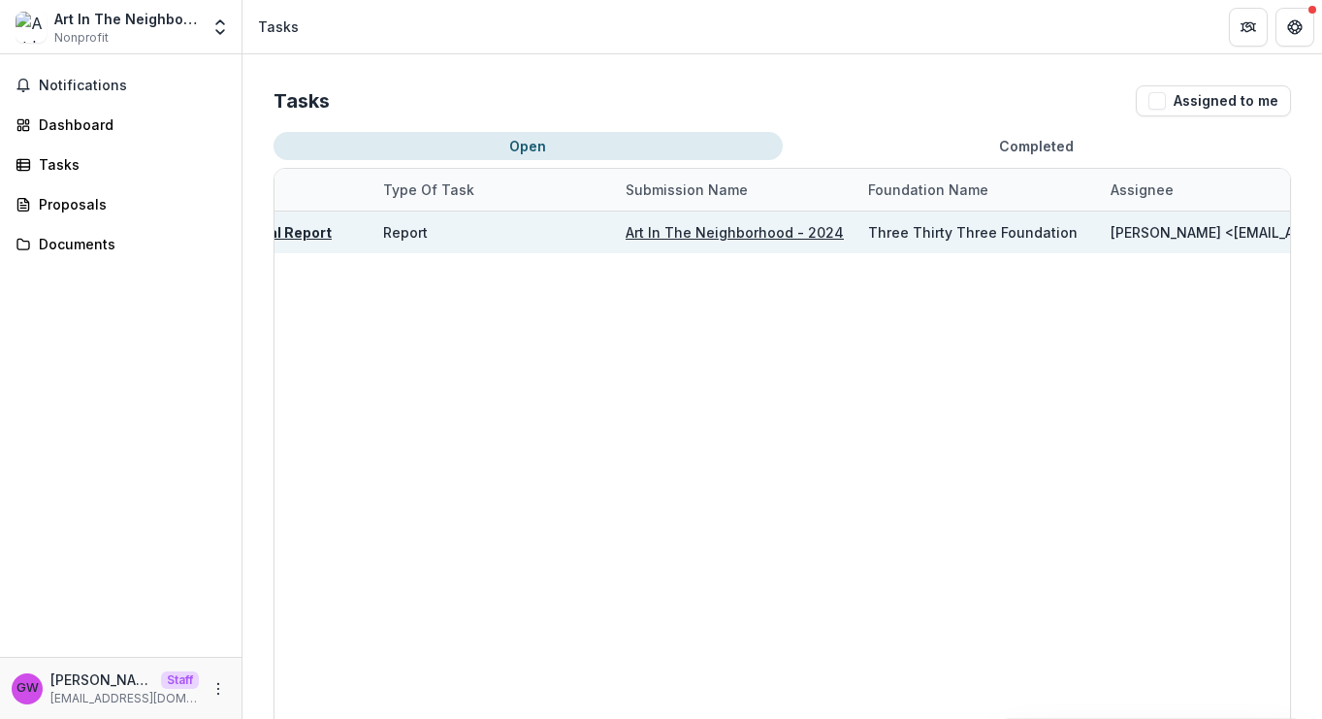
scroll to position [0, 0]
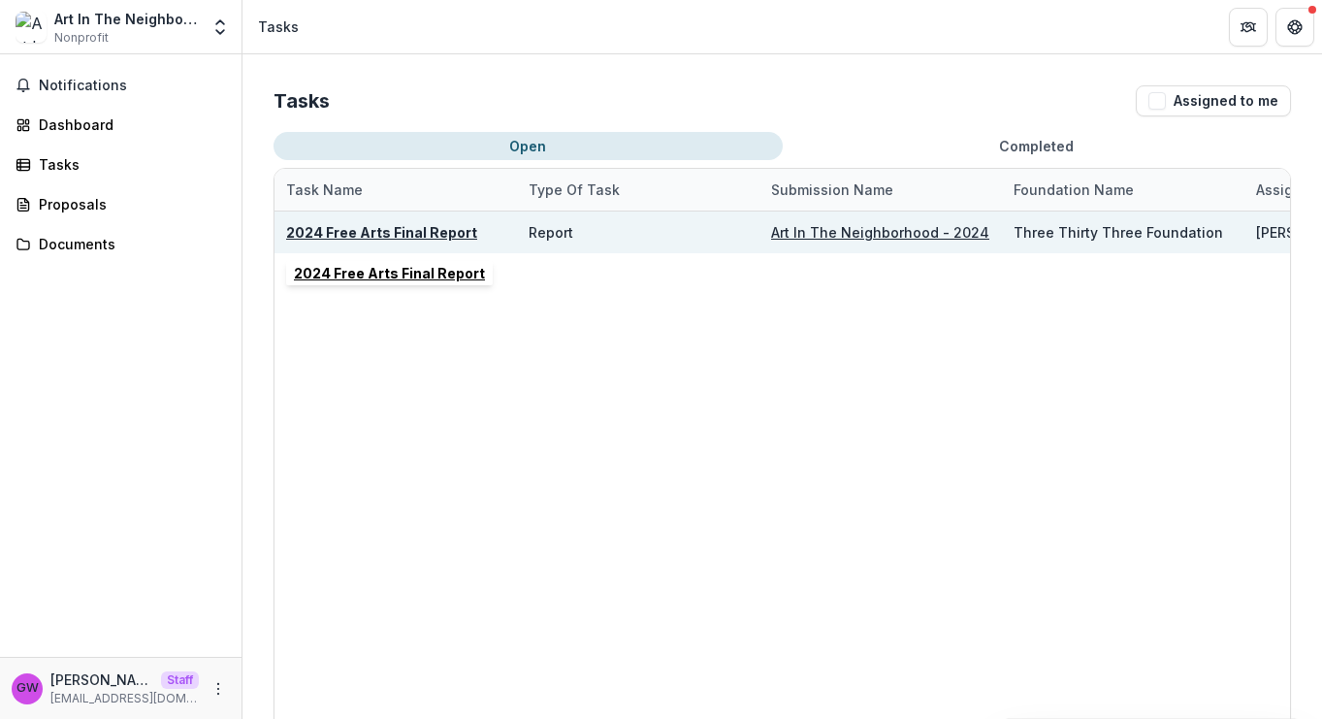
click at [397, 230] on u "2024 Free Arts Final Report" at bounding box center [381, 232] width 191 height 16
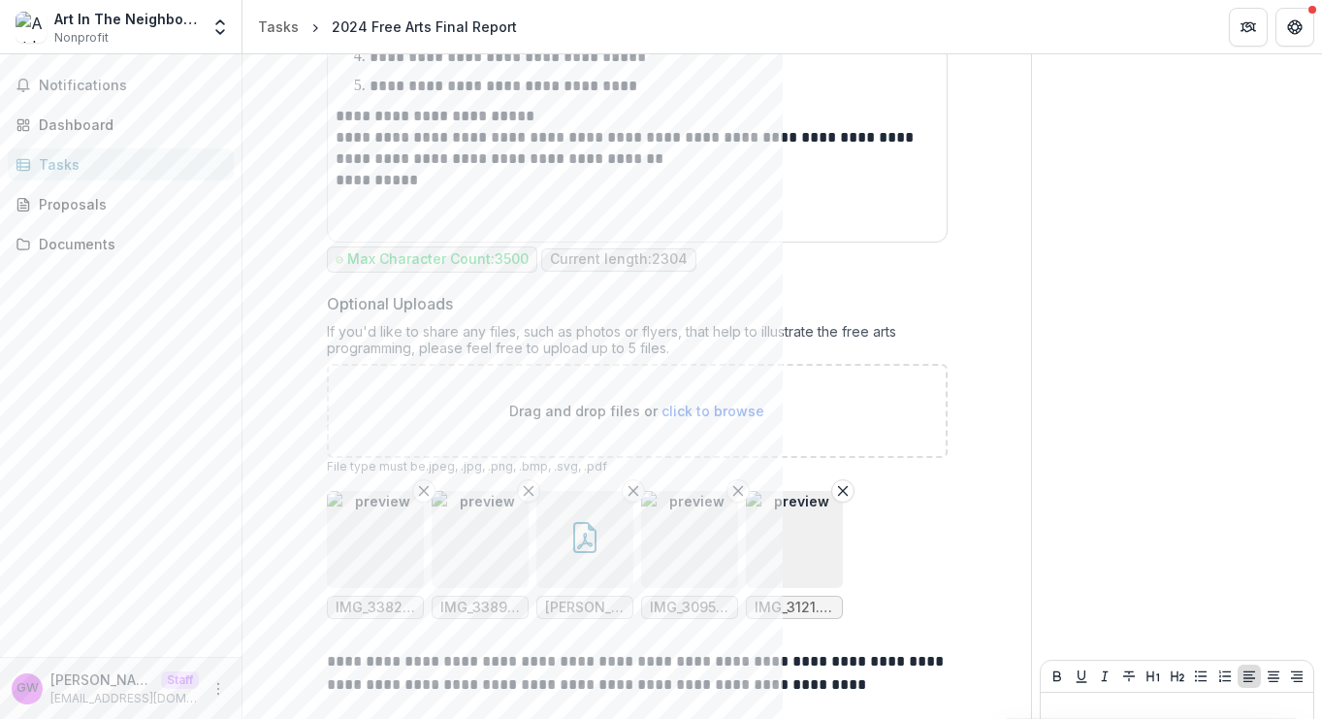
scroll to position [3522, 0]
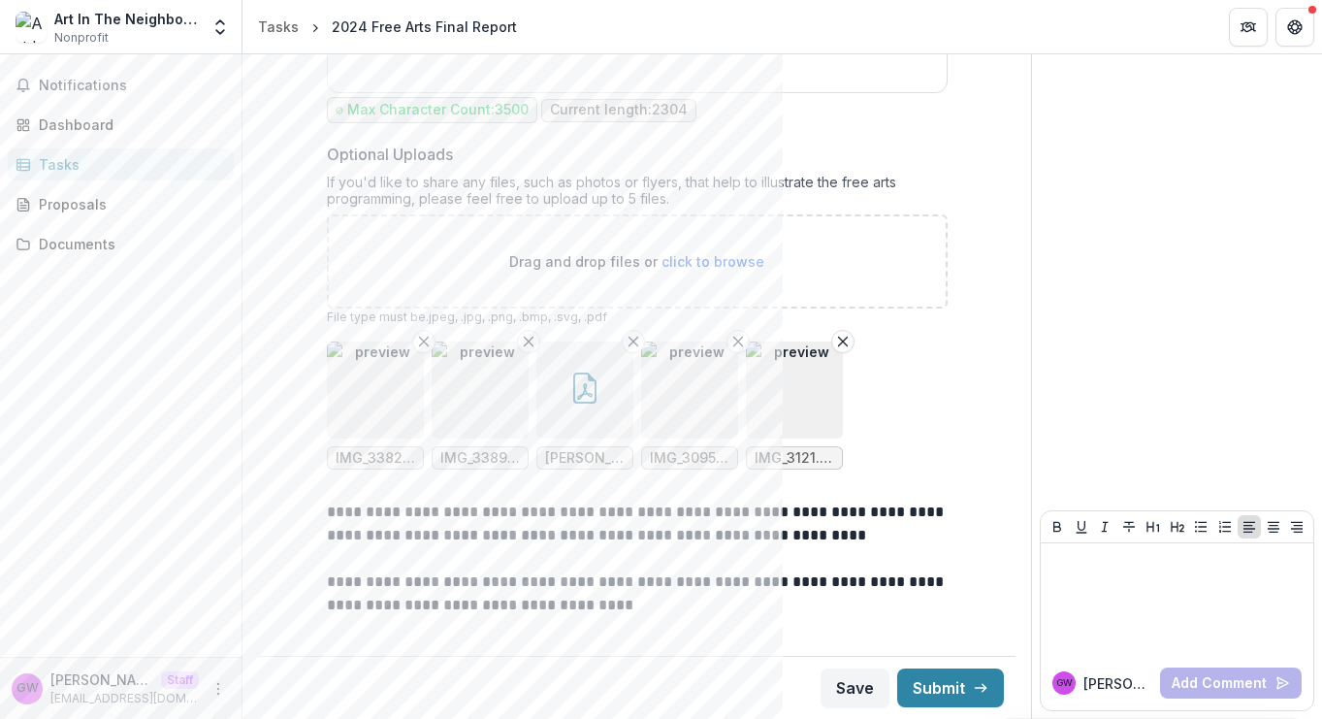
click at [148, 159] on div "Tasks" at bounding box center [128, 164] width 179 height 20
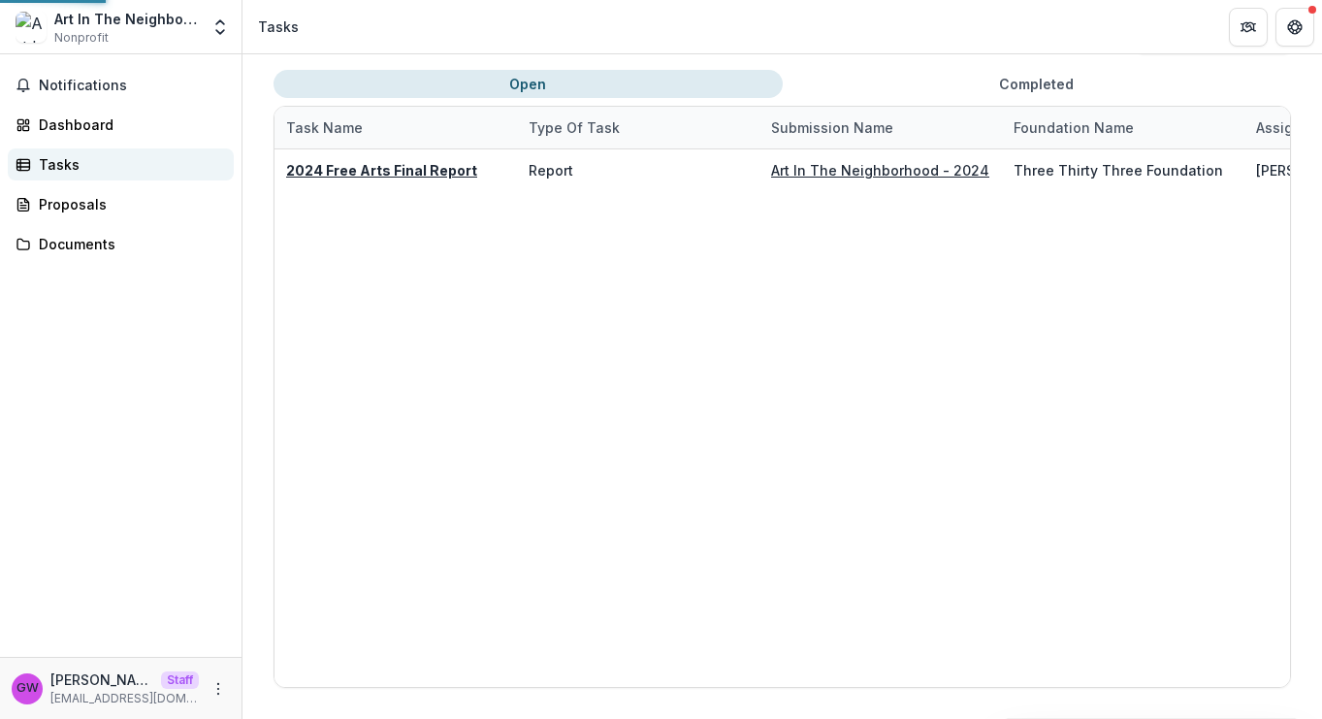
scroll to position [62, 0]
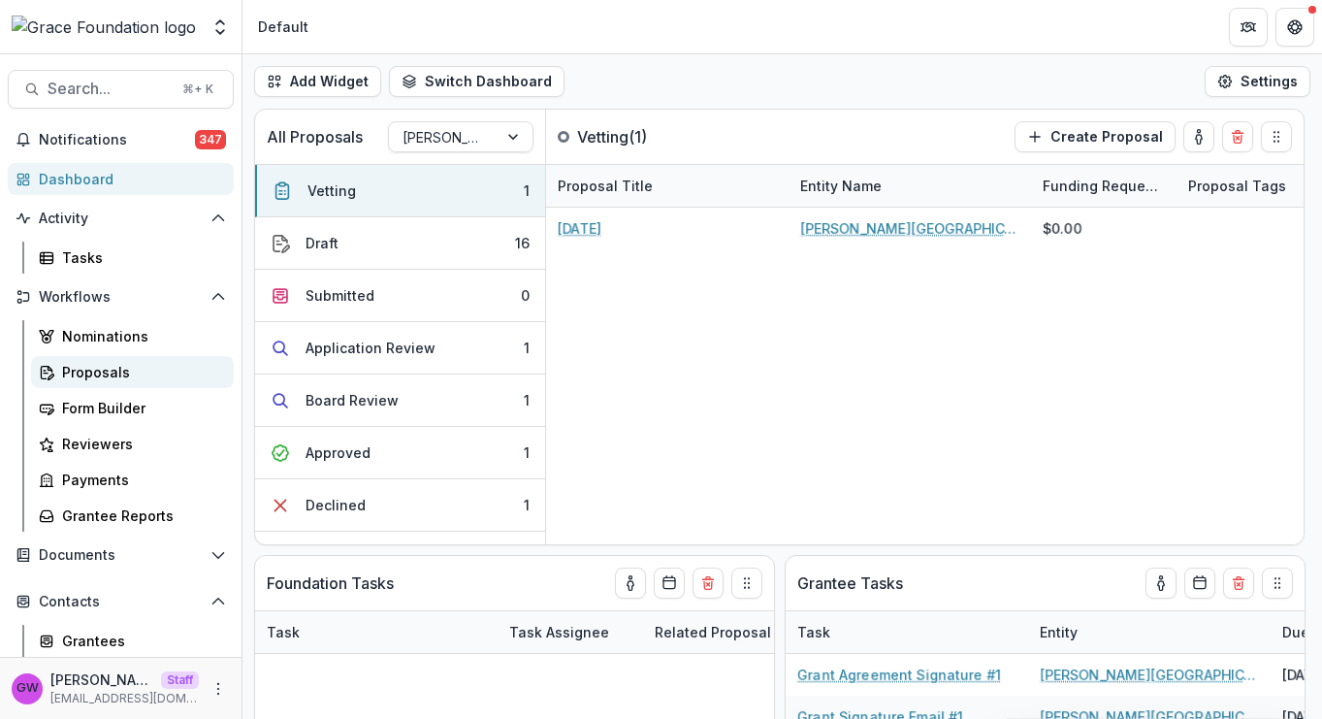
click at [128, 387] on link "Proposals" at bounding box center [132, 372] width 203 height 32
select select "******"
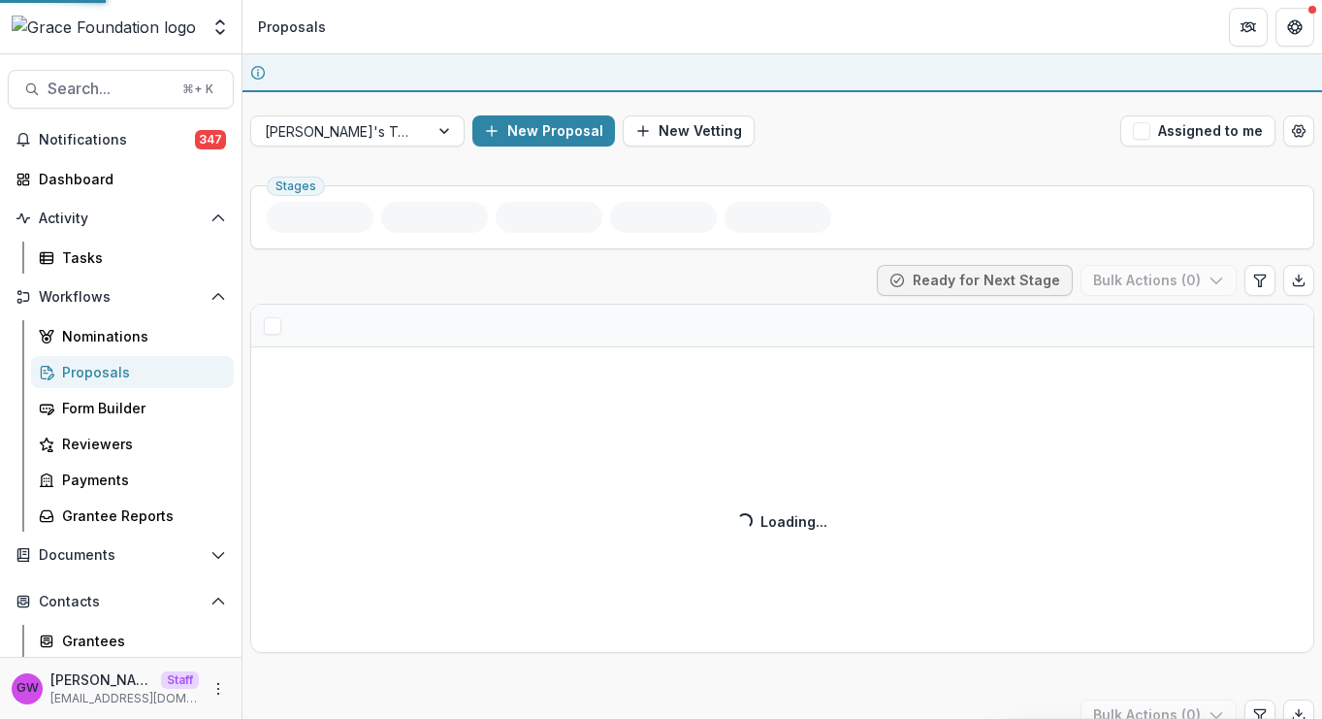
click at [145, 360] on link "Proposals" at bounding box center [132, 372] width 203 height 32
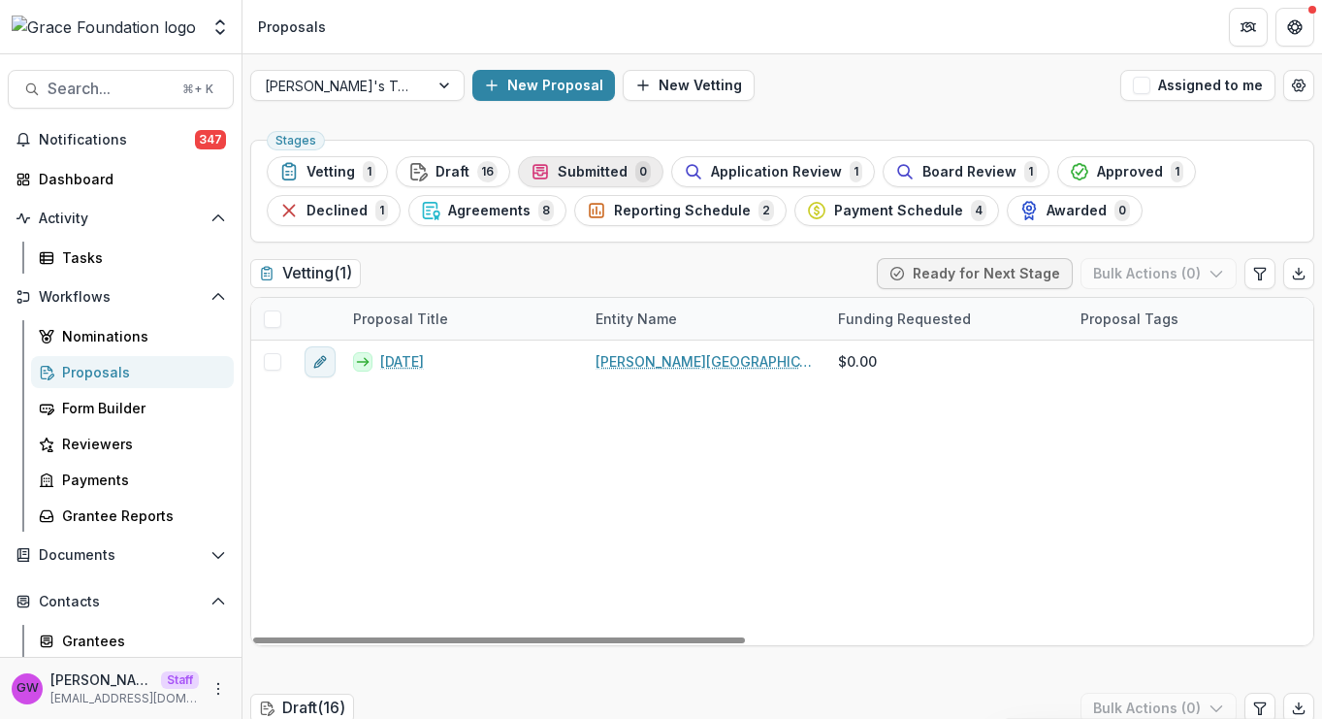
click at [572, 174] on span "Submitted" at bounding box center [593, 172] width 70 height 16
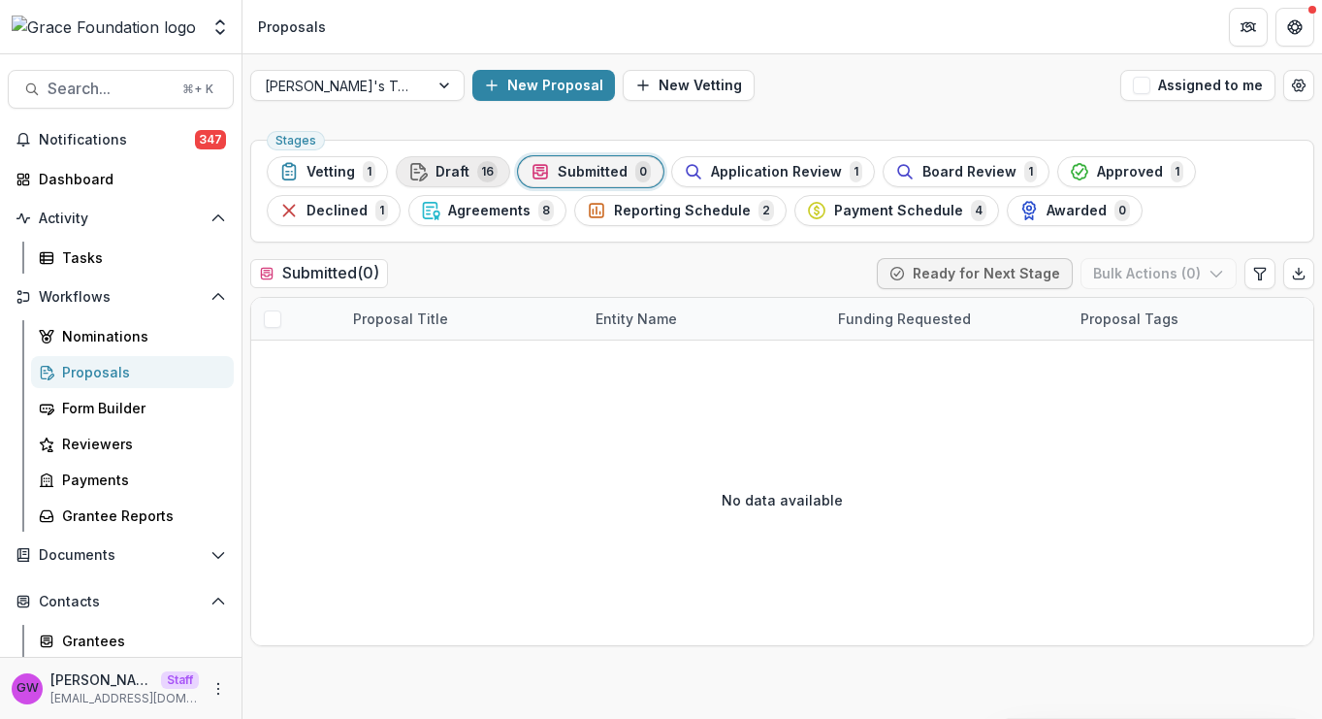
click at [469, 178] on div "Draft 16" at bounding box center [452, 171] width 89 height 21
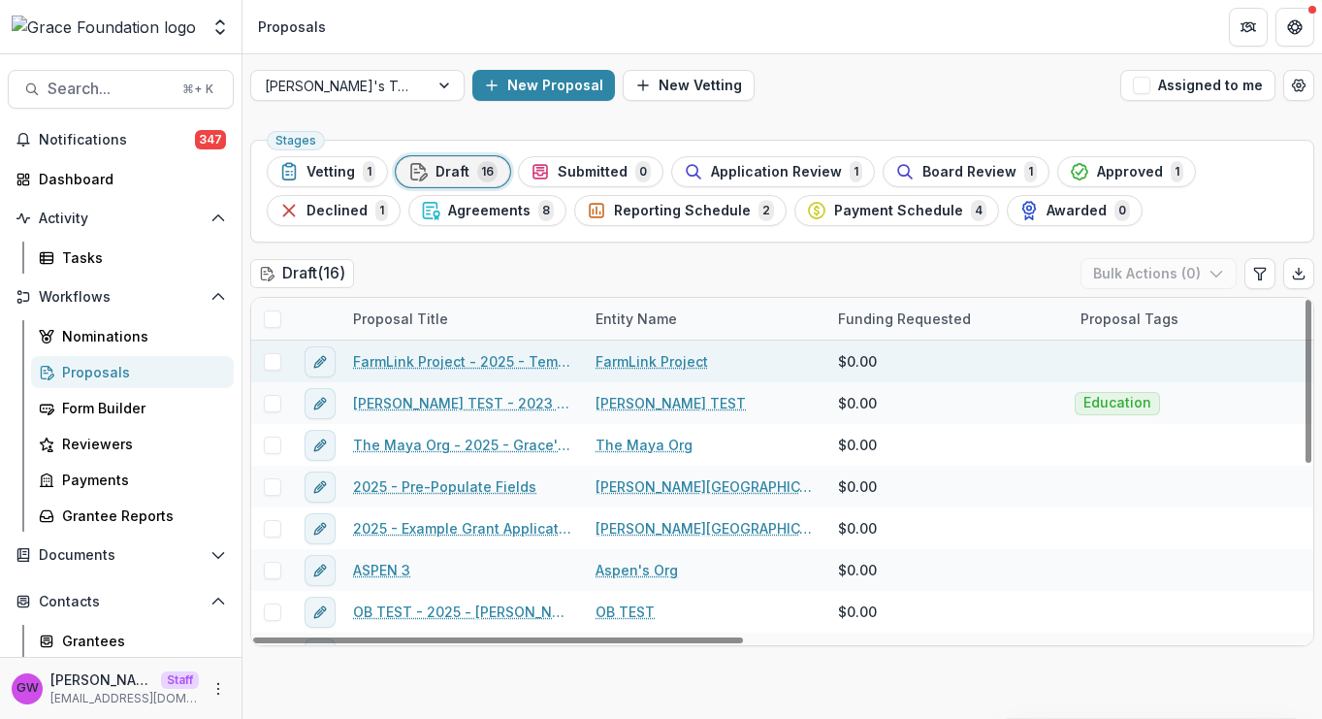
click at [269, 364] on span at bounding box center [272, 361] width 17 height 17
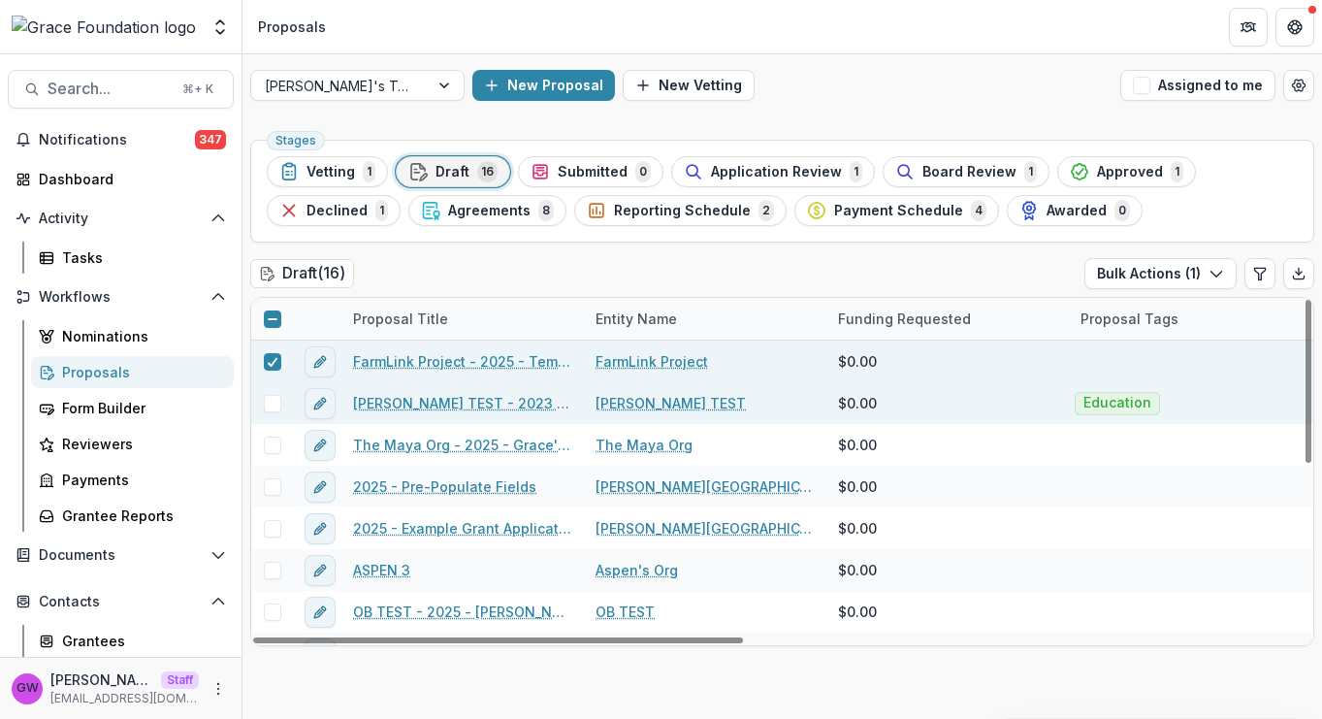
click at [271, 399] on span at bounding box center [272, 403] width 17 height 17
click at [1122, 266] on button "Bulk Actions ( 2 )" at bounding box center [1158, 273] width 155 height 31
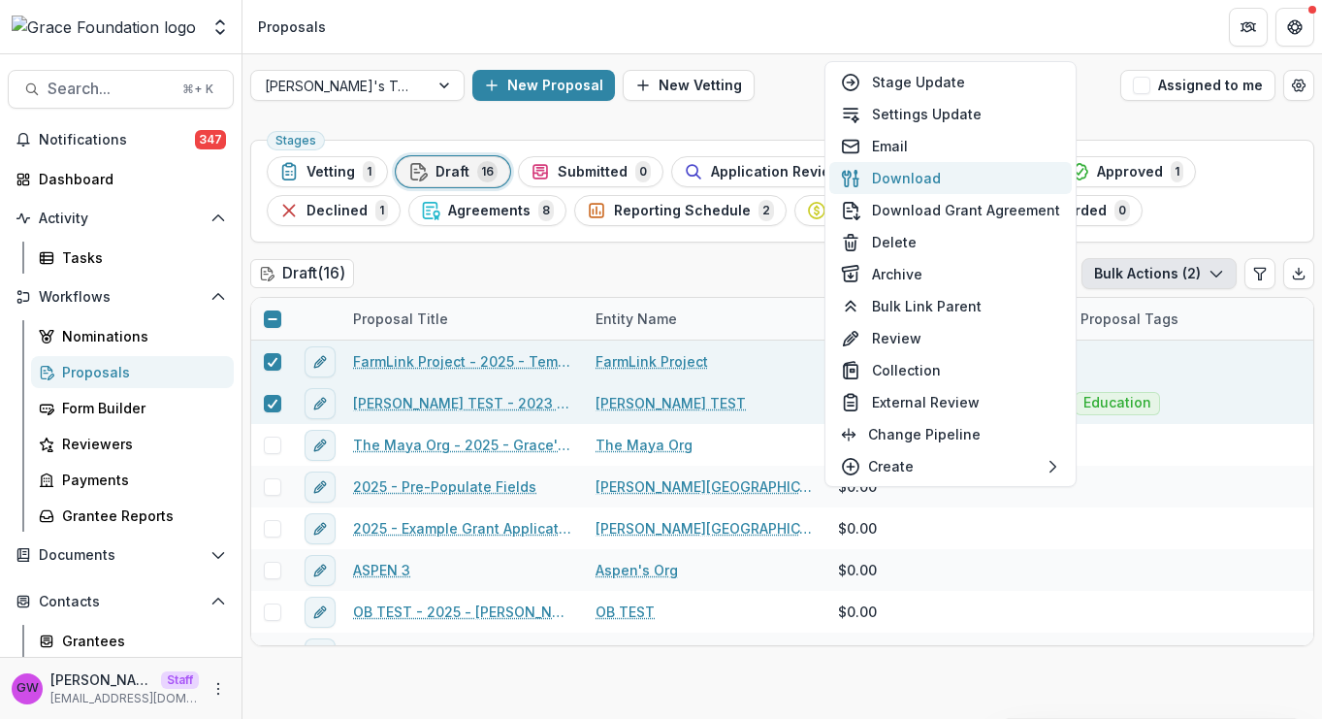
click at [923, 184] on button "Download" at bounding box center [950, 178] width 242 height 32
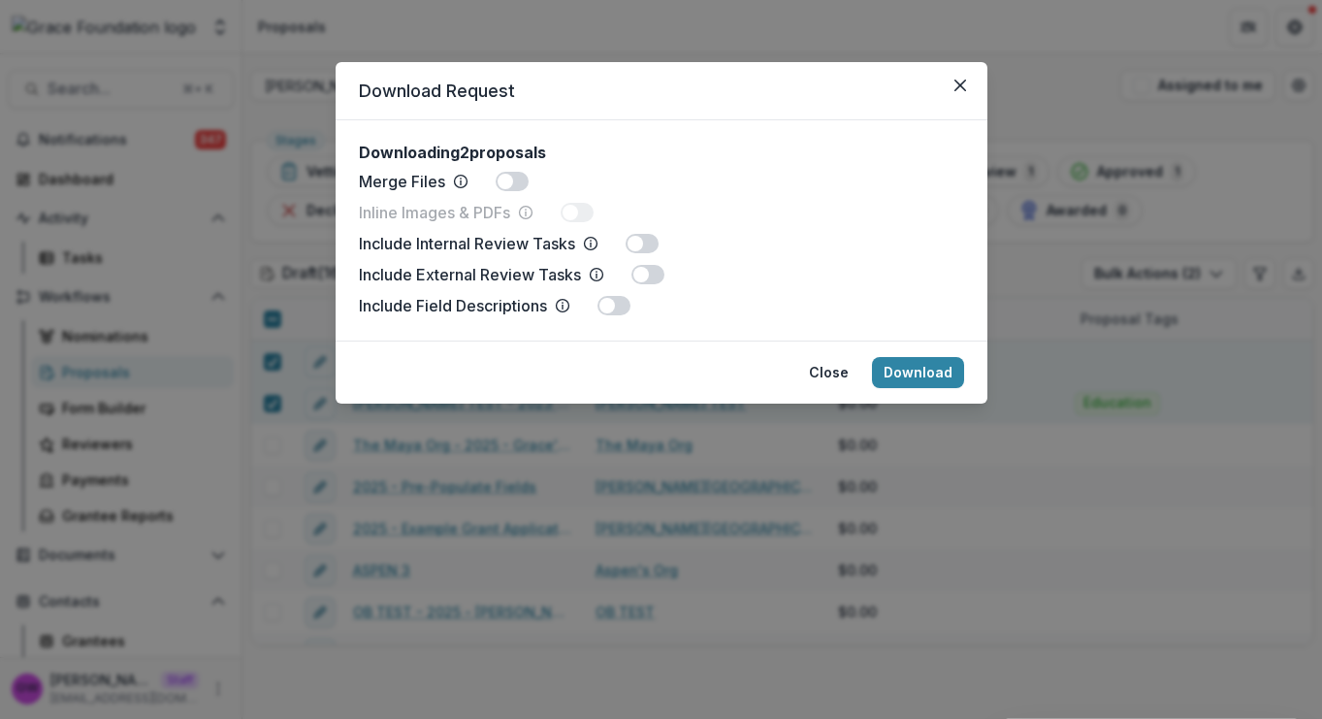
click at [500, 178] on span at bounding box center [505, 182] width 16 height 16
click at [912, 366] on button "Download" at bounding box center [918, 372] width 92 height 31
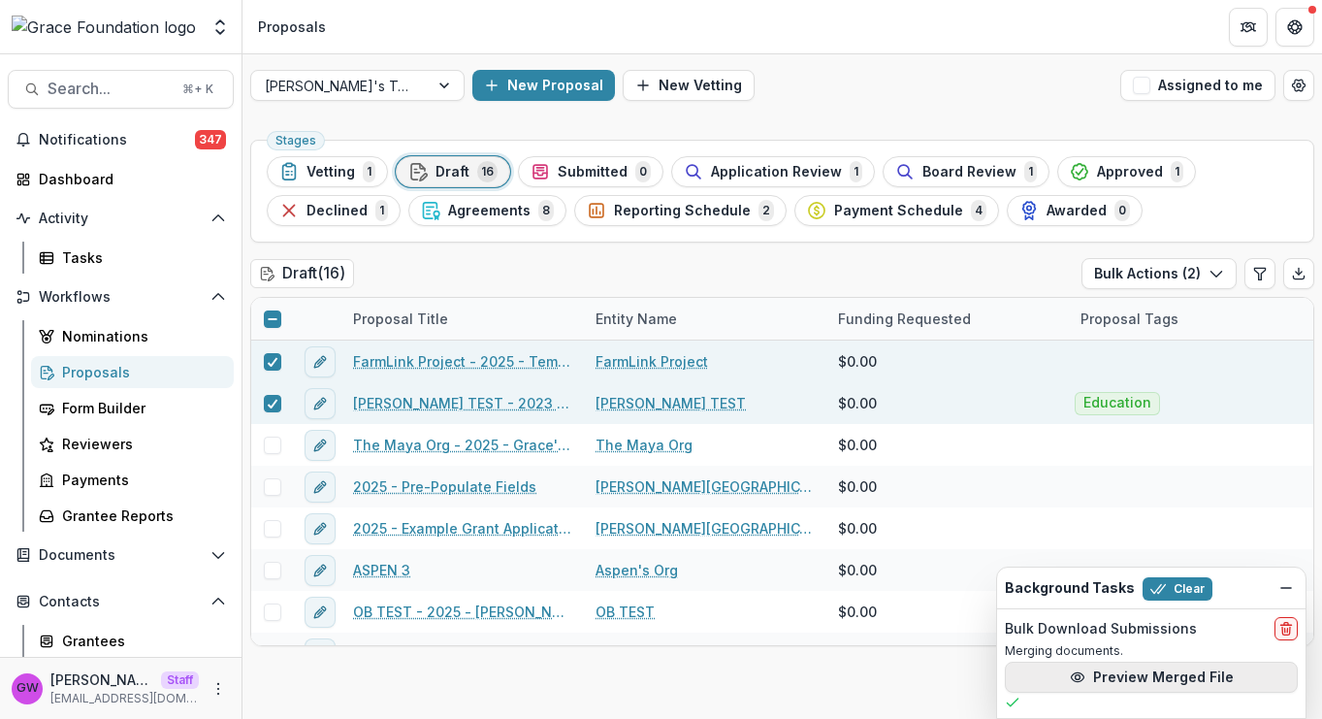
click at [1141, 673] on button "Preview Merged File" at bounding box center [1151, 676] width 293 height 31
